Goal: Task Accomplishment & Management: Manage account settings

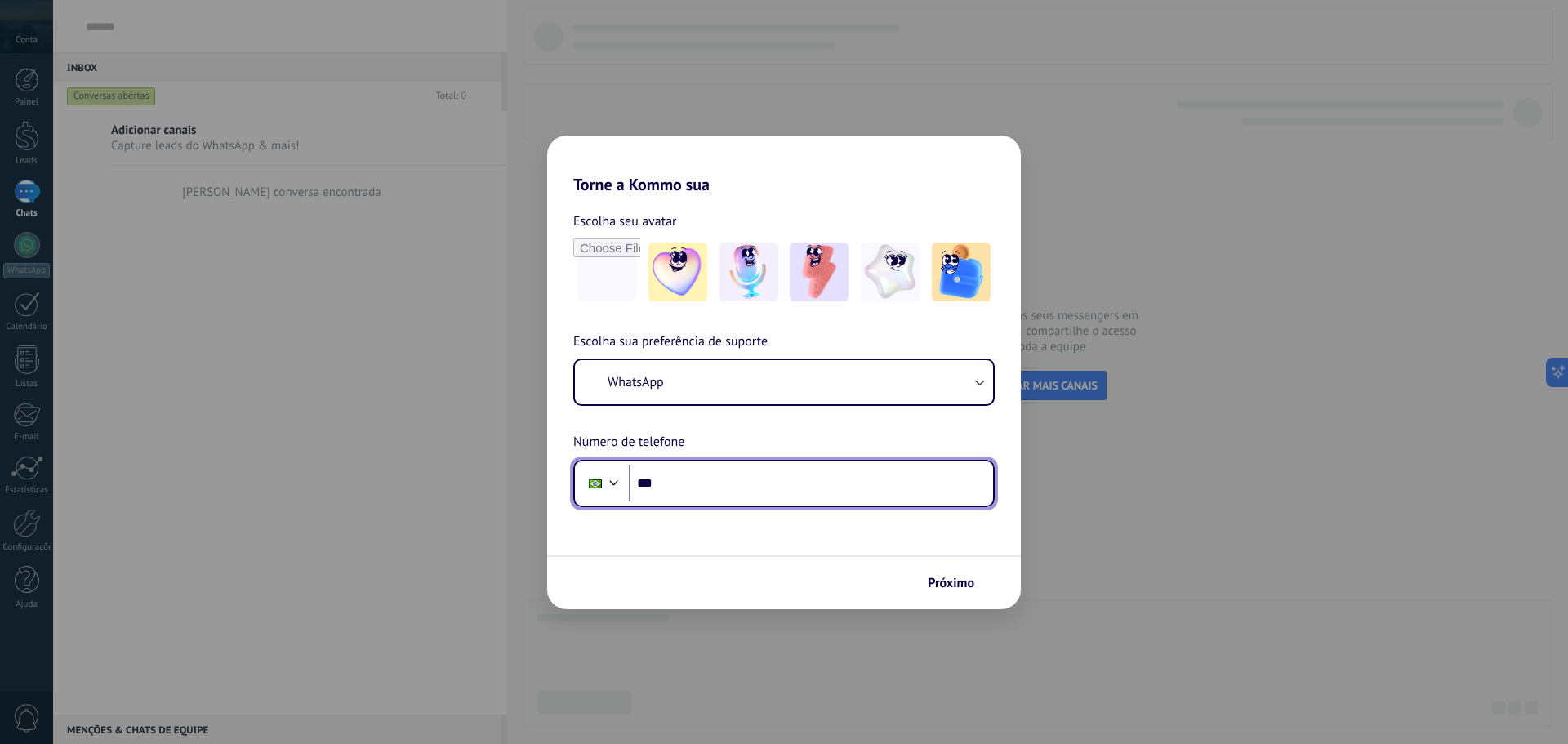
click at [703, 481] on input "***" at bounding box center [811, 483] width 364 height 38
type input "**********"
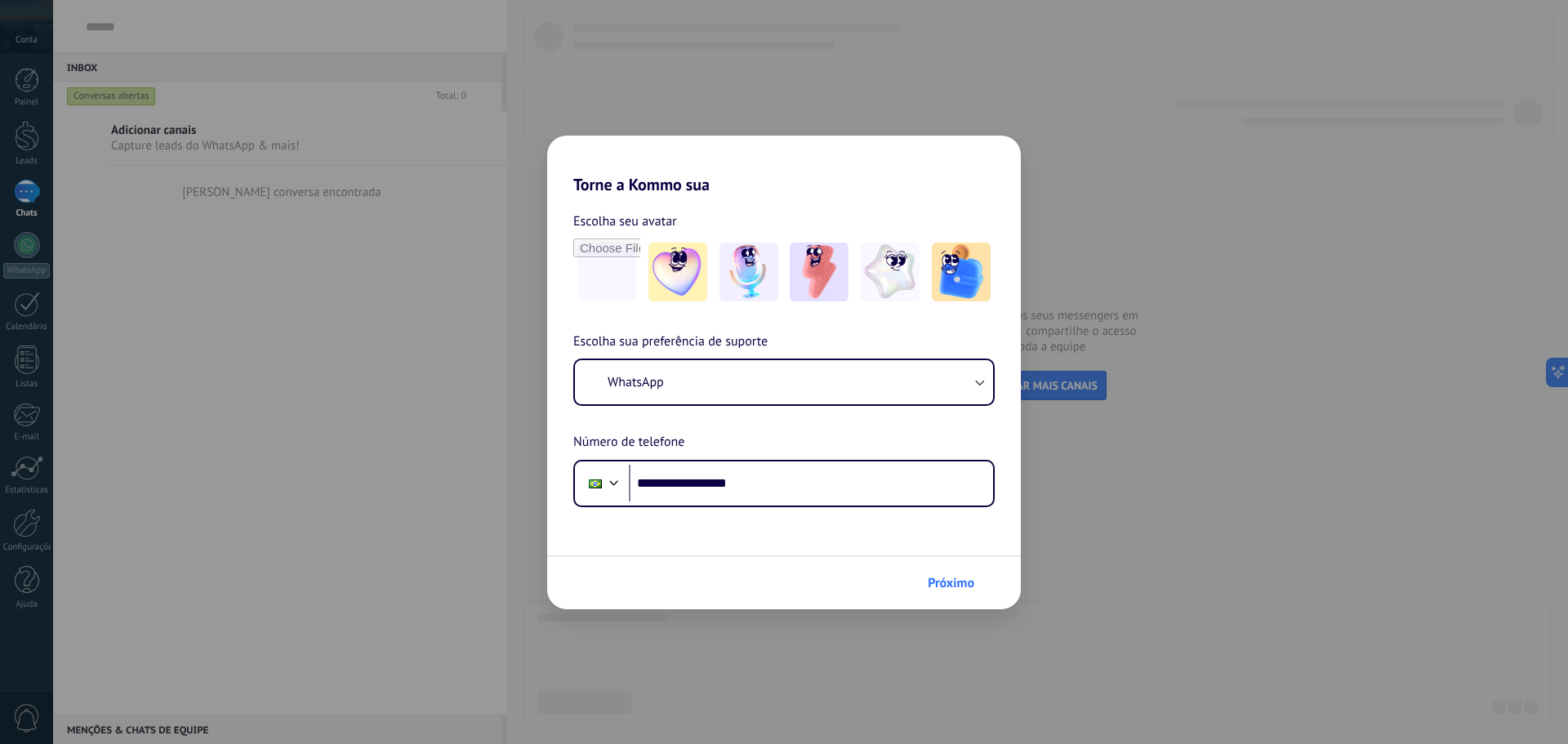
click at [945, 575] on button "Próximo" at bounding box center [958, 582] width 76 height 28
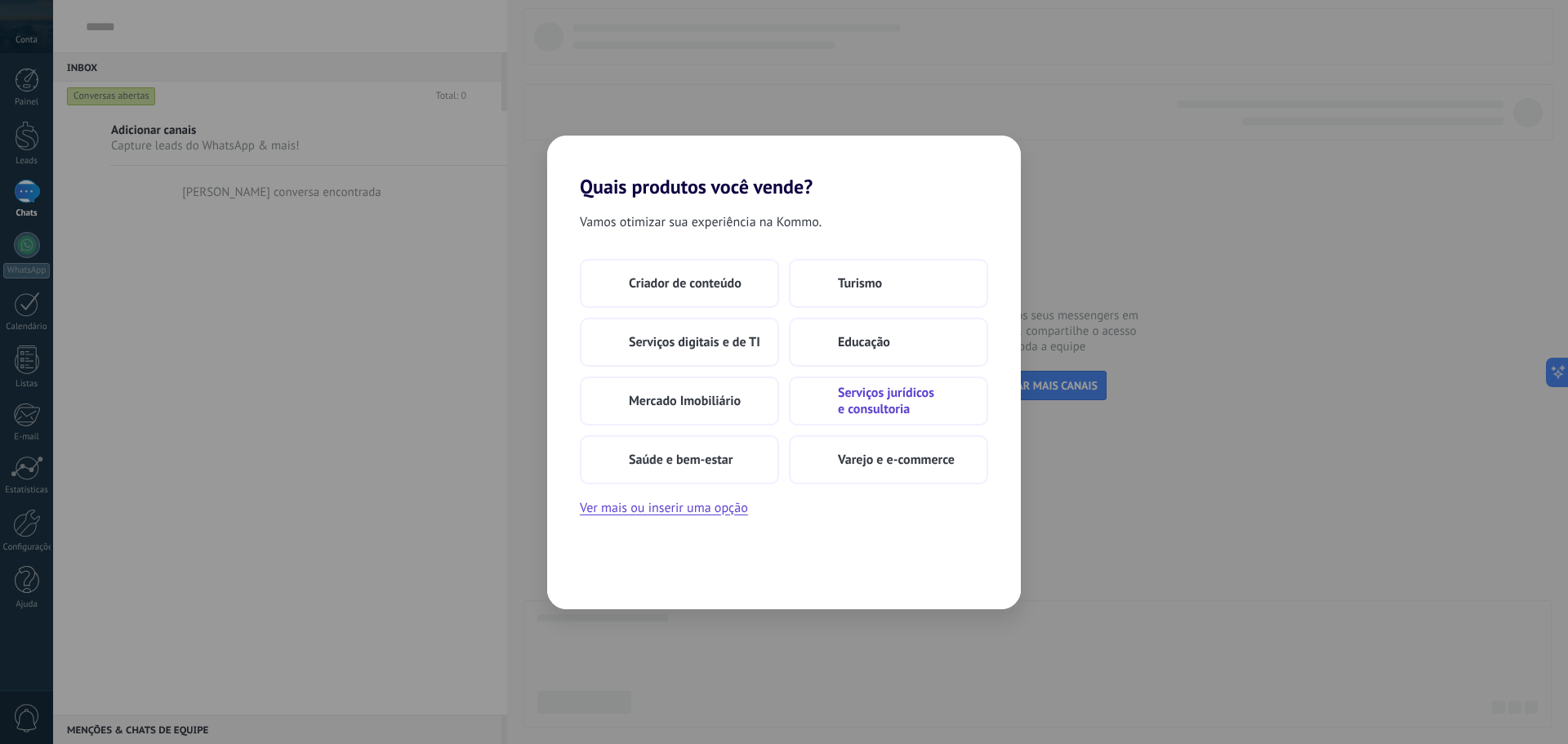
click at [841, 397] on span "Serviços jurídicos e consultoria" at bounding box center [904, 401] width 132 height 33
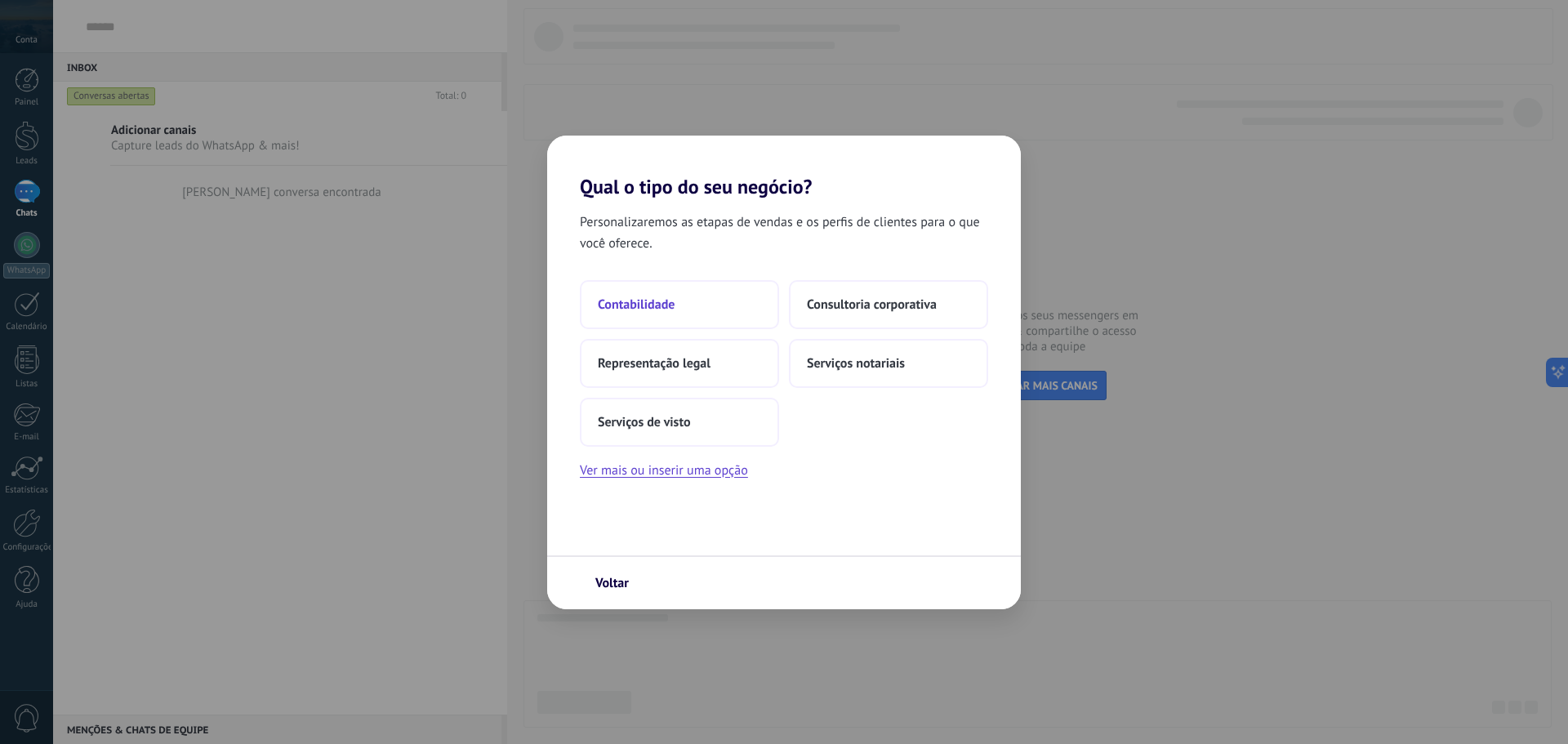
click at [647, 305] on span "Contabilidade" at bounding box center [636, 305] width 77 height 16
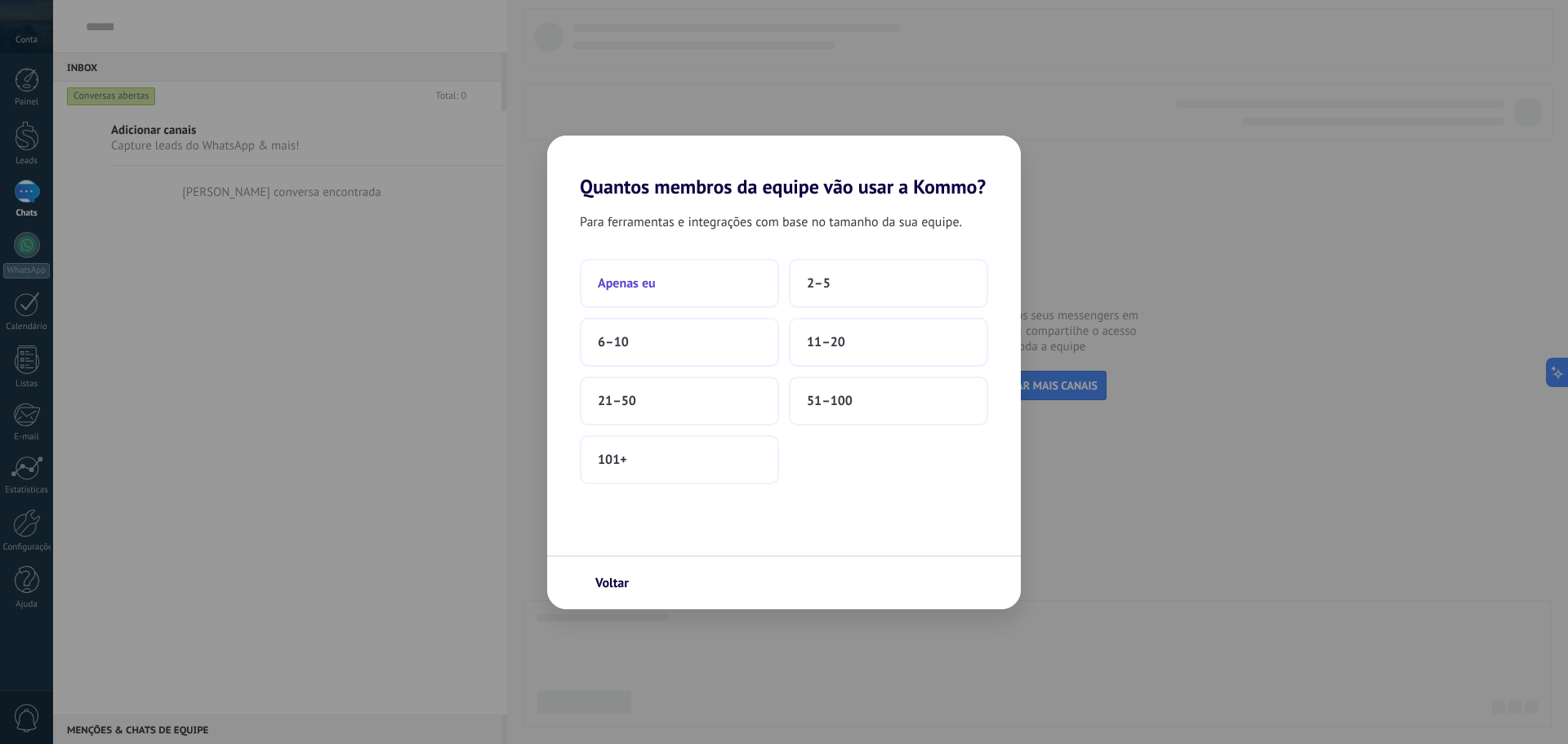
click at [685, 308] on button "Apenas eu" at bounding box center [679, 283] width 199 height 49
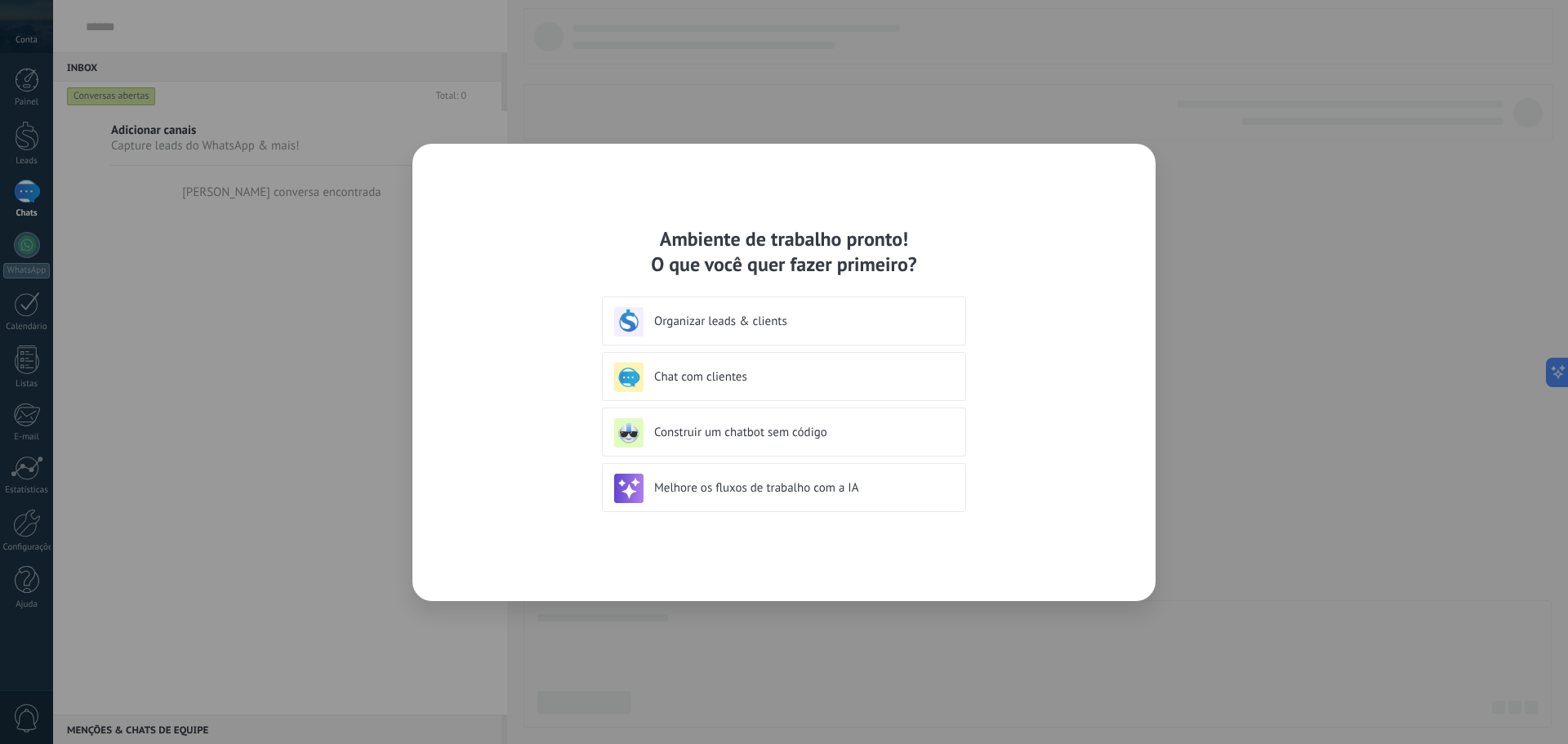
click at [769, 326] on h3 "Organizar leads & clients" at bounding box center [799, 321] width 290 height 15
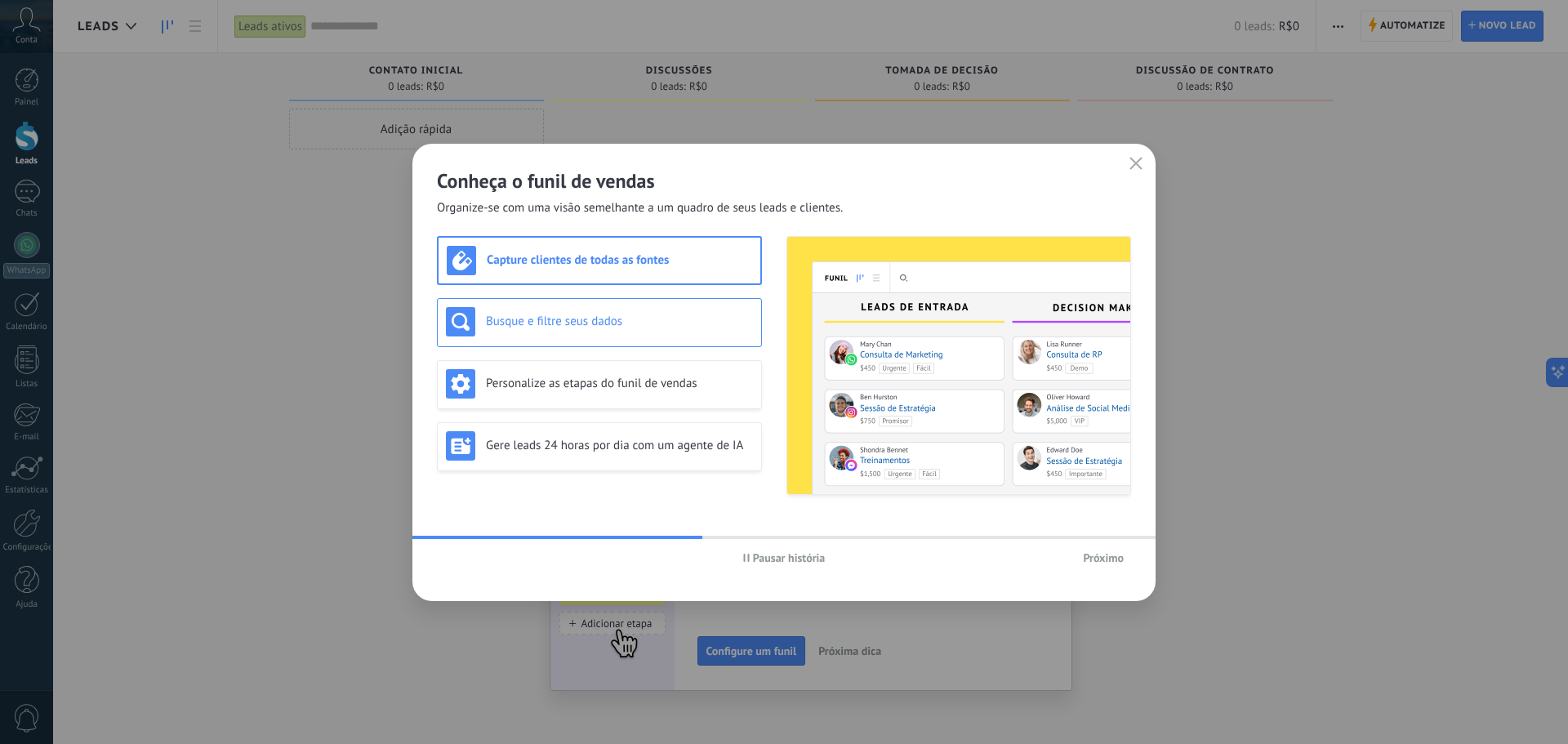
click at [585, 322] on h3 "Busque e filtre seus dados" at bounding box center [619, 321] width 267 height 15
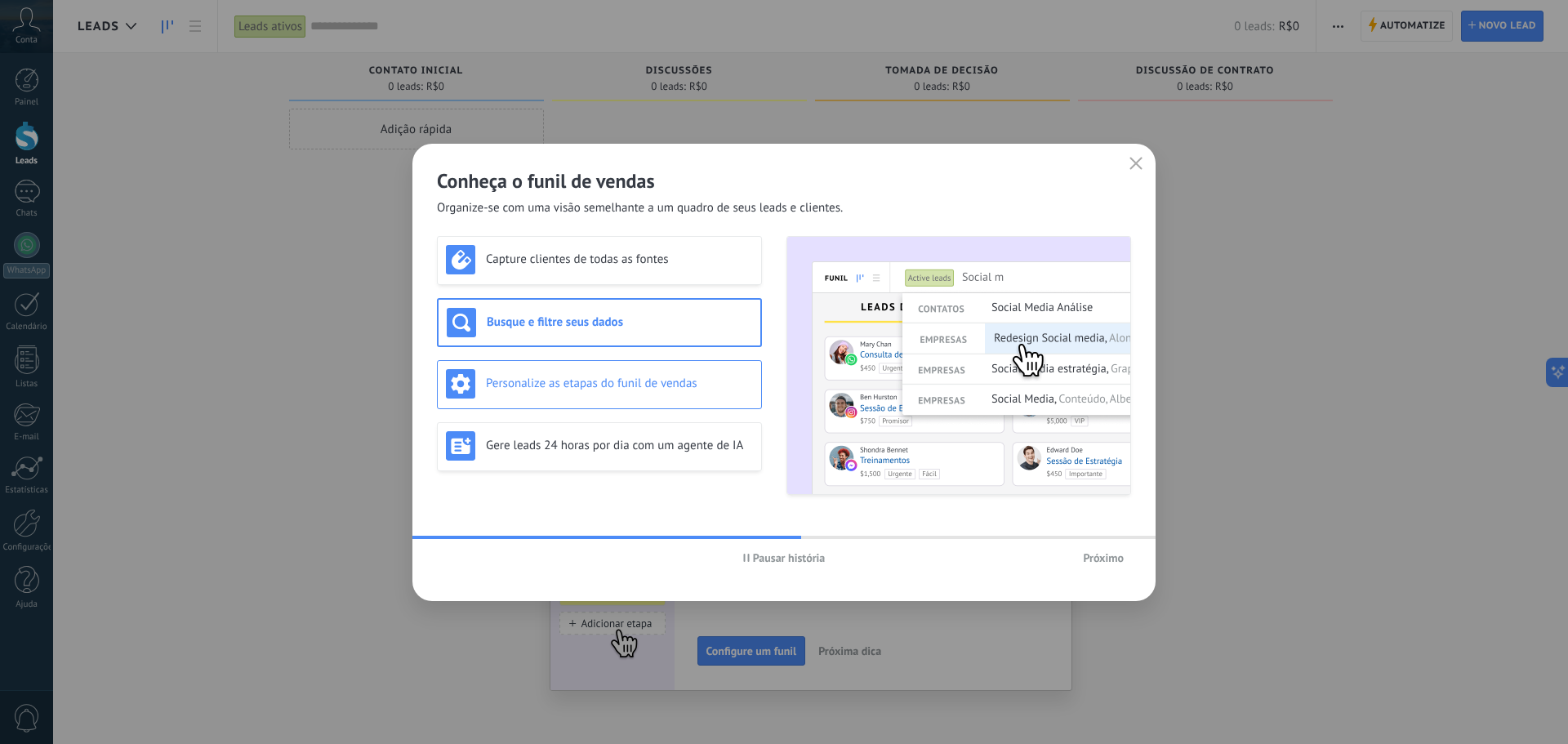
click at [595, 385] on h3 "Personalize as etapas do funil de vendas" at bounding box center [619, 383] width 267 height 15
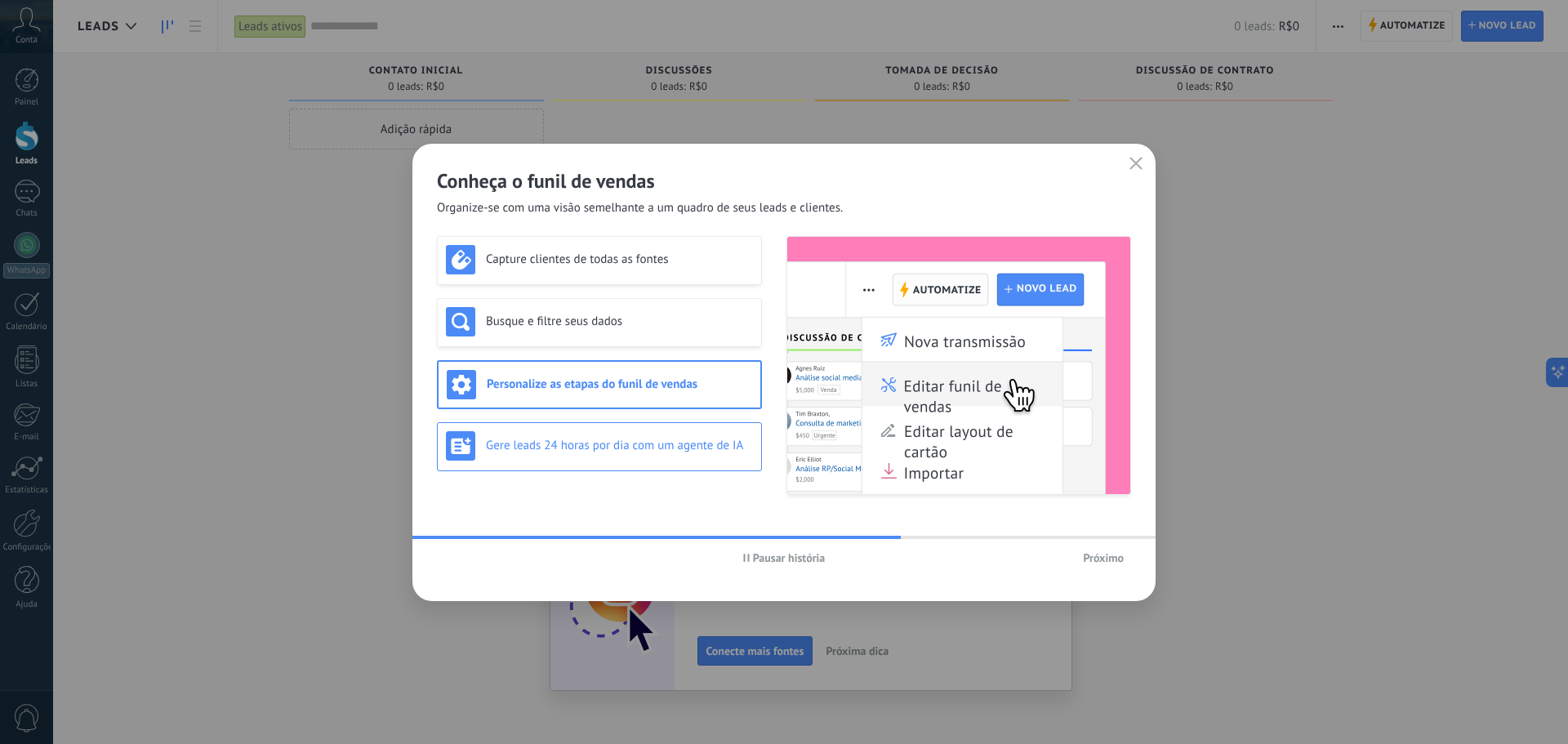
drag, startPoint x: 586, startPoint y: 452, endPoint x: 587, endPoint y: 465, distance: 13.0
click at [586, 458] on div "Gere leads 24 horas por dia com um agente de IA" at bounding box center [599, 446] width 307 height 29
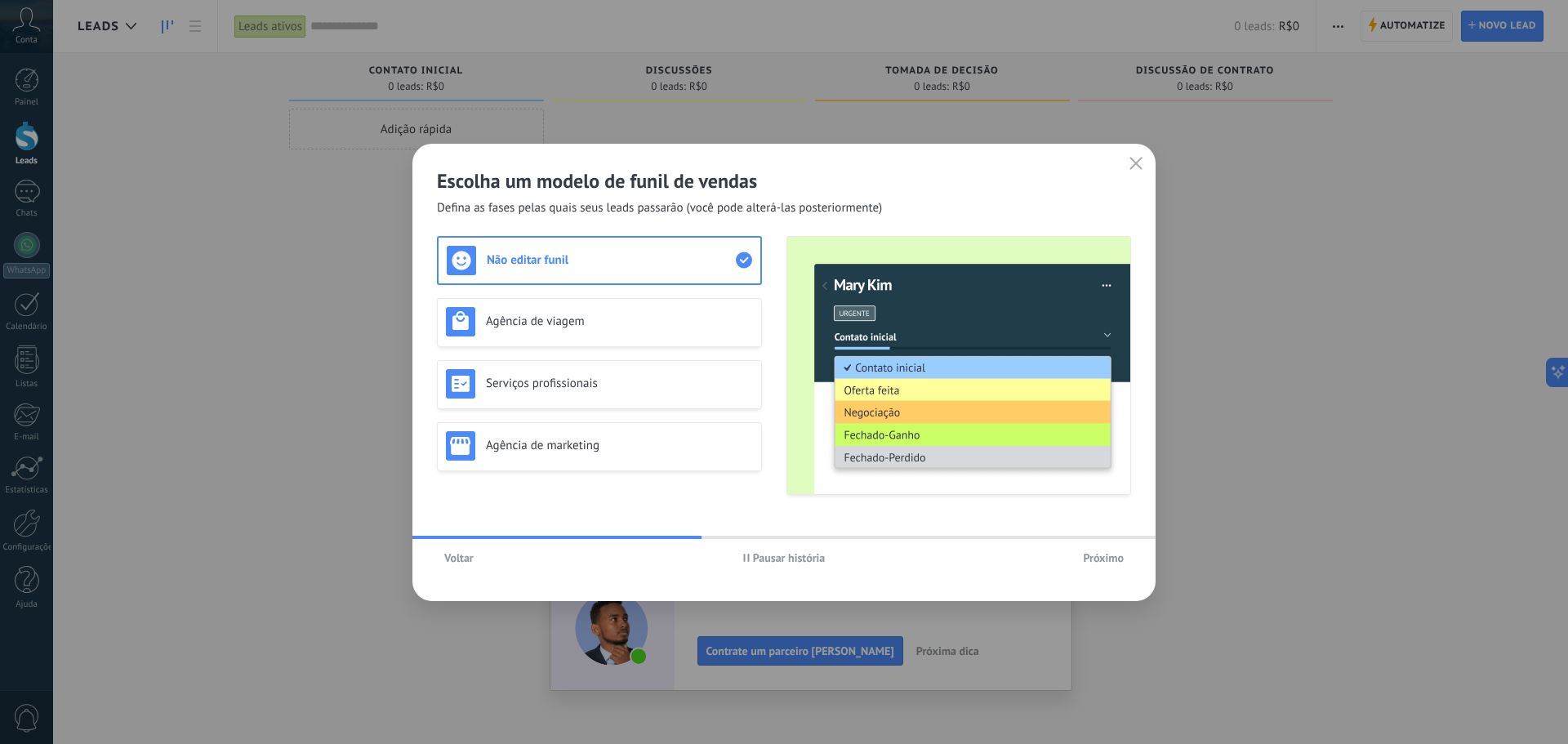
click at [547, 270] on div "Não editar funil" at bounding box center [599, 260] width 305 height 29
click at [528, 307] on div "Agência de viagem" at bounding box center [599, 322] width 307 height 29
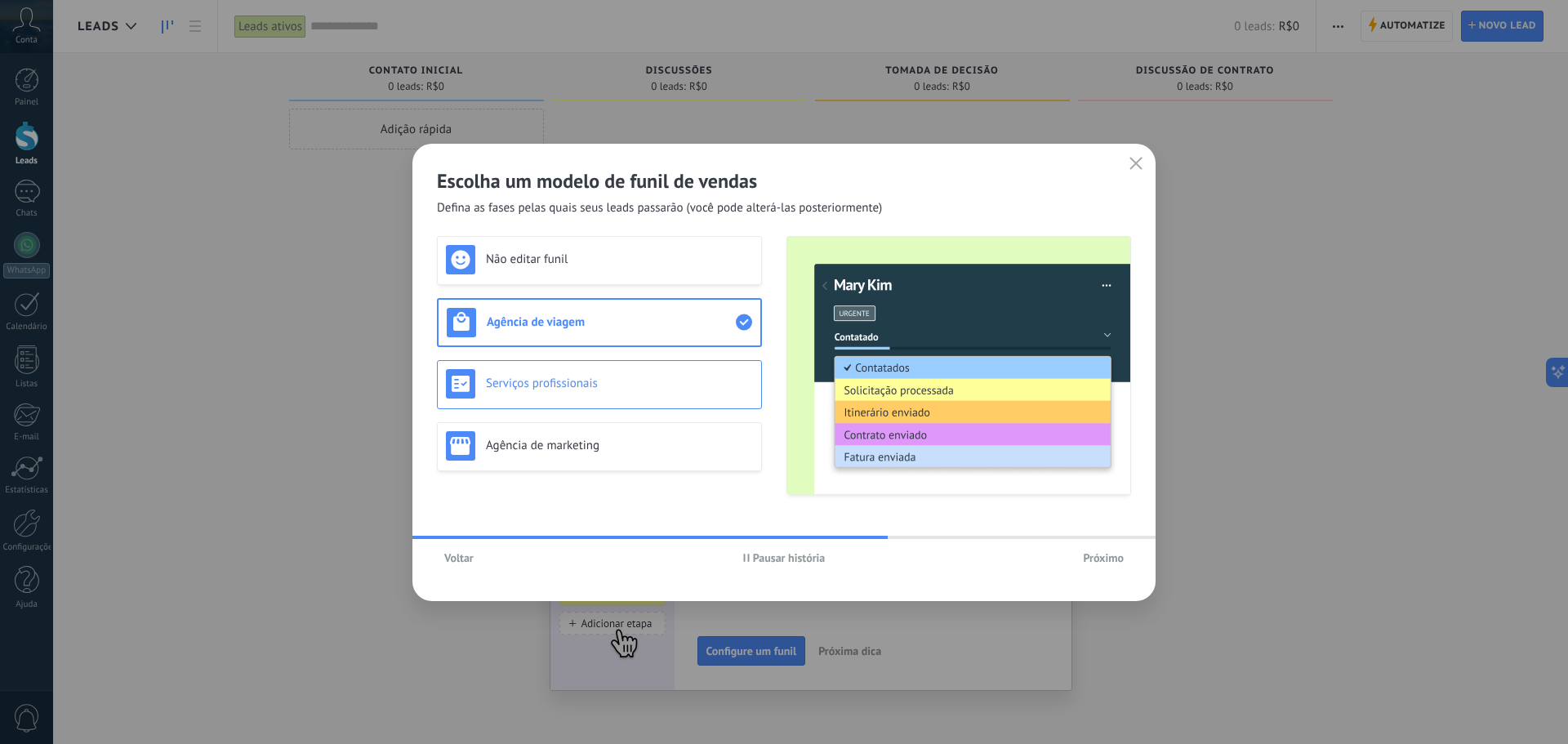
click at [563, 375] on div "Serviços profissionais" at bounding box center [599, 383] width 307 height 29
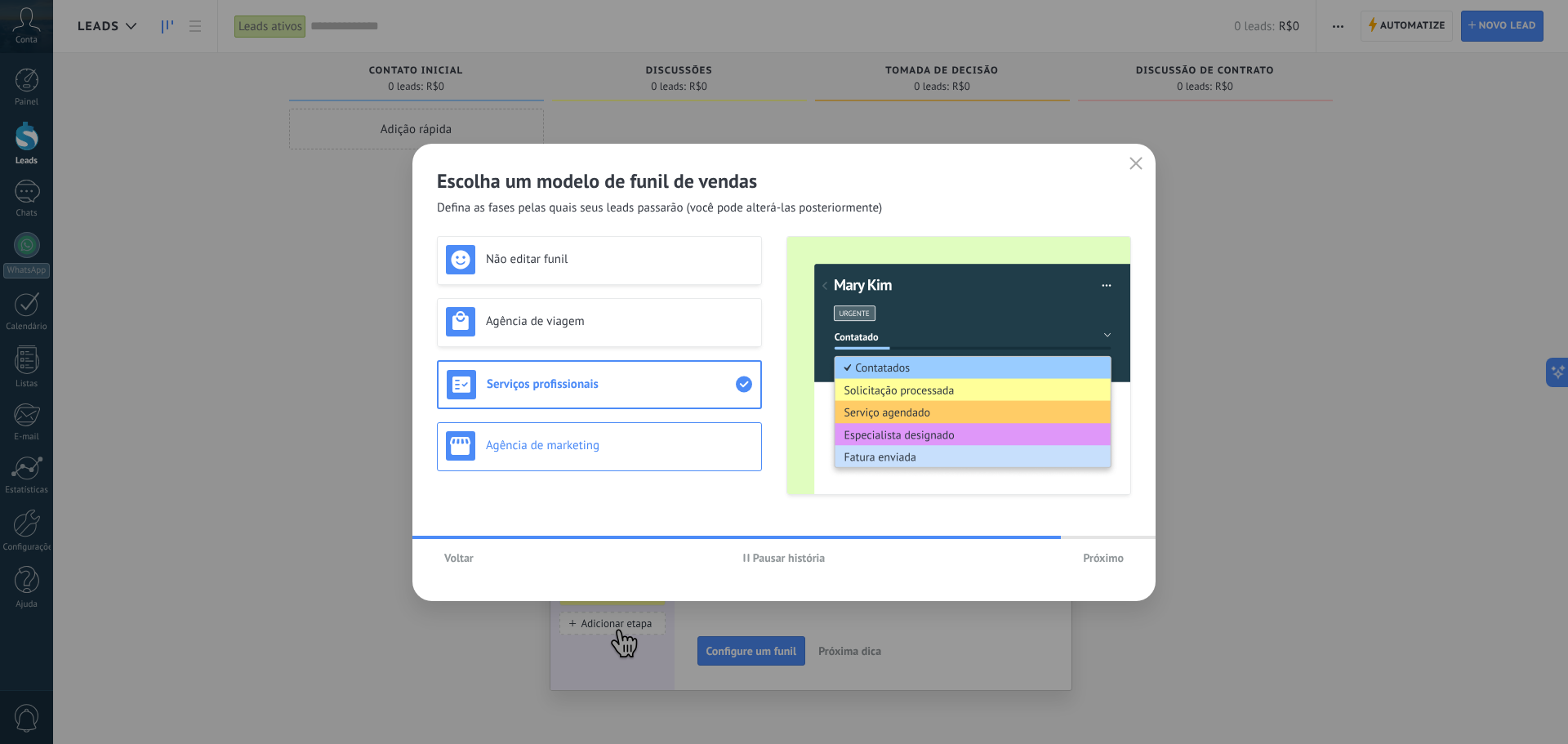
click at [554, 439] on h3 "Agência de marketing" at bounding box center [619, 445] width 267 height 15
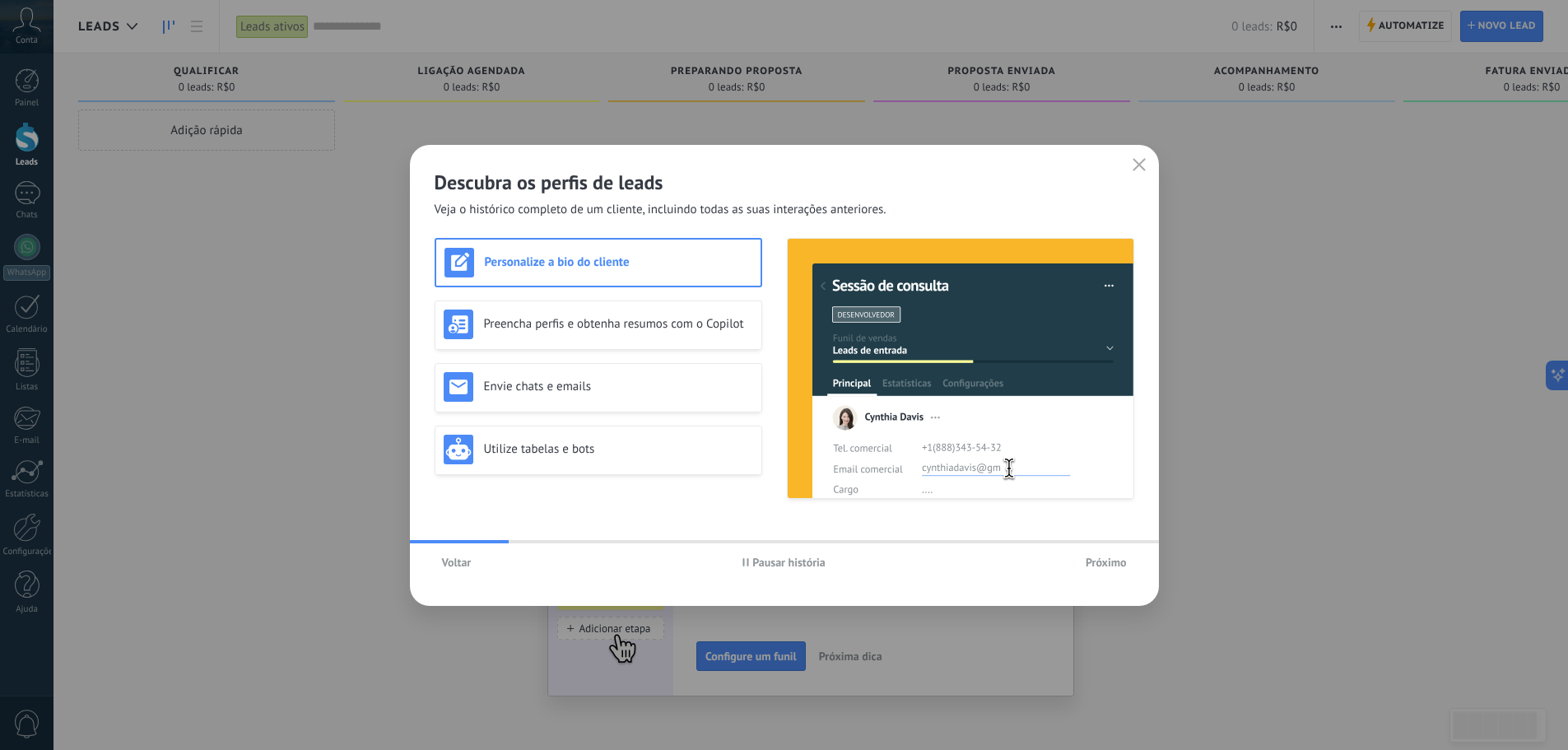
click at [447, 565] on span "Voltar" at bounding box center [456, 562] width 30 height 12
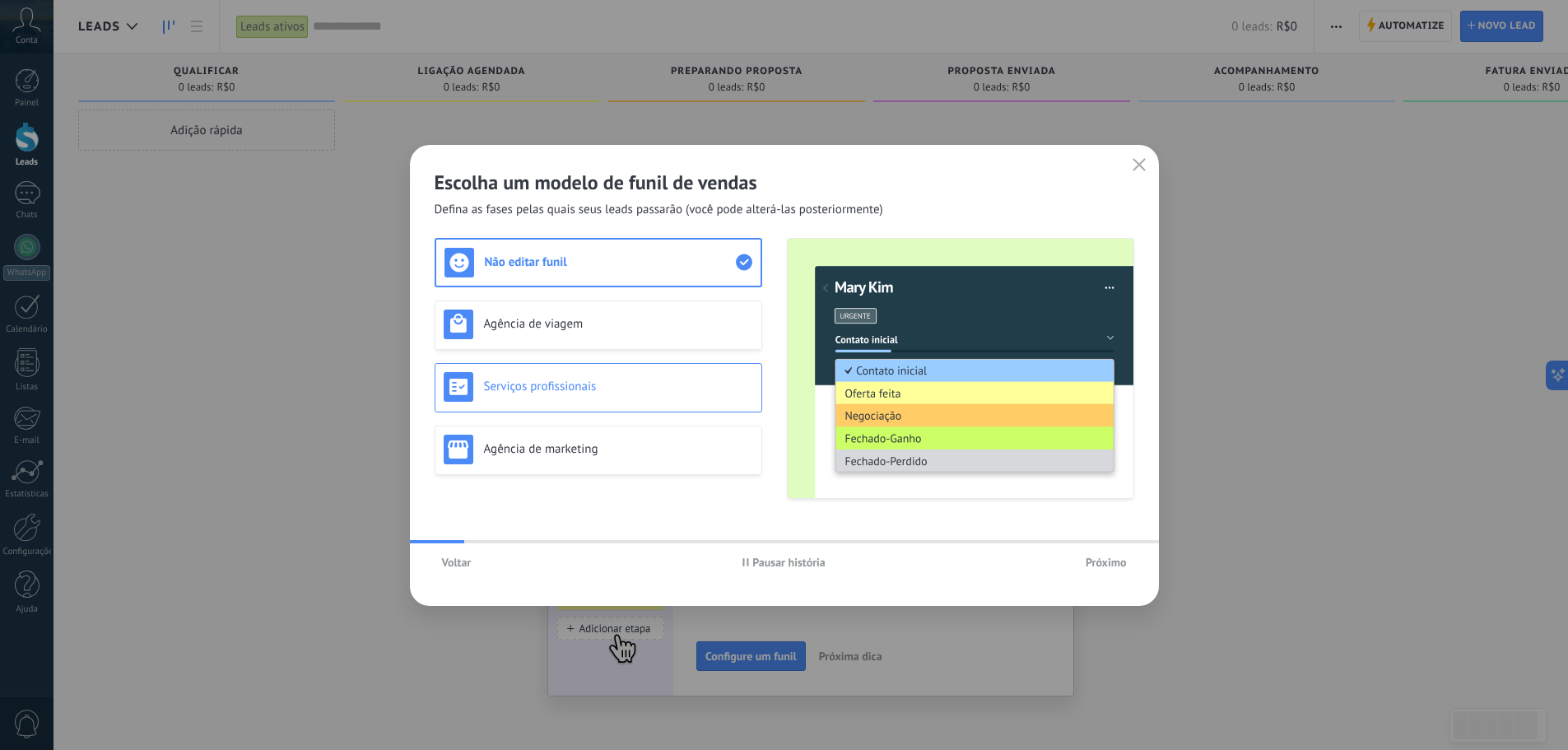
click at [554, 405] on div "Serviços profissionais" at bounding box center [599, 387] width 328 height 50
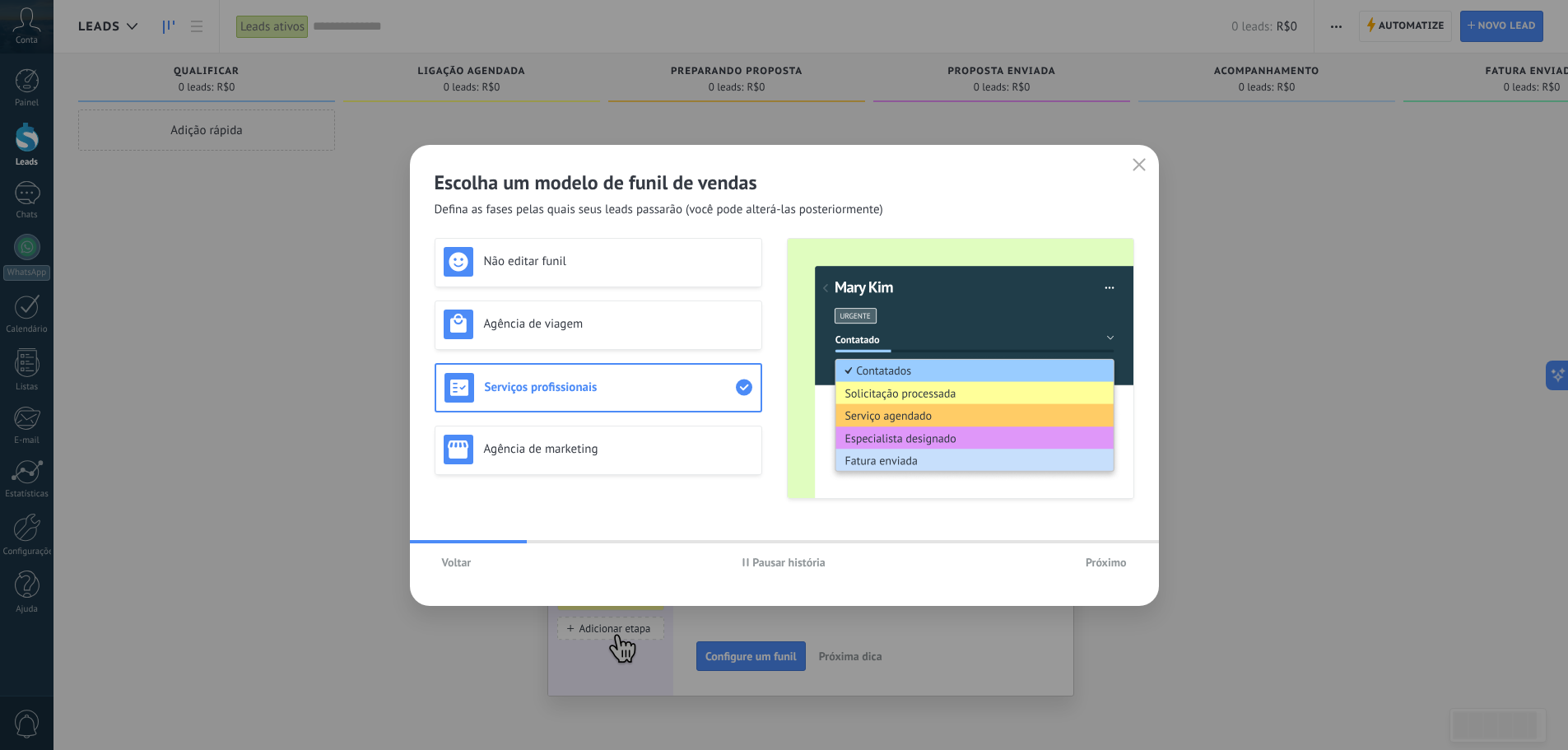
click at [1092, 562] on span "Próximo" at bounding box center [1106, 562] width 41 height 12
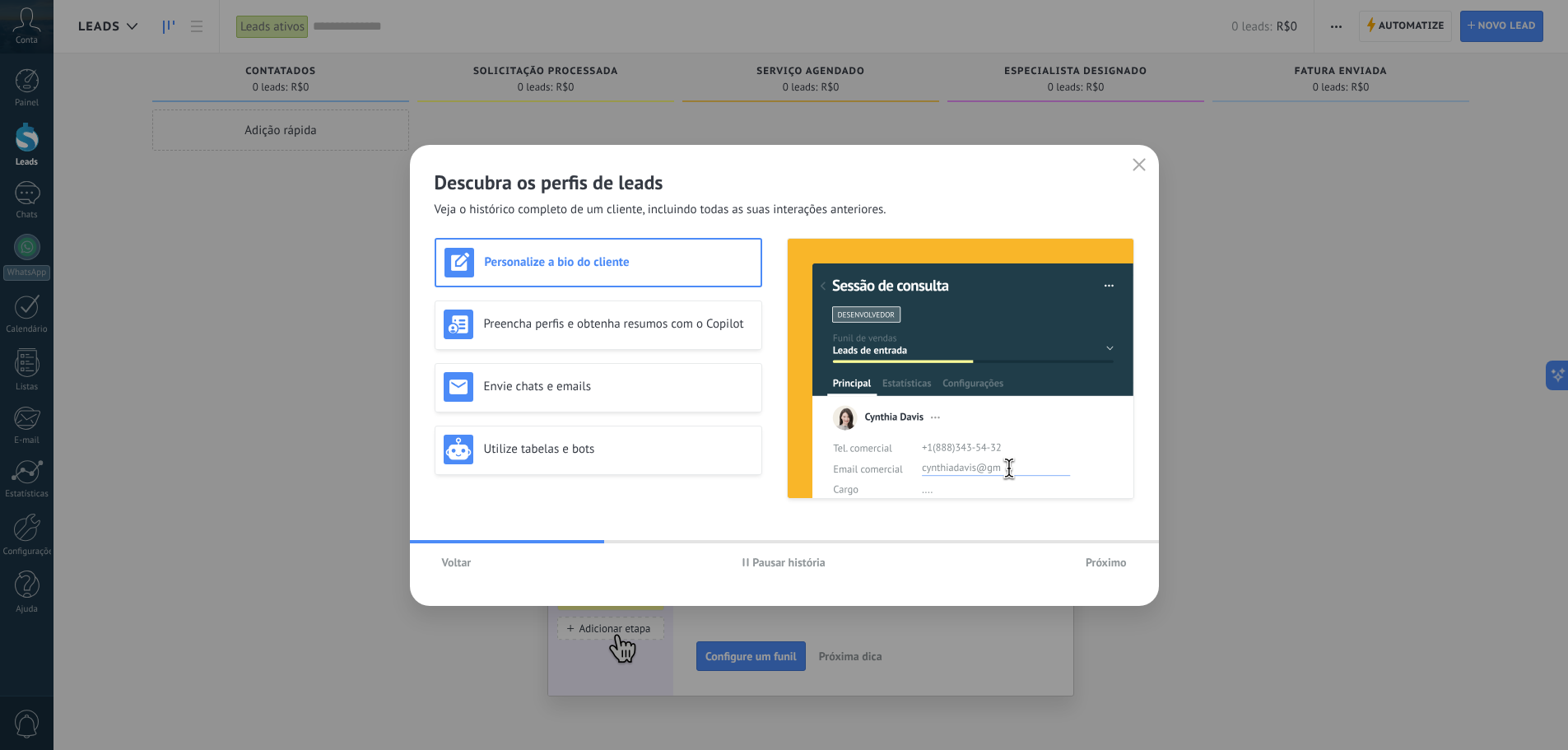
click at [601, 271] on div "Personalize a bio do cliente" at bounding box center [599, 262] width 308 height 30
click at [576, 321] on h3 "Preencha perfis e obtenha resumos com o Copilot" at bounding box center [618, 323] width 269 height 15
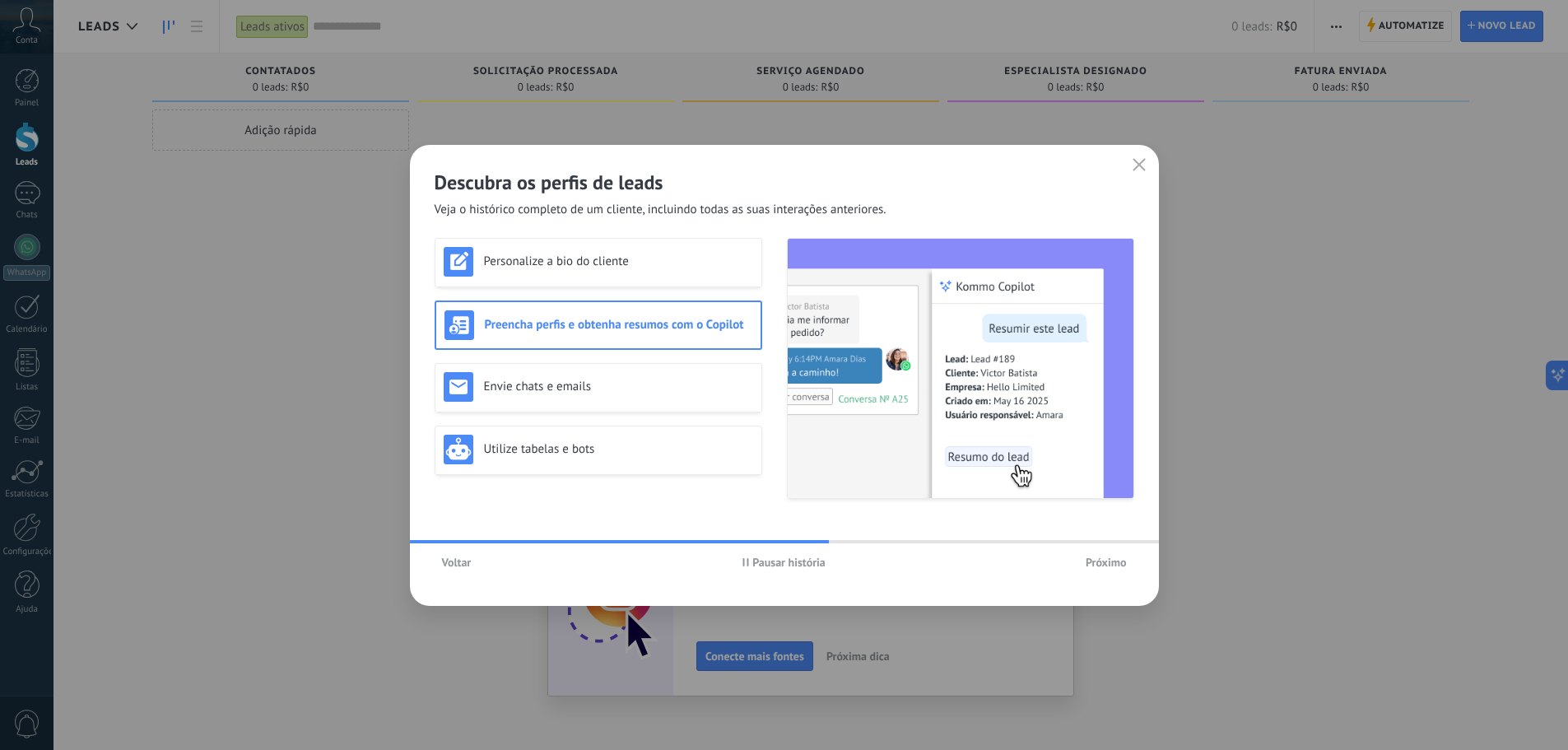
click at [753, 561] on span "Pausar história" at bounding box center [789, 562] width 73 height 12
click at [620, 404] on div "Envie chats e emails" at bounding box center [599, 387] width 328 height 50
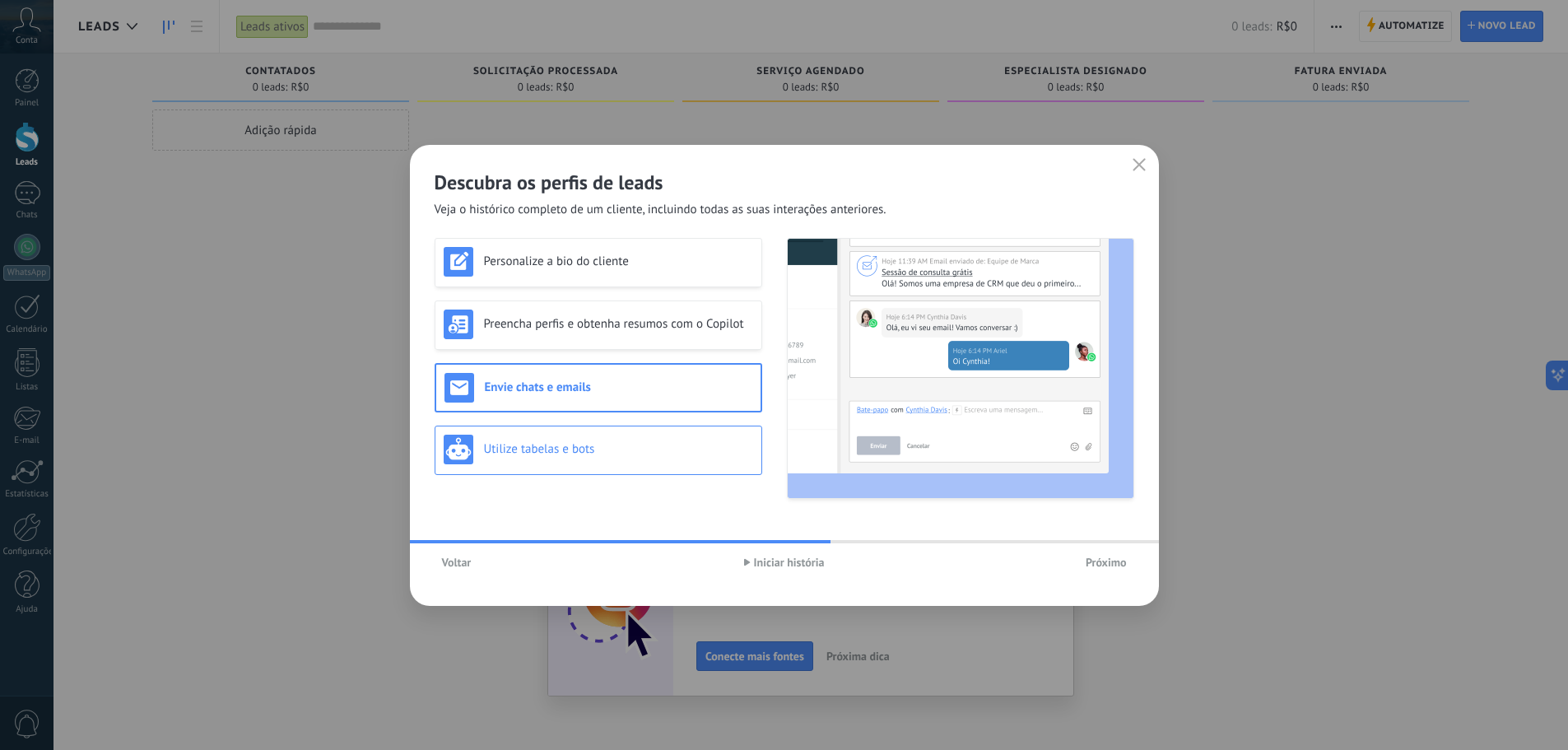
click at [569, 451] on h3 "Utilize tabelas e bots" at bounding box center [618, 448] width 269 height 15
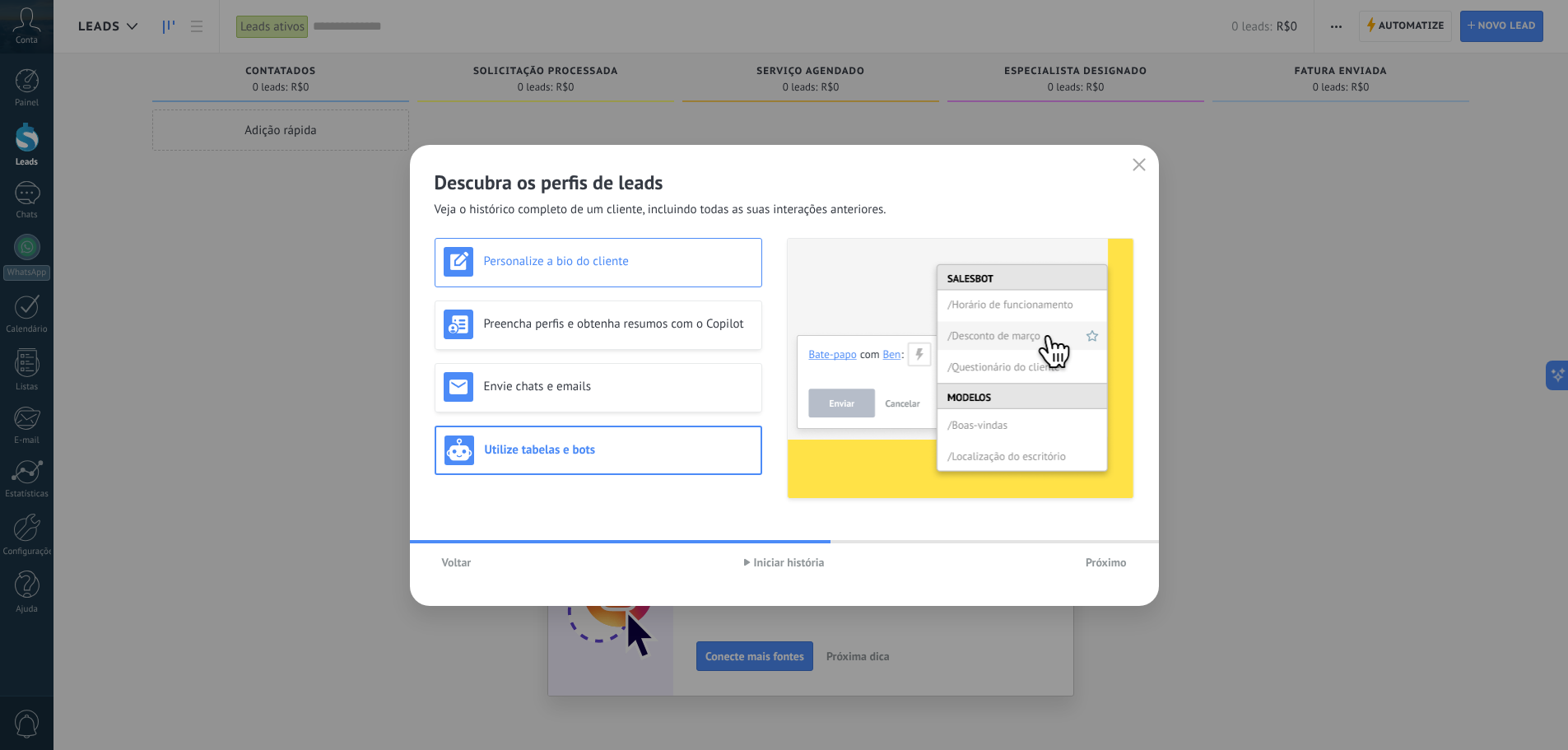
click at [607, 273] on div "Personalize a bio do cliente" at bounding box center [599, 261] width 310 height 30
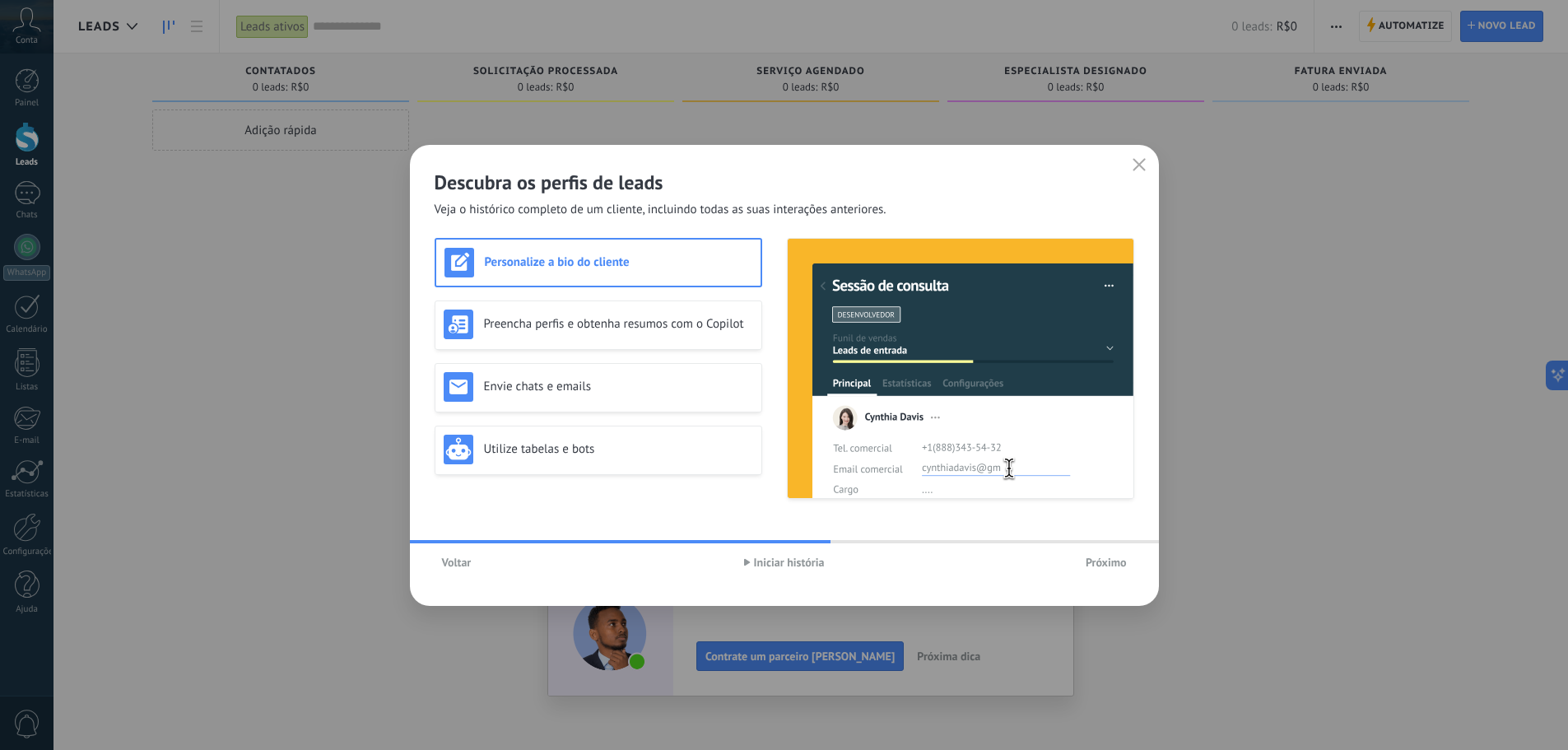
click at [1099, 568] on span "Próximo" at bounding box center [1106, 562] width 41 height 12
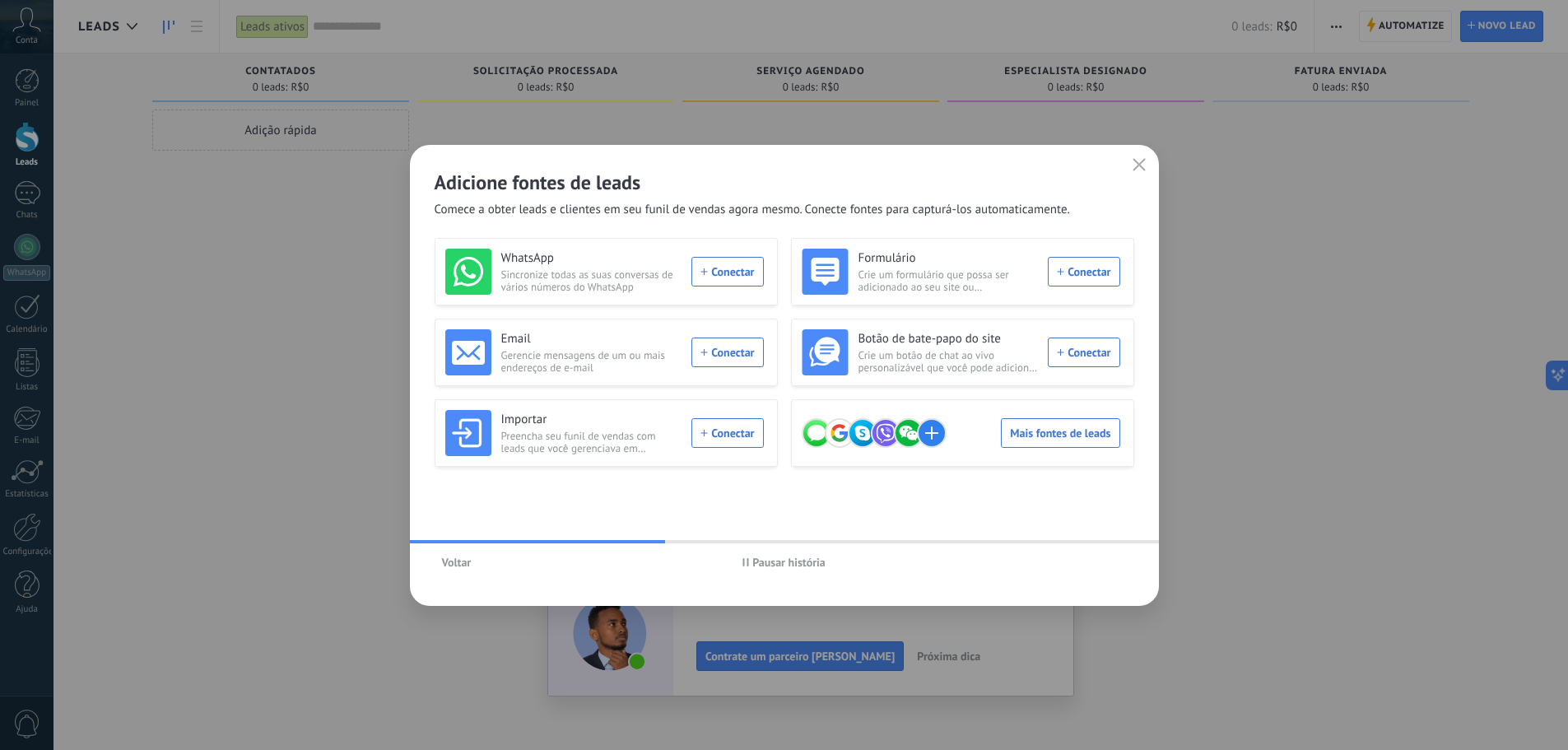
click at [769, 563] on span "Pausar história" at bounding box center [789, 562] width 73 height 12
click at [721, 276] on div "WhatsApp Sincronize todas as suas conversas de vários números do WhatsApp Conec…" at bounding box center [605, 271] width 319 height 46
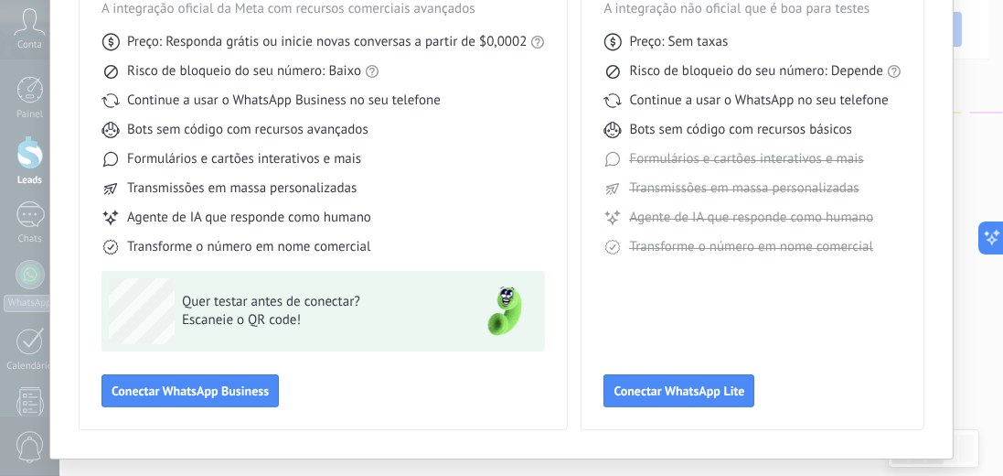
scroll to position [177, 0]
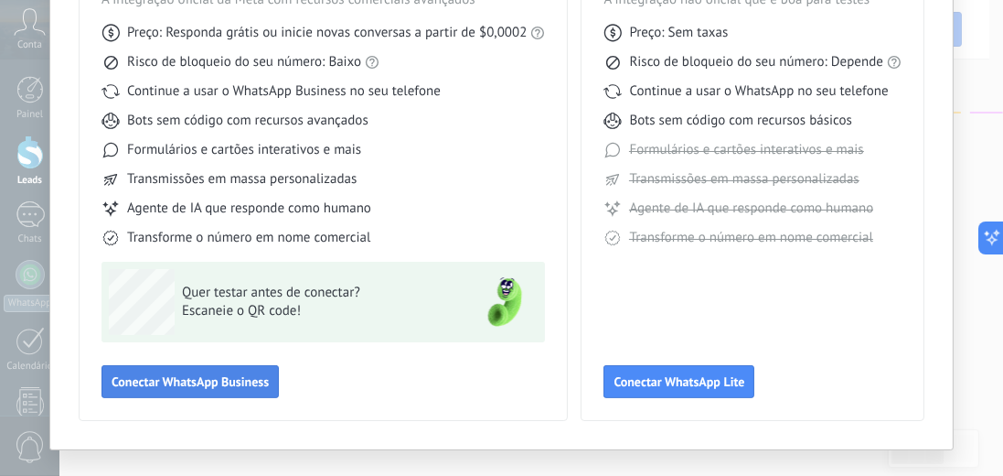
click at [210, 375] on span "Conectar WhatsApp Business" at bounding box center [190, 381] width 157 height 13
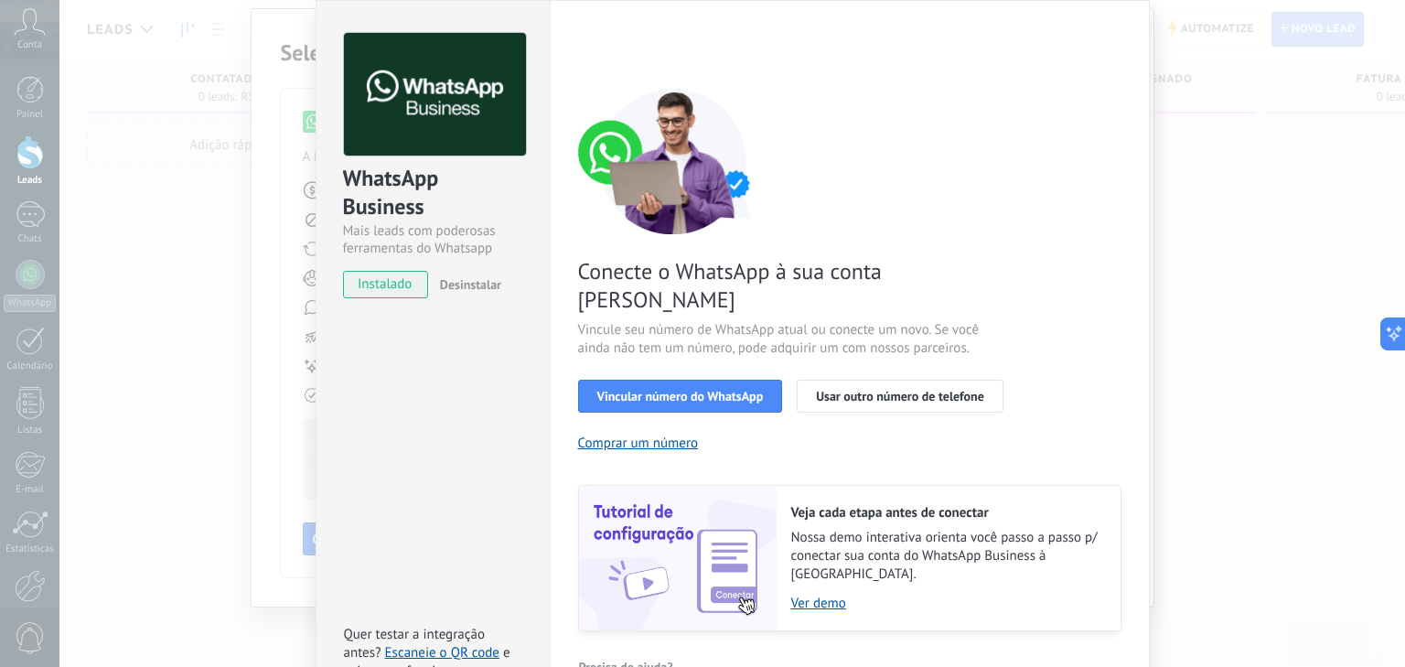
scroll to position [59, 0]
click at [692, 390] on span "Vincular número do WhatsApp" at bounding box center [680, 396] width 166 height 13
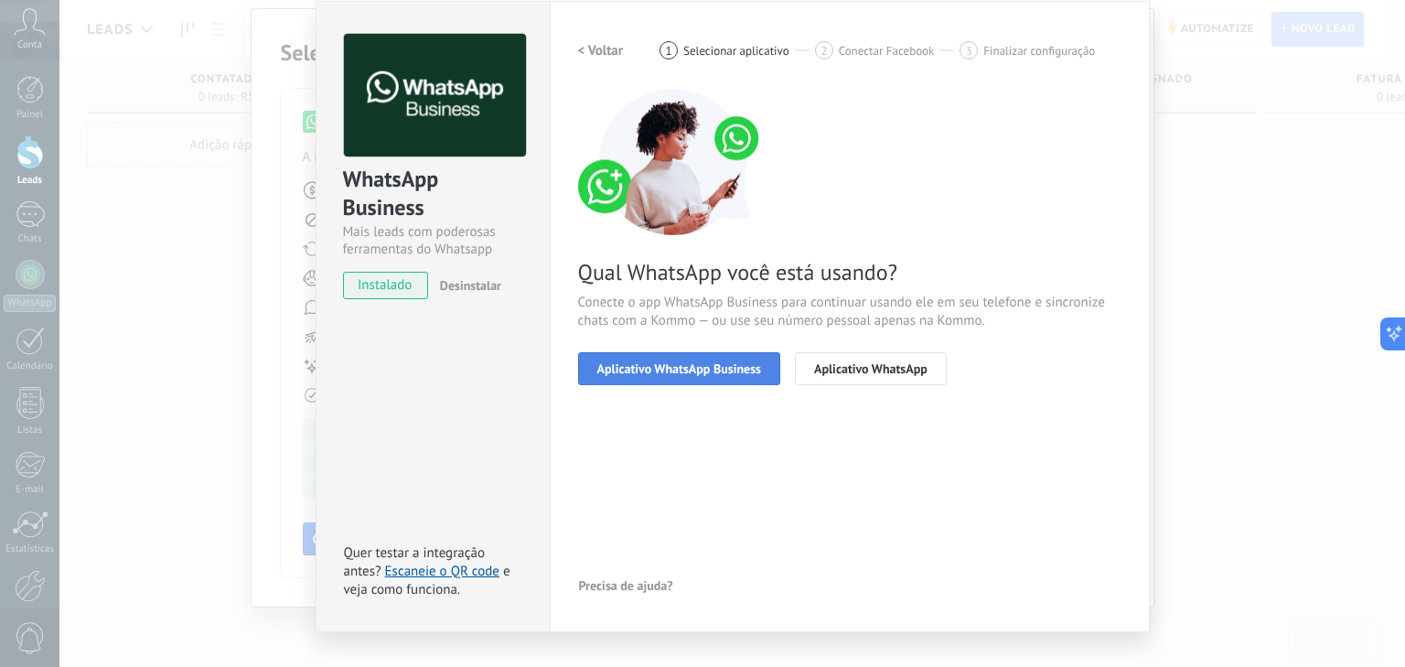
click at [724, 373] on span "Aplicativo WhatsApp Business" at bounding box center [679, 368] width 164 height 13
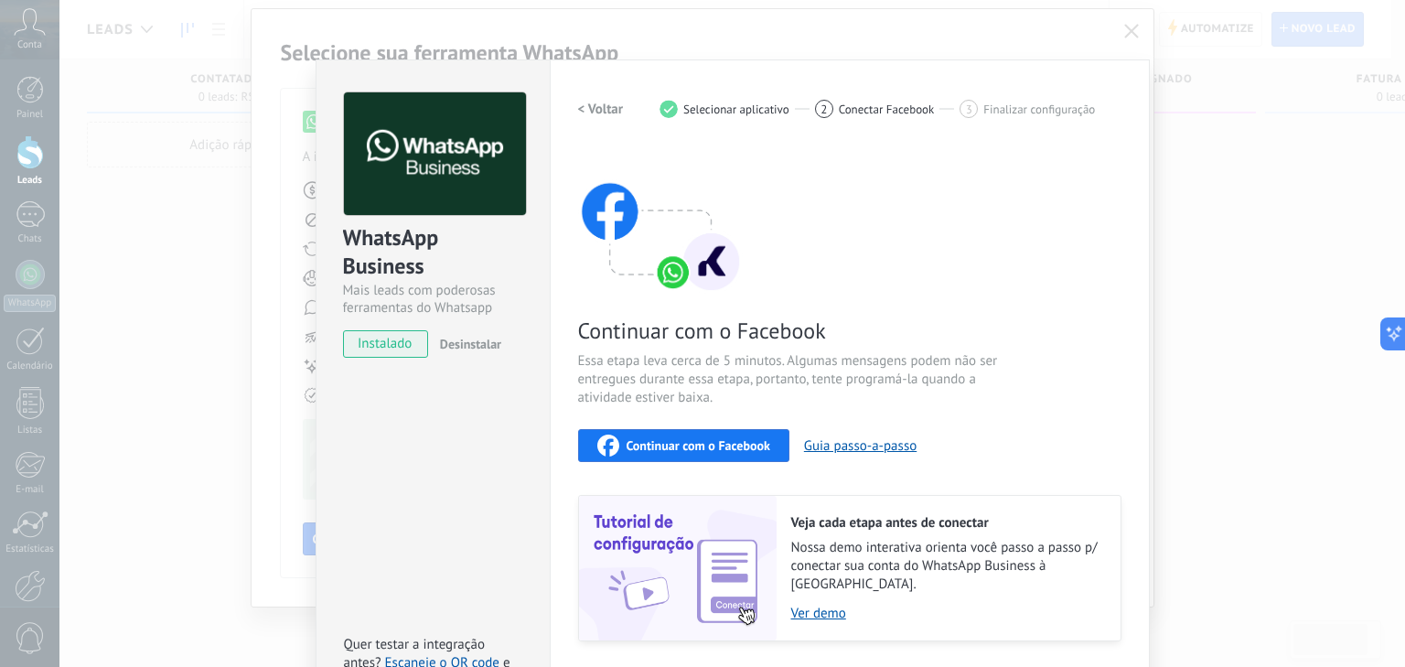
scroll to position [0, 0]
click at [1132, 30] on div "WhatsApp Business Mais leads com poderosas ferramentas do Whatsapp instalado De…" at bounding box center [731, 333] width 1345 height 667
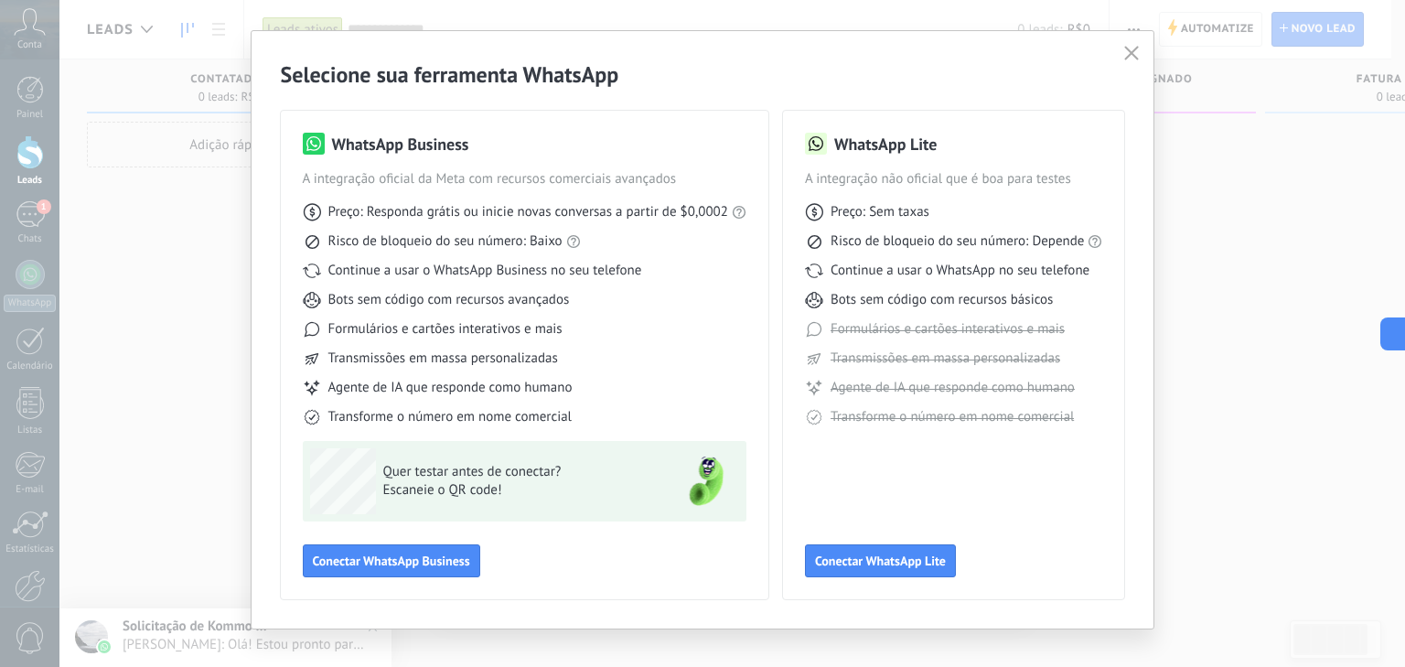
scroll to position [51, 0]
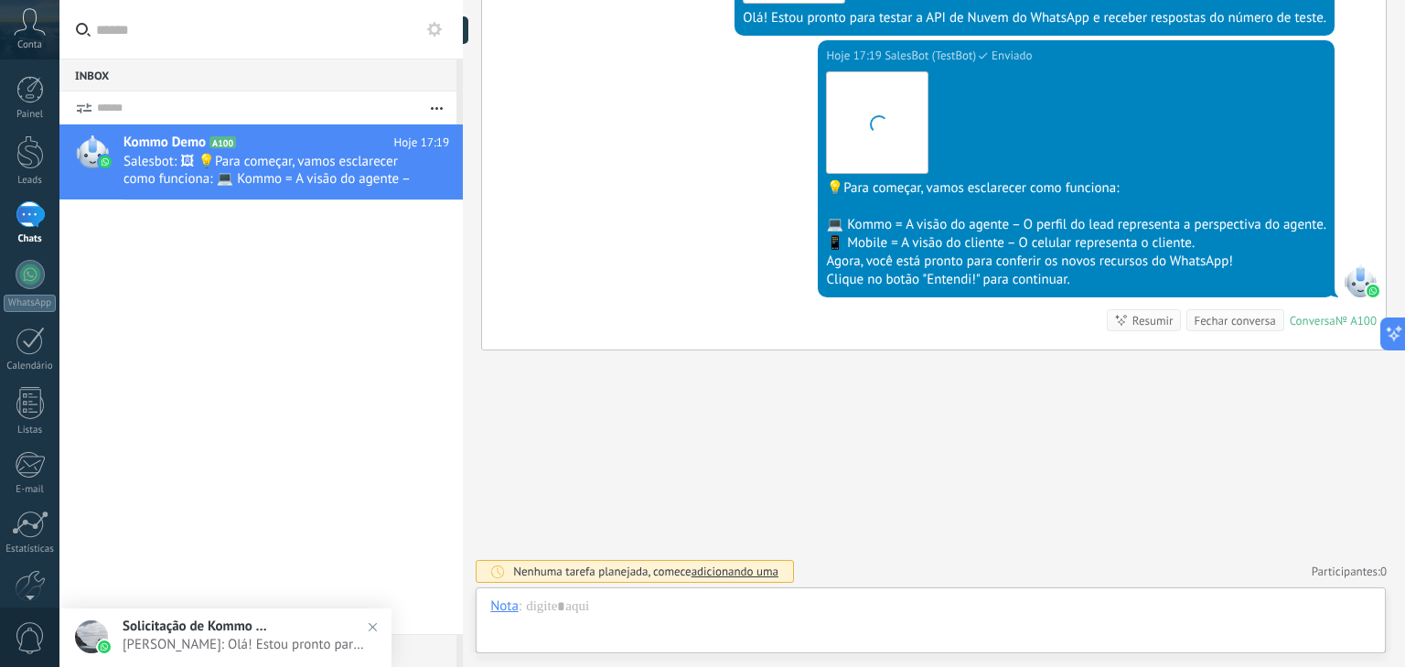
scroll to position [27, 0]
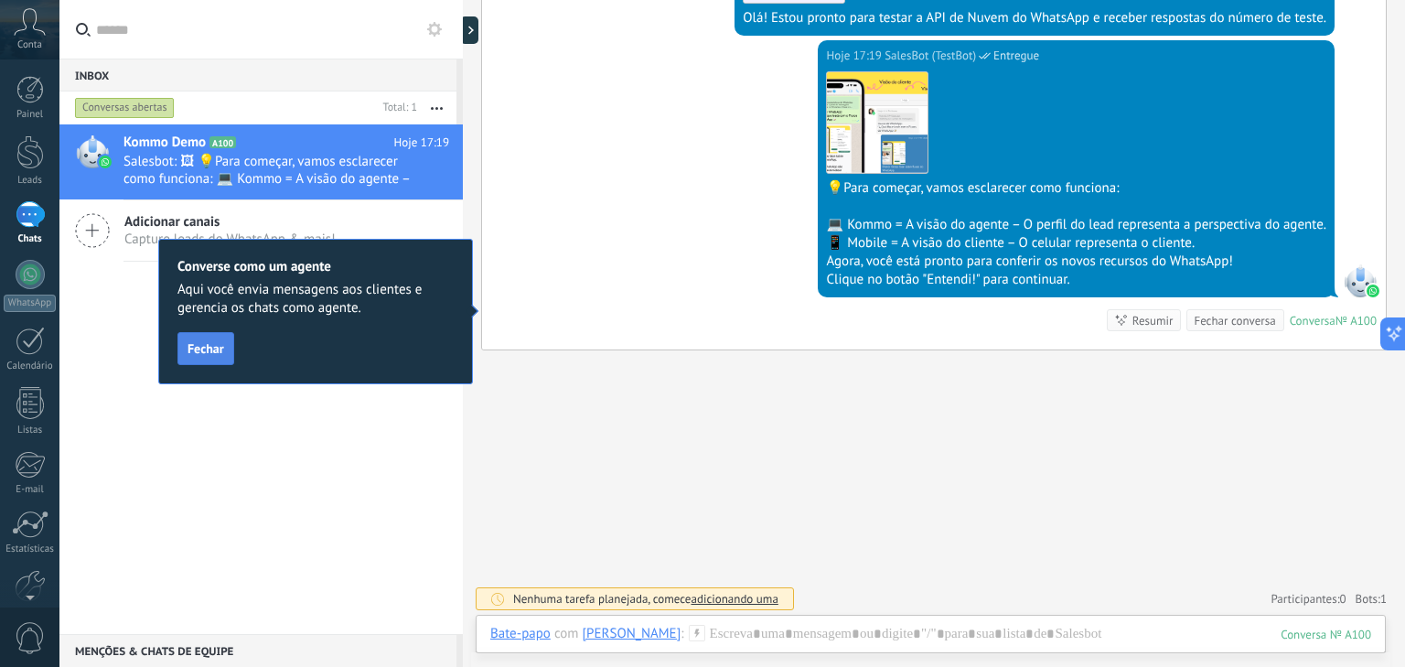
click at [216, 355] on span "Fechar" at bounding box center [205, 348] width 37 height 13
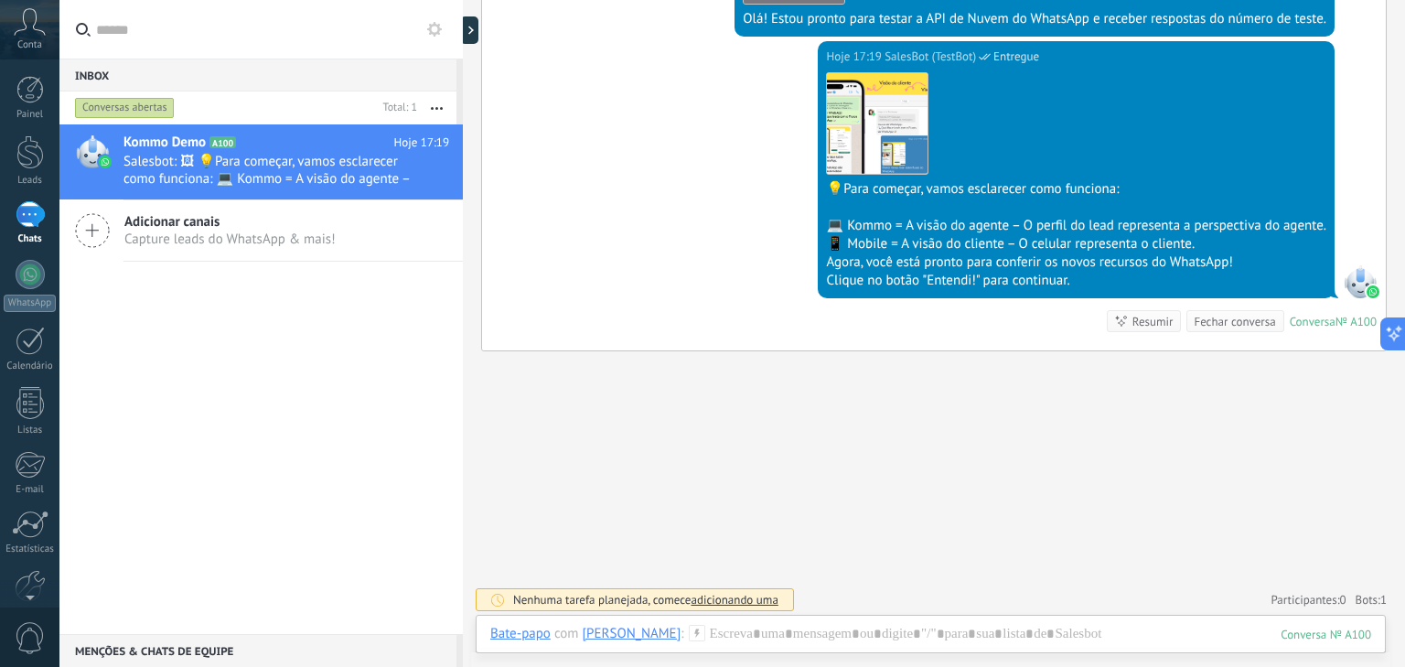
scroll to position [487, 0]
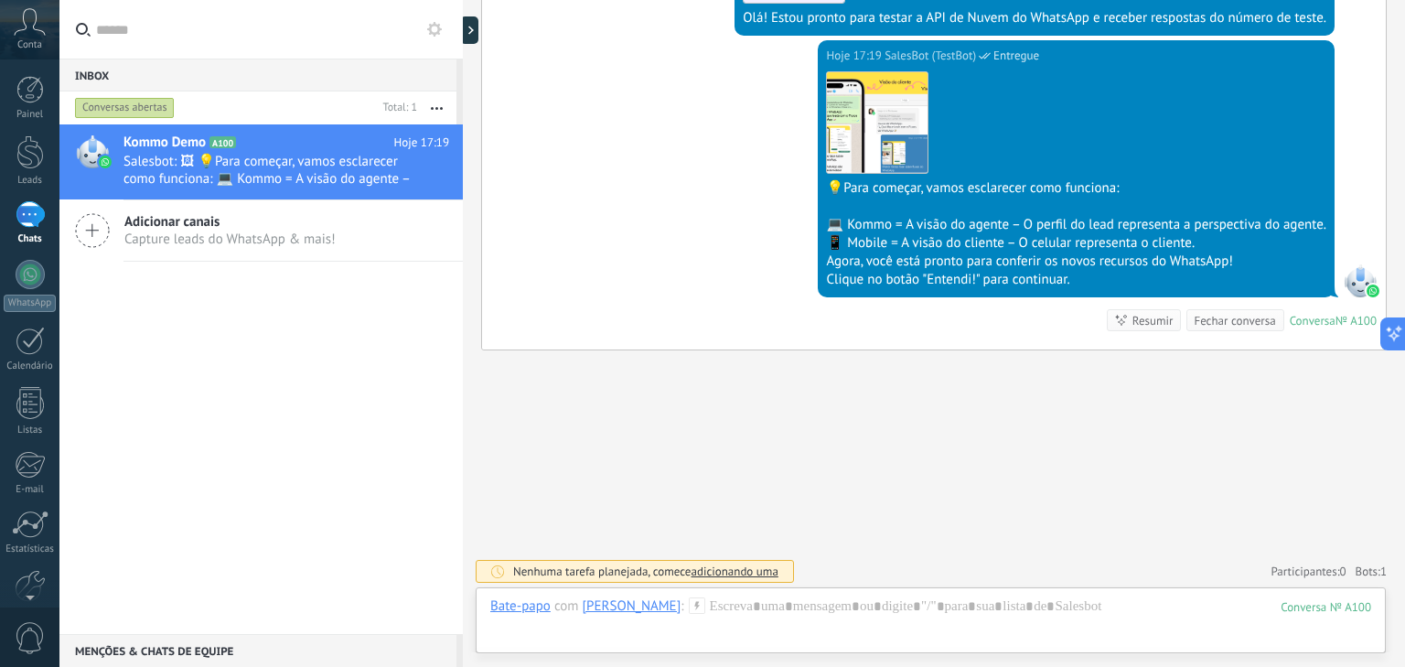
click at [936, 266] on div "Agora, você está pronto para conferir os novos recursos do WhatsApp!" at bounding box center [1076, 261] width 500 height 18
click at [926, 265] on div "Agora, você está pronto para conferir os novos recursos do WhatsApp!" at bounding box center [1076, 261] width 500 height 18
click at [925, 275] on div "Clique no botão "Entendi!" para continuar." at bounding box center [1076, 280] width 500 height 18
click at [777, 599] on div at bounding box center [930, 624] width 881 height 55
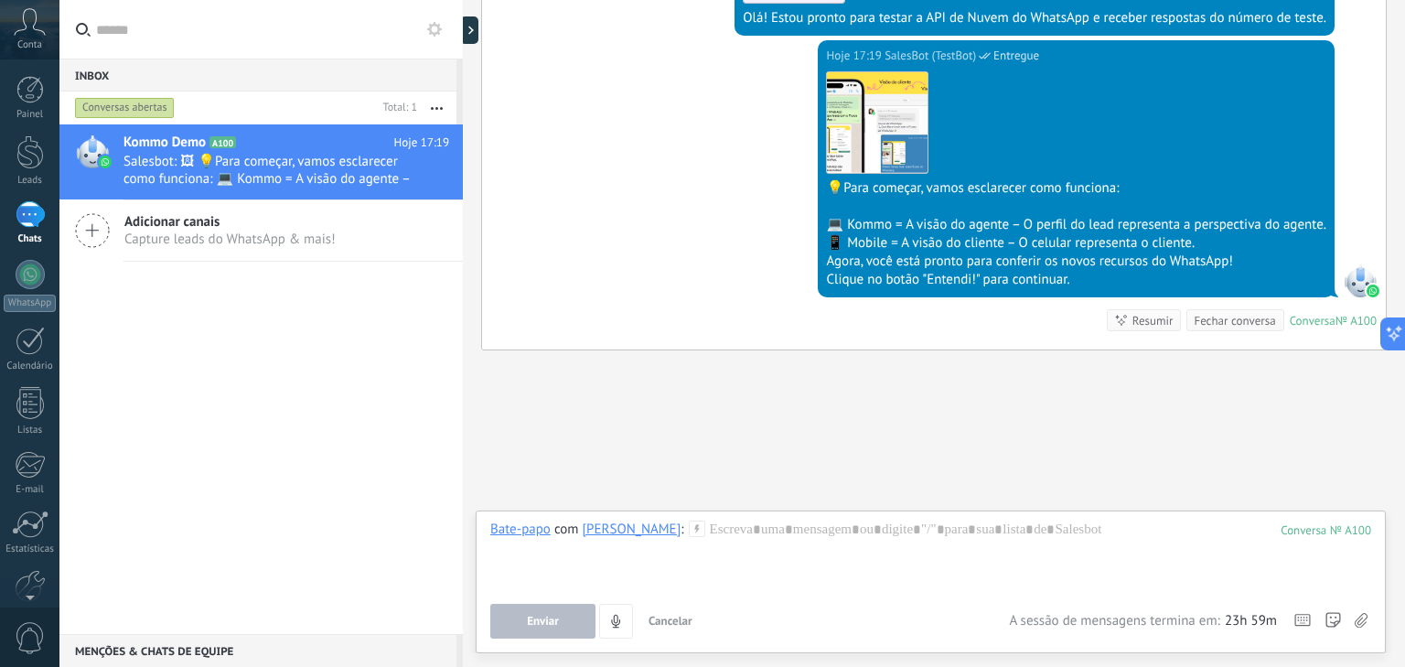
click at [1022, 282] on div "Clique no botão "Entendi!" para continuar." at bounding box center [1076, 280] width 500 height 18
click at [948, 282] on div "Clique no botão "Entendi!" para continuar." at bounding box center [1076, 280] width 500 height 18
click at [941, 281] on div "Clique no botão "Entendi!" para continuar." at bounding box center [1076, 280] width 500 height 18
click at [30, 268] on div at bounding box center [30, 274] width 29 height 29
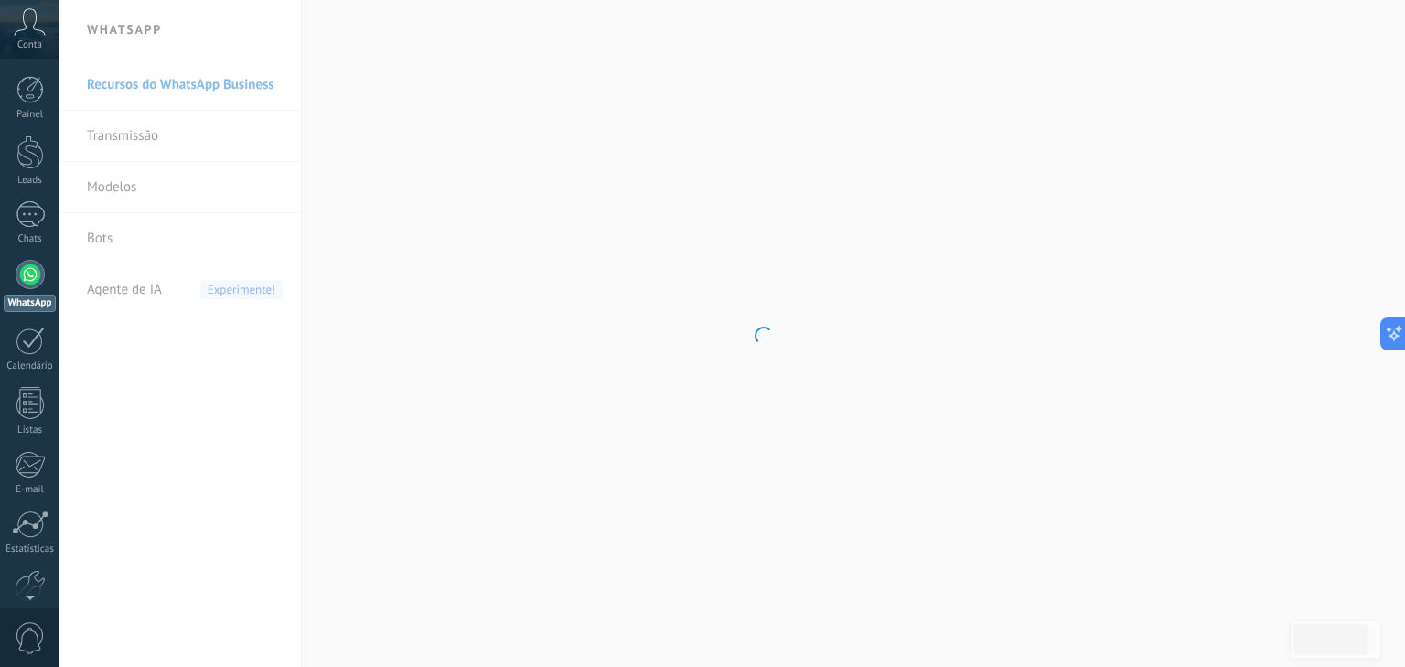
click at [177, 80] on body ".abccls-1,.abccls-2{fill-rule:evenodd}.abccls-2{fill:#fff} .abfcls-1{fill:none}…" at bounding box center [702, 333] width 1405 height 667
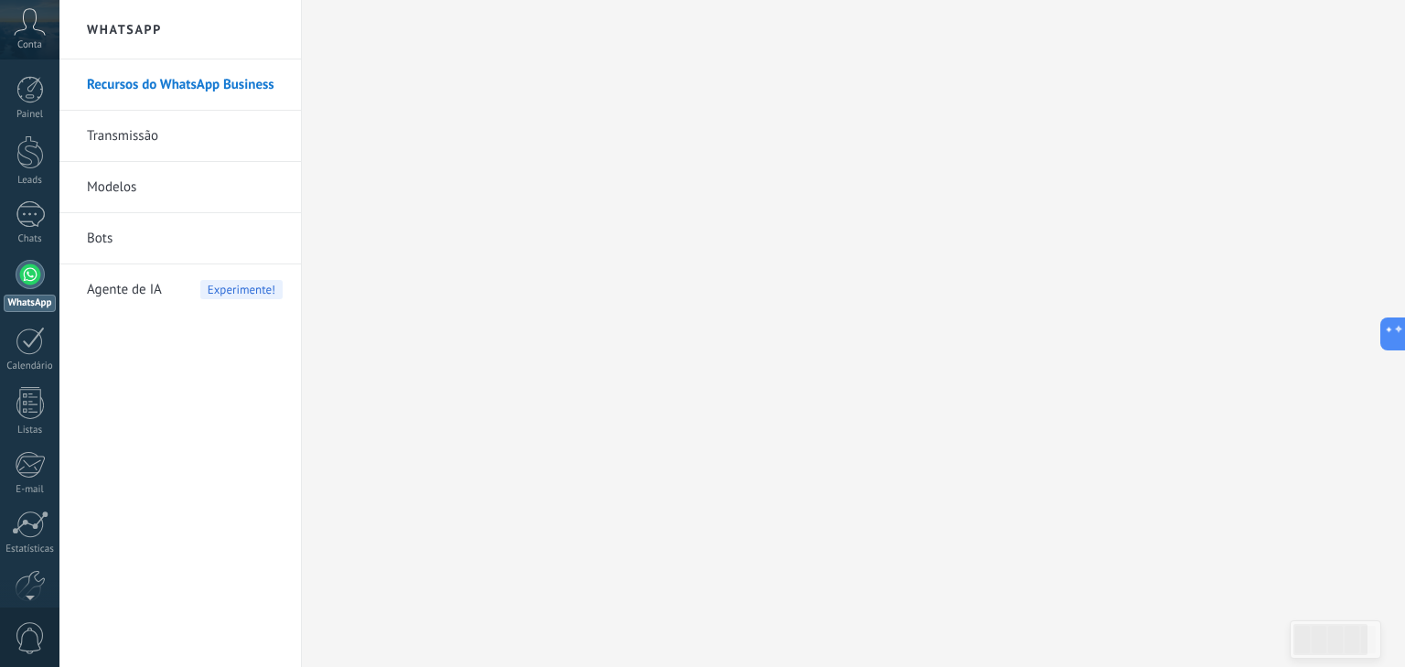
click at [26, 274] on div at bounding box center [30, 274] width 29 height 29
click at [37, 225] on div "1" at bounding box center [30, 214] width 29 height 27
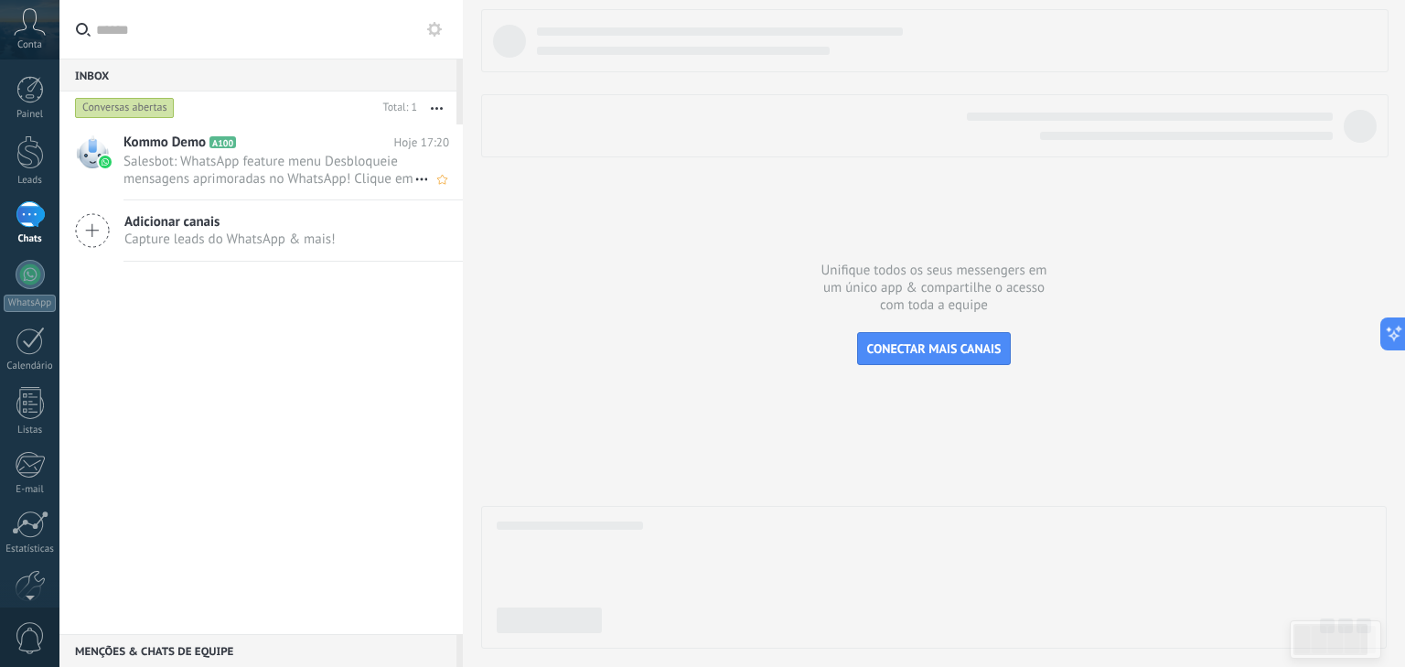
click at [225, 146] on span "A100" at bounding box center [222, 142] width 27 height 12
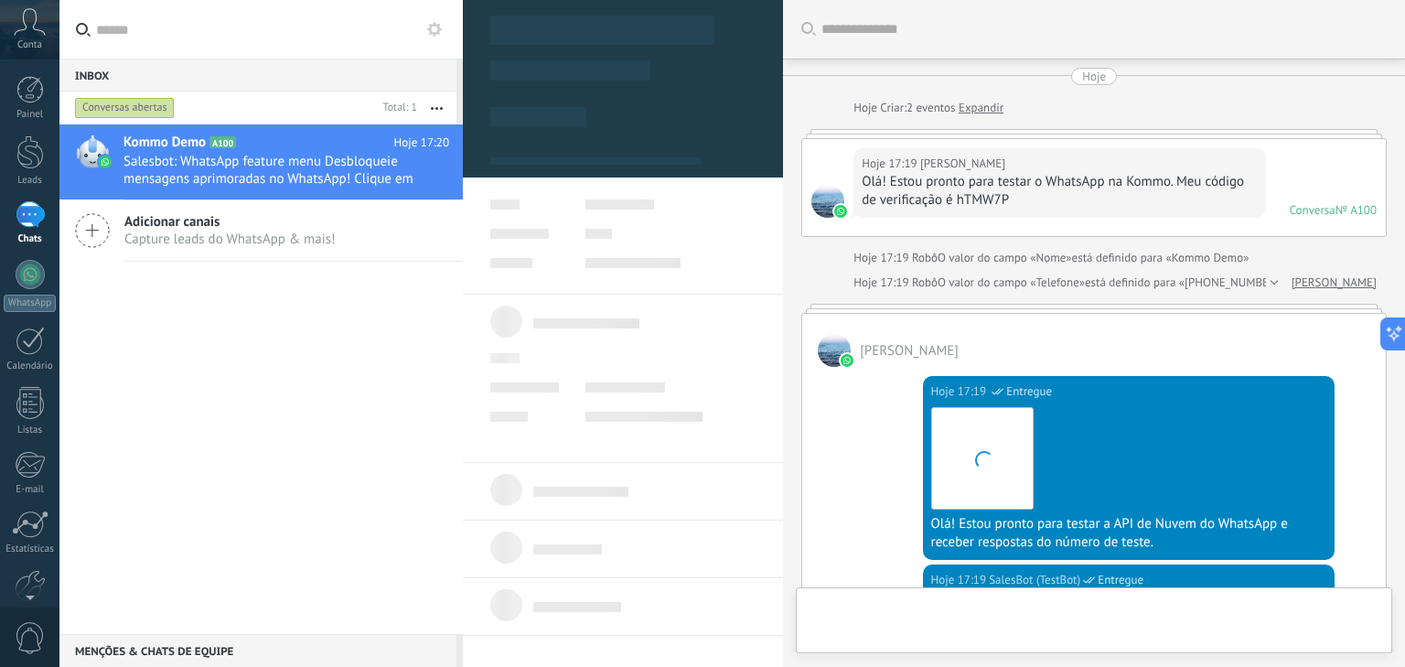
scroll to position [810, 0]
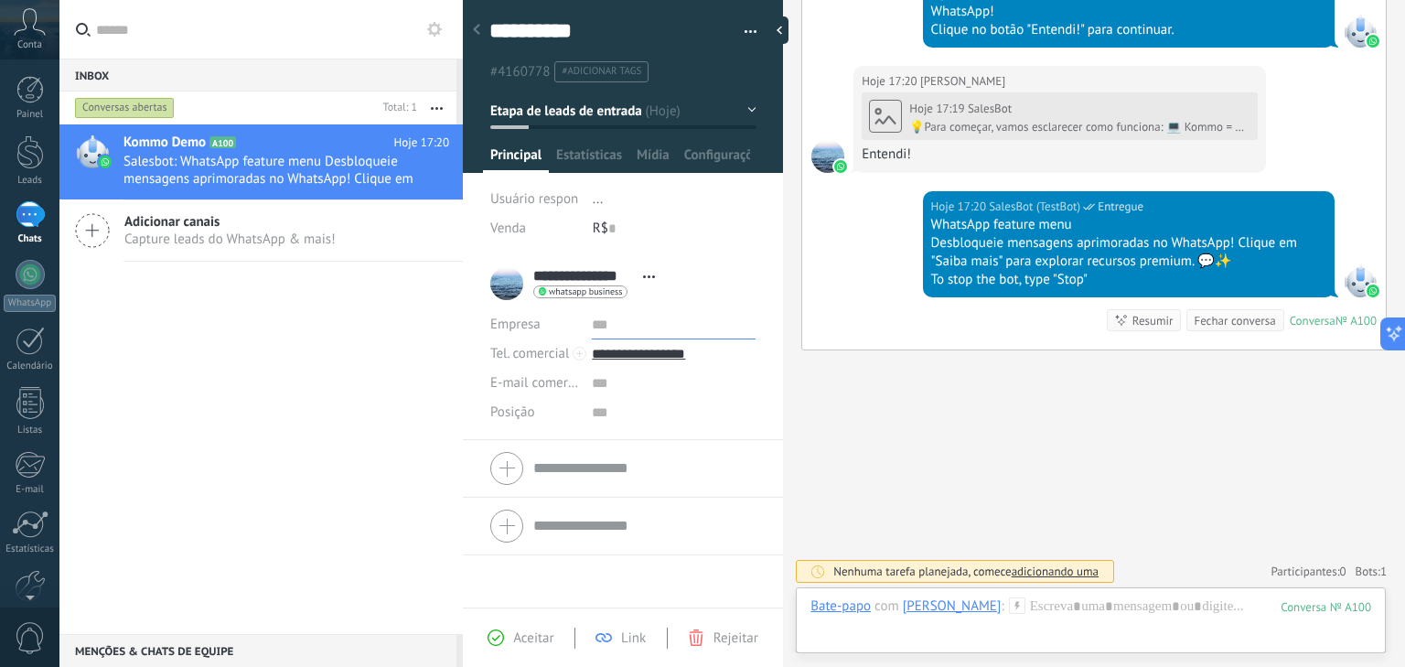
click at [604, 316] on input "text" at bounding box center [674, 324] width 164 height 29
click at [622, 385] on input "text" at bounding box center [674, 383] width 164 height 29
click at [601, 421] on input "text" at bounding box center [674, 412] width 164 height 29
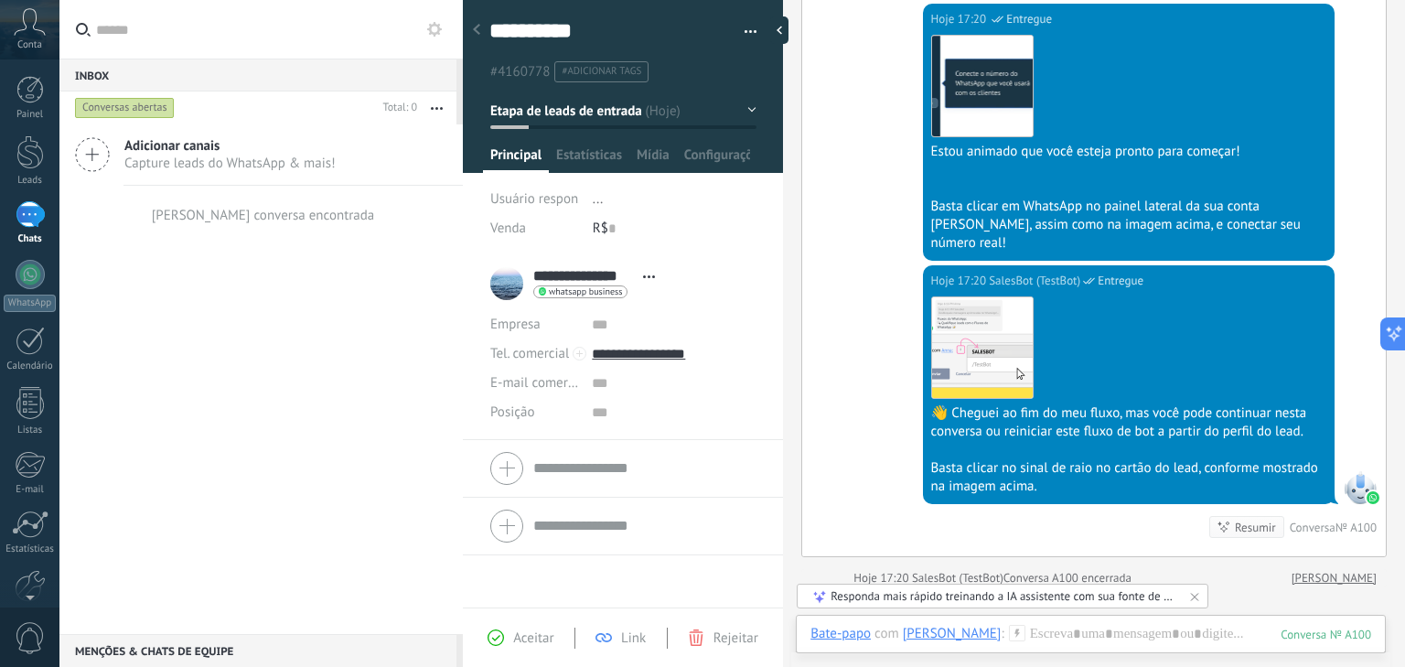
scroll to position [1263, 0]
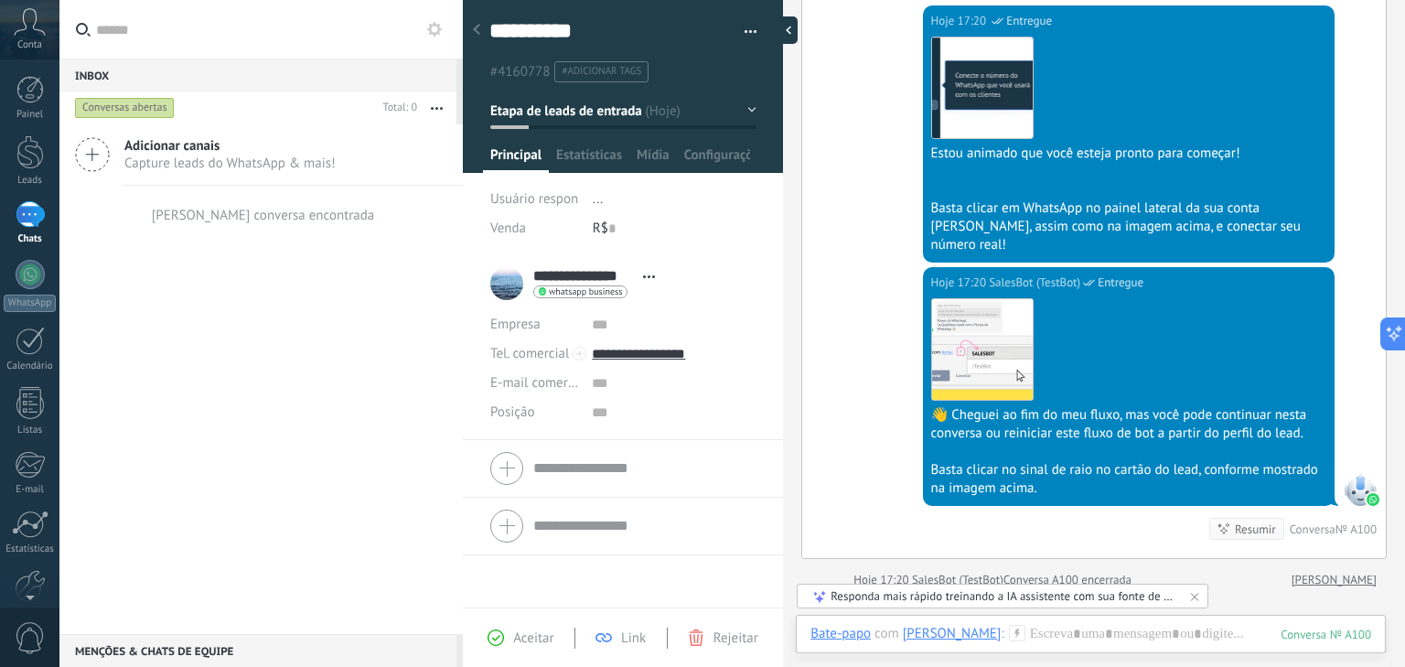
click at [783, 24] on div at bounding box center [783, 29] width 27 height 27
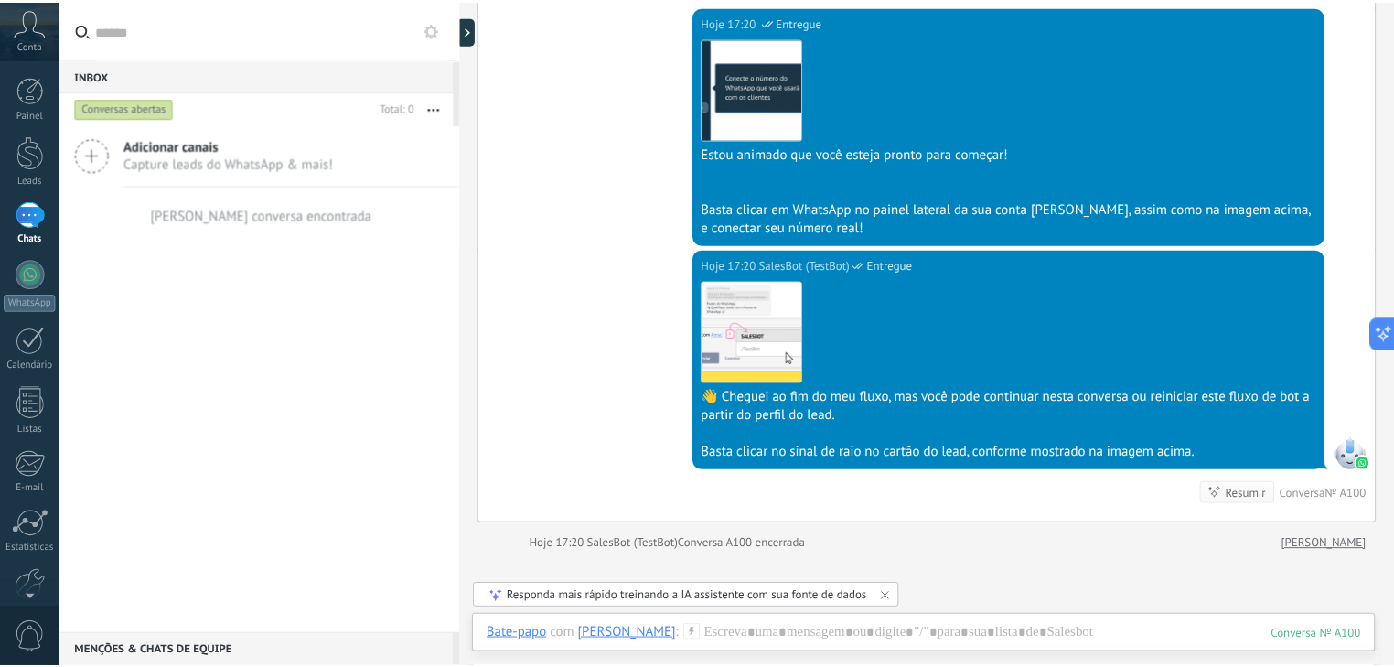
scroll to position [1190, 0]
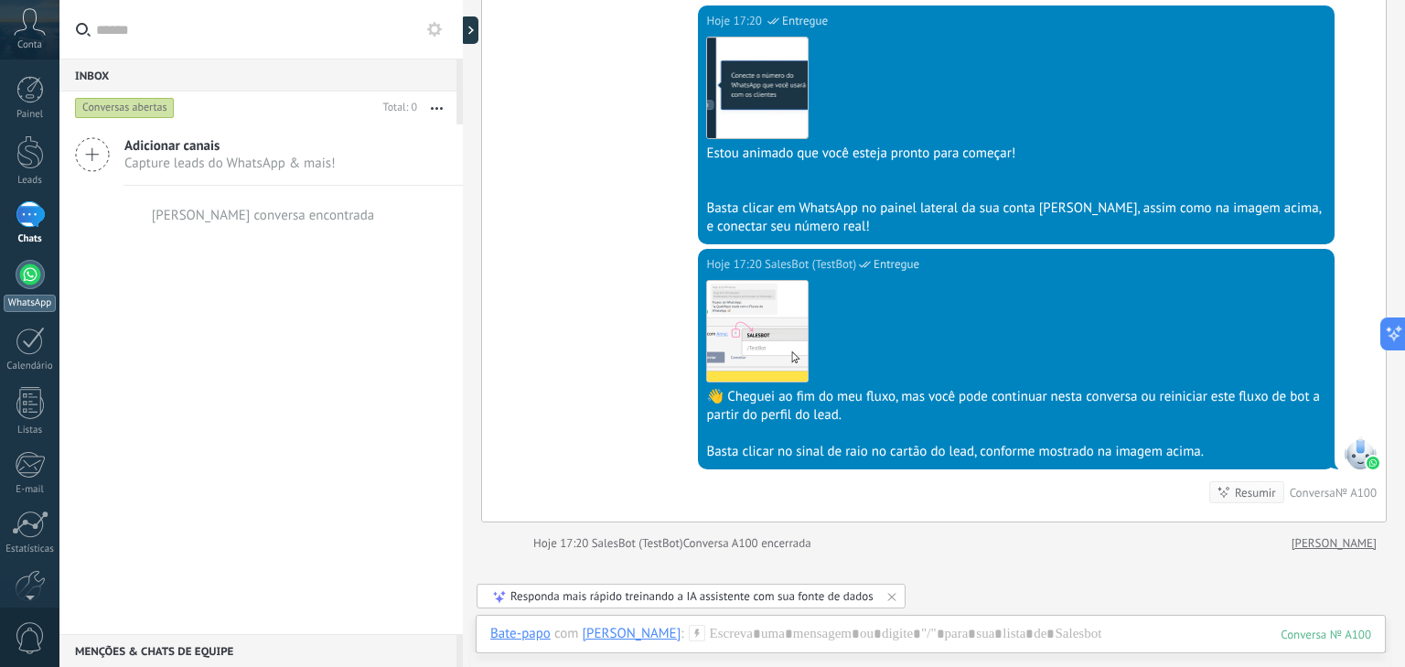
click at [33, 270] on div at bounding box center [30, 274] width 29 height 29
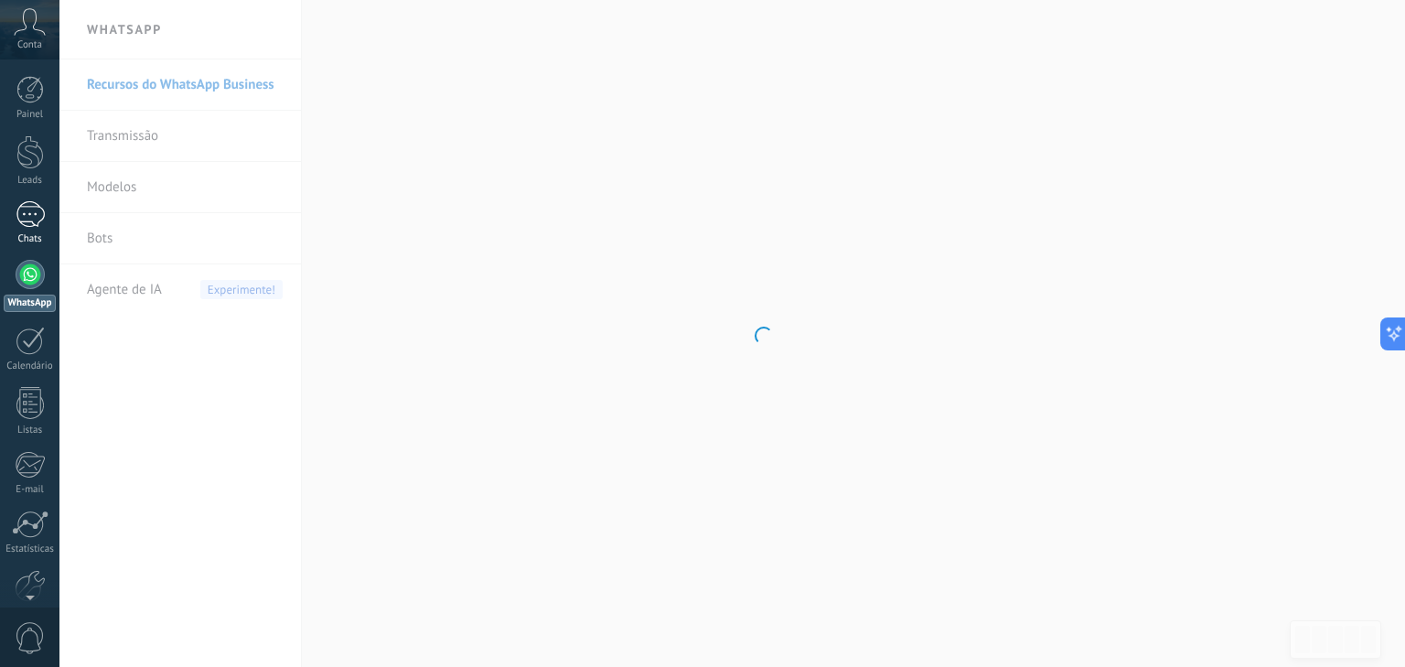
click at [35, 211] on div "1" at bounding box center [30, 214] width 29 height 27
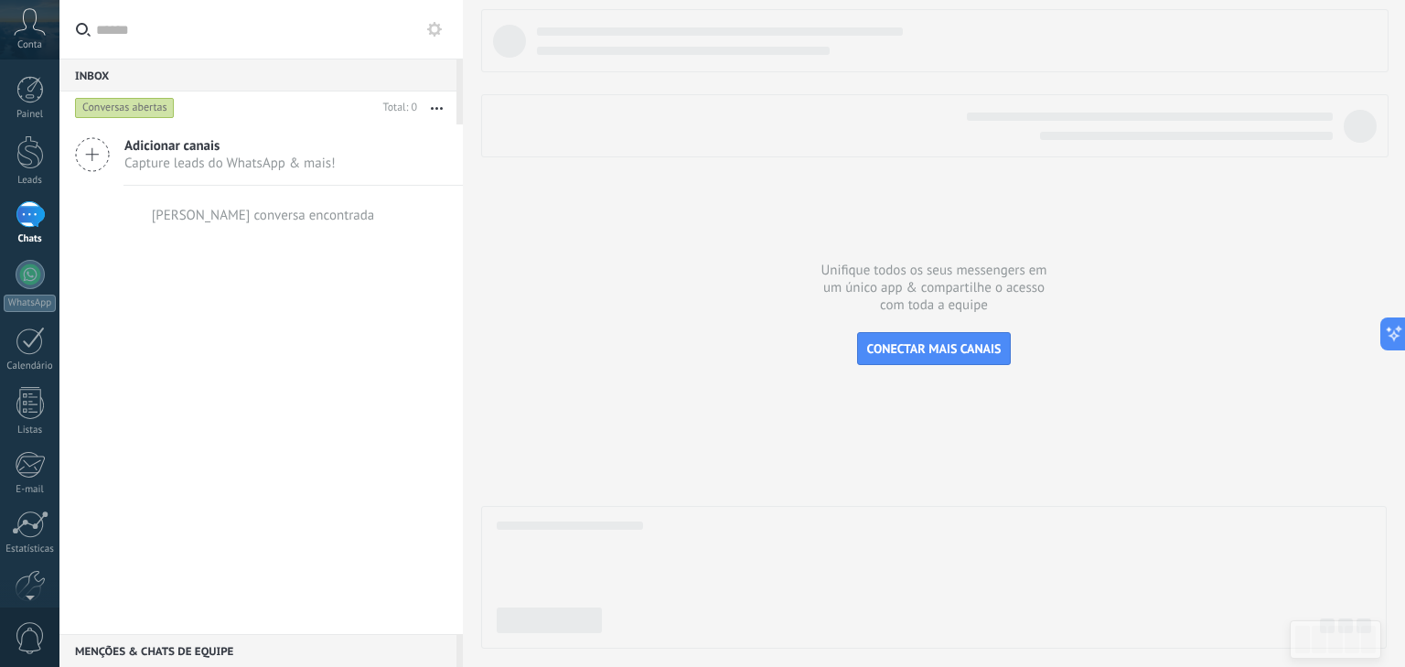
click at [134, 85] on div "Inbox 0" at bounding box center [257, 75] width 397 height 33
click at [304, 155] on span "Capture leads do WhatsApp & mais!" at bounding box center [229, 163] width 211 height 17
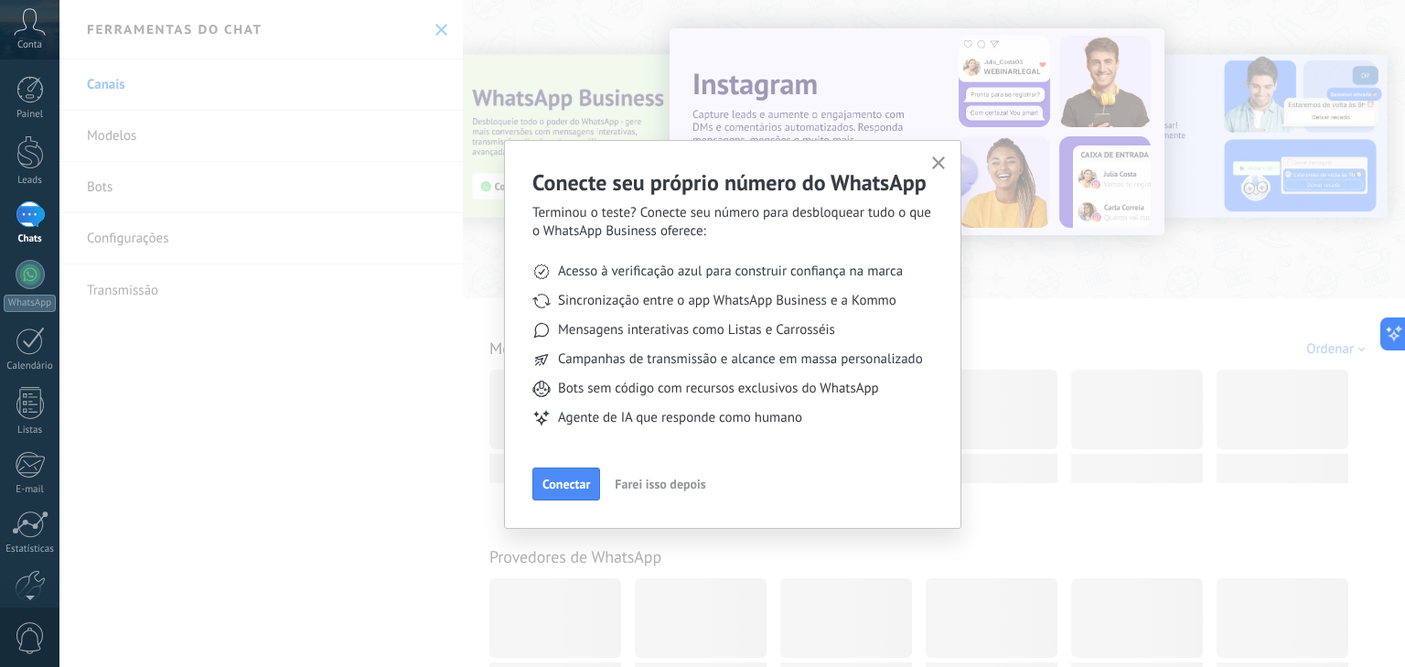
click at [426, 32] on div "Conecte seu próprio número do WhatsApp Terminou o teste? Conecte seu número par…" at bounding box center [731, 333] width 1345 height 667
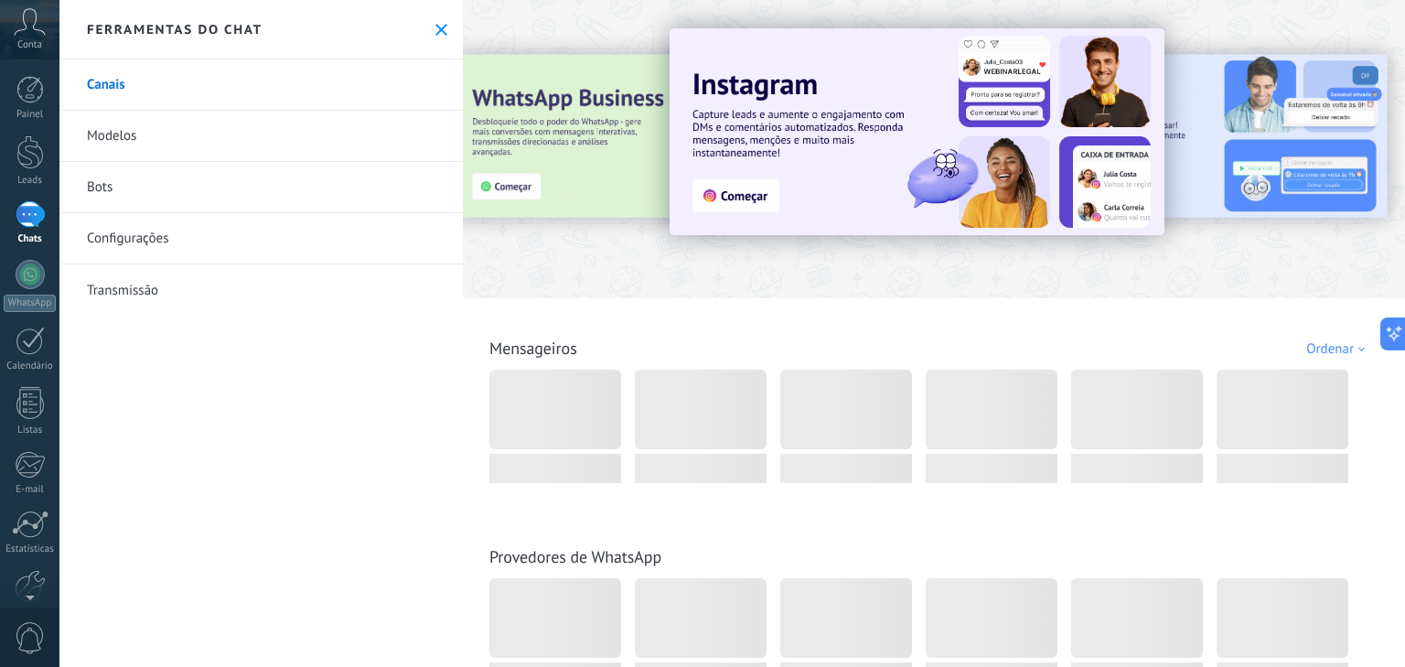
click at [426, 32] on div "Ferramentas do chat" at bounding box center [260, 29] width 403 height 59
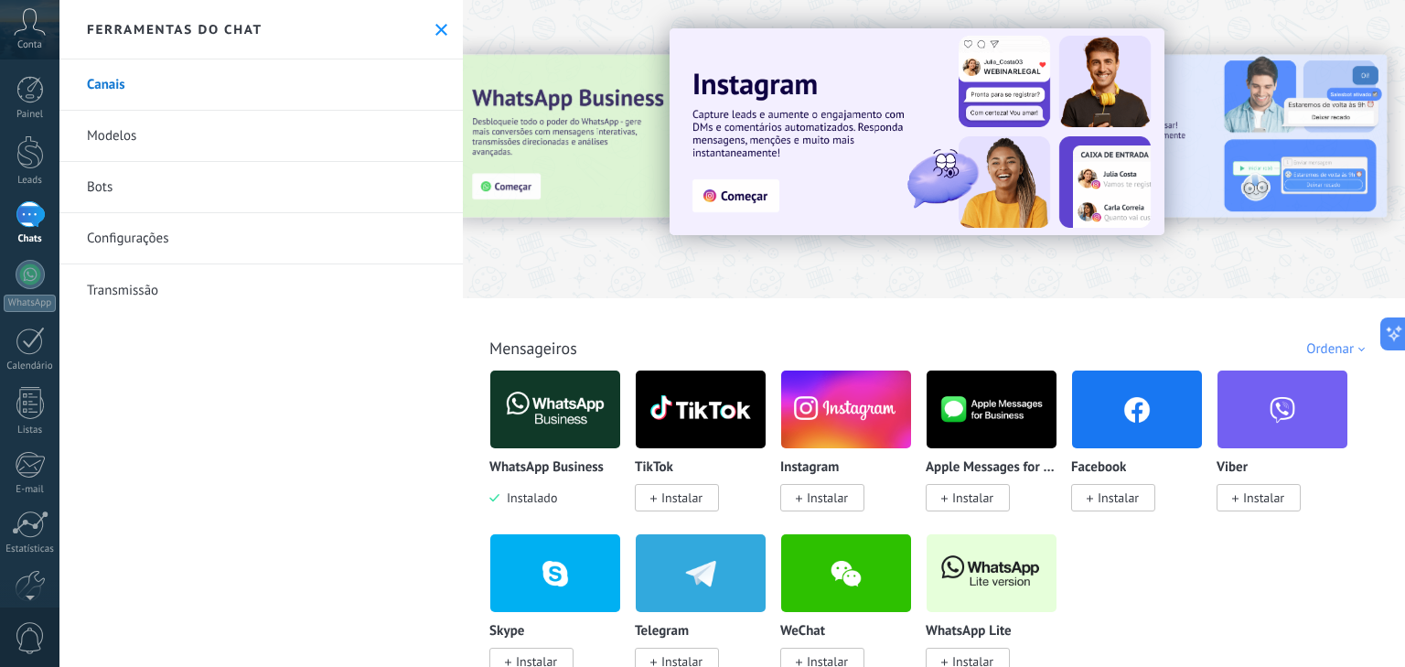
click at [435, 28] on icon at bounding box center [441, 30] width 12 height 12
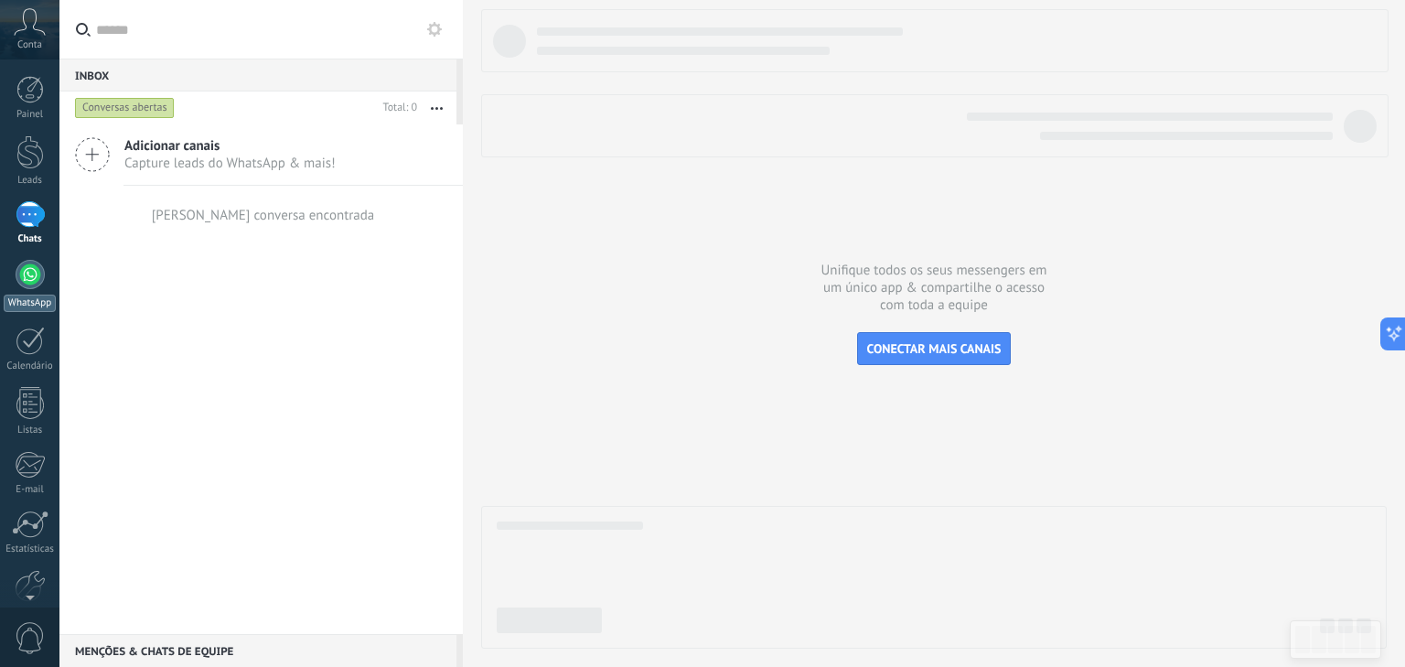
click at [27, 276] on div at bounding box center [30, 274] width 29 height 29
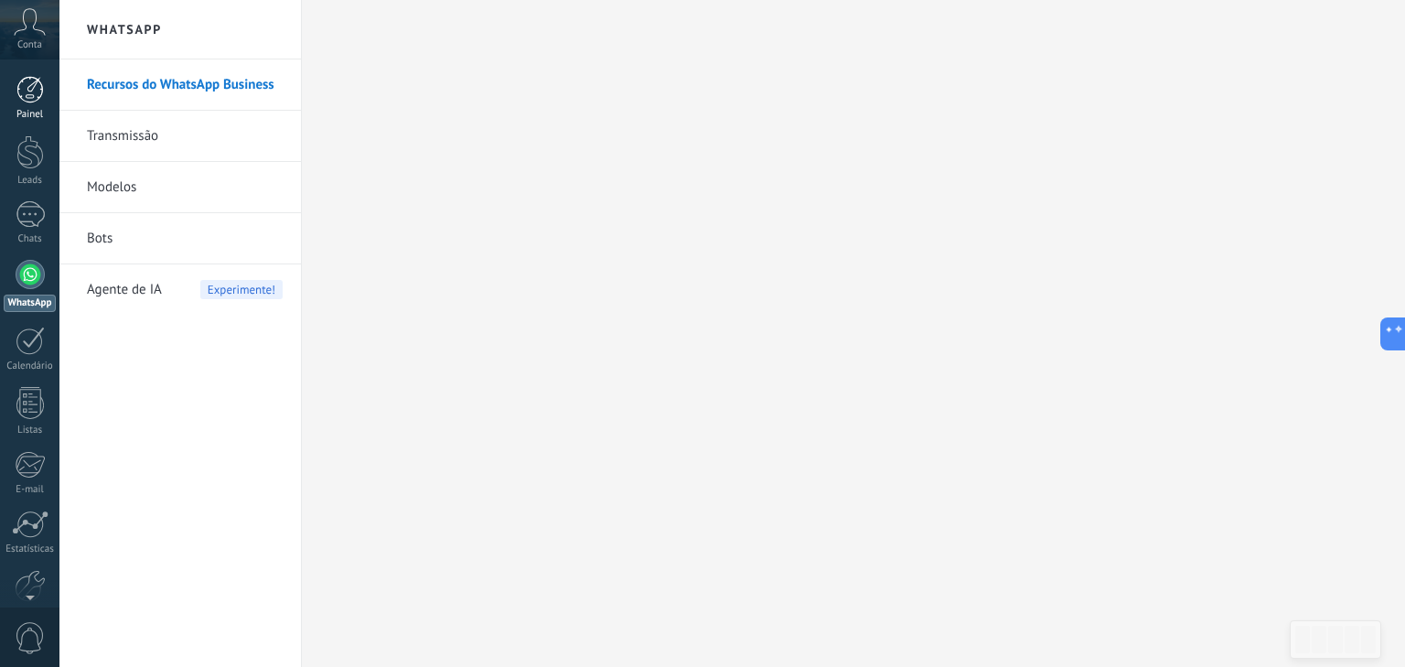
click at [32, 102] on div at bounding box center [29, 89] width 27 height 27
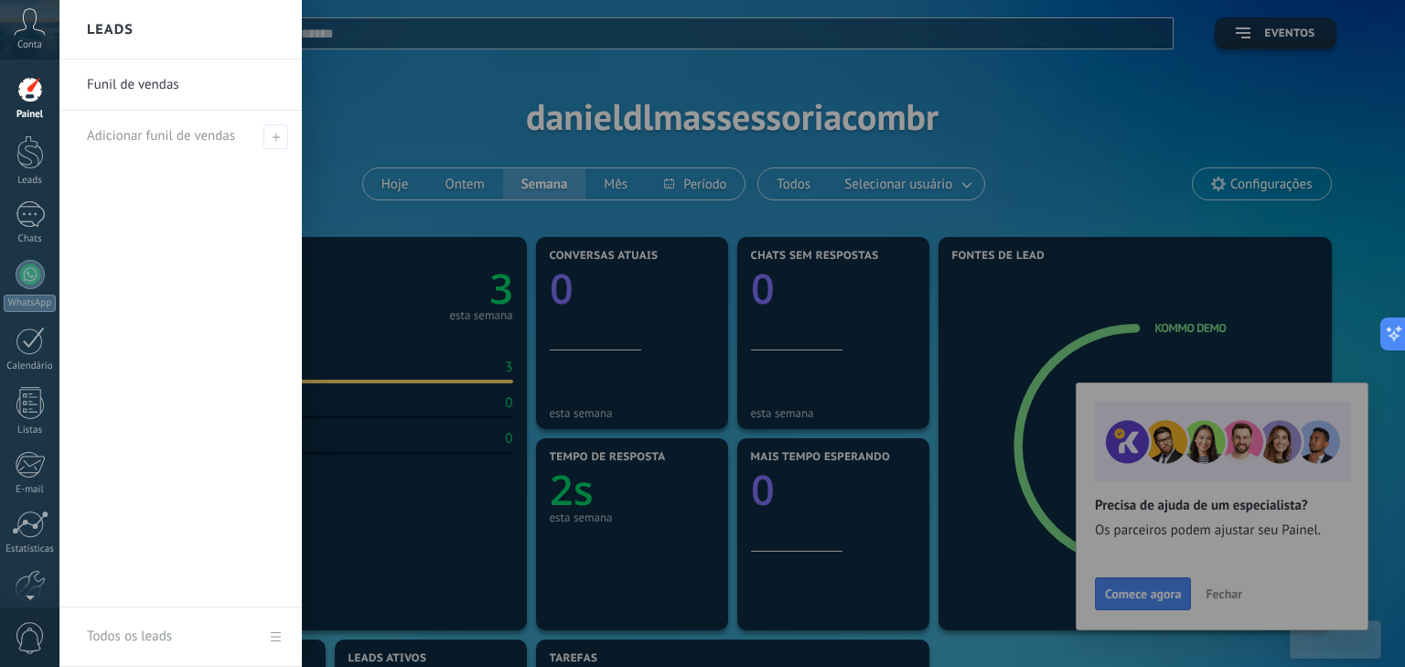
click at [483, 289] on div at bounding box center [761, 333] width 1405 height 667
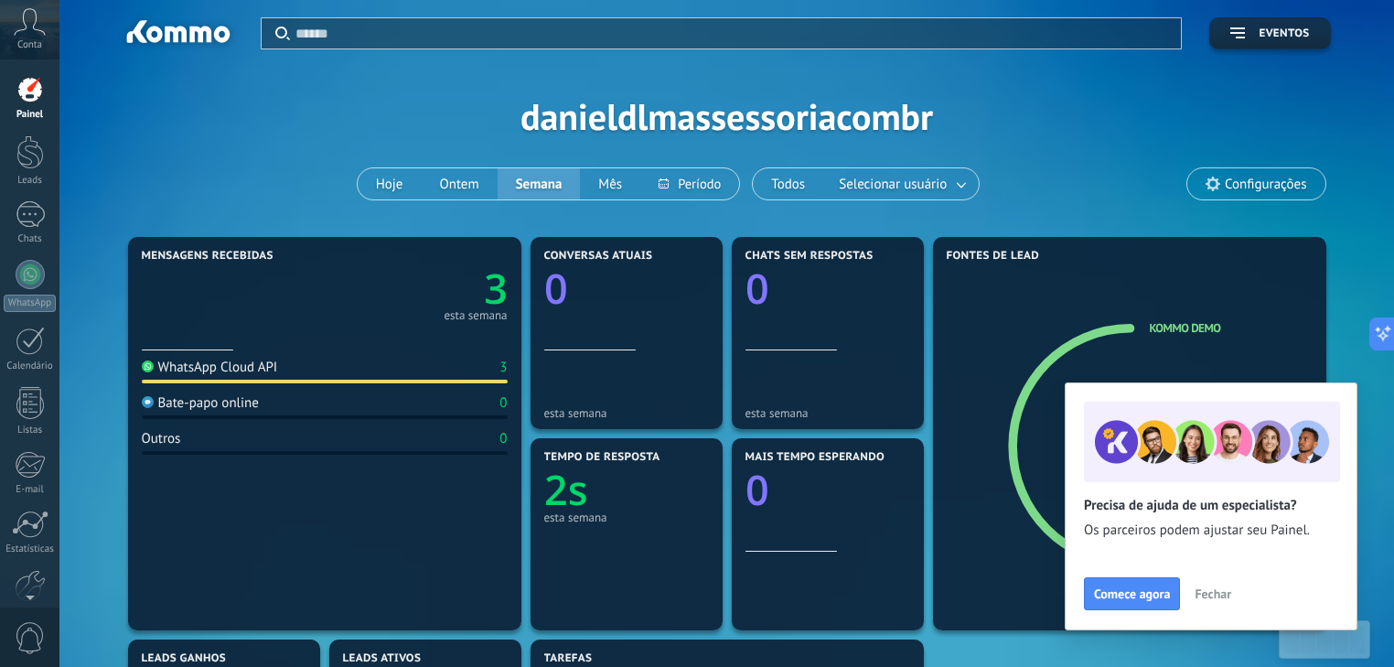
click at [481, 293] on icon "3" at bounding box center [416, 282] width 183 height 41
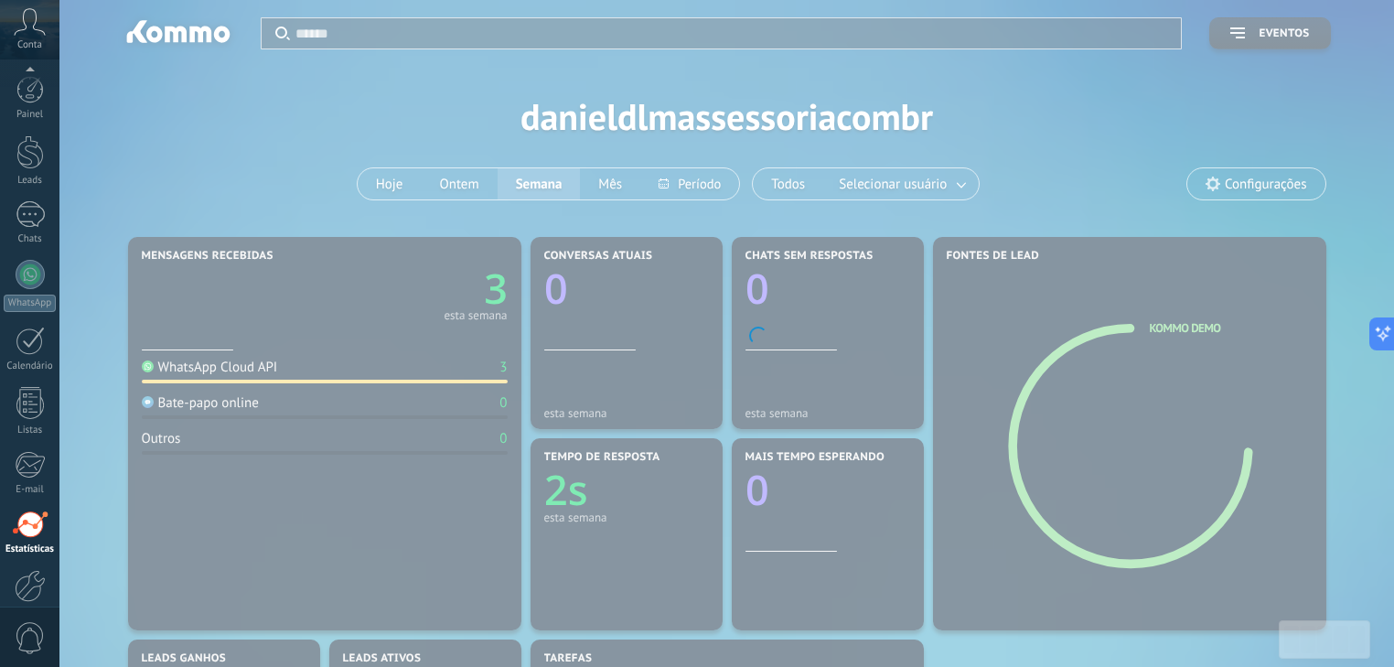
scroll to position [93, 0]
click at [497, 293] on body ".abccls-1,.abccls-2{fill-rule:evenodd}.abccls-2{fill:#fff} .abfcls-1{fill:none}…" at bounding box center [697, 333] width 1394 height 667
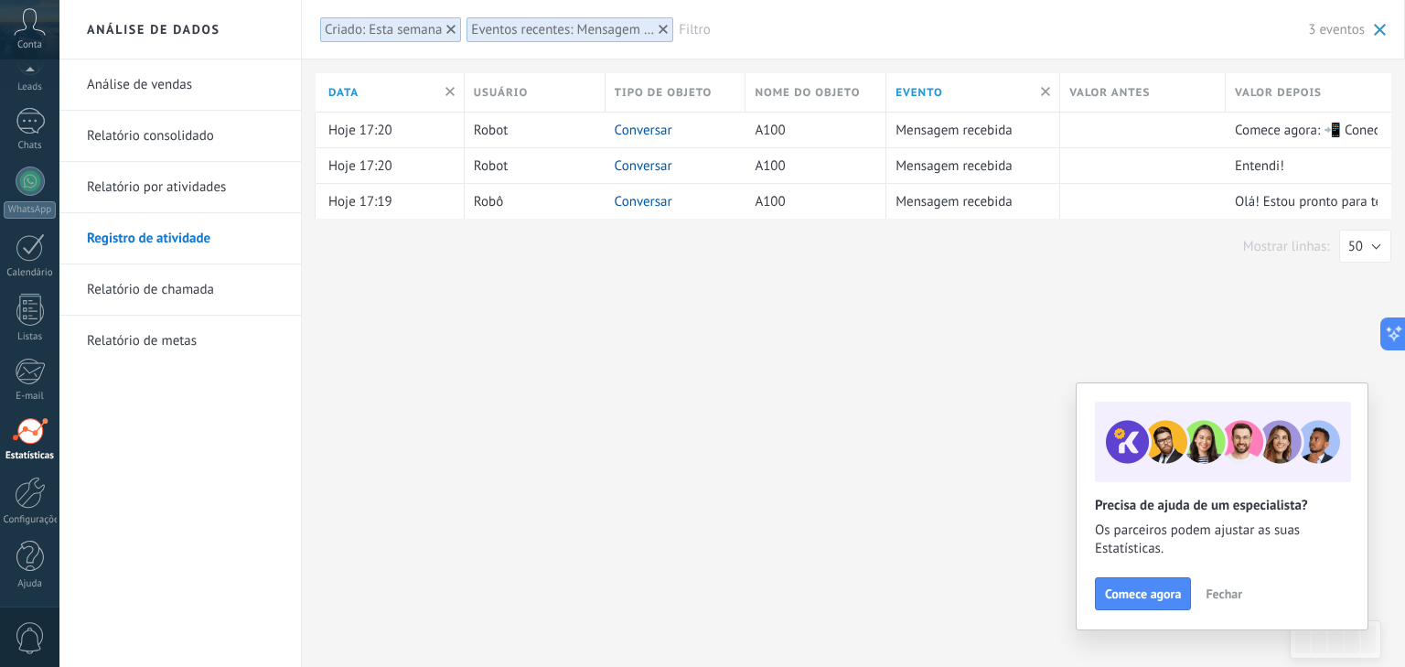
click at [175, 91] on link "Análise de vendas" at bounding box center [185, 84] width 196 height 51
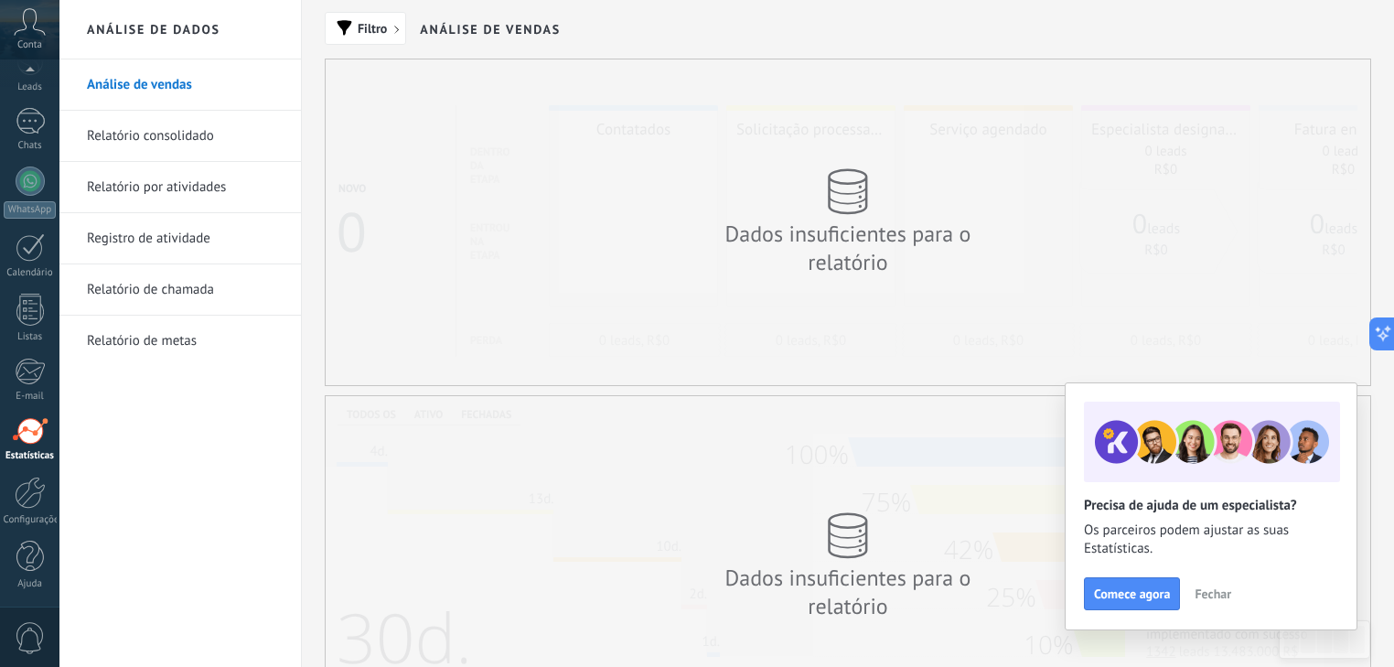
click at [168, 135] on link "Relatório consolidado" at bounding box center [185, 136] width 196 height 51
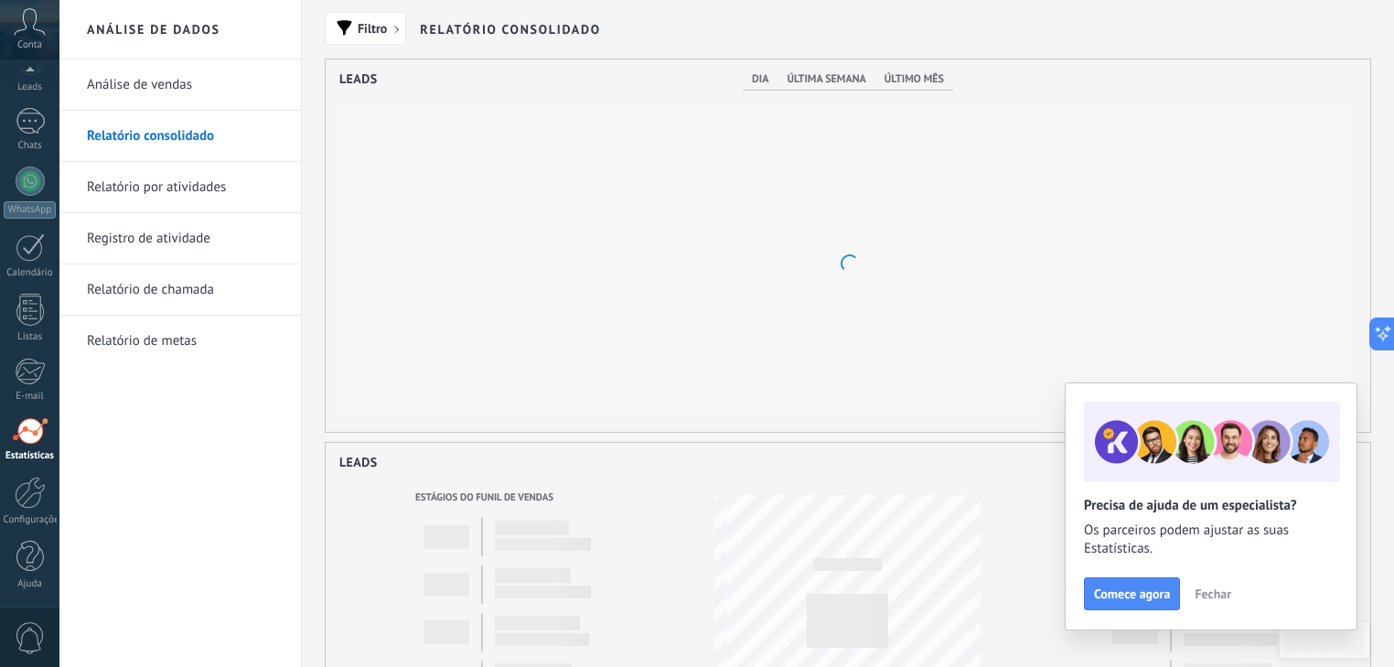
scroll to position [372, 1044]
click at [156, 187] on link "Relatório por atividades" at bounding box center [185, 187] width 196 height 51
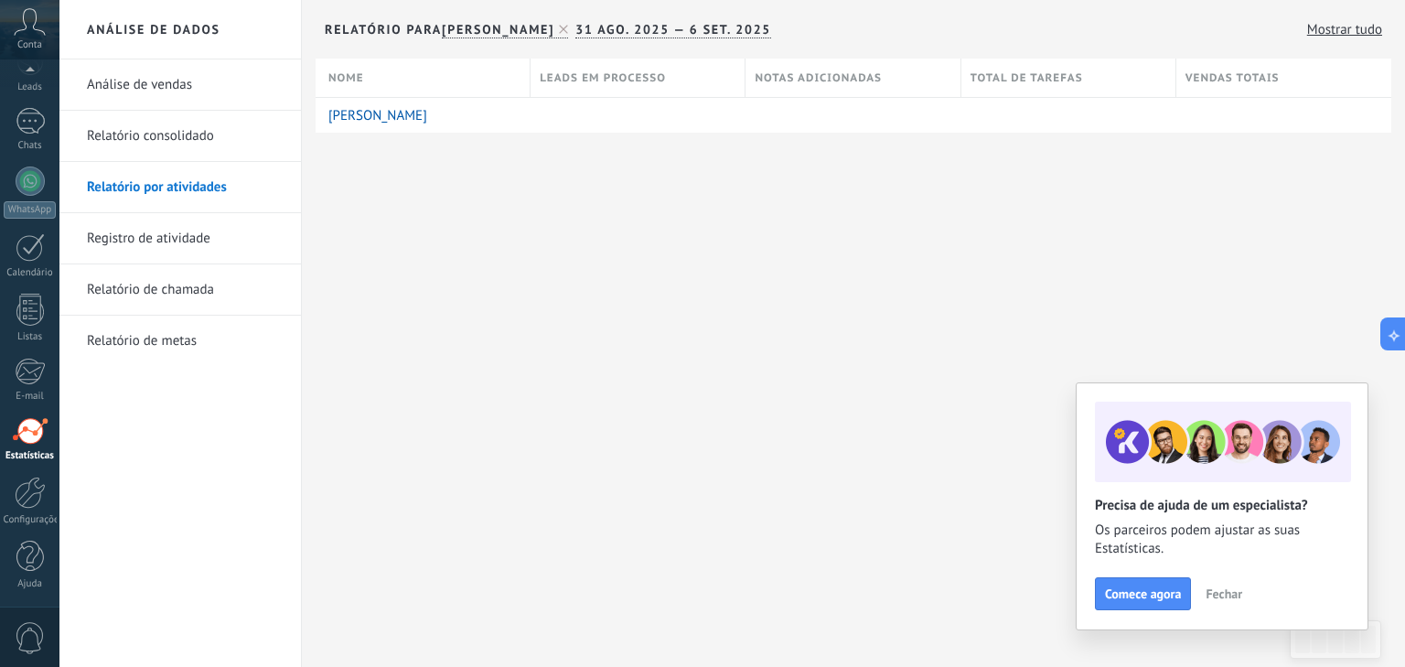
click at [156, 249] on link "Registro de atividade" at bounding box center [185, 238] width 196 height 51
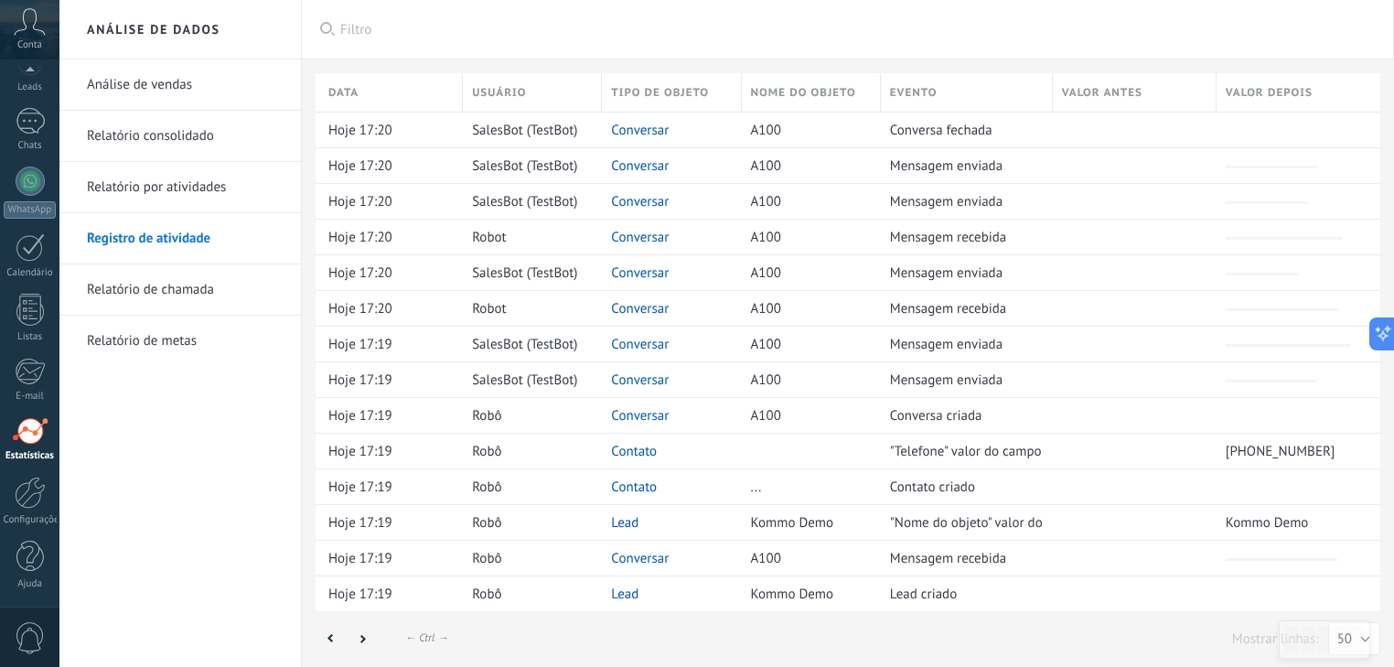
click at [139, 283] on link "Relatório de chamada" at bounding box center [185, 289] width 196 height 51
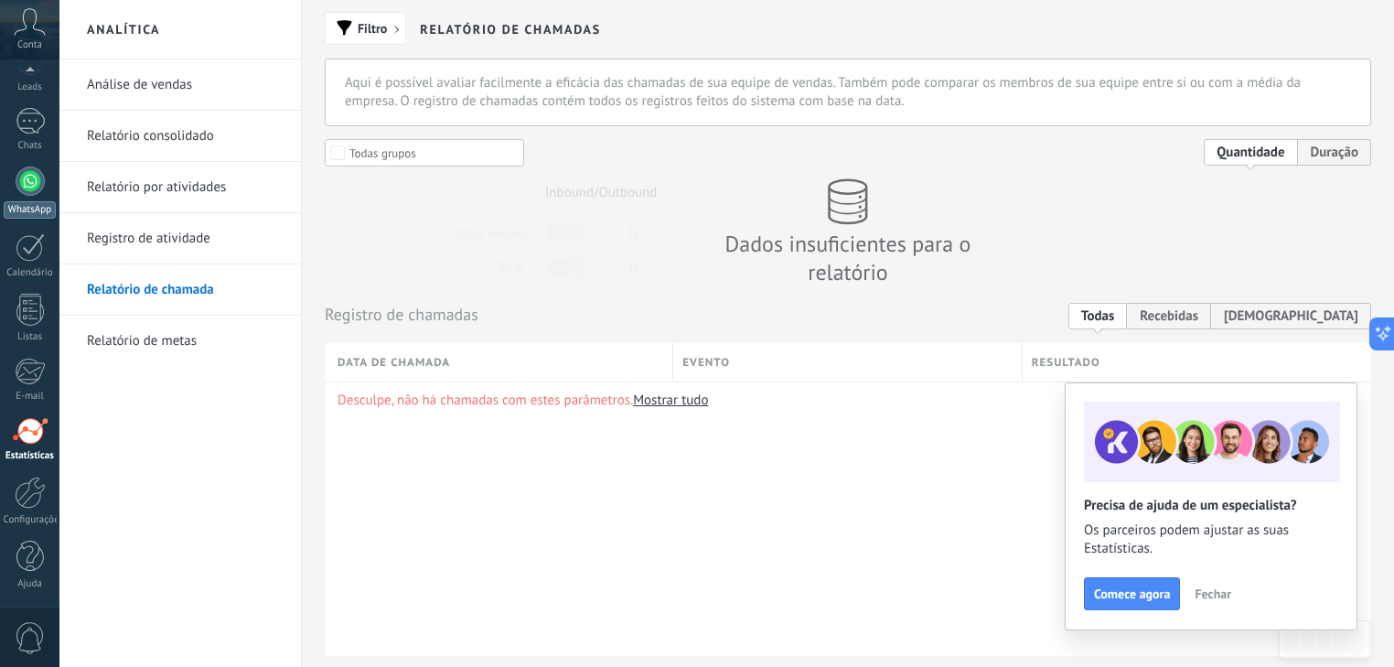
click at [25, 180] on div at bounding box center [30, 180] width 29 height 29
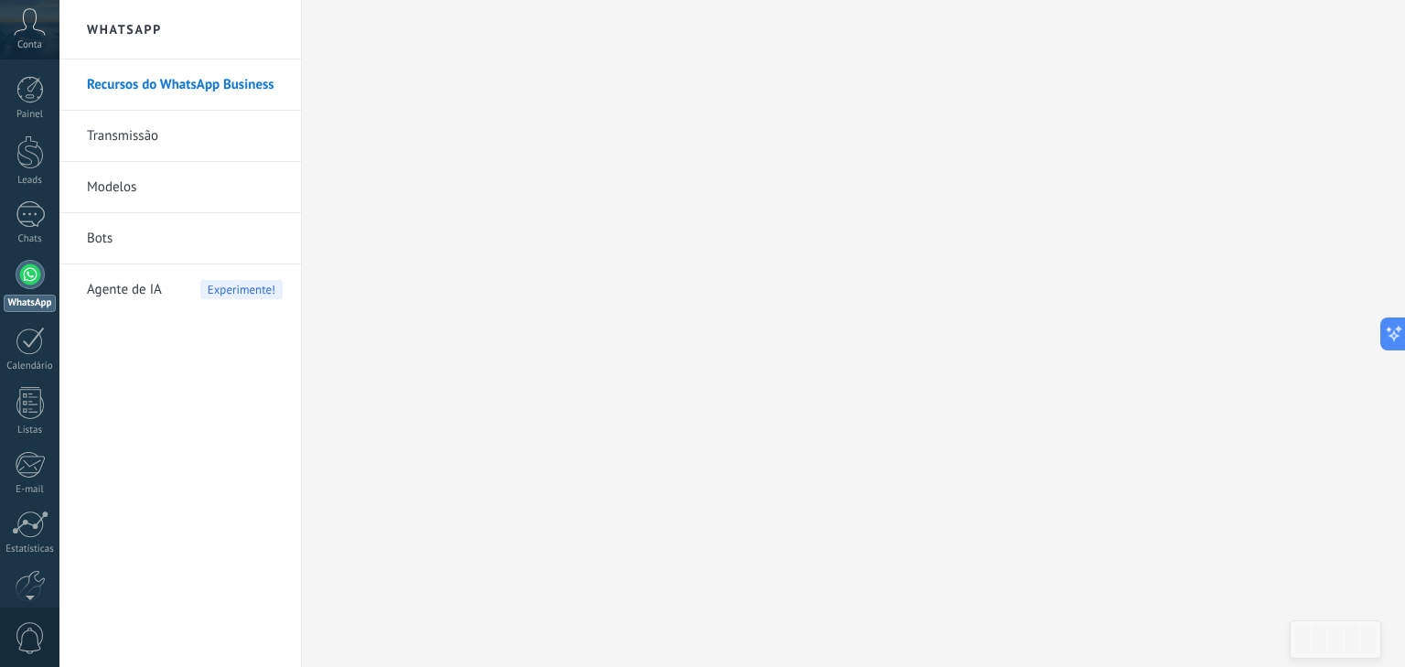
click at [27, 32] on icon at bounding box center [30, 21] width 32 height 27
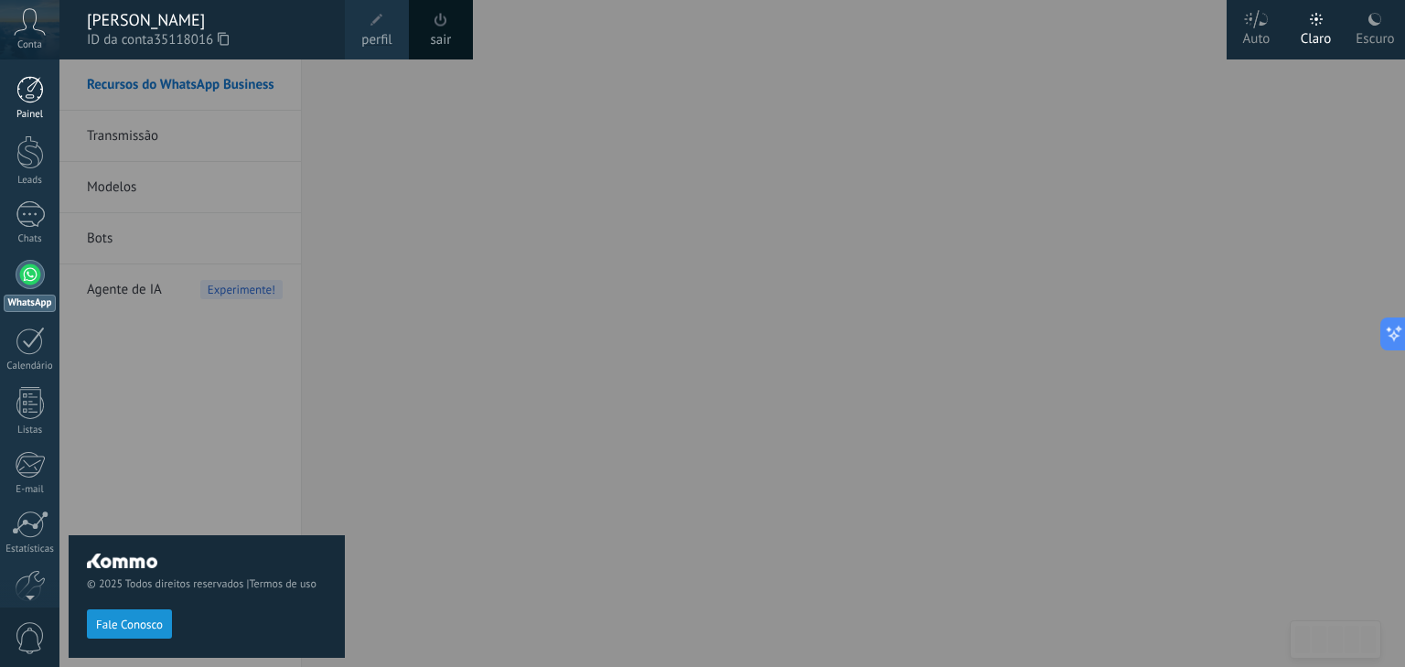
click at [36, 89] on div at bounding box center [29, 89] width 27 height 27
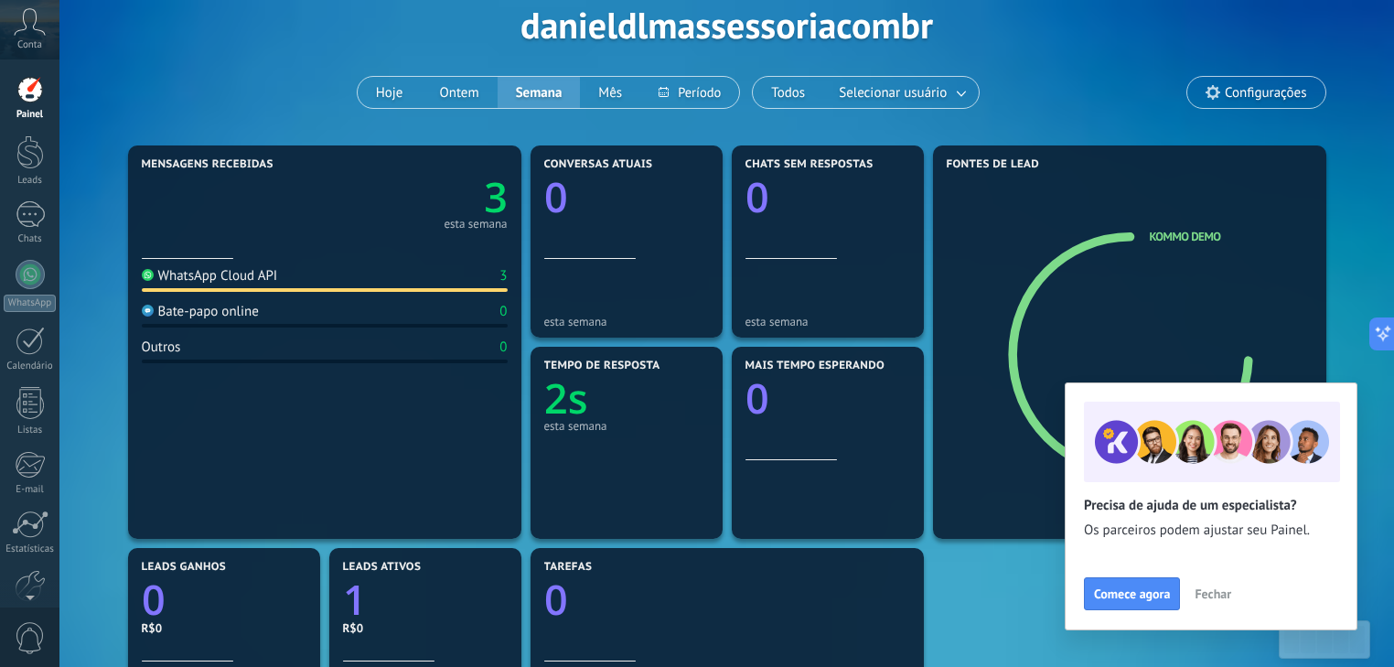
scroll to position [42, 0]
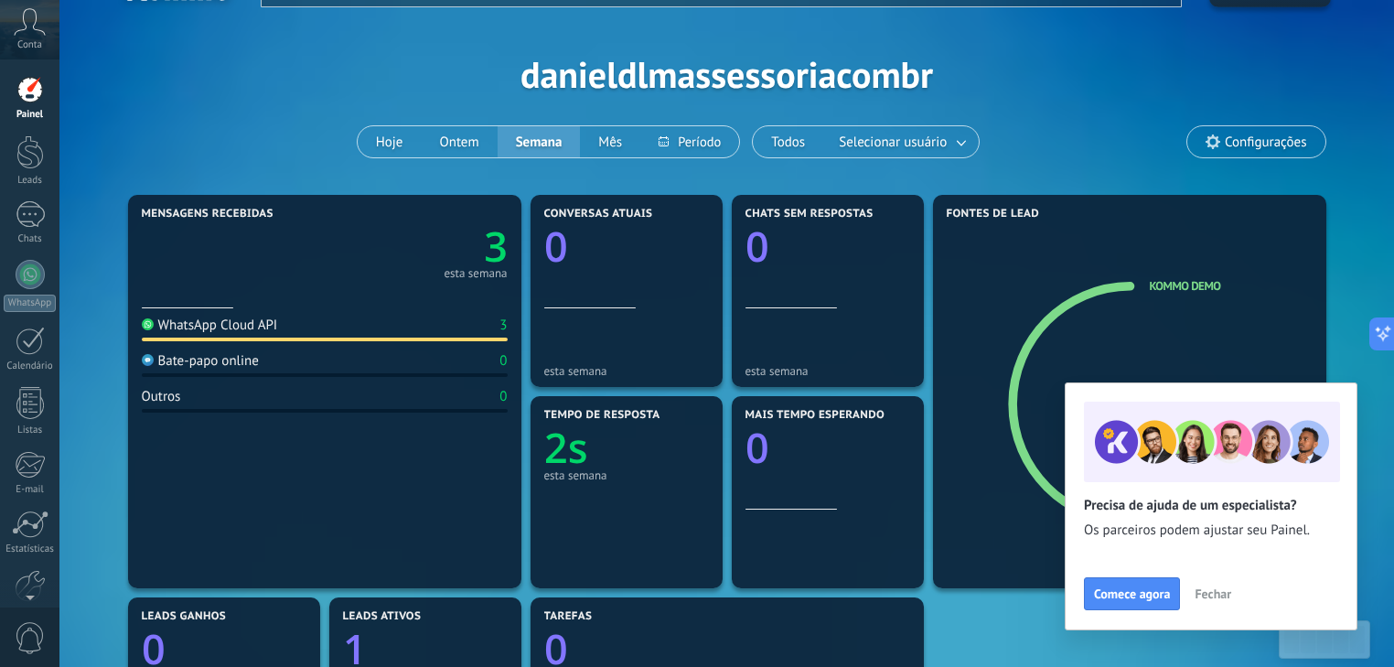
click at [232, 329] on div "WhatsApp Cloud API" at bounding box center [210, 324] width 136 height 17
click at [230, 322] on div "WhatsApp Cloud API" at bounding box center [210, 324] width 136 height 17
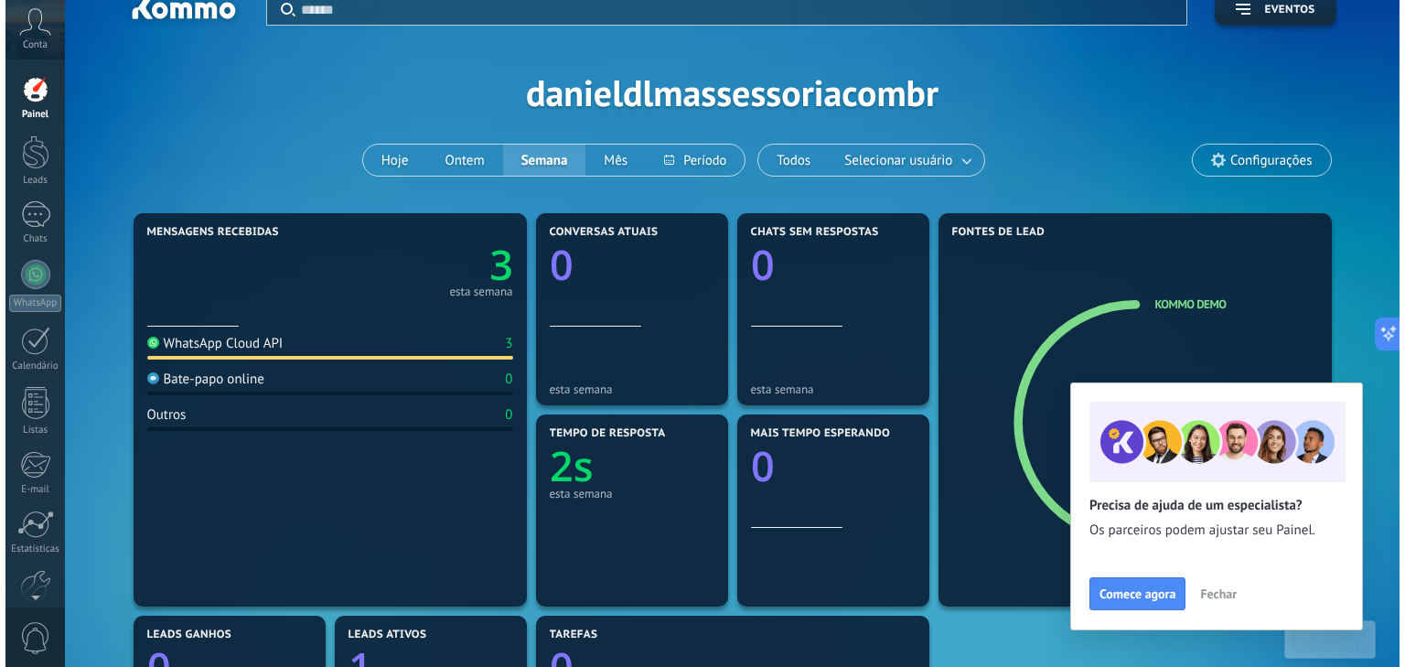
scroll to position [0, 0]
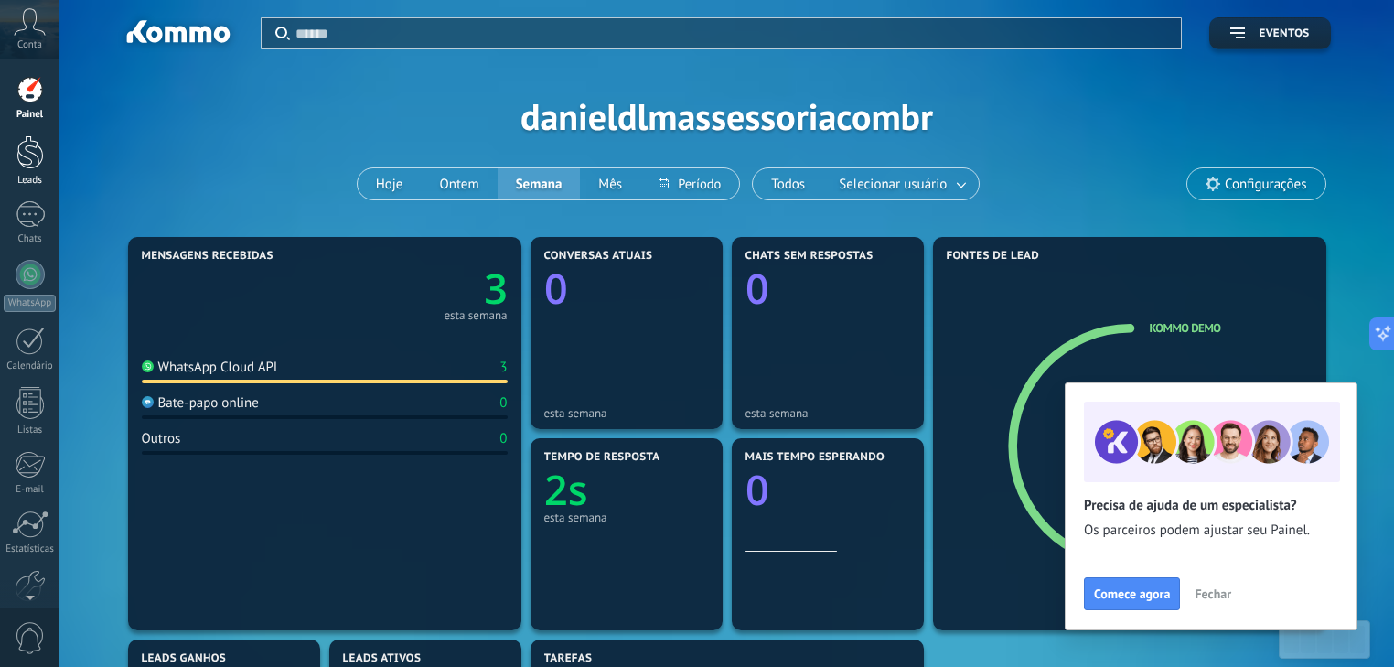
click at [37, 143] on div at bounding box center [29, 152] width 27 height 34
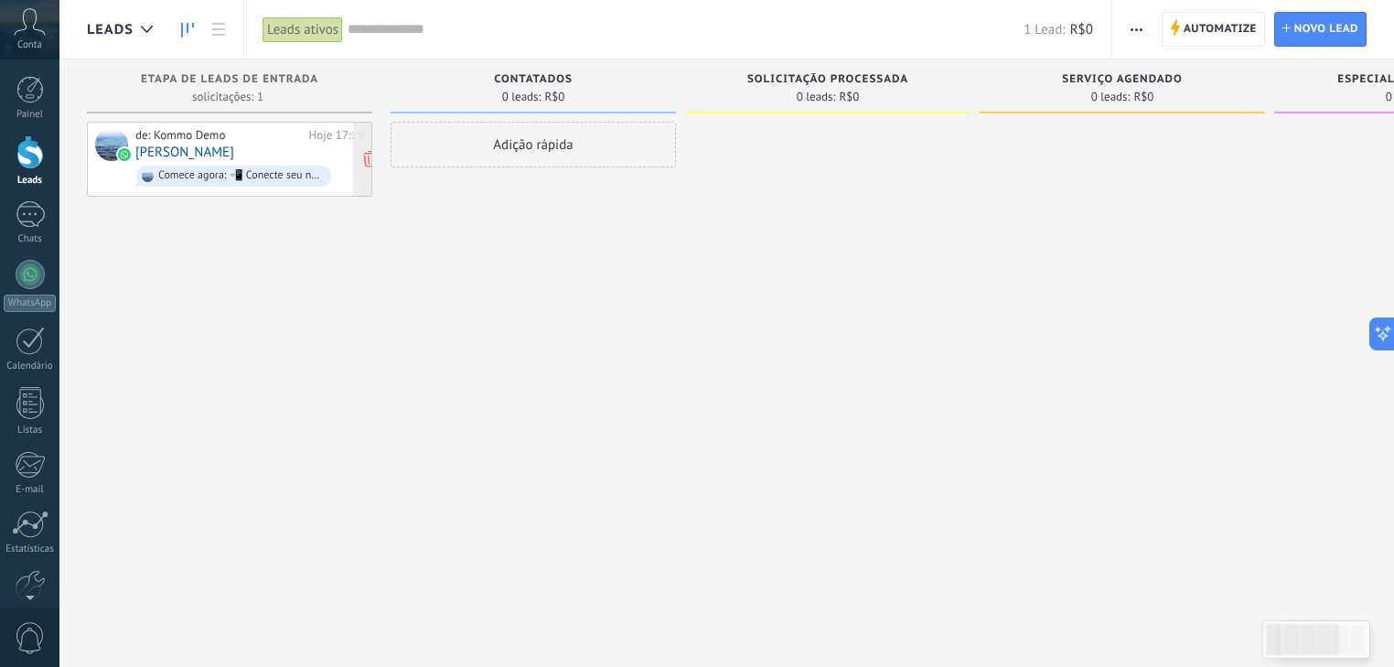
click at [209, 149] on link "[PERSON_NAME]" at bounding box center [184, 152] width 99 height 16
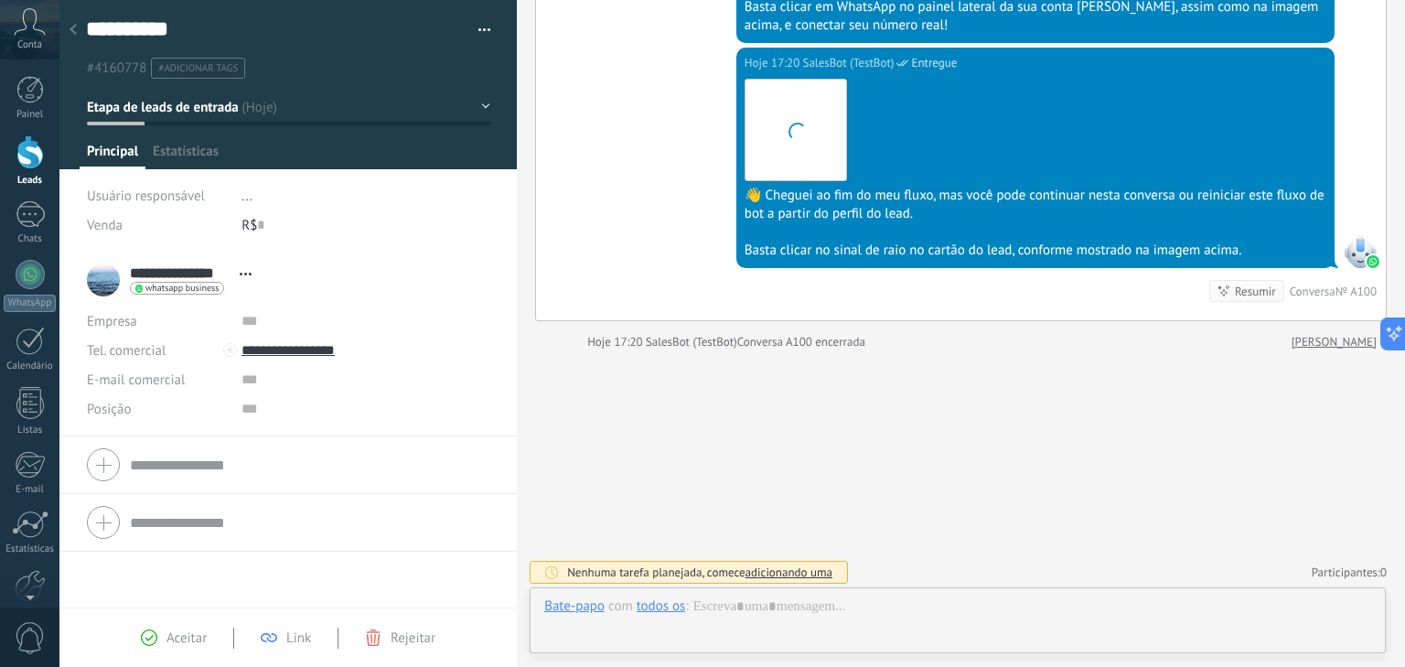
scroll to position [27, 0]
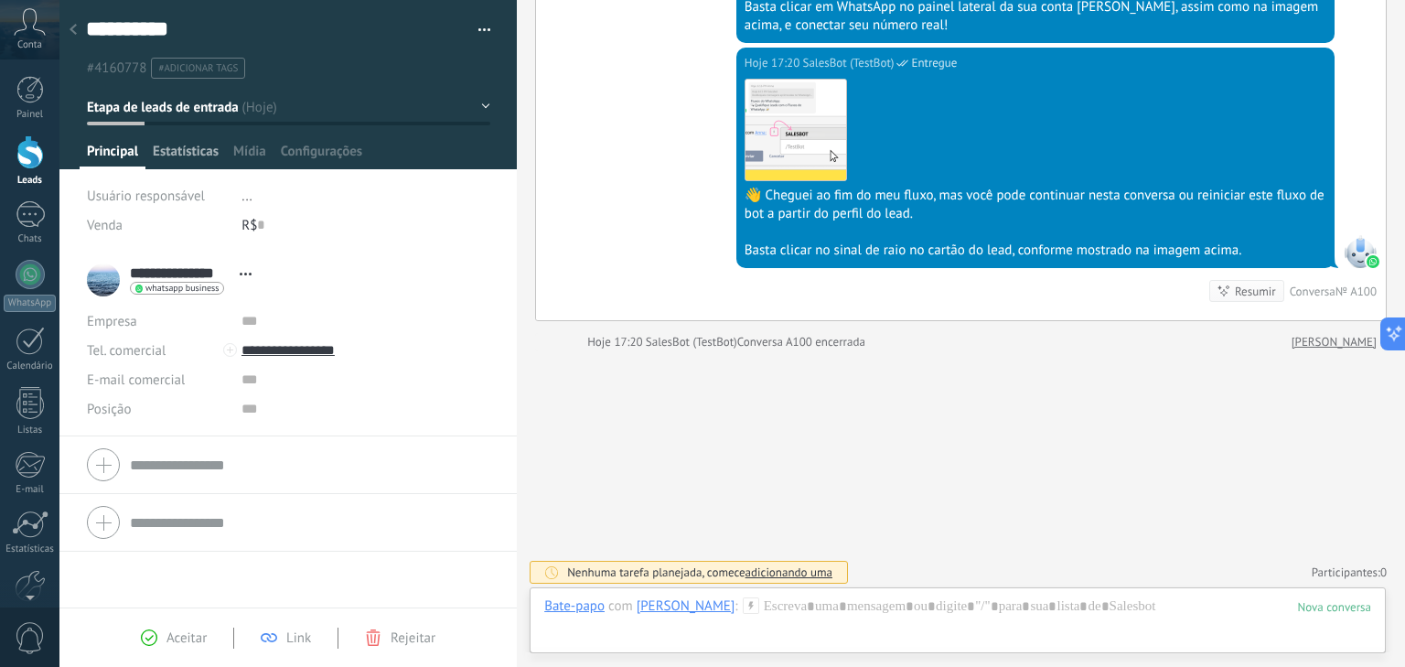
click at [194, 153] on span "Estatísticas" at bounding box center [186, 156] width 66 height 27
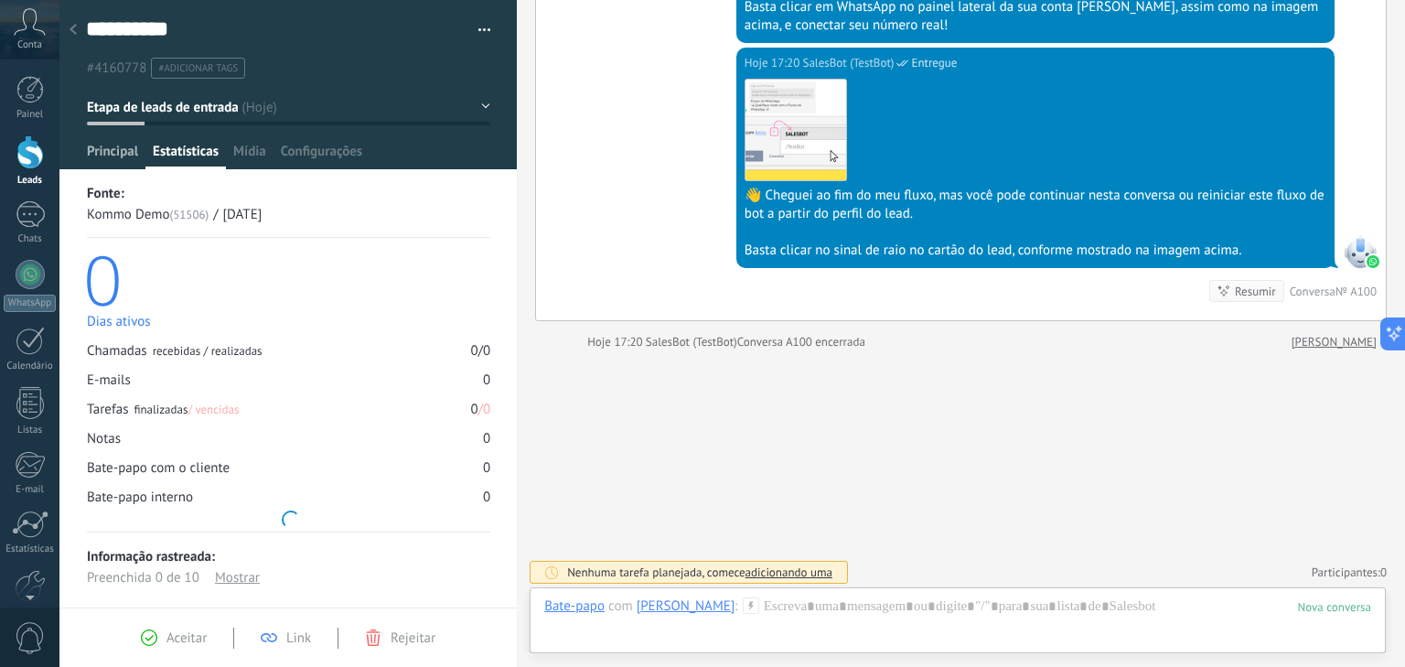
click at [130, 148] on span "Principal" at bounding box center [112, 156] width 51 height 27
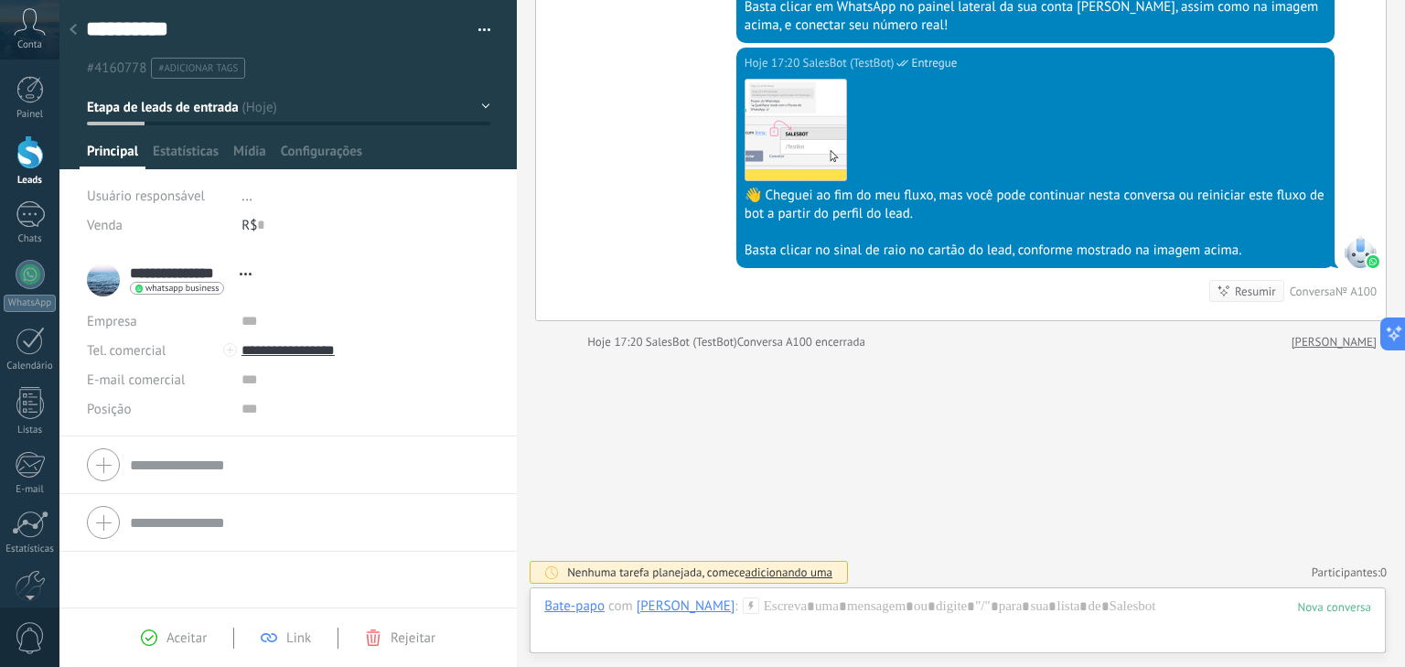
click at [164, 105] on span "Etapa de leads de entrada" at bounding box center [163, 107] width 152 height 17
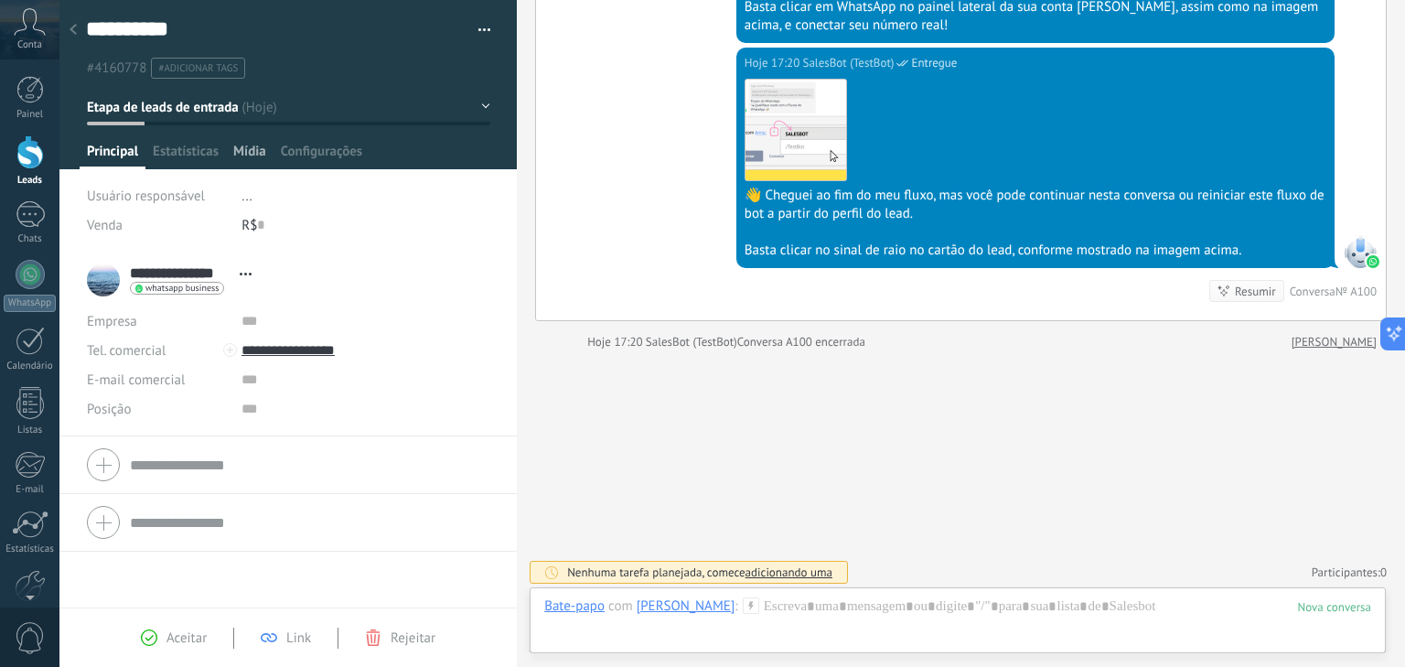
click at [251, 155] on span "Mídia" at bounding box center [249, 156] width 33 height 27
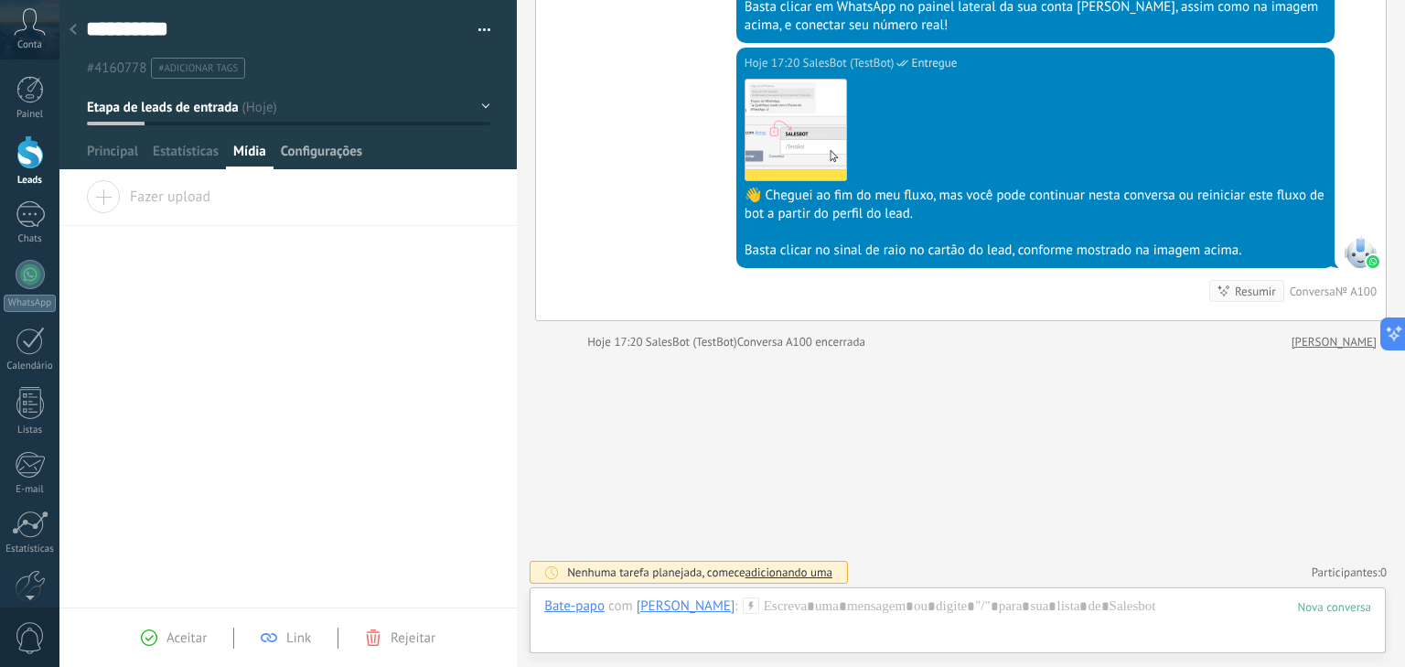
click at [305, 156] on span "Configurações" at bounding box center [321, 156] width 81 height 27
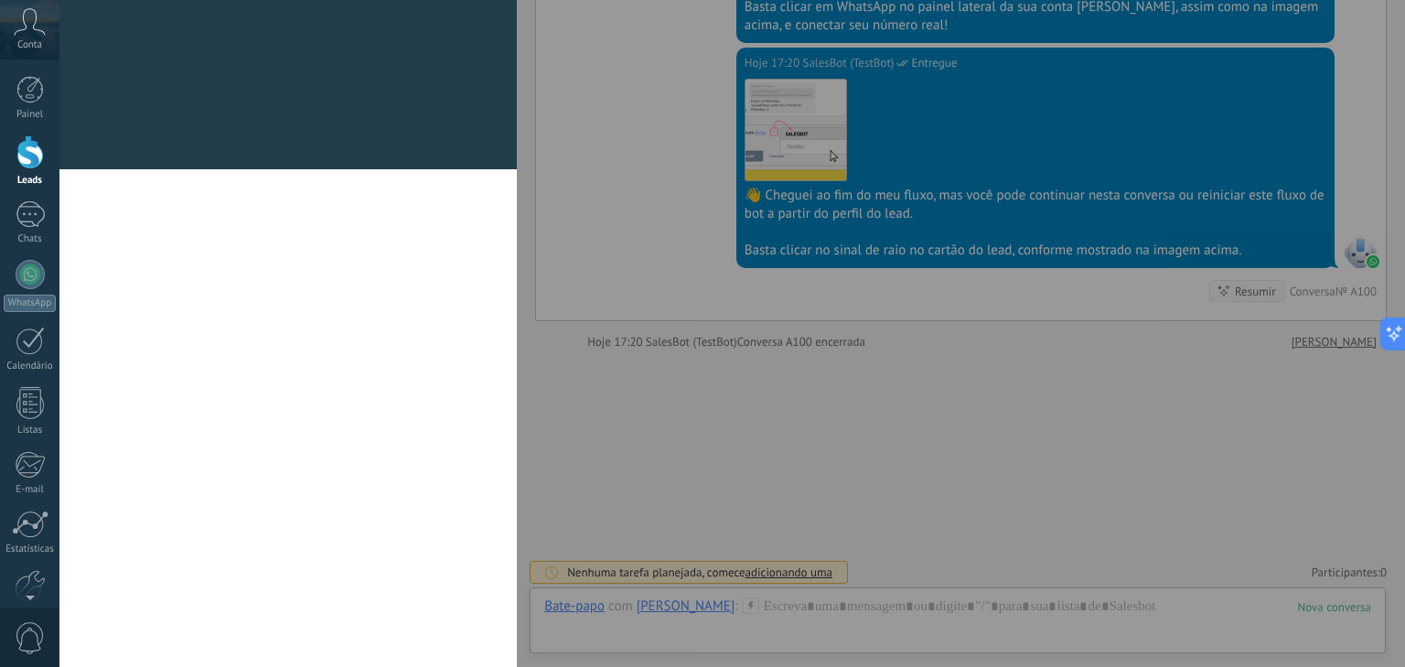
click at [115, 151] on div at bounding box center [287, 158] width 457 height 22
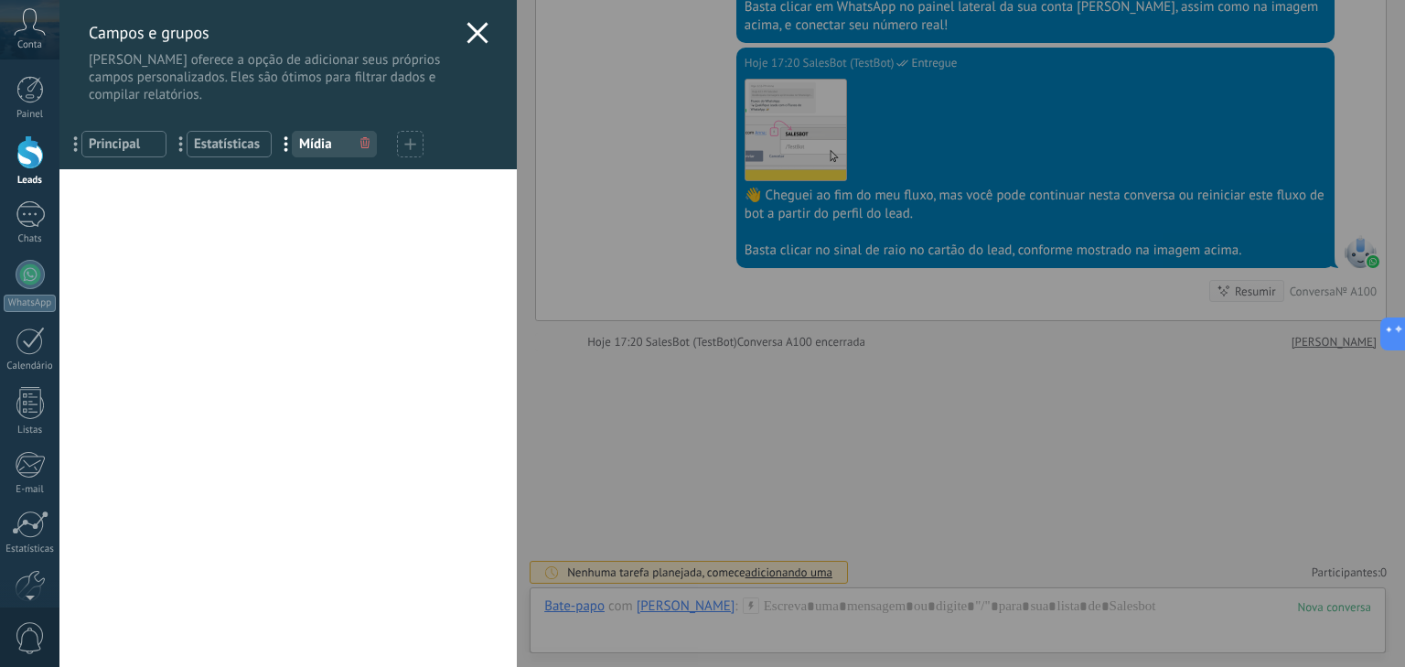
click at [480, 33] on icon at bounding box center [477, 33] width 22 height 22
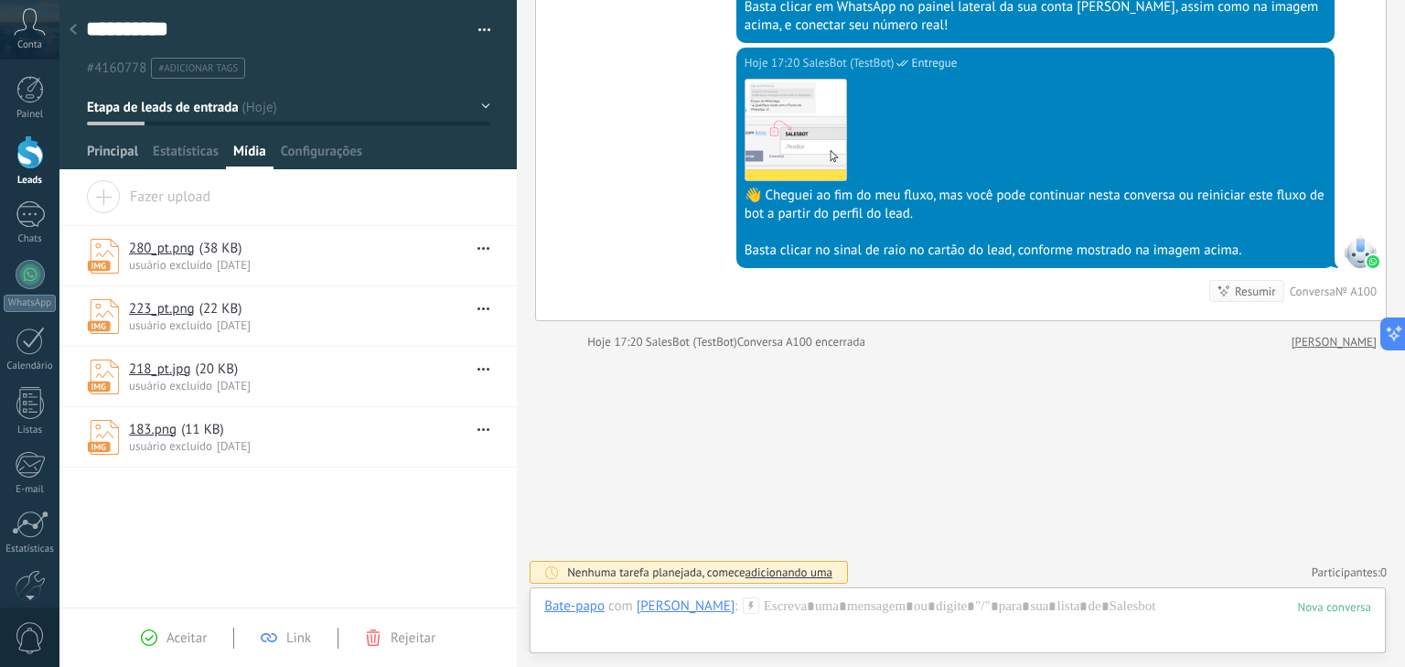
click at [110, 161] on span "Principal" at bounding box center [112, 156] width 51 height 27
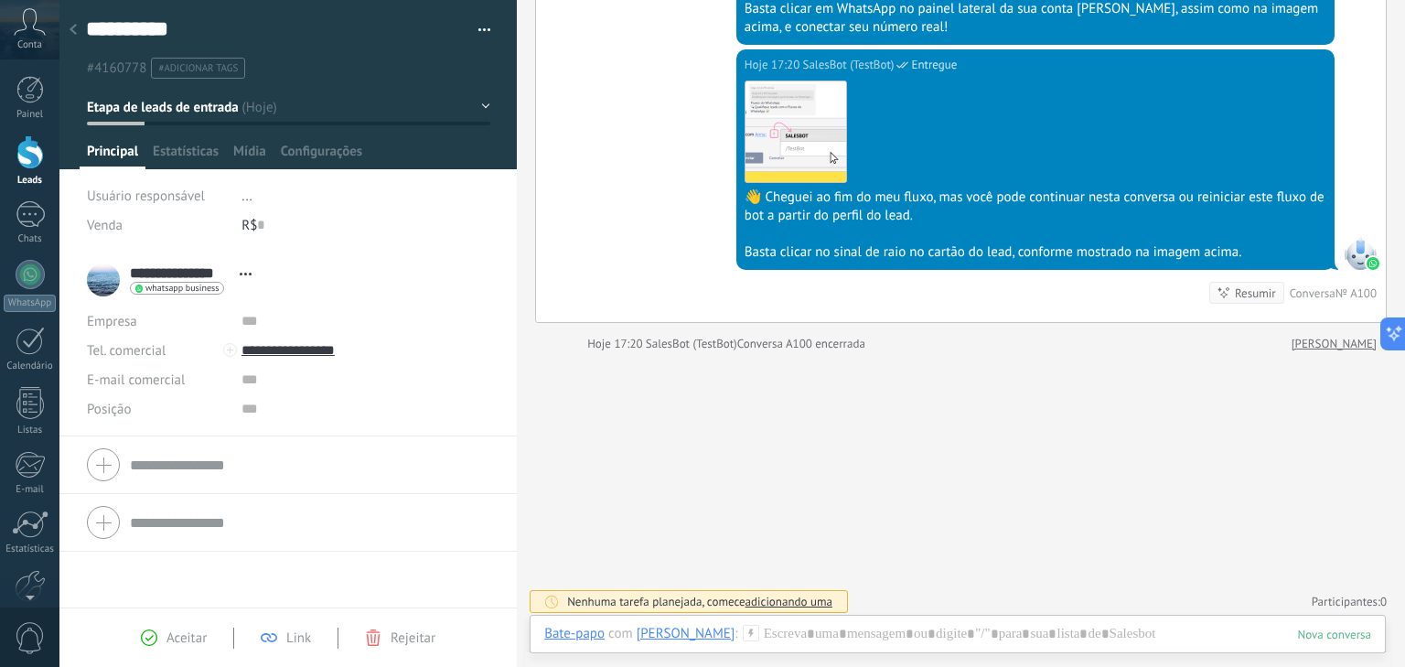
scroll to position [1409, 0]
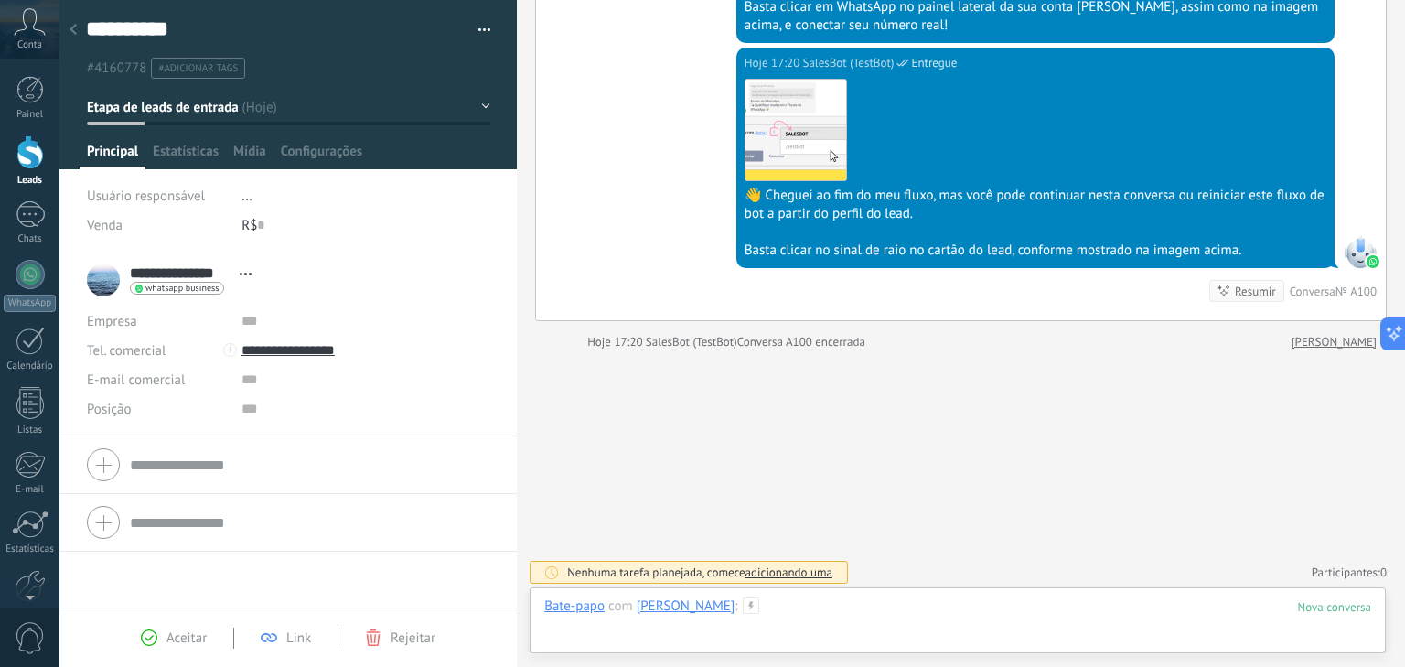
click at [805, 611] on div at bounding box center [957, 624] width 827 height 55
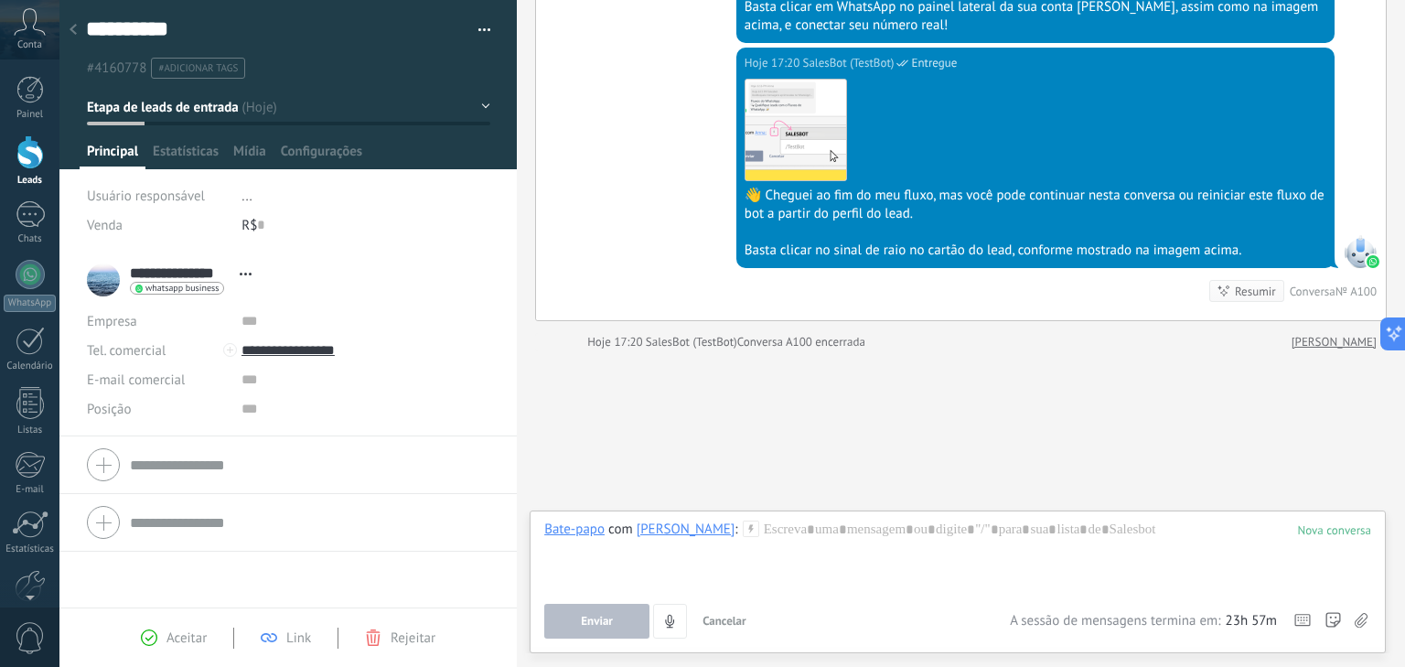
click at [779, 535] on div at bounding box center [957, 555] width 827 height 70
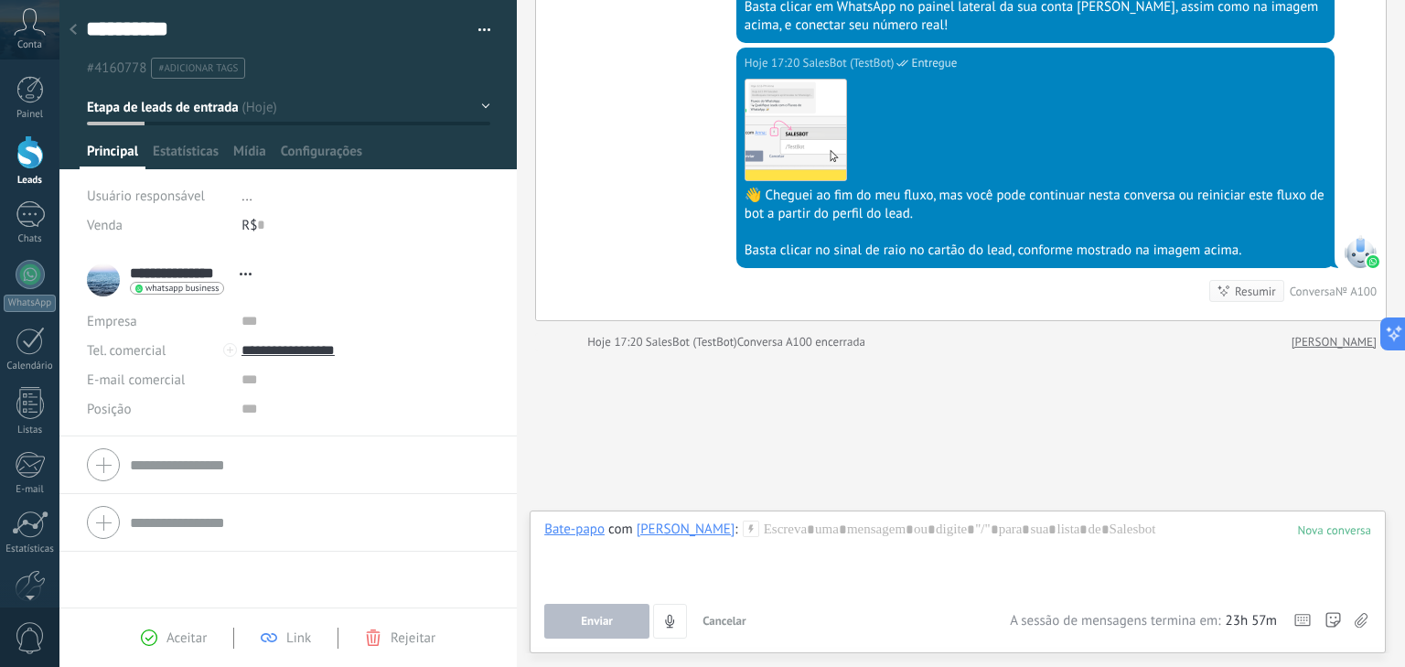
click at [161, 638] on div "Aceitar" at bounding box center [174, 637] width 66 height 16
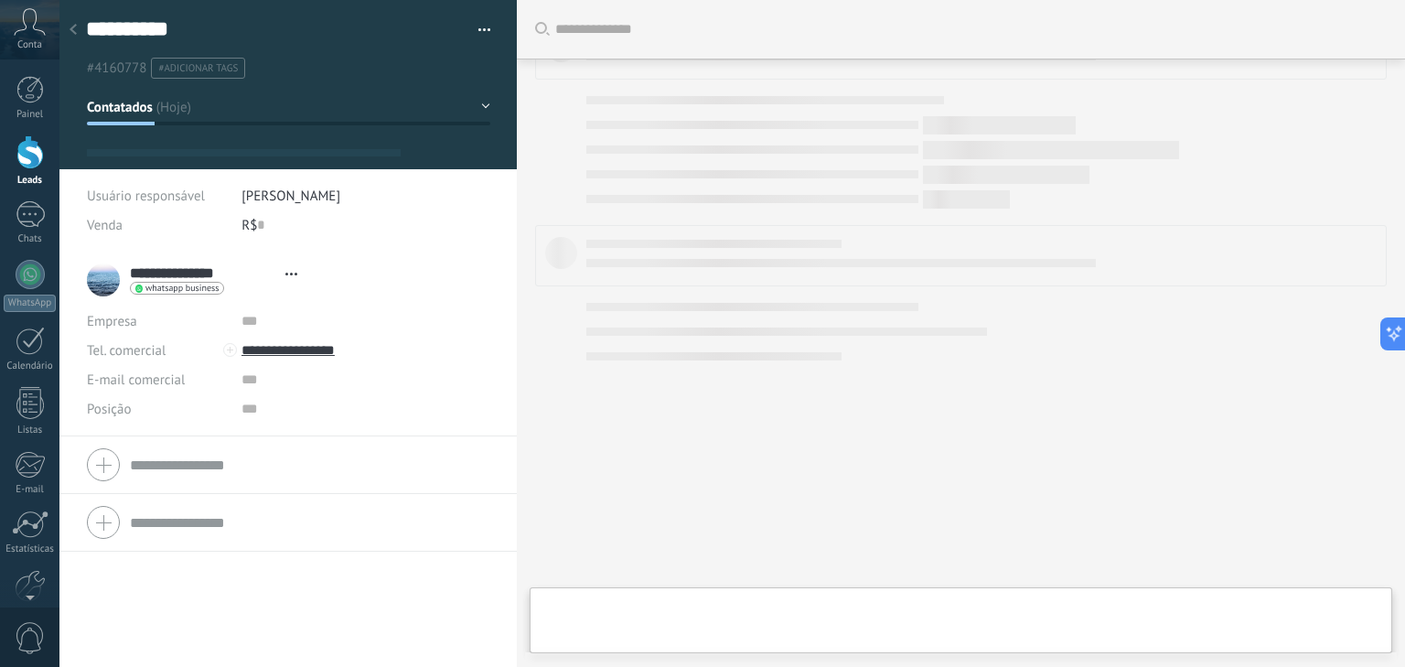
type textarea "**********"
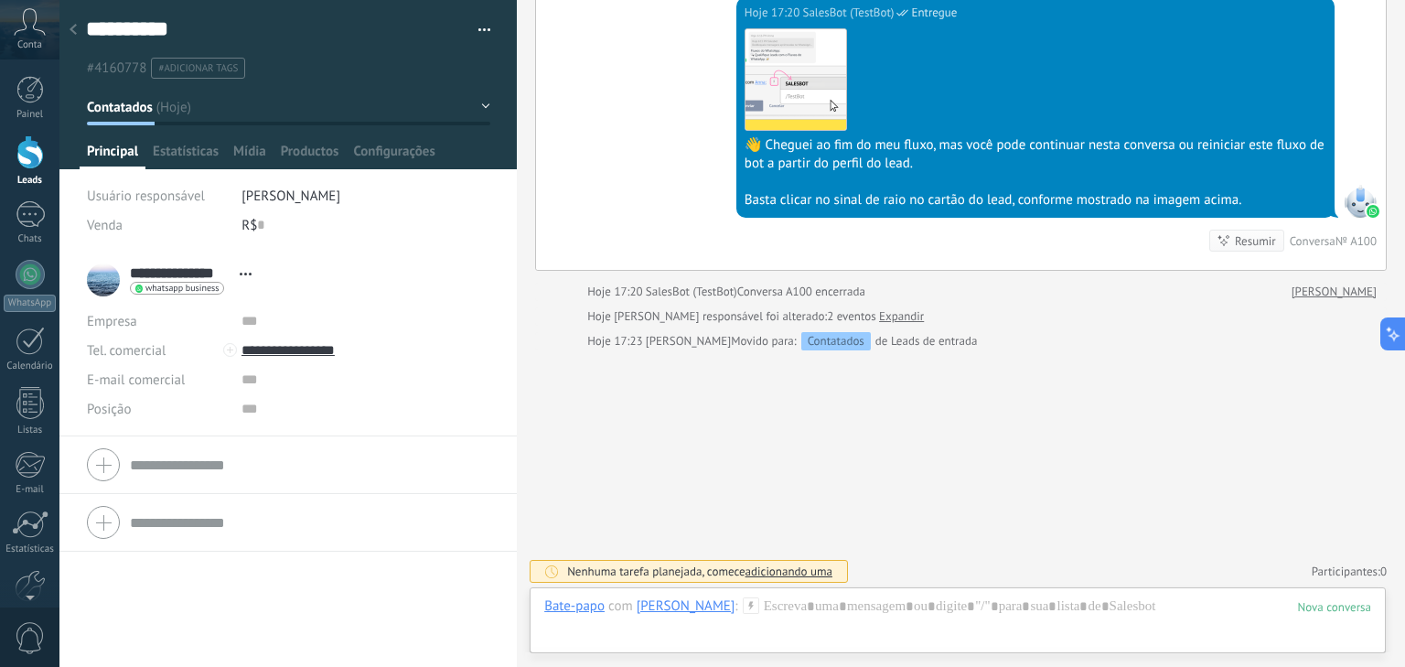
click at [142, 112] on span "Contatados" at bounding box center [120, 107] width 66 height 17
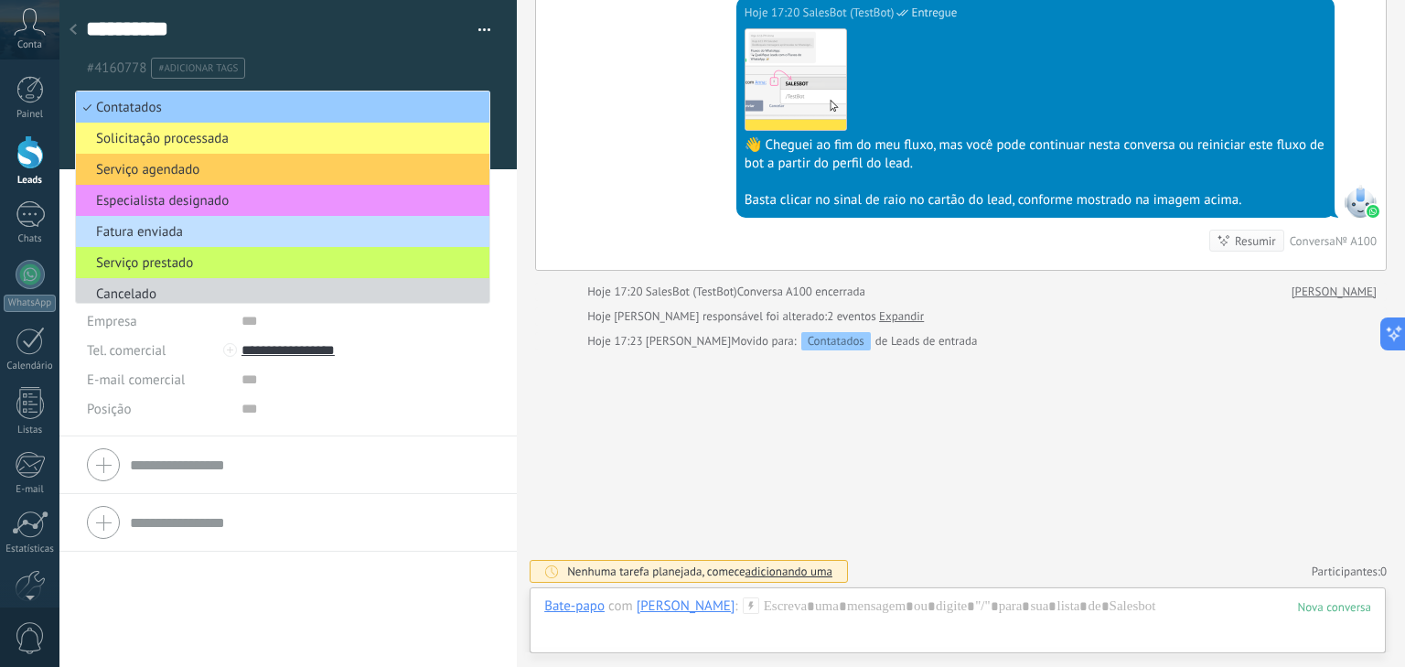
click at [566, 155] on div "Hoje 17:20 SalesBot (TestBot) Entregue Download 👋 Cheguei ao fim do meu fluxo, …" at bounding box center [961, 133] width 850 height 273
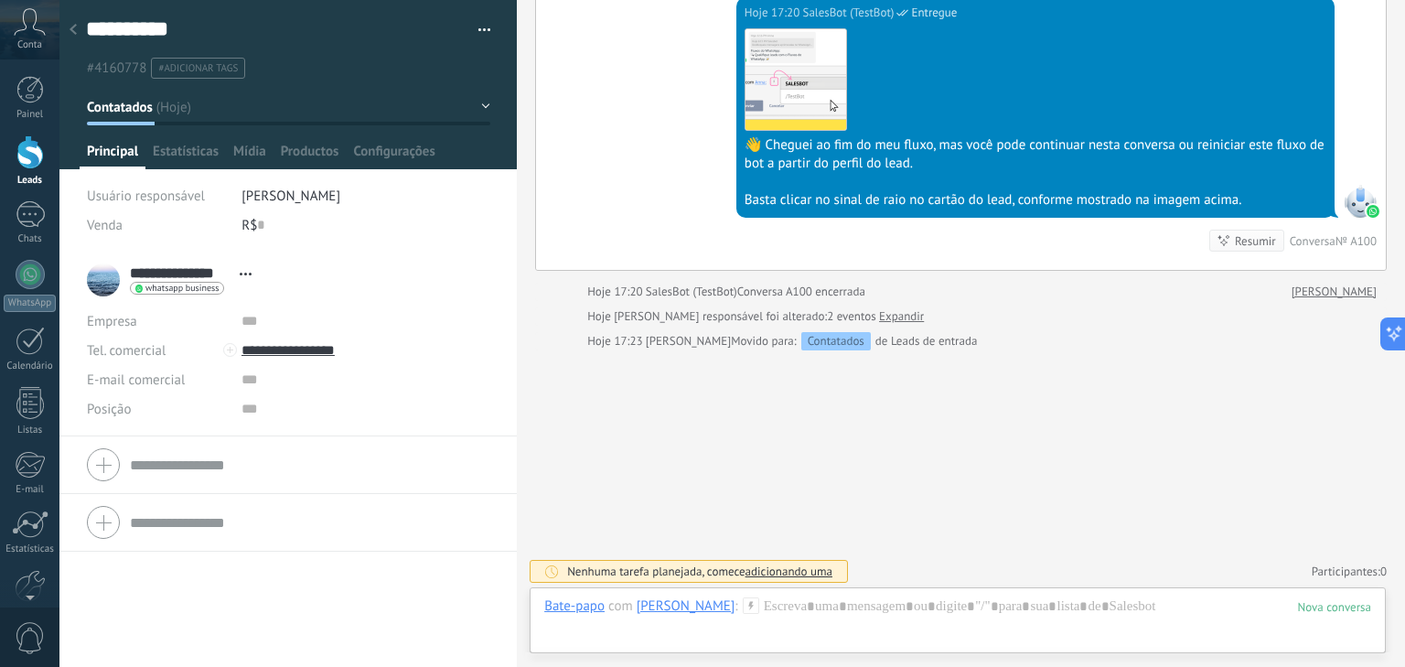
click at [483, 41] on button "button" at bounding box center [478, 29] width 27 height 27
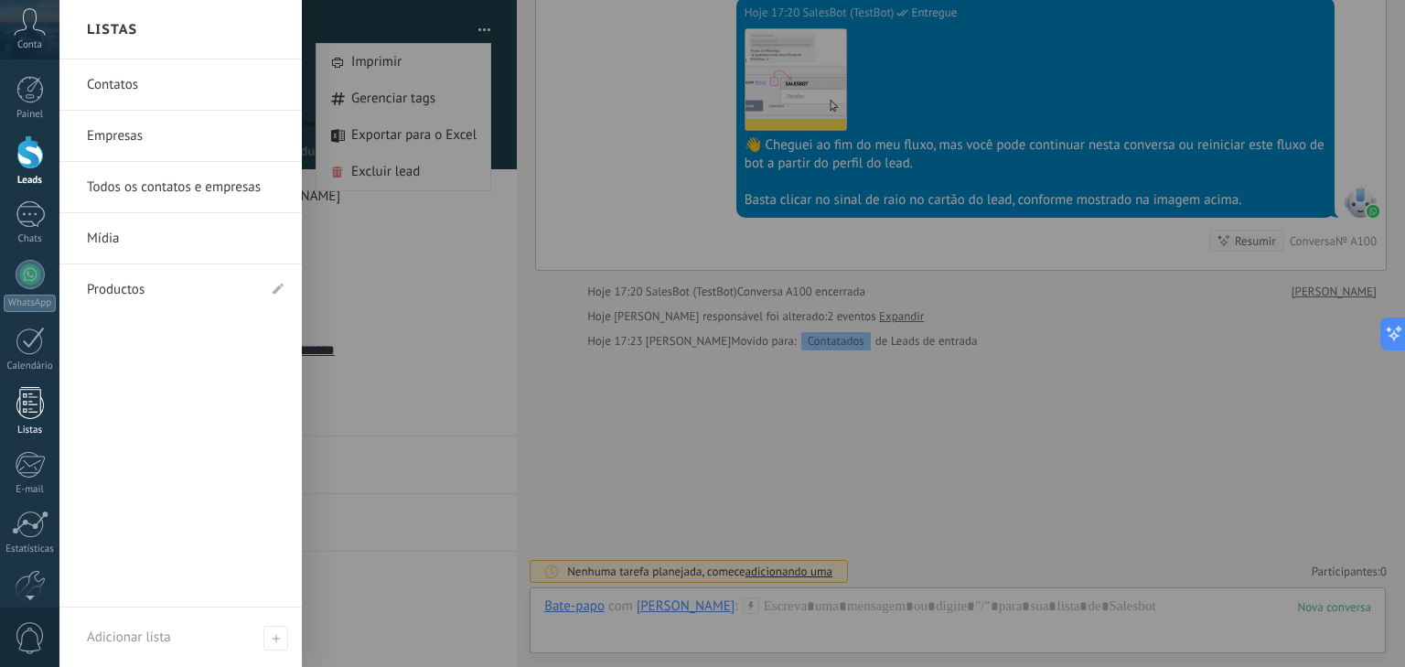
click at [39, 406] on div at bounding box center [29, 403] width 27 height 32
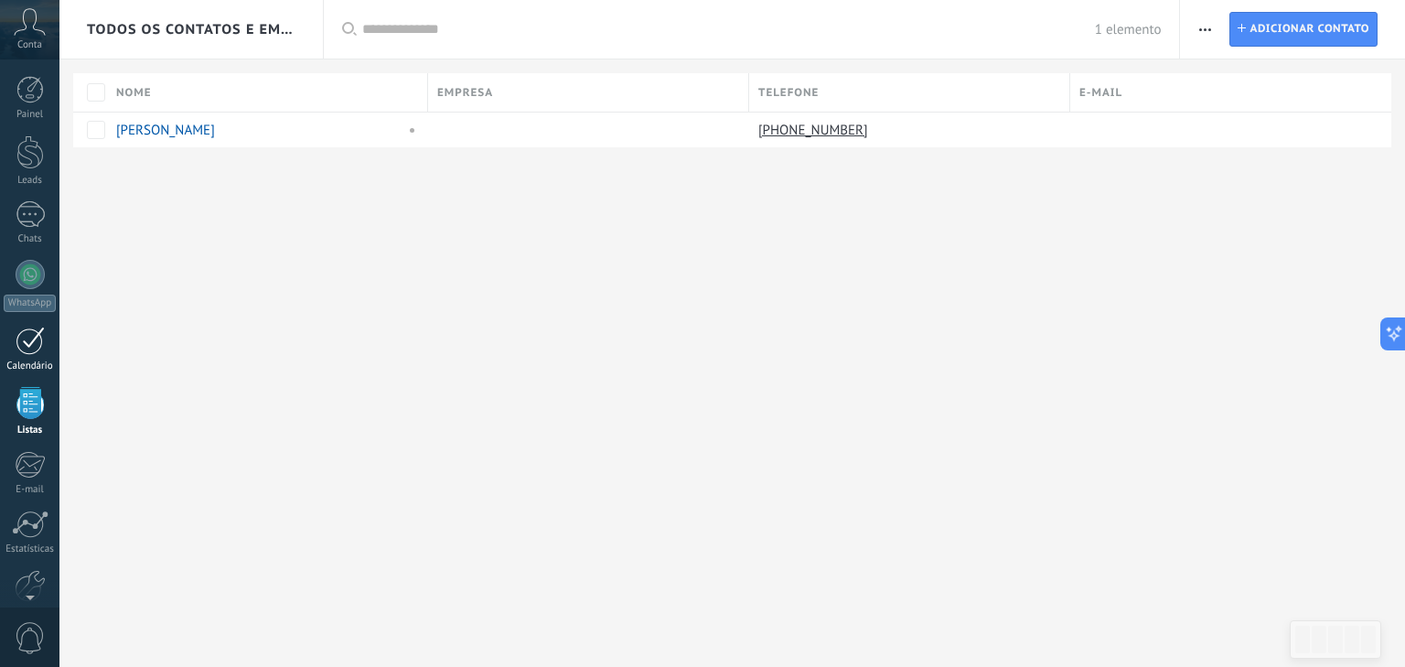
click at [33, 357] on link "Calendário" at bounding box center [29, 349] width 59 height 46
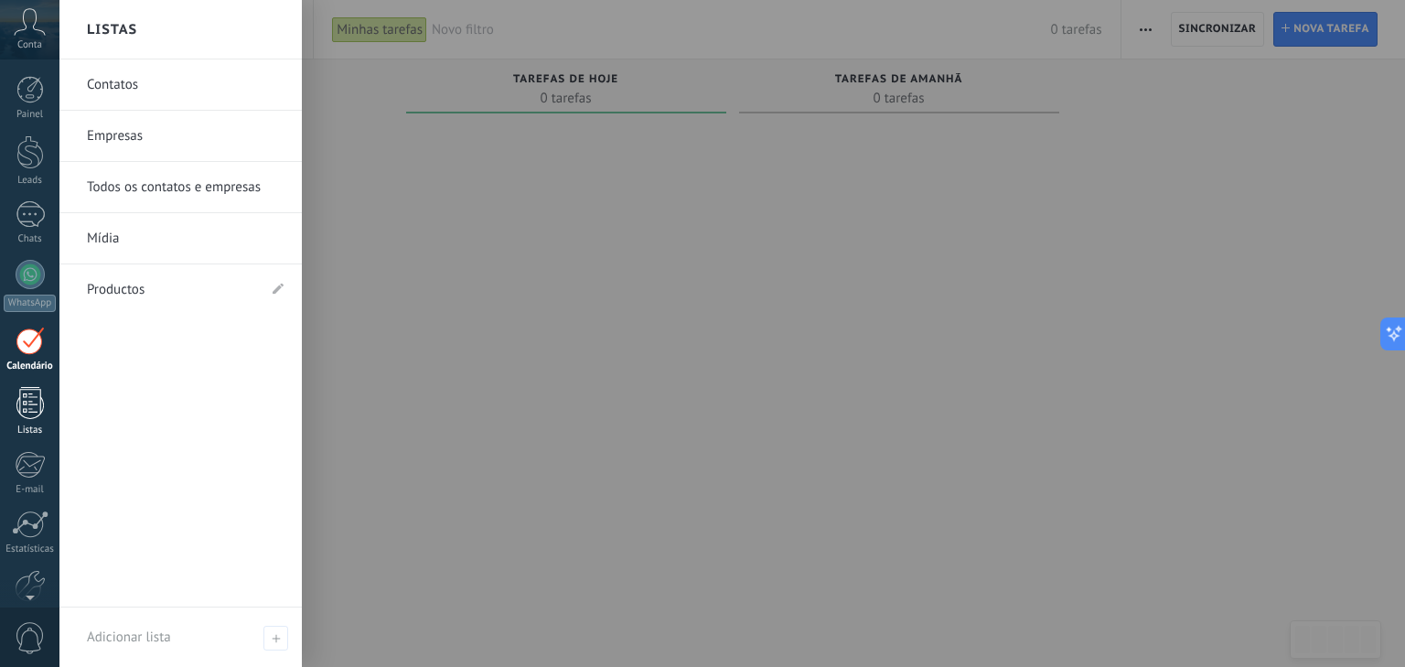
click at [23, 410] on div at bounding box center [29, 403] width 27 height 32
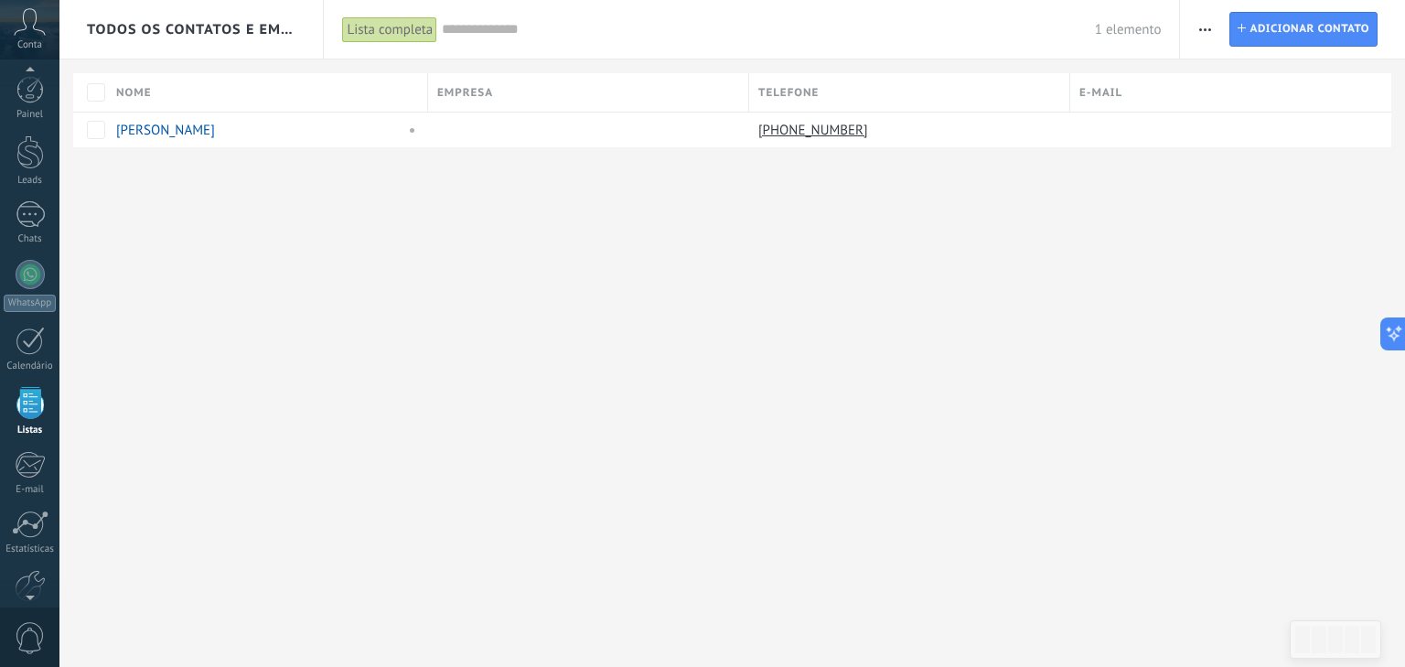
scroll to position [47, 0]
click at [316, 136] on div "[PERSON_NAME]" at bounding box center [256, 130] width 280 height 16
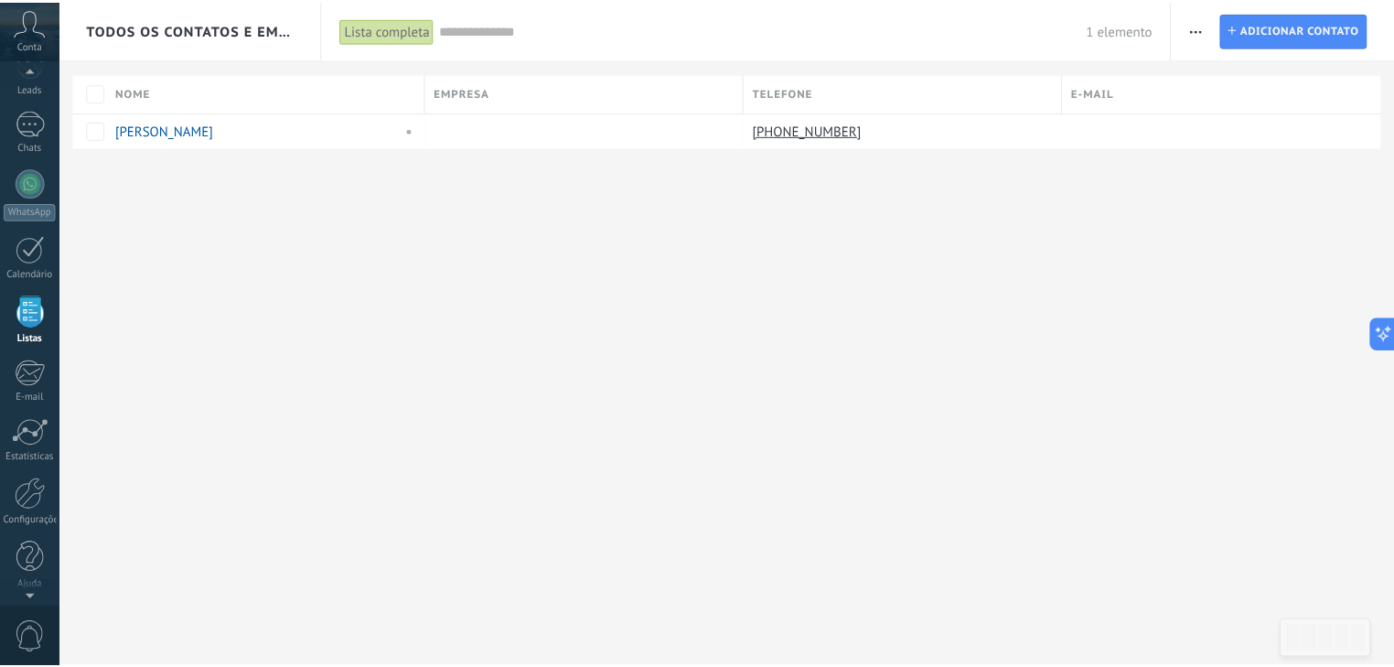
scroll to position [93, 0]
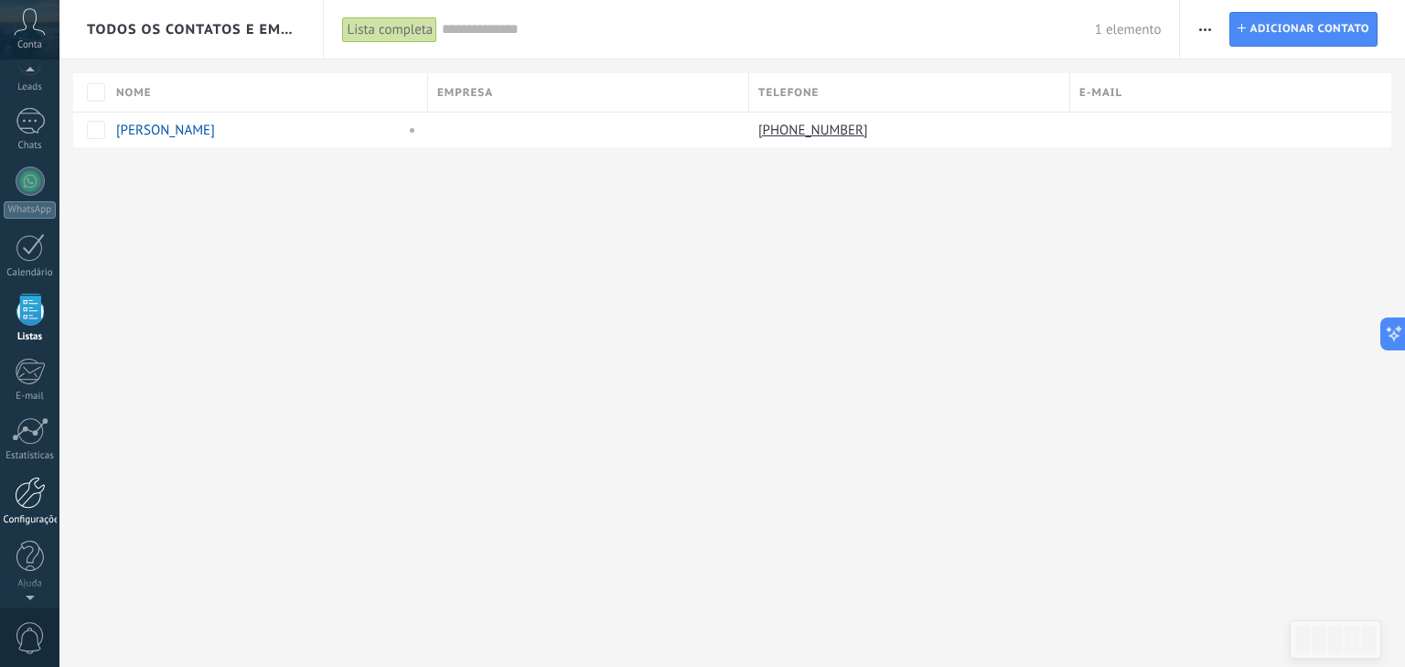
click at [37, 499] on div at bounding box center [30, 492] width 31 height 32
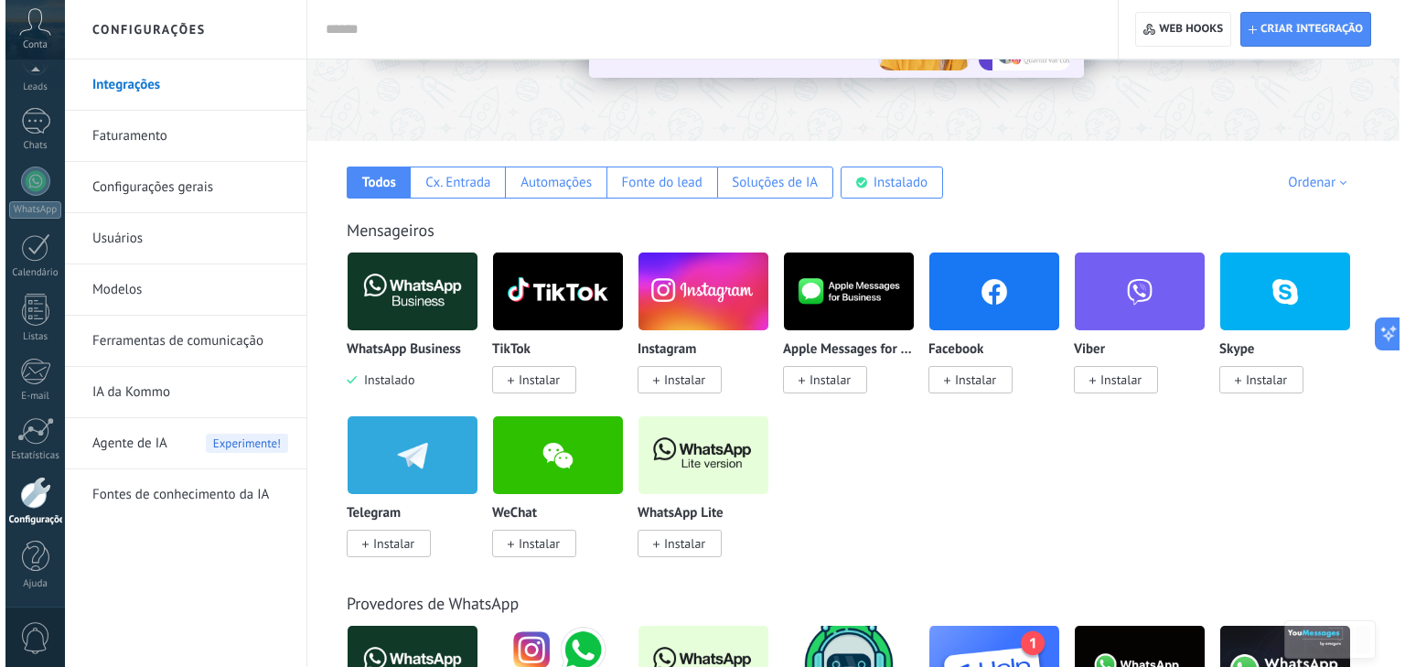
scroll to position [219, 0]
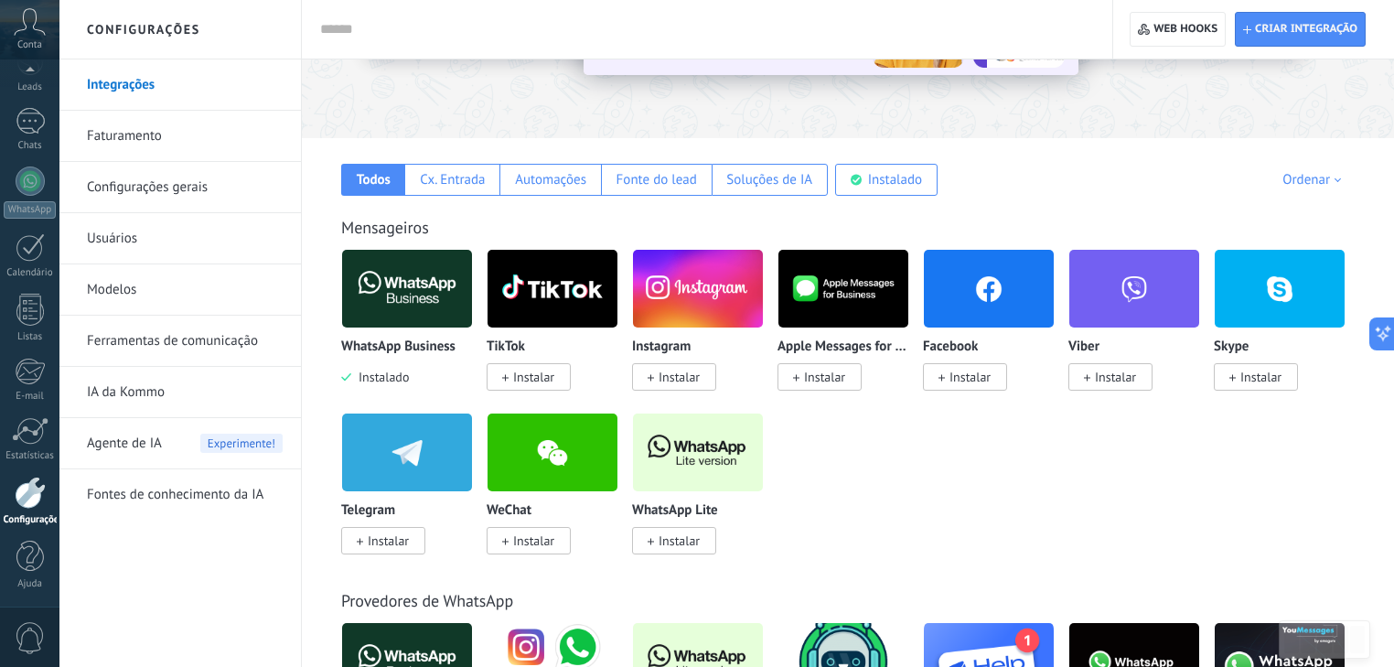
click at [412, 306] on img at bounding box center [407, 288] width 130 height 89
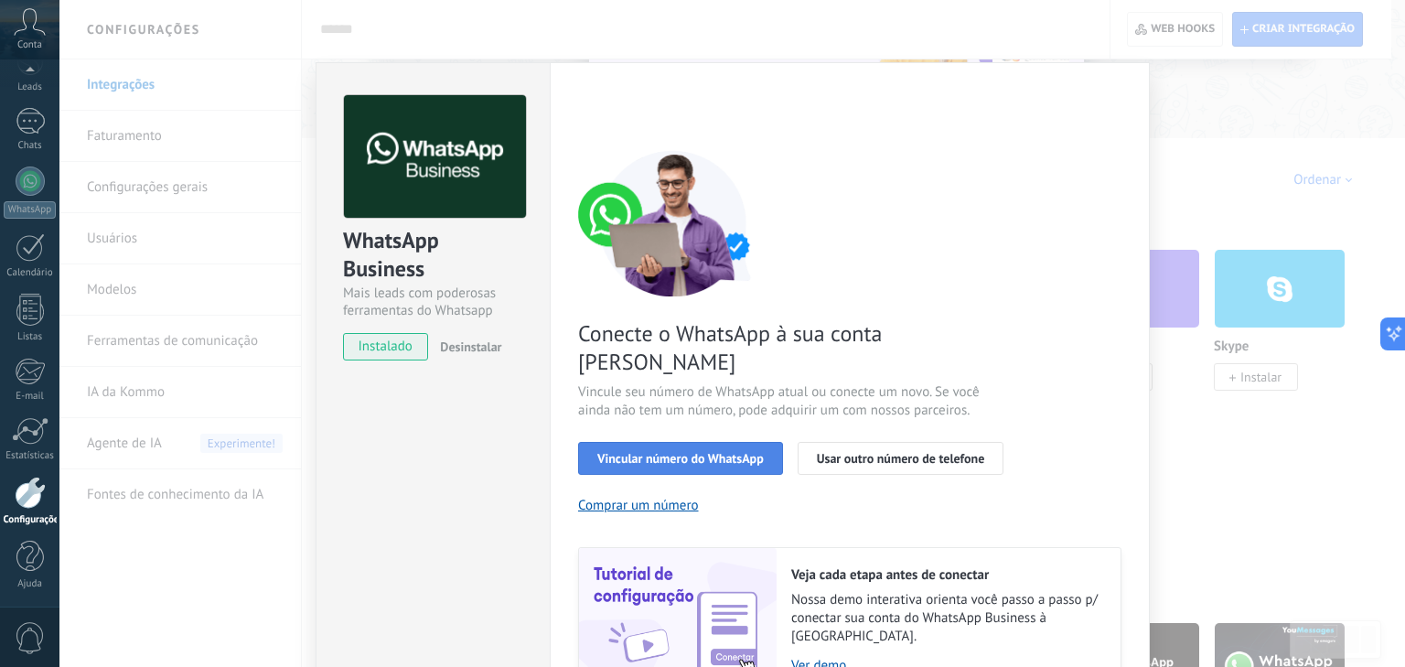
click at [635, 452] on span "Vincular número do WhatsApp" at bounding box center [680, 458] width 166 height 13
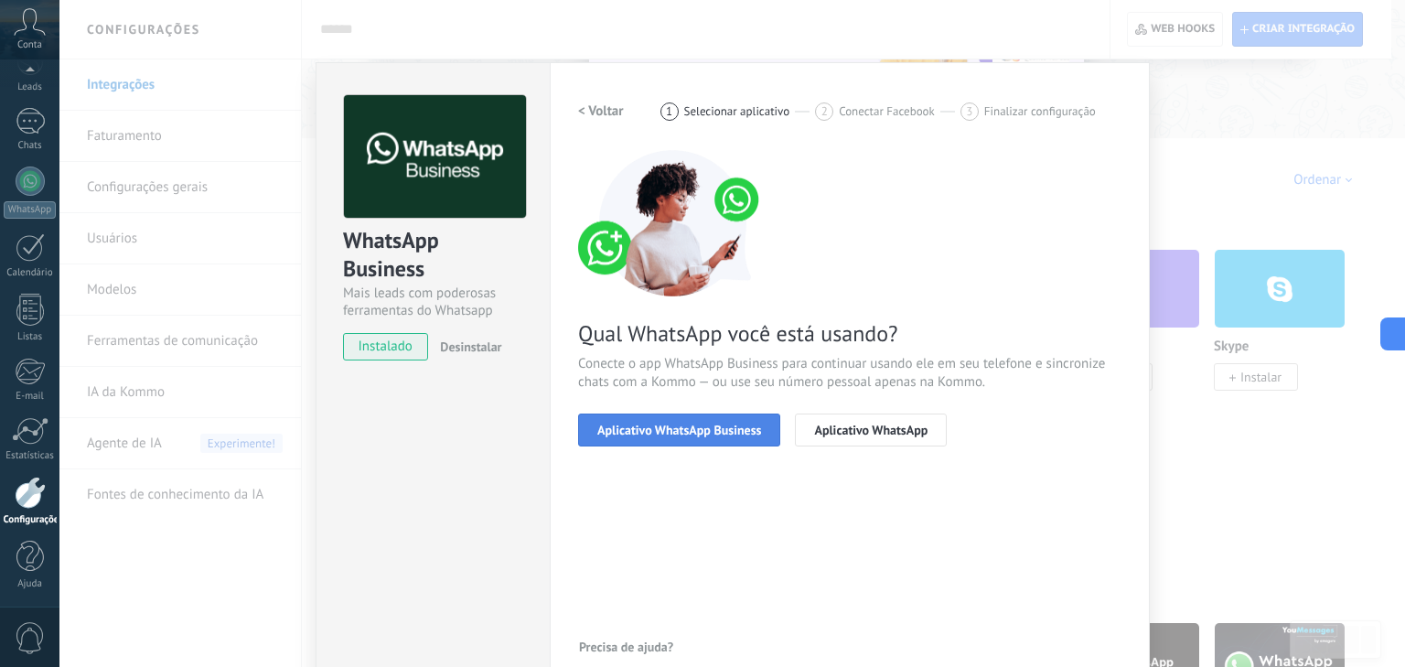
click at [633, 431] on span "Aplicativo WhatsApp Business" at bounding box center [679, 429] width 164 height 13
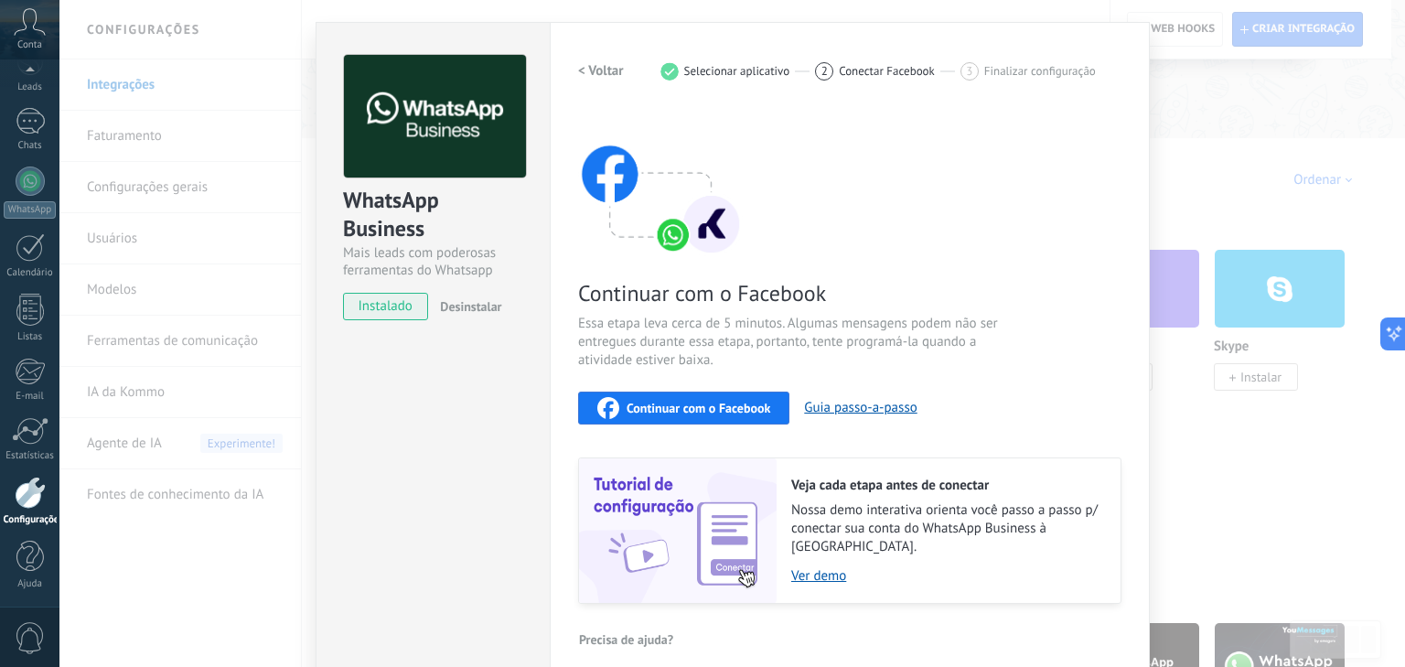
scroll to position [44, 0]
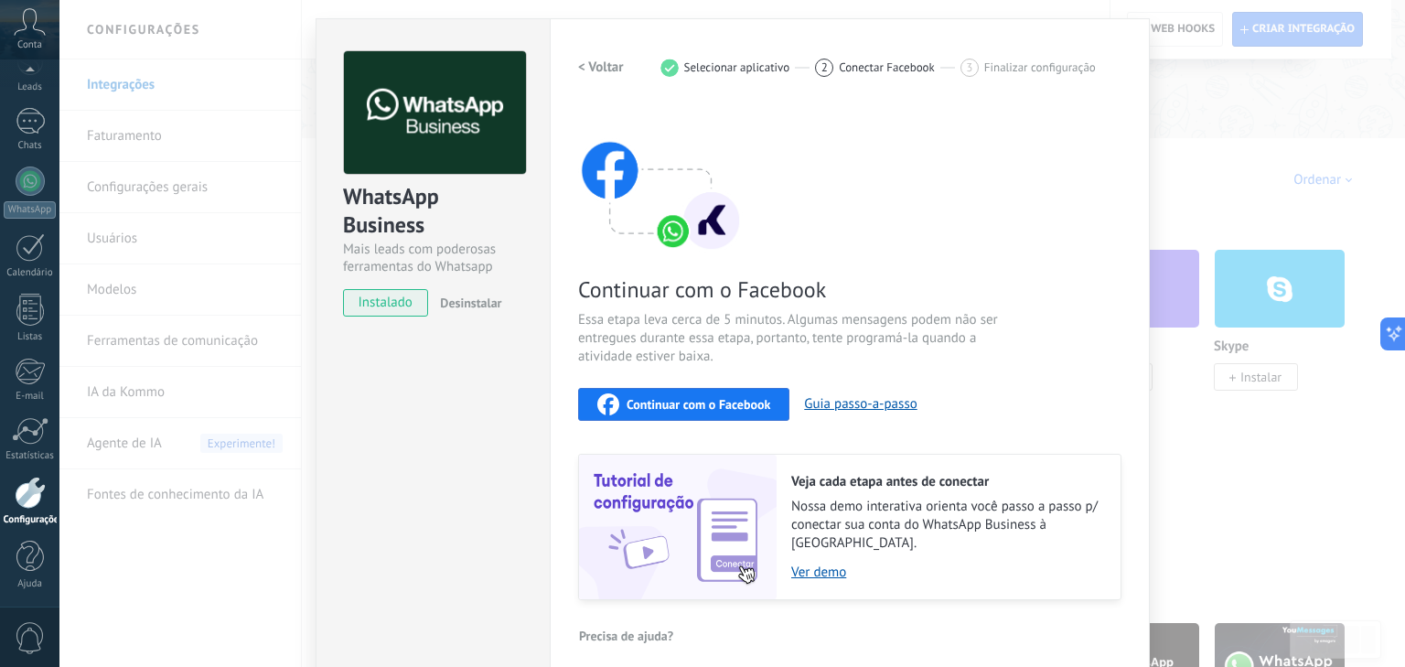
click at [701, 406] on span "Continuar com o Facebook" at bounding box center [698, 404] width 144 height 13
click at [694, 398] on span "Continuar com o Facebook" at bounding box center [698, 404] width 144 height 13
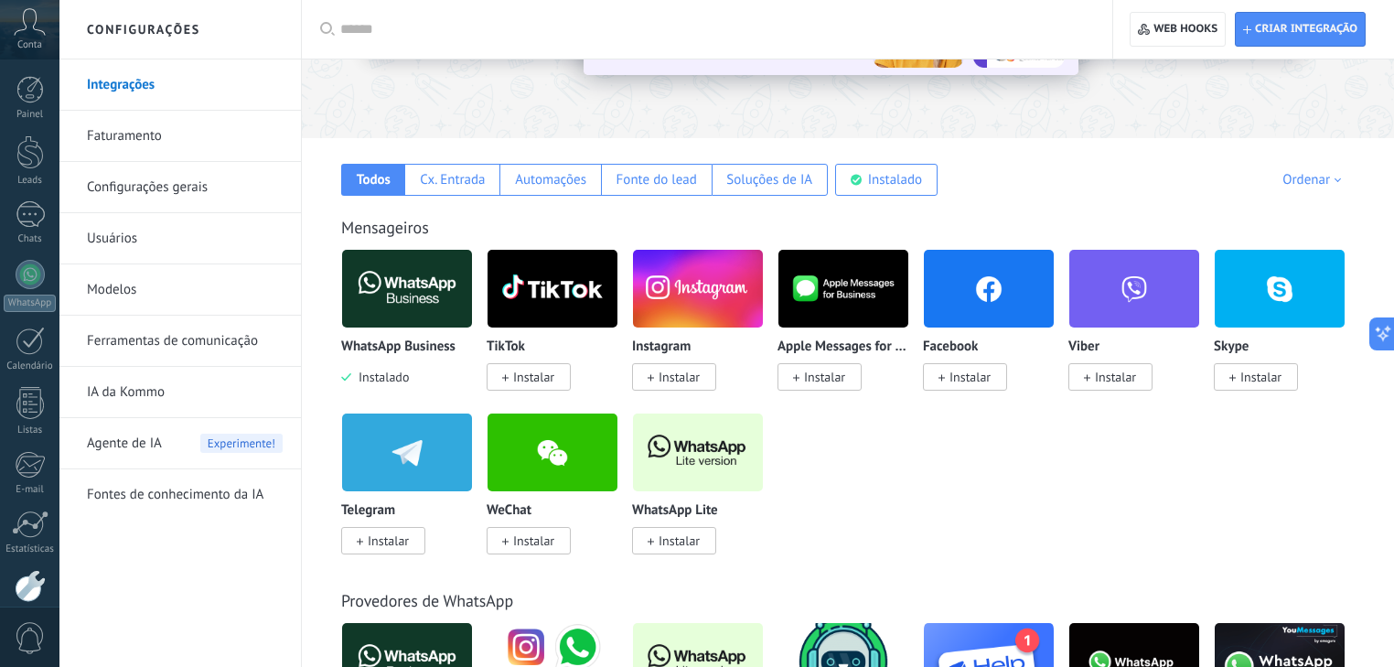
click at [404, 283] on img at bounding box center [407, 288] width 130 height 89
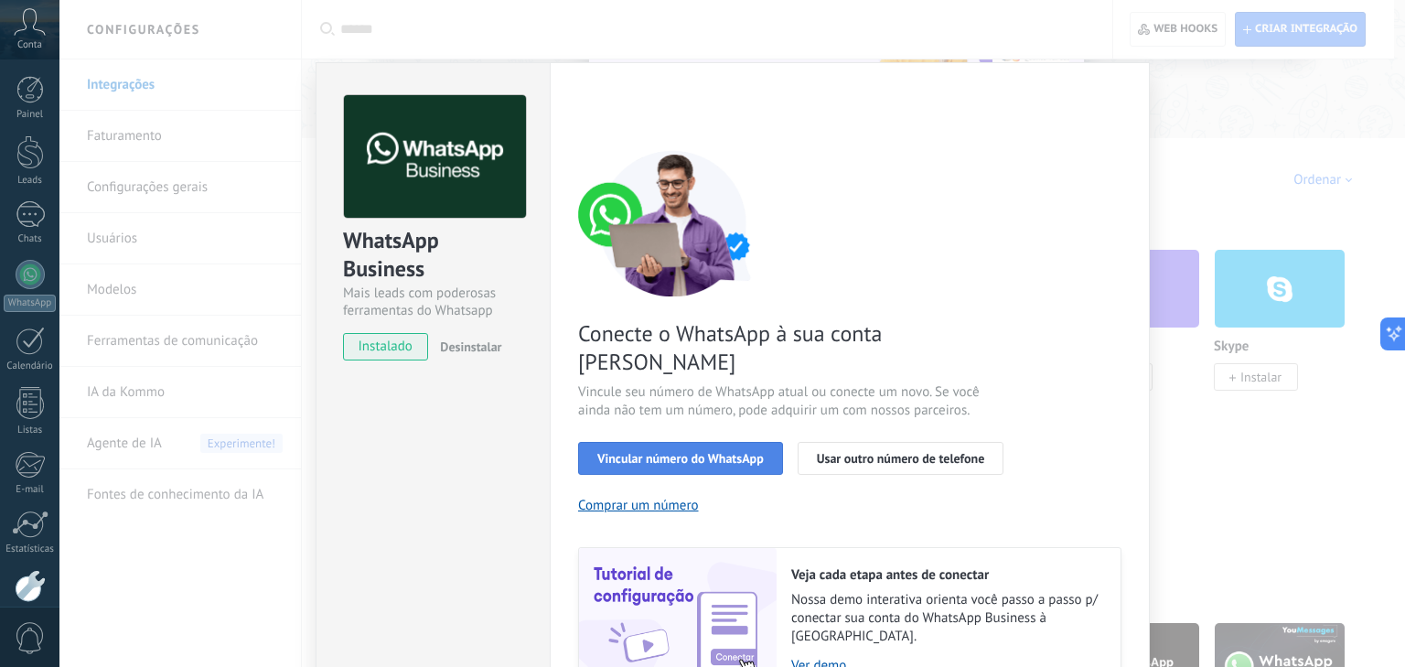
click at [738, 452] on span "Vincular número do WhatsApp" at bounding box center [680, 458] width 166 height 13
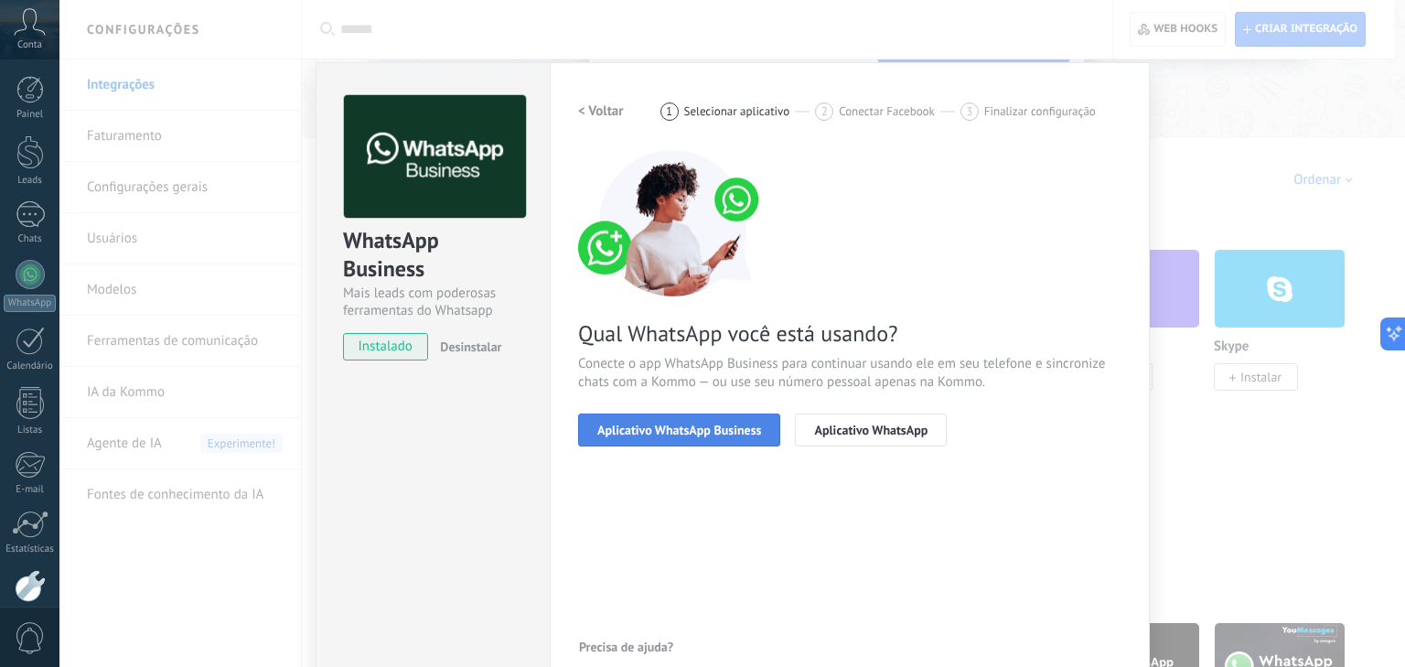
click at [728, 431] on span "Aplicativo WhatsApp Business" at bounding box center [679, 429] width 164 height 13
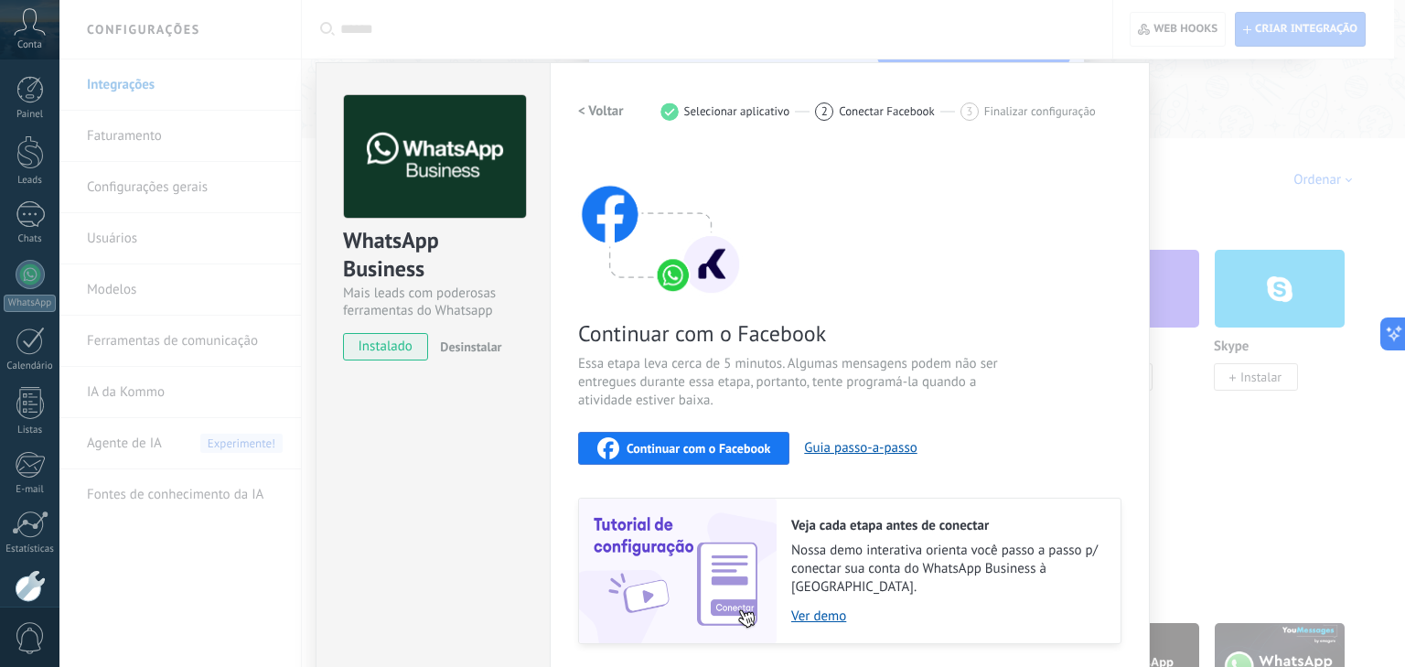
click at [721, 442] on span "Continuar com o Facebook" at bounding box center [698, 448] width 144 height 13
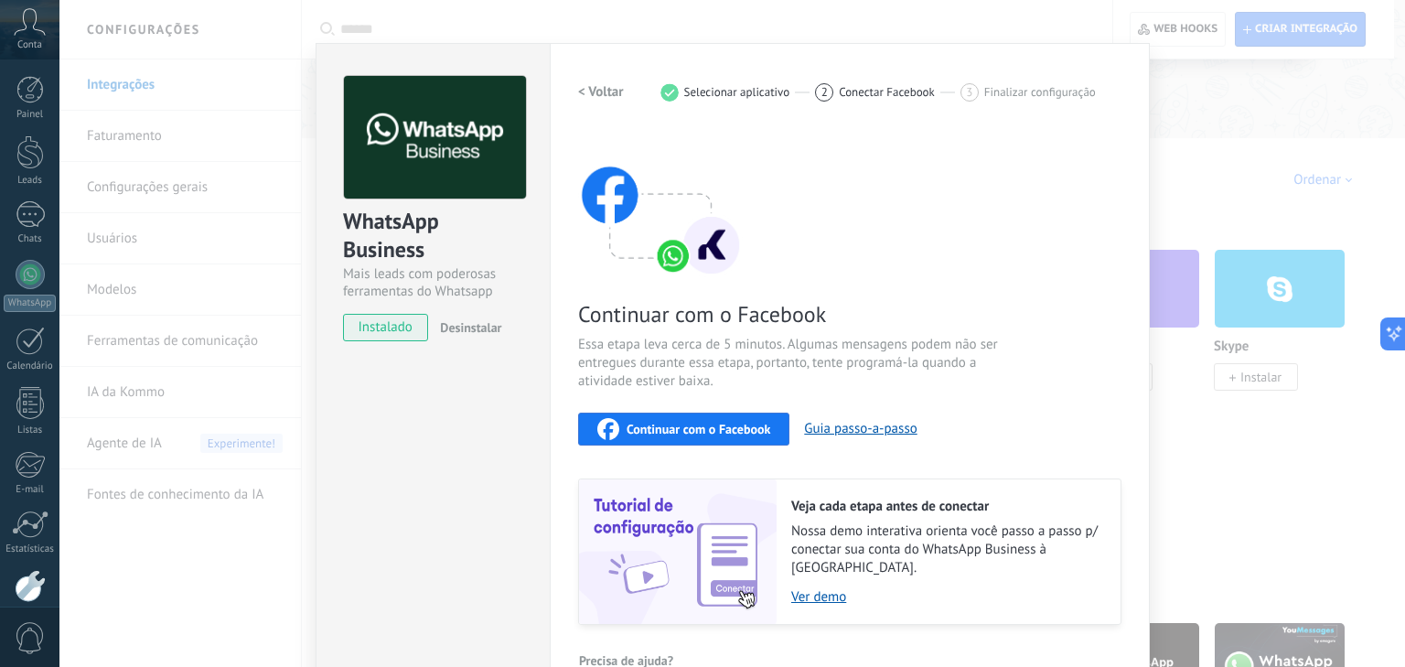
scroll to position [44, 0]
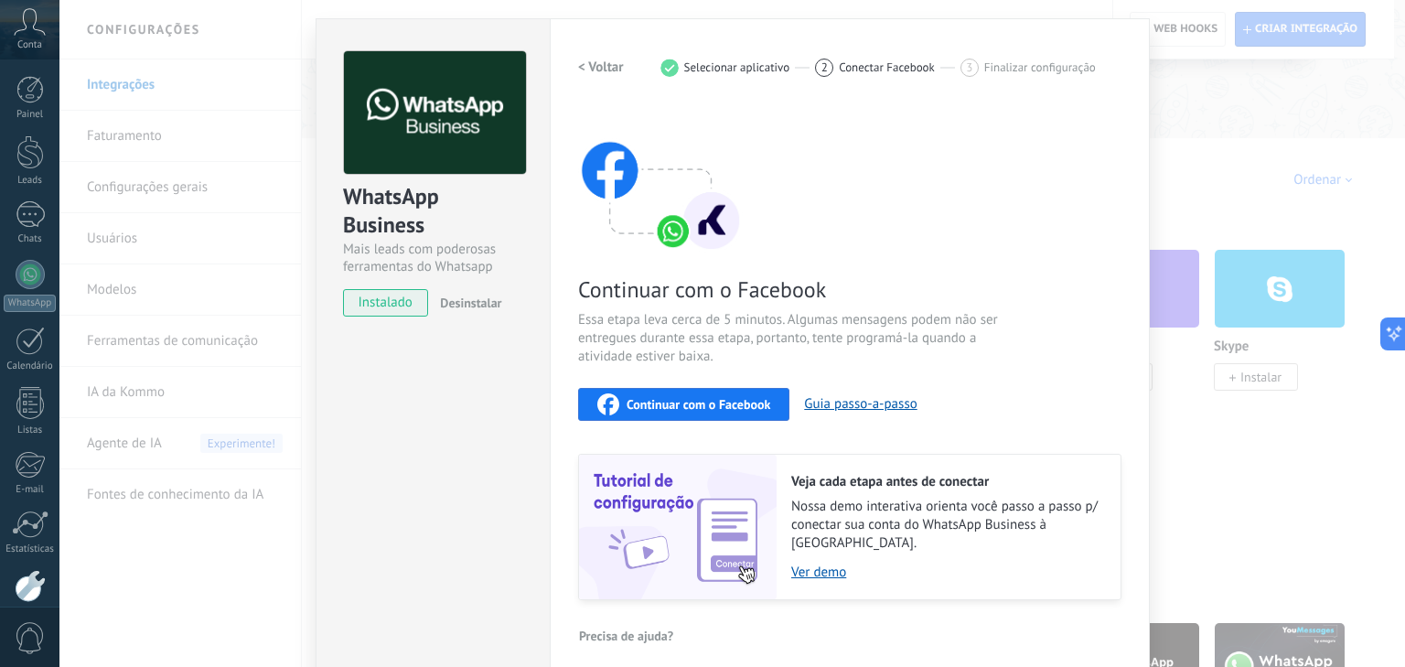
click at [733, 399] on span "Continuar com o Facebook" at bounding box center [698, 404] width 144 height 13
click at [711, 401] on span "Continuar com o Facebook" at bounding box center [698, 404] width 144 height 13
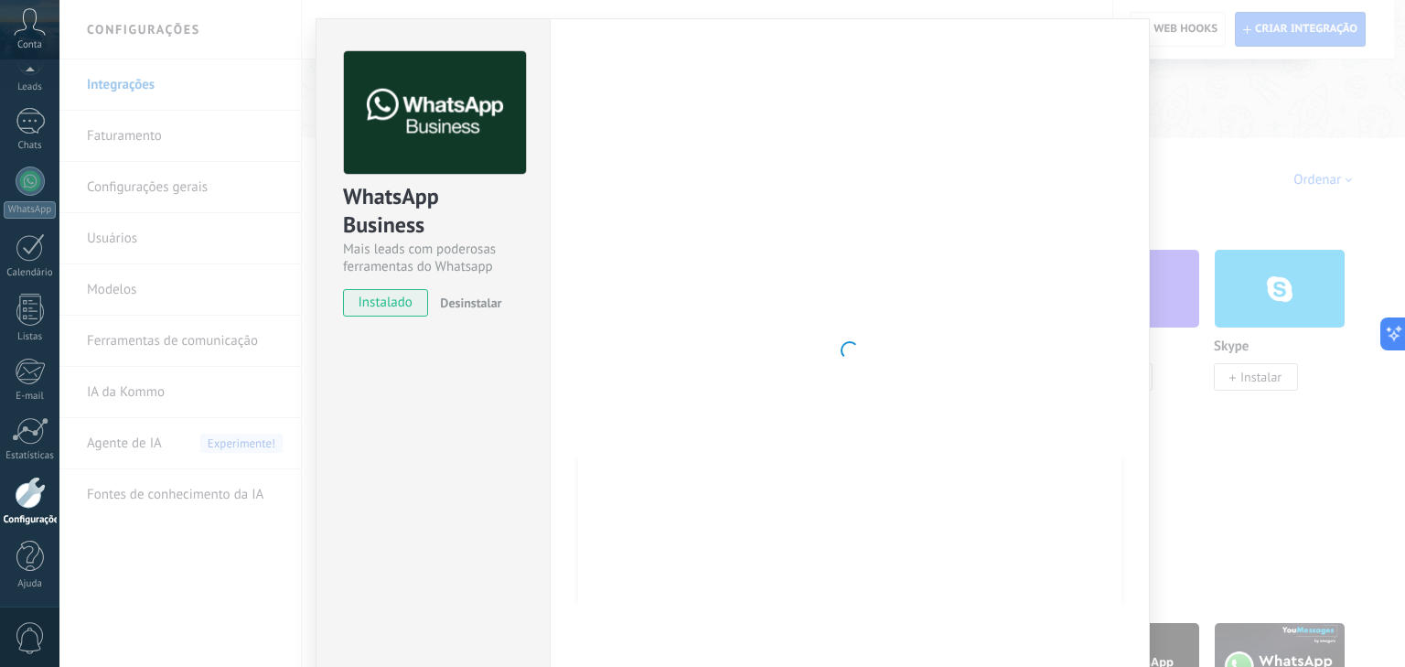
scroll to position [26, 0]
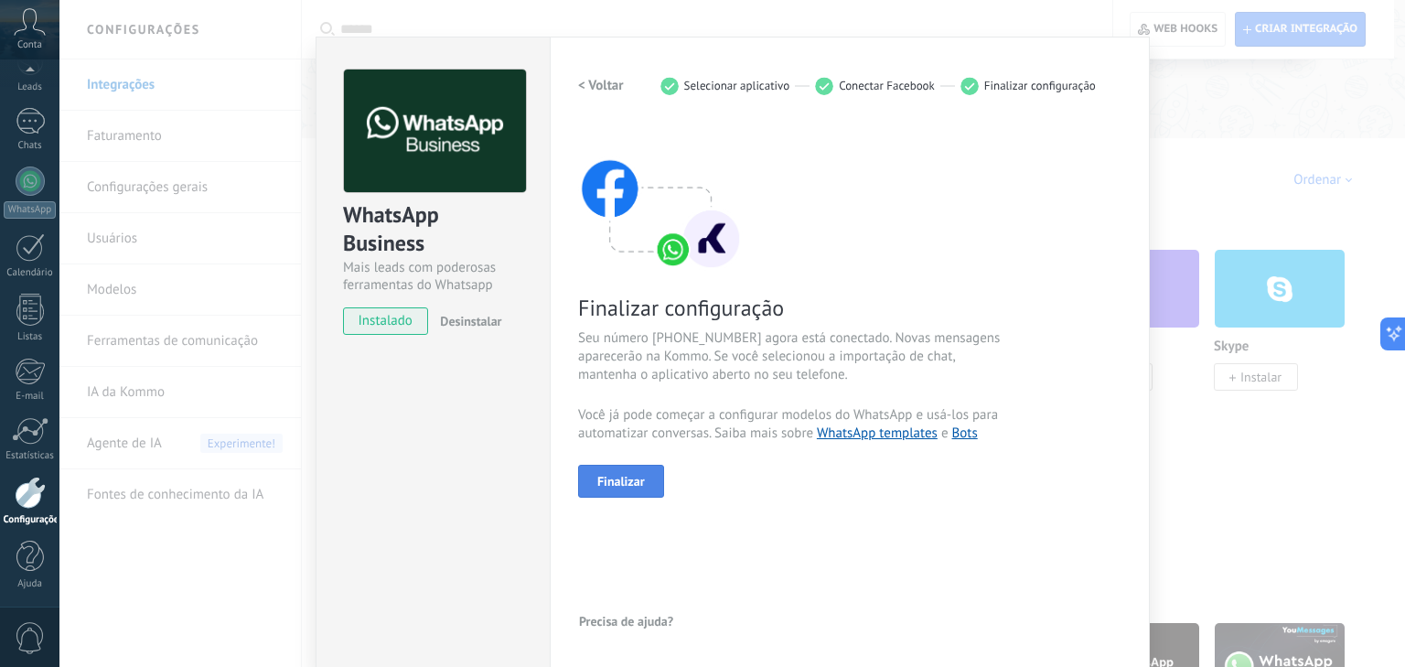
click at [638, 476] on span "Finalizar" at bounding box center [621, 481] width 48 height 13
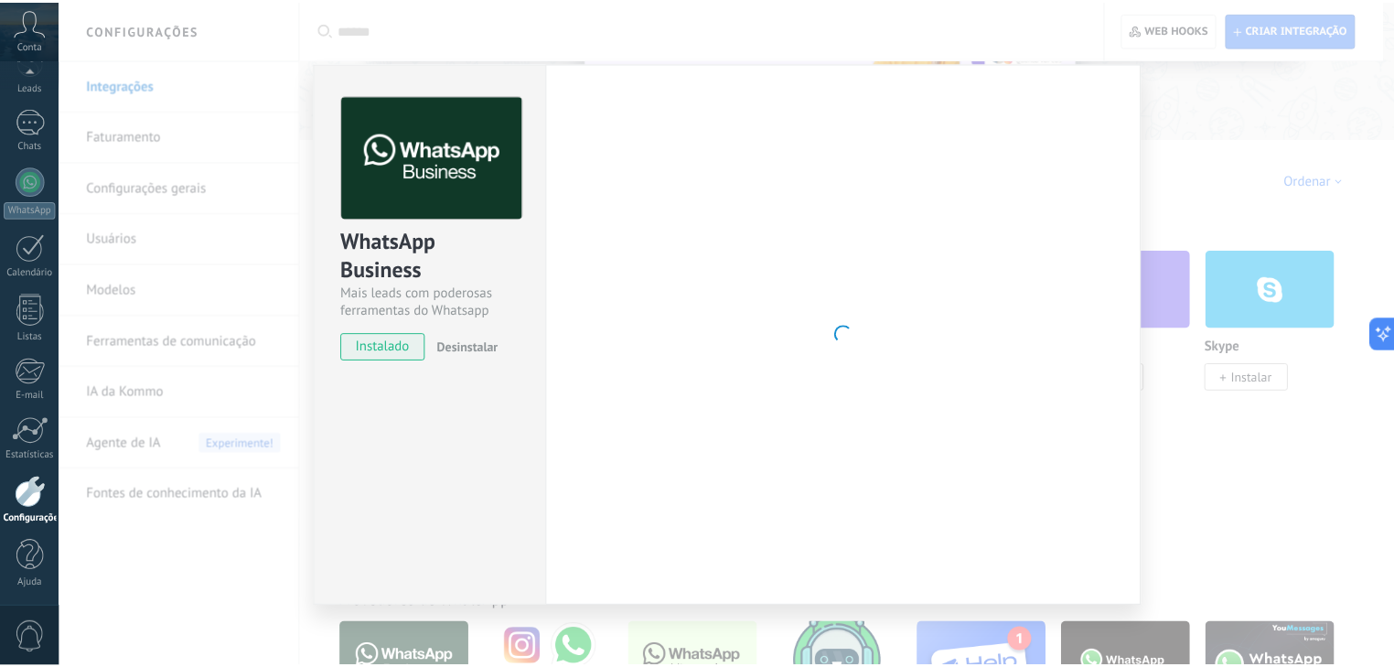
scroll to position [0, 0]
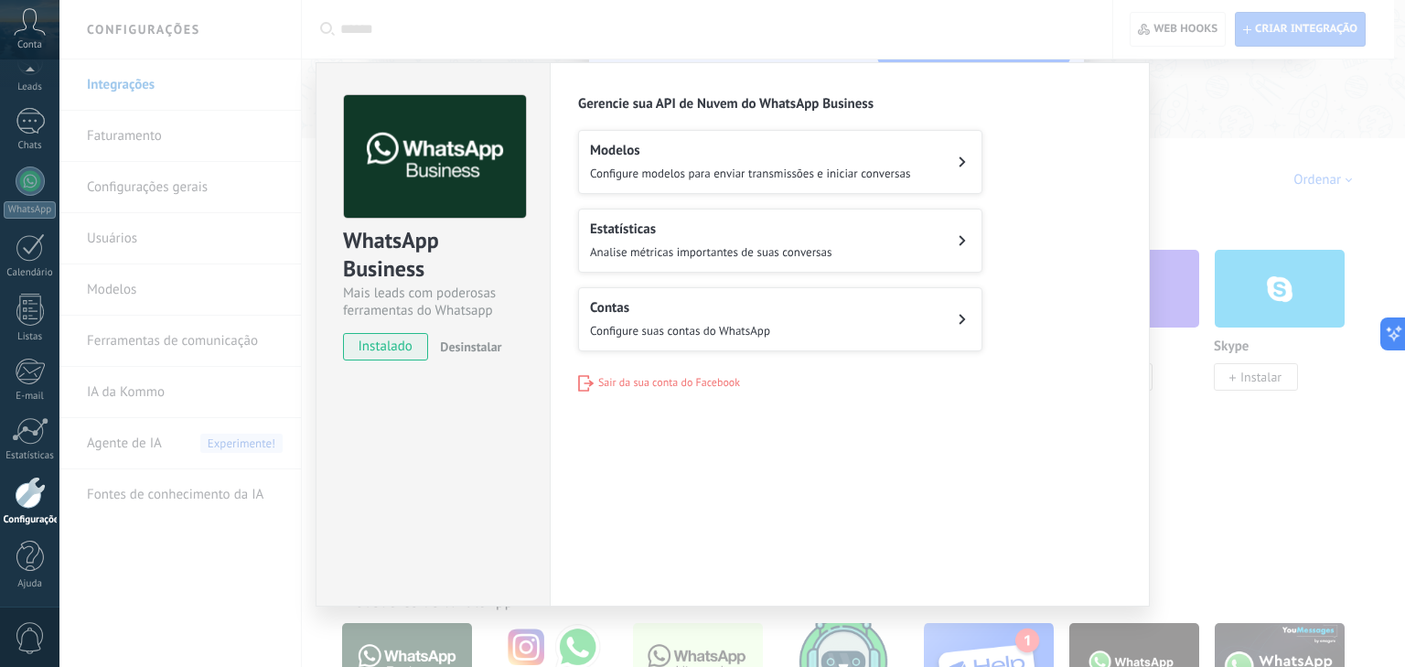
click at [669, 337] on button "Contas Configure suas contas do WhatsApp" at bounding box center [780, 319] width 404 height 64
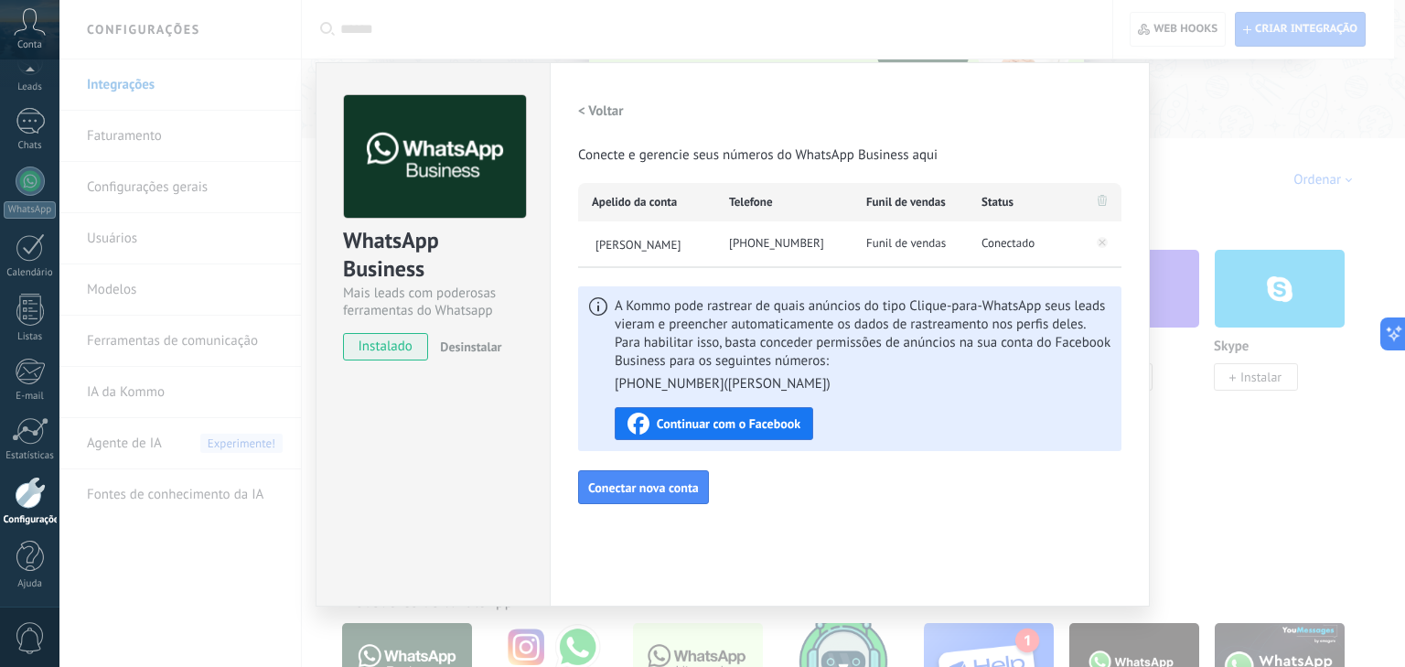
click at [1198, 186] on div "WhatsApp Business Mais leads com poderosas ferramentas do Whatsapp instalado De…" at bounding box center [731, 333] width 1345 height 667
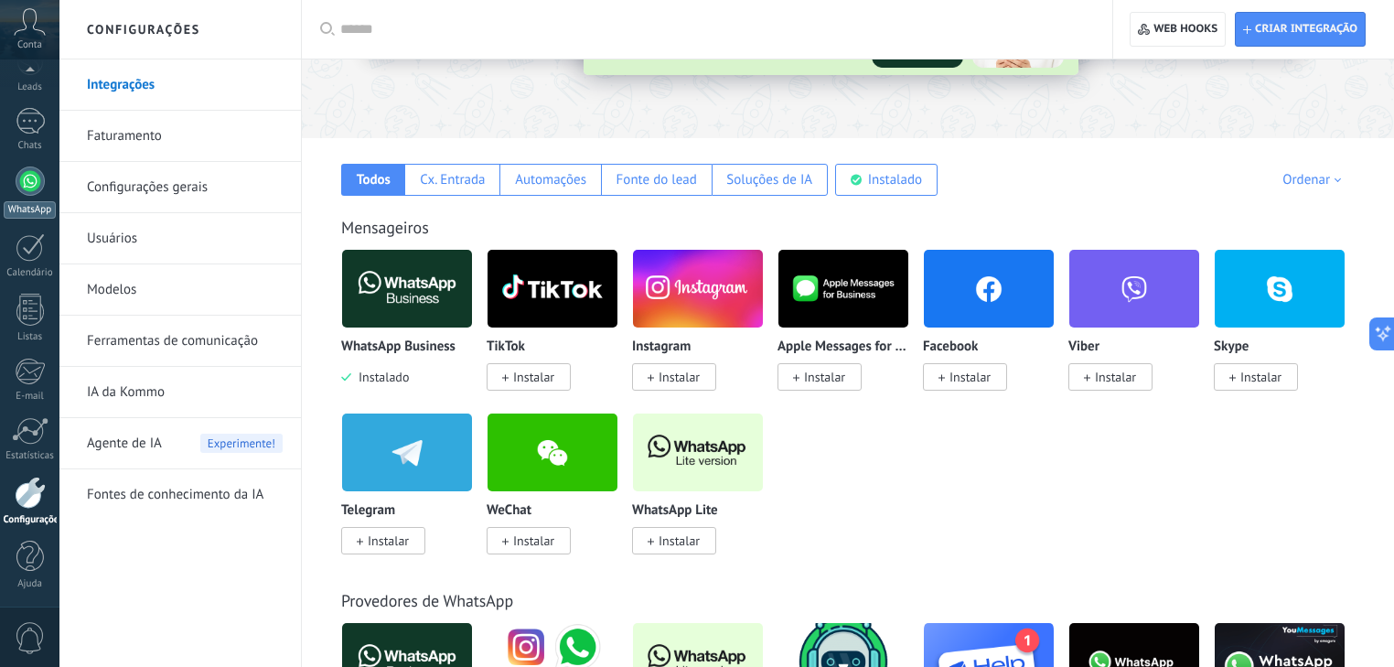
click at [40, 198] on link "WhatsApp" at bounding box center [29, 192] width 59 height 52
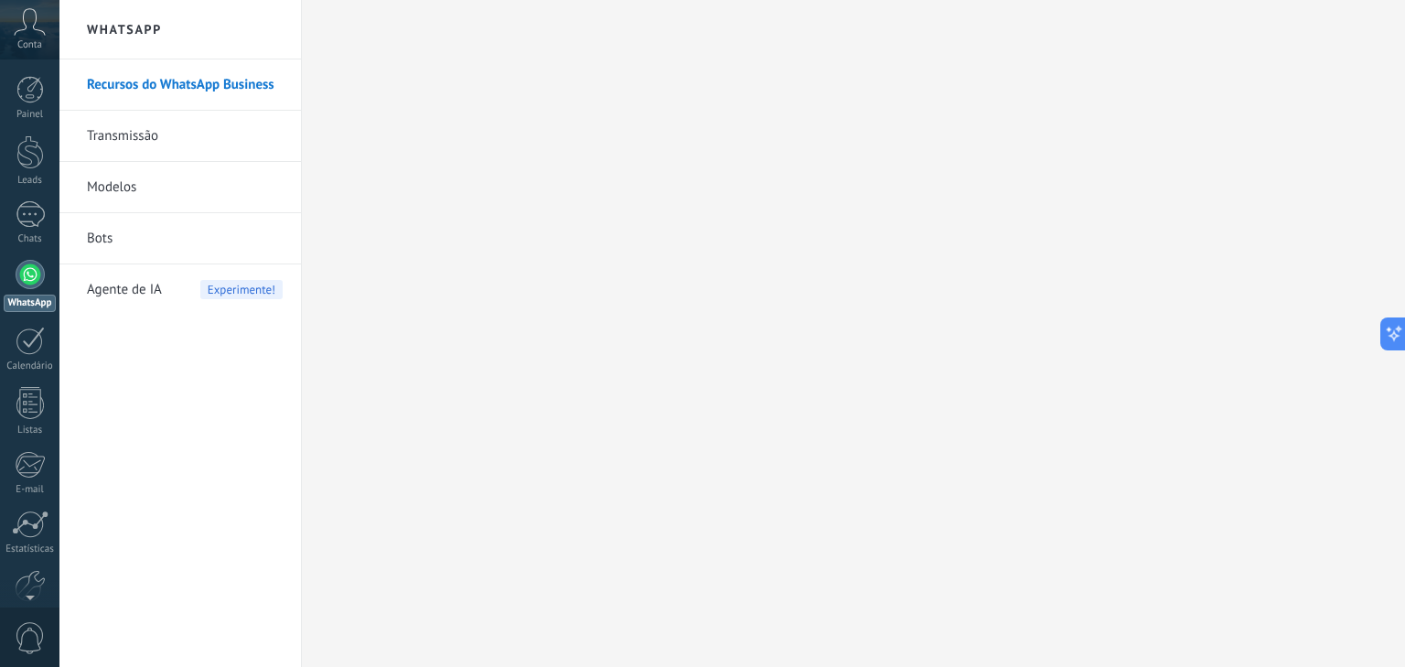
click at [28, 289] on link "WhatsApp" at bounding box center [29, 286] width 59 height 52
click at [138, 27] on h2 "WhatsApp" at bounding box center [180, 29] width 196 height 59
click at [30, 40] on span "Conta" at bounding box center [29, 45] width 25 height 12
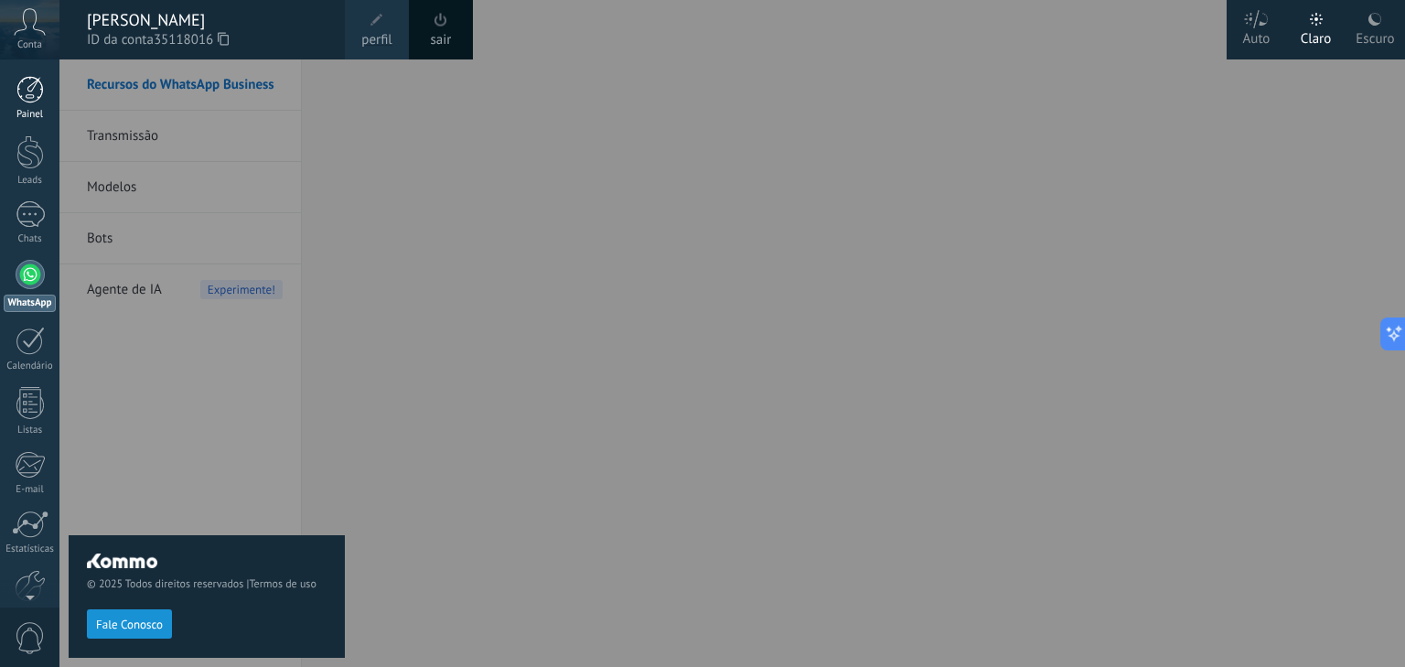
click at [30, 78] on div at bounding box center [29, 89] width 27 height 27
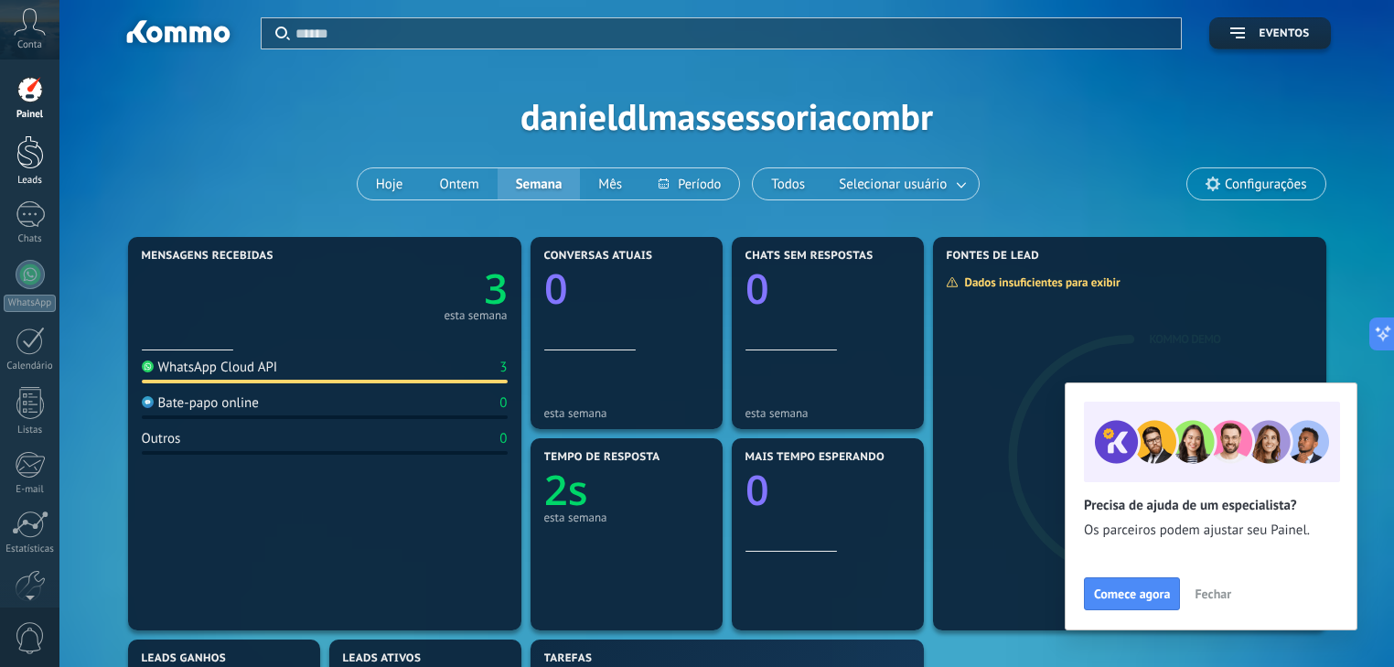
click at [29, 144] on div at bounding box center [29, 152] width 27 height 34
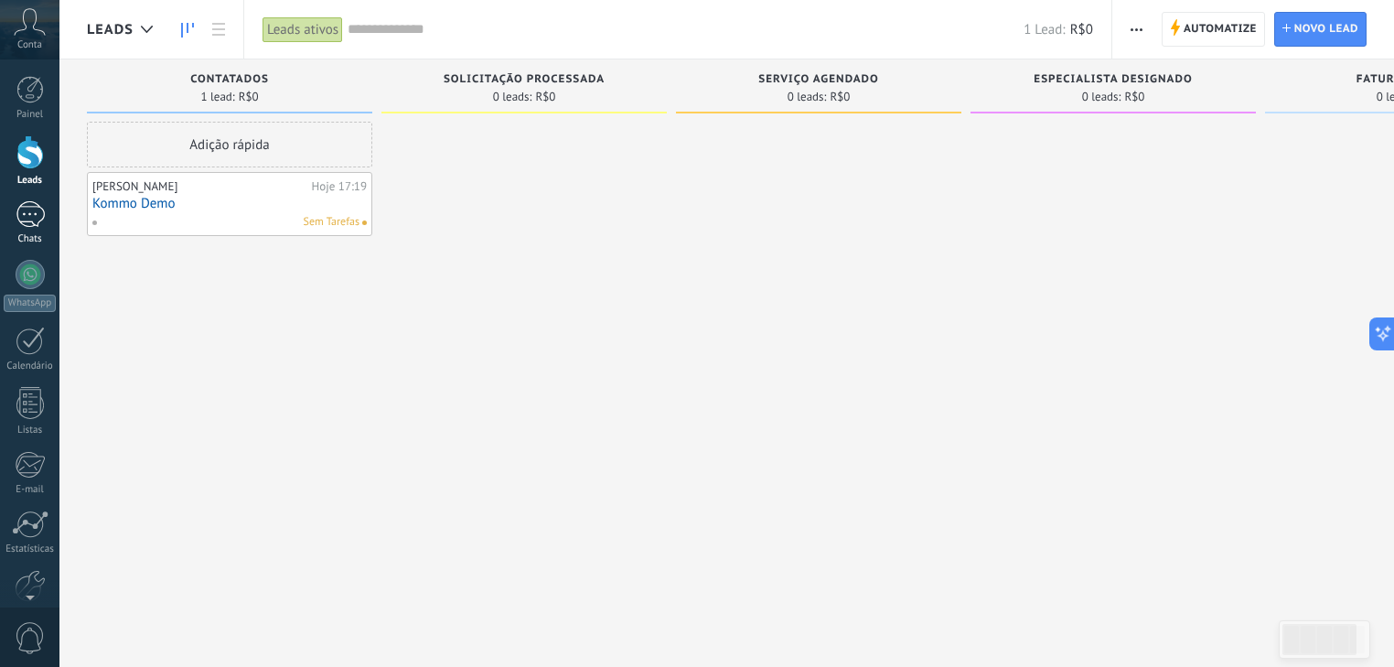
click at [35, 223] on div at bounding box center [30, 214] width 29 height 27
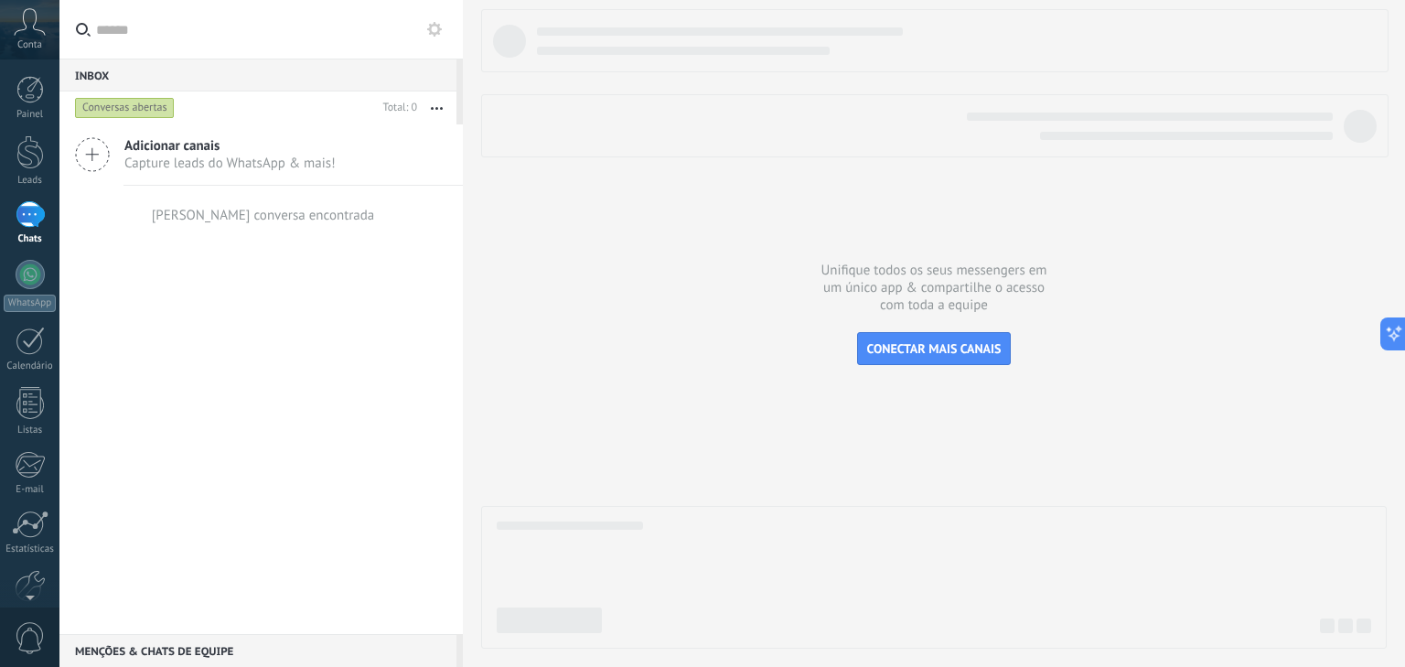
click at [179, 163] on span "Capture leads do WhatsApp & mais!" at bounding box center [229, 163] width 211 height 17
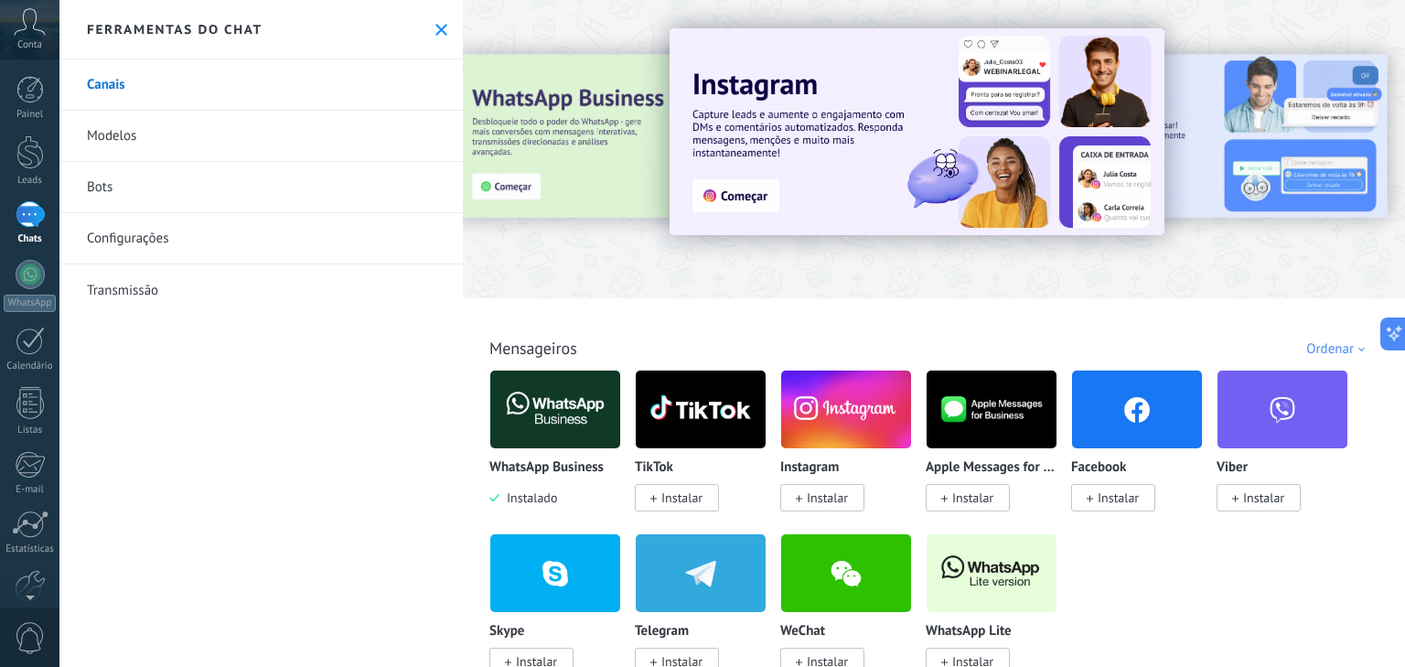
click at [585, 421] on img at bounding box center [555, 409] width 130 height 89
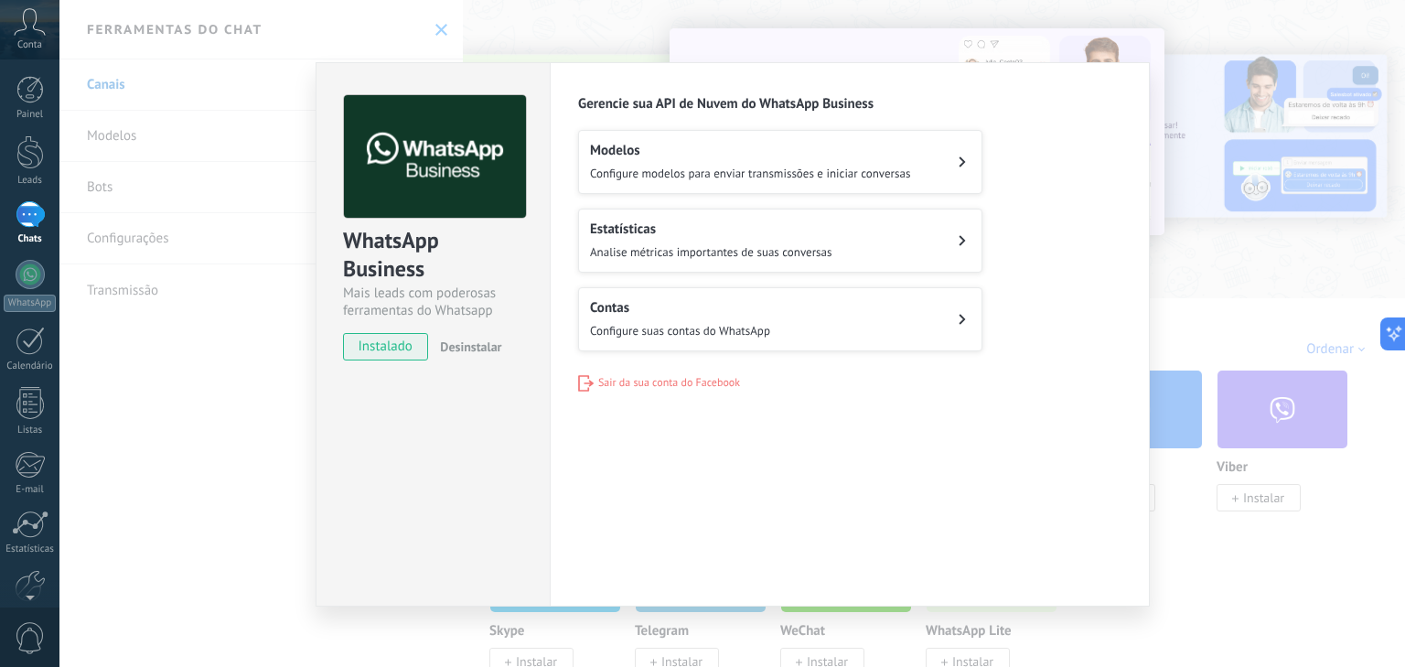
click at [634, 318] on div "Contas Configure suas contas do WhatsApp" at bounding box center [680, 319] width 180 height 40
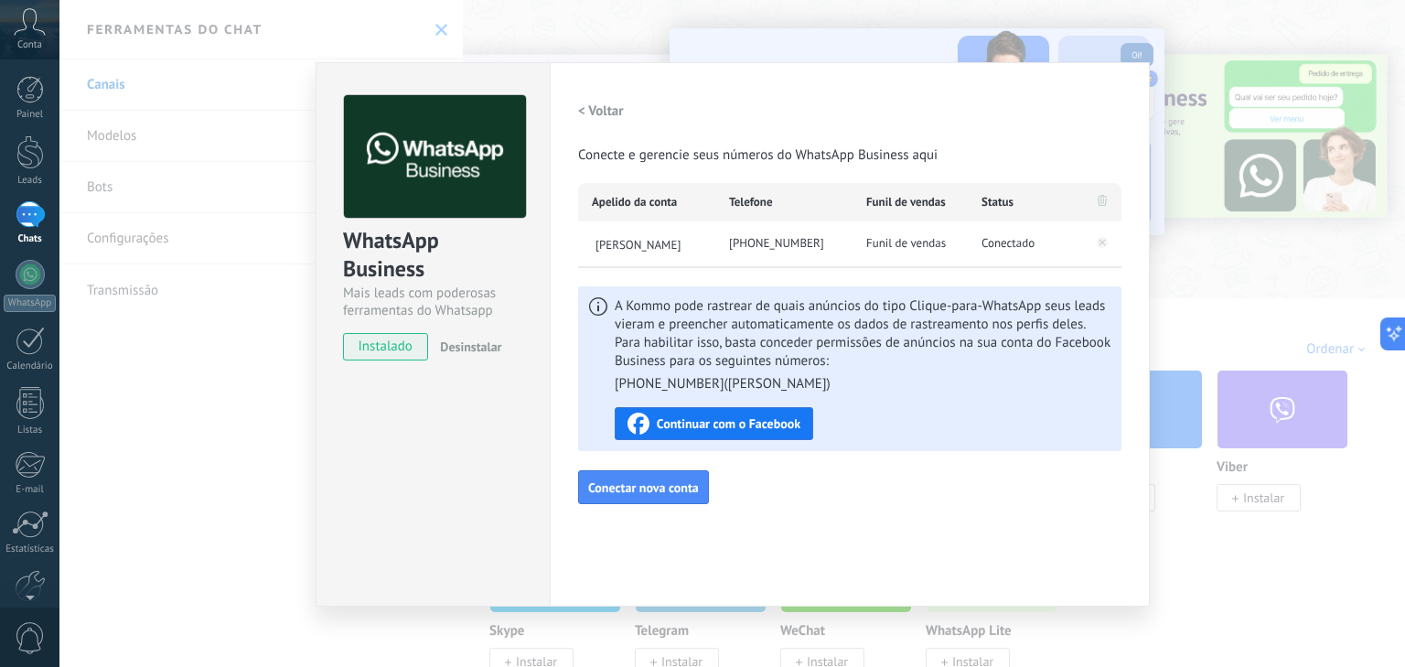
click at [782, 227] on div "[PHONE_NUMBER]" at bounding box center [783, 244] width 137 height 46
click at [588, 108] on h2 "< Voltar" at bounding box center [601, 110] width 46 height 17
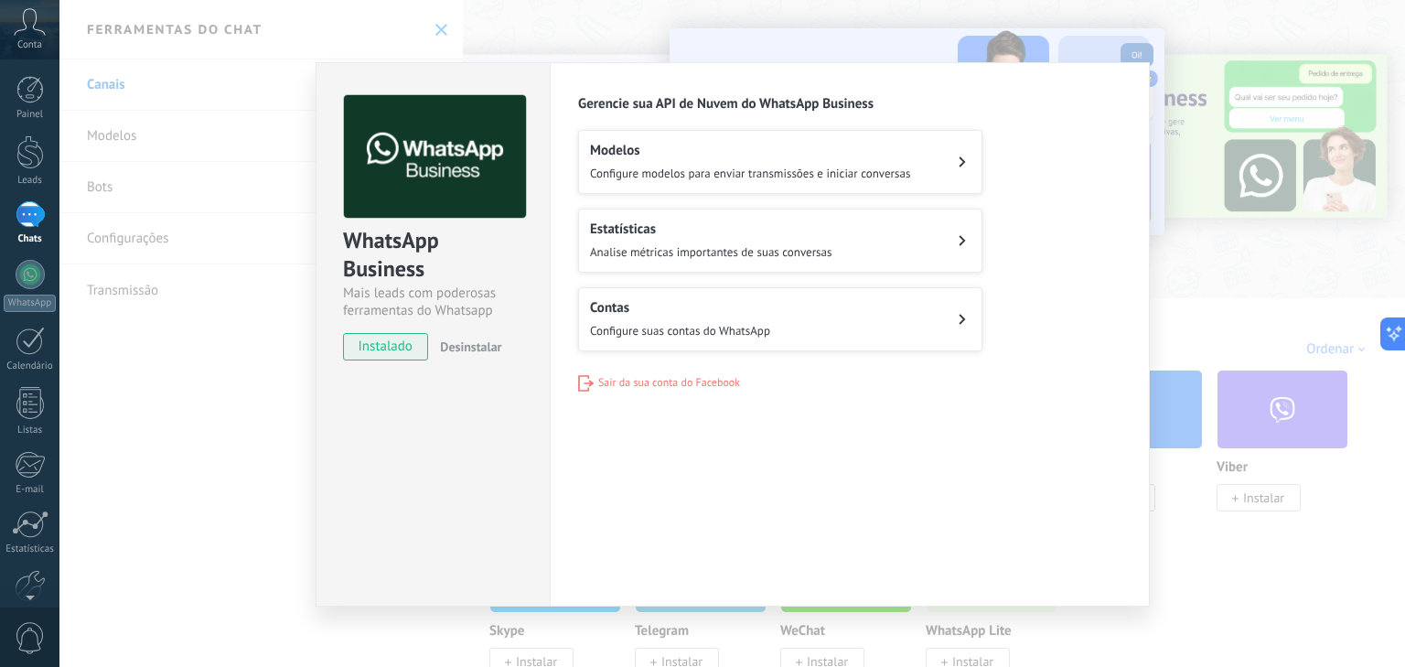
click at [391, 347] on span "instalado" at bounding box center [385, 346] width 83 height 27
click at [690, 250] on span "Analise métricas importantes de suas conversas" at bounding box center [710, 252] width 241 height 16
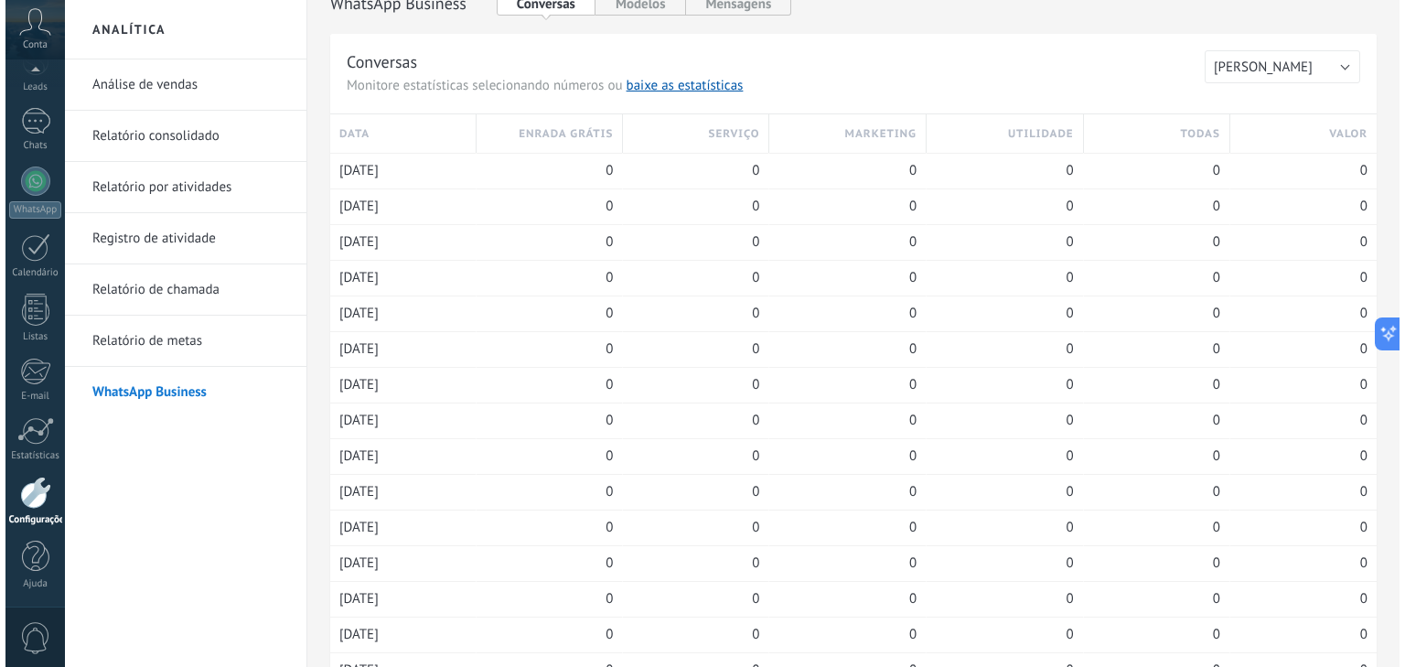
scroll to position [219, 0]
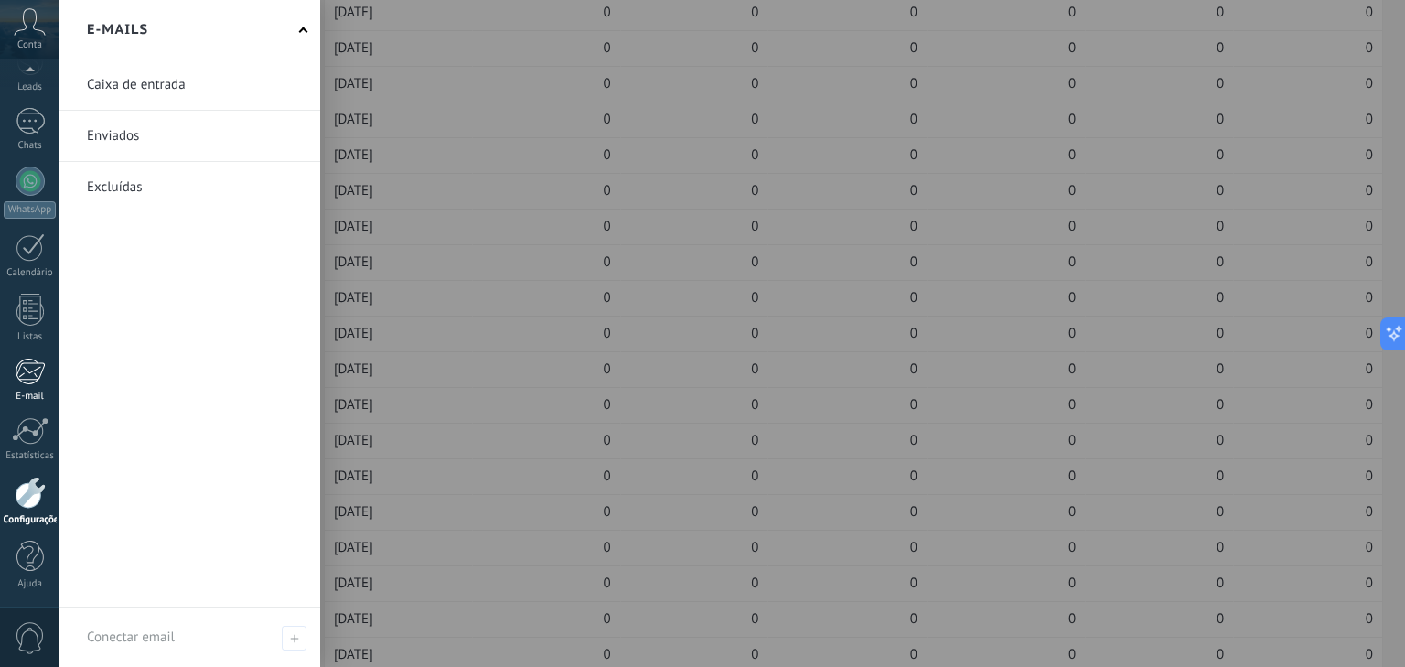
click at [39, 380] on div at bounding box center [30, 371] width 30 height 27
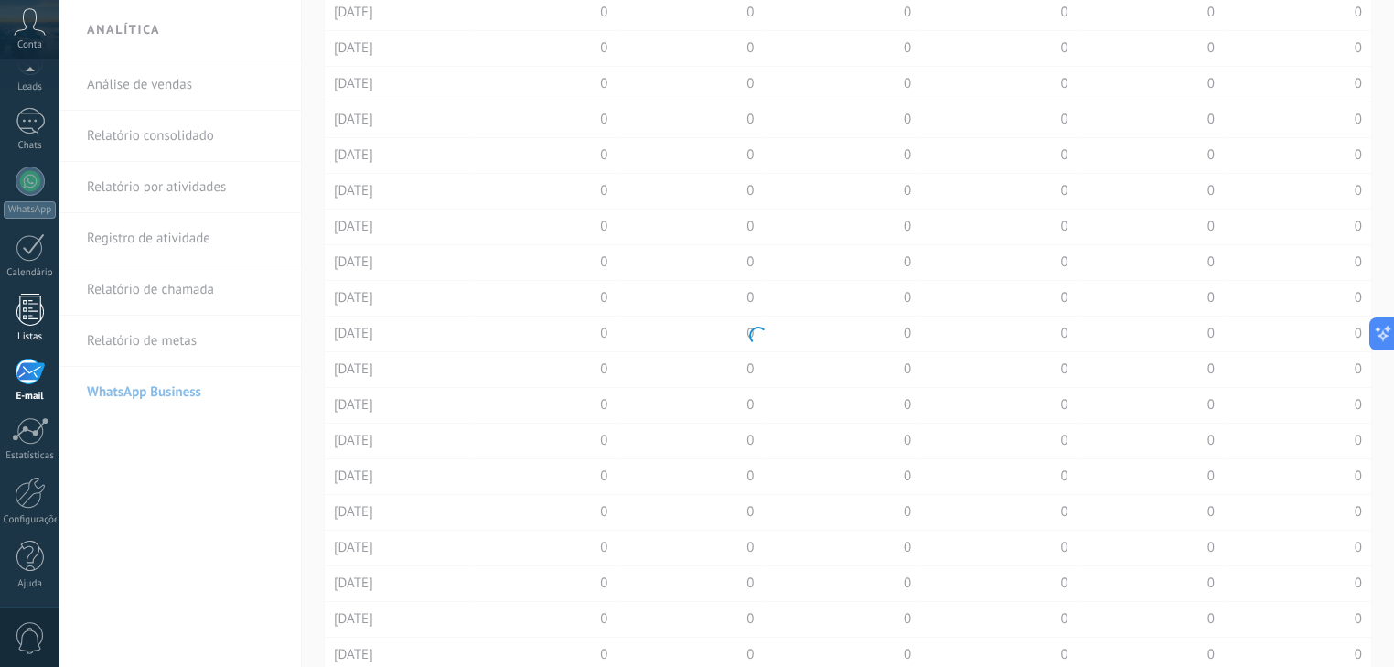
click at [39, 316] on div at bounding box center [29, 310] width 27 height 32
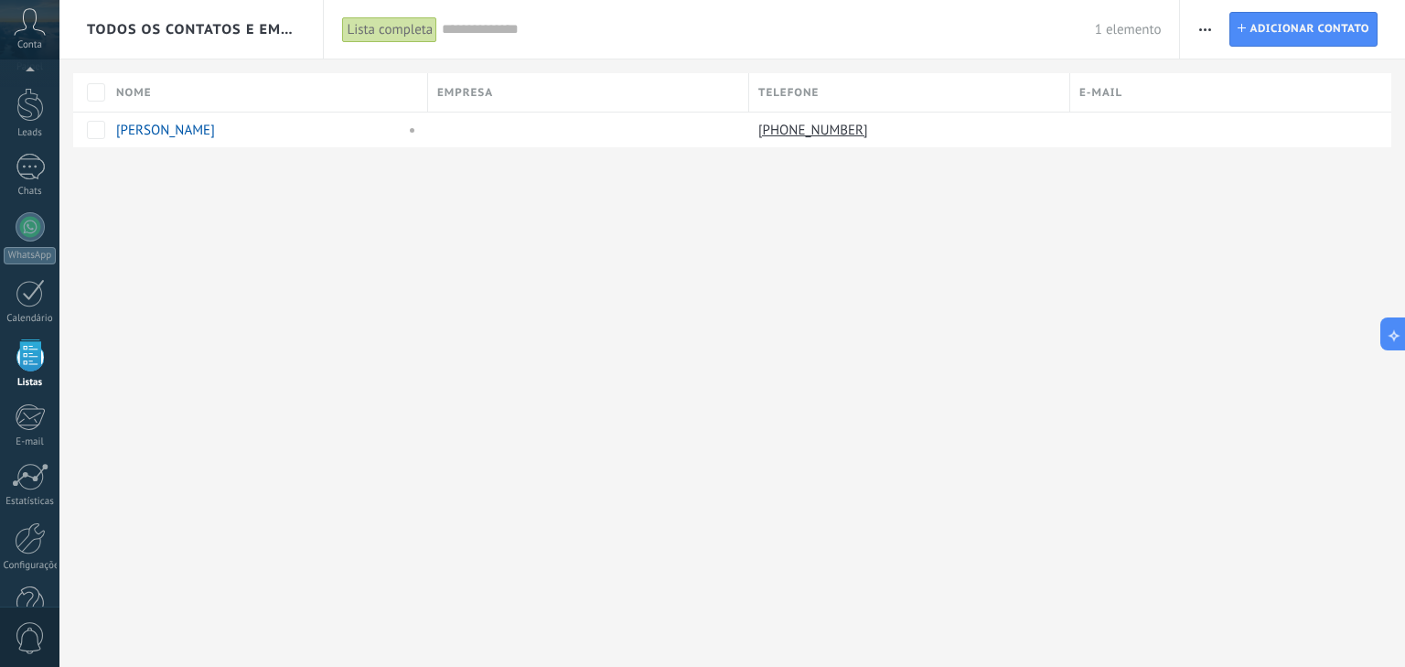
scroll to position [47, 0]
click at [174, 130] on link "[PERSON_NAME]" at bounding box center [165, 130] width 99 height 17
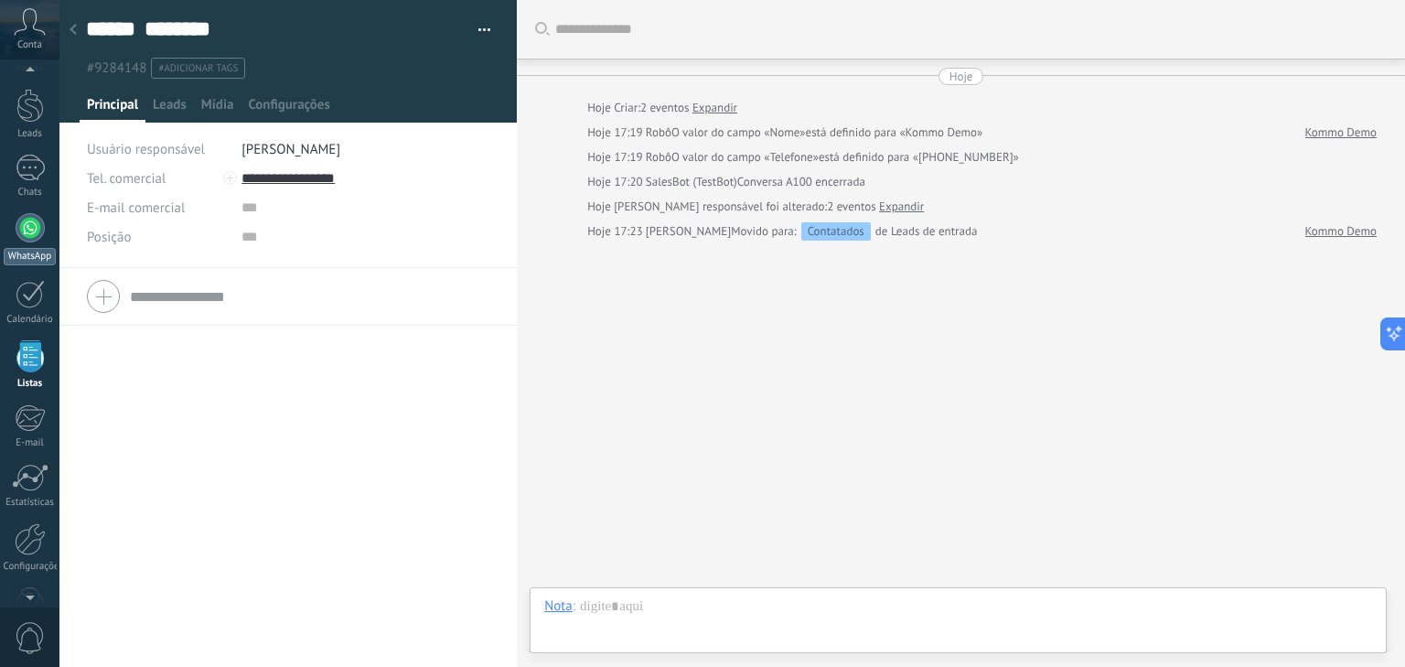
click at [26, 230] on div at bounding box center [30, 227] width 29 height 29
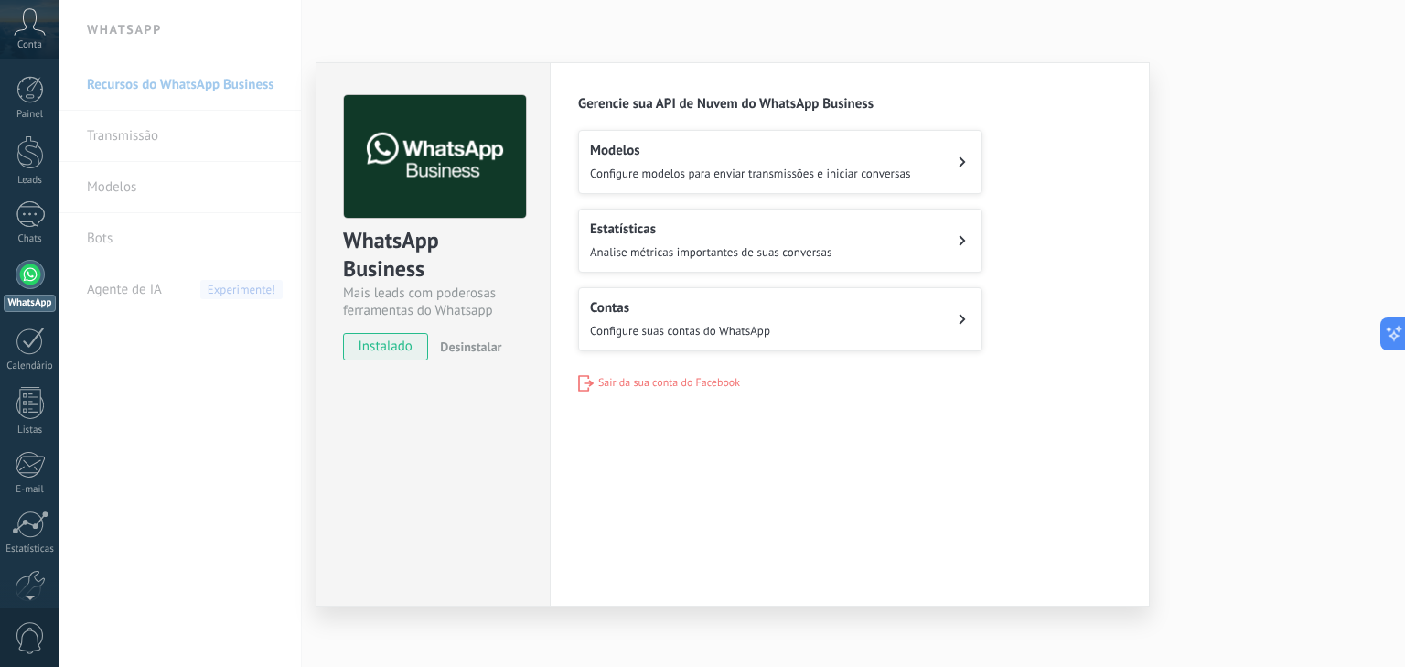
click at [607, 176] on span "Configure modelos para enviar transmissões e iniciar conversas" at bounding box center [750, 174] width 320 height 16
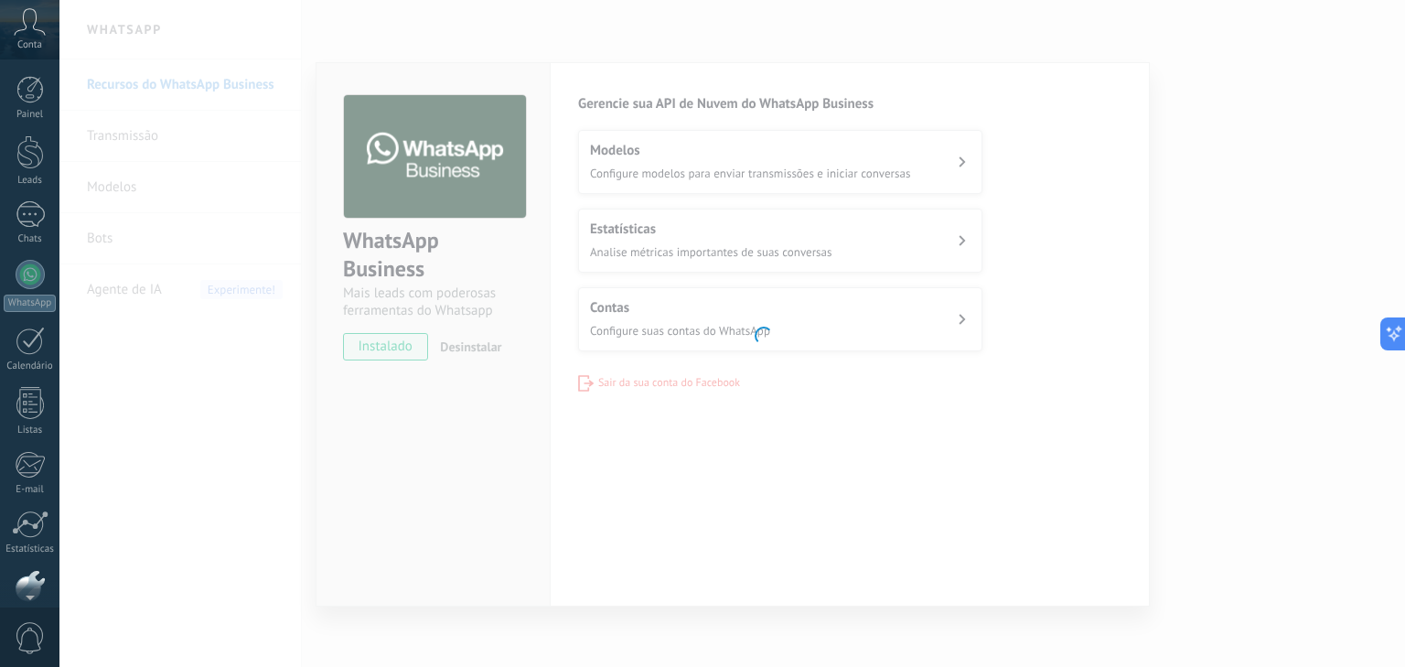
scroll to position [93, 0]
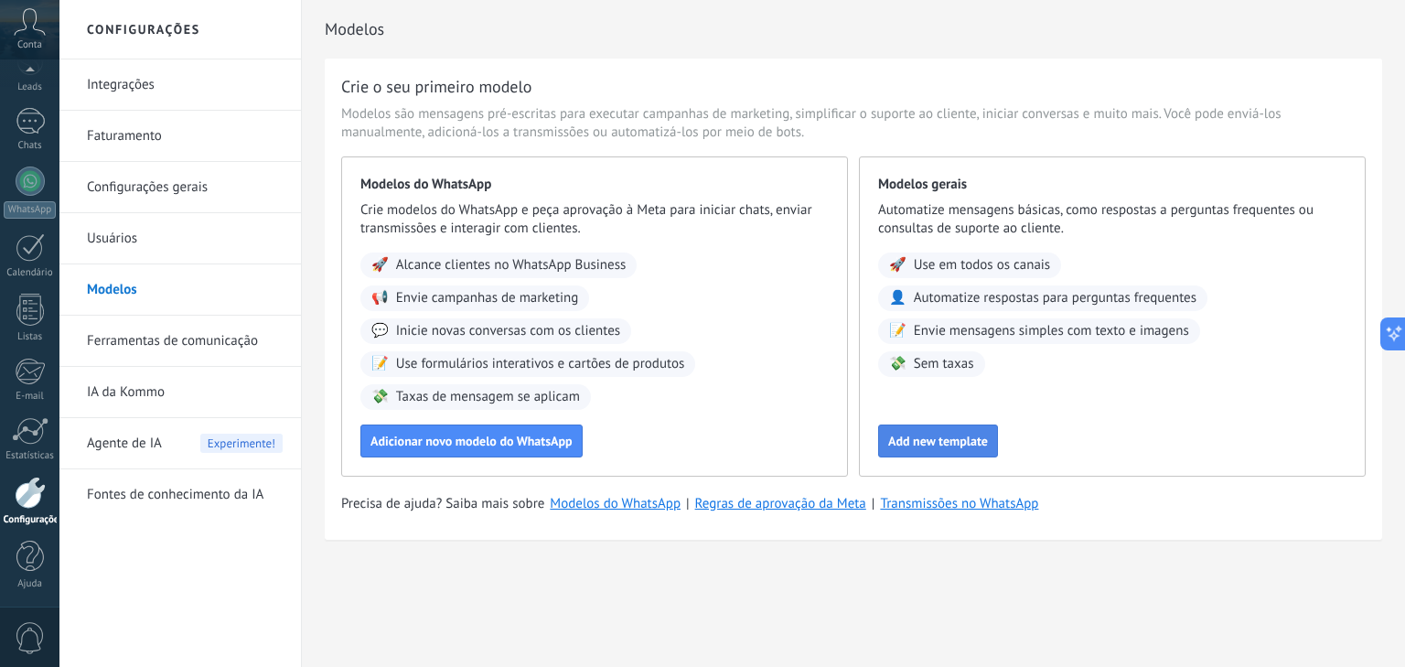
click at [972, 447] on span "Add new template" at bounding box center [938, 440] width 100 height 13
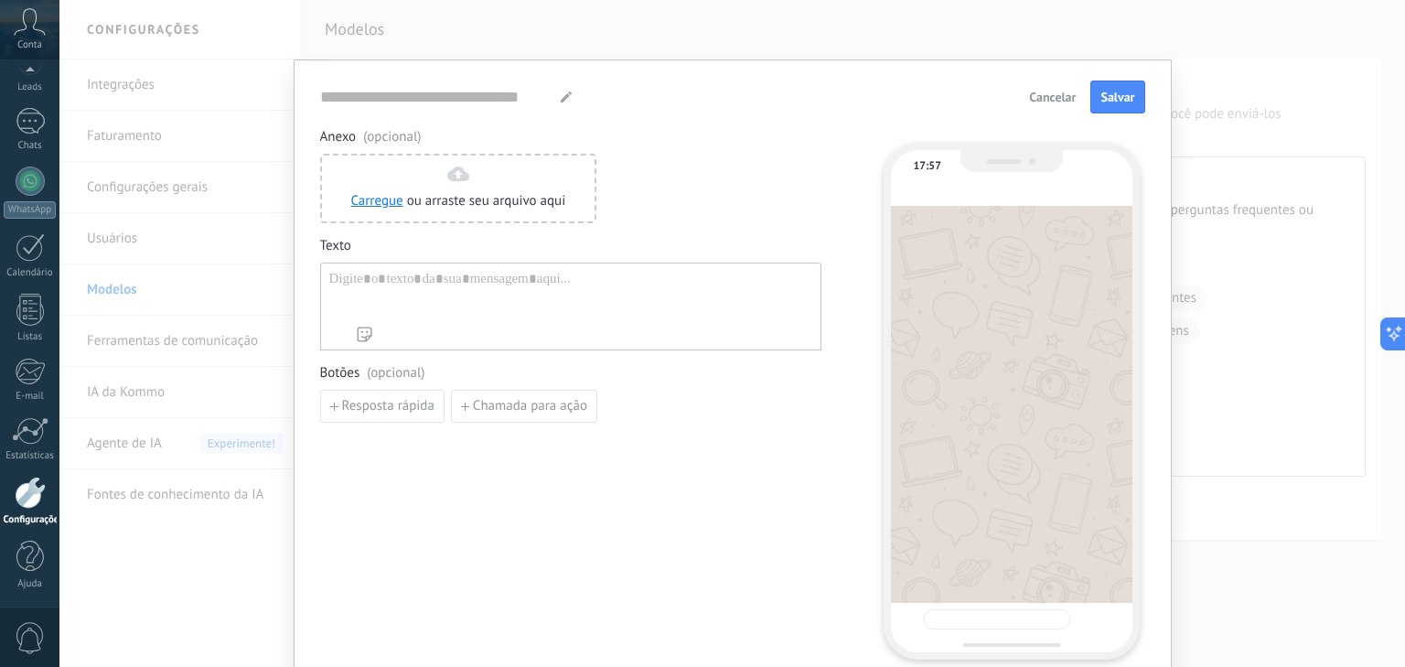
type input "**********"
click at [417, 283] on div at bounding box center [570, 294] width 483 height 47
click at [420, 274] on div at bounding box center [570, 294] width 483 height 47
click at [402, 348] on div "Nome de contato Primeiro nome Sobrenome Contato ID Contato usuário responsável …" at bounding box center [570, 306] width 501 height 88
click at [403, 406] on span "Resposta rápida" at bounding box center [388, 406] width 92 height 13
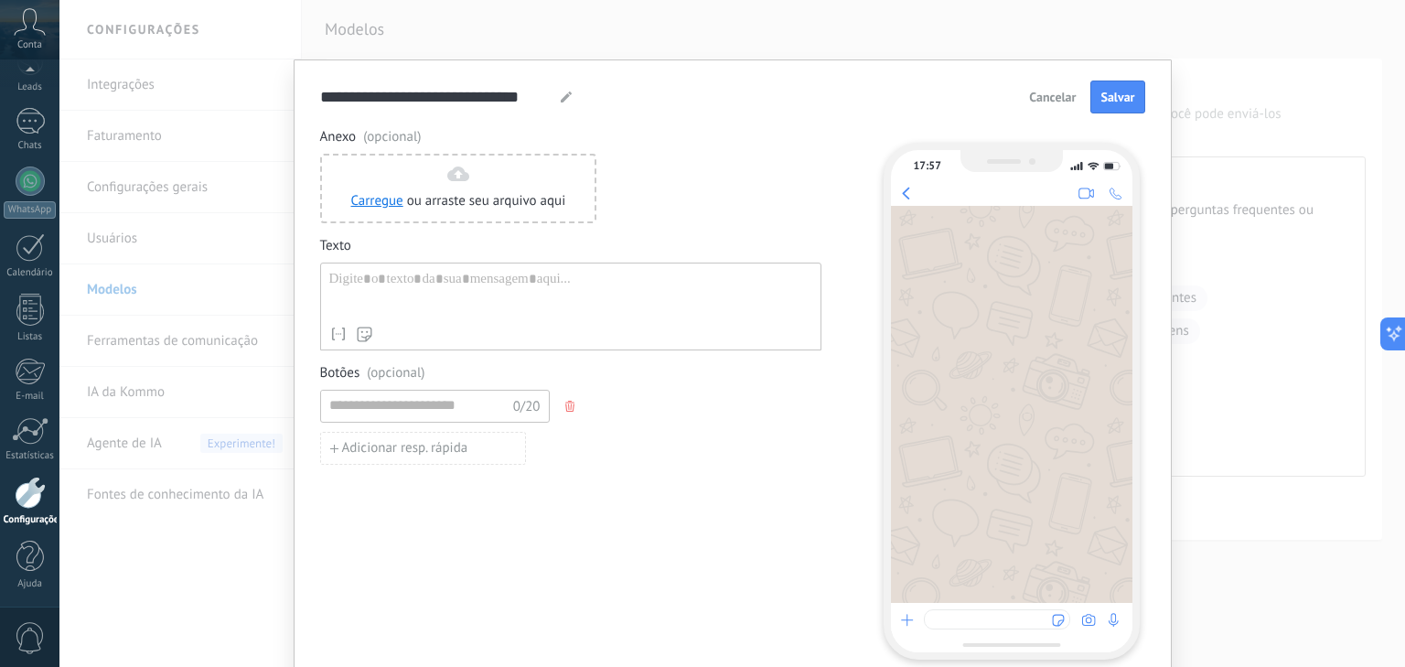
click at [463, 340] on div "Nome de contato Primeiro nome Sobrenome Contato ID Contato usuário responsável …" at bounding box center [570, 334] width 483 height 18
click at [476, 318] on div "Nome de contato Primeiro nome Sobrenome Contato ID Contato usuário responsável …" at bounding box center [570, 306] width 501 height 88
click at [1109, 99] on span "Salvar" at bounding box center [1117, 97] width 34 height 13
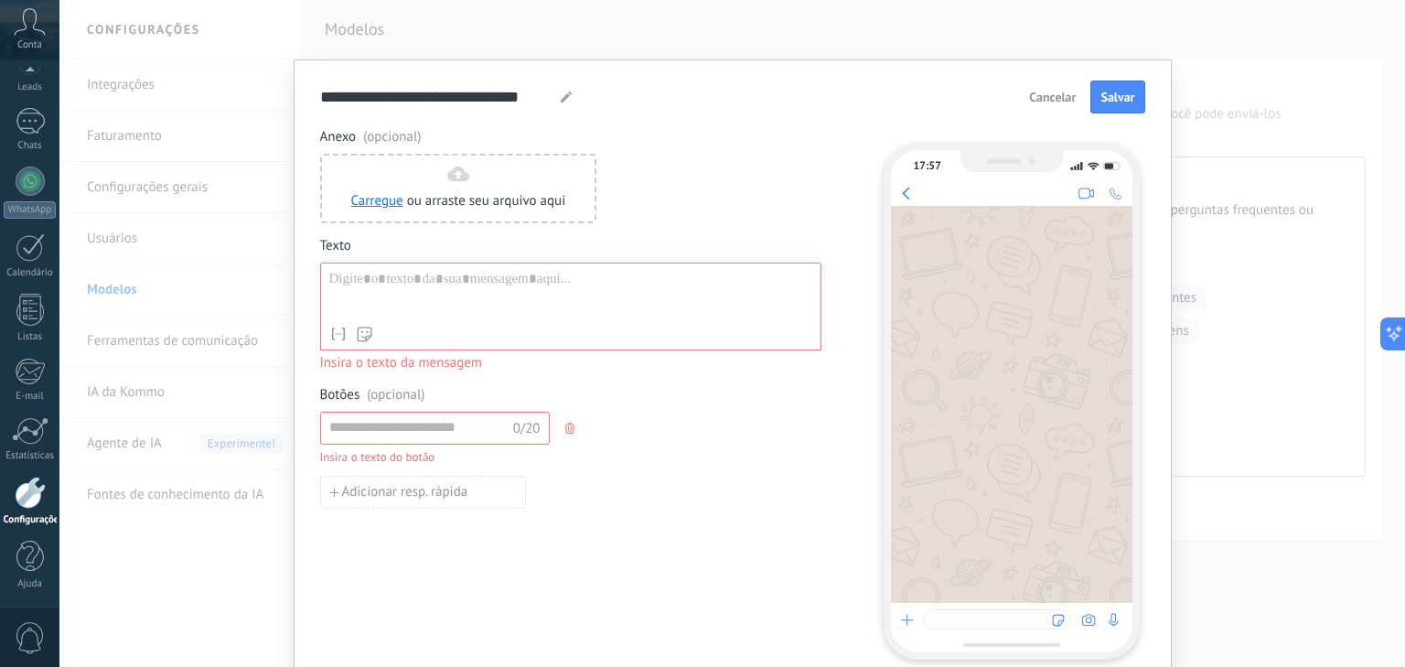
click at [1046, 101] on span "Cancelar" at bounding box center [1052, 97] width 47 height 13
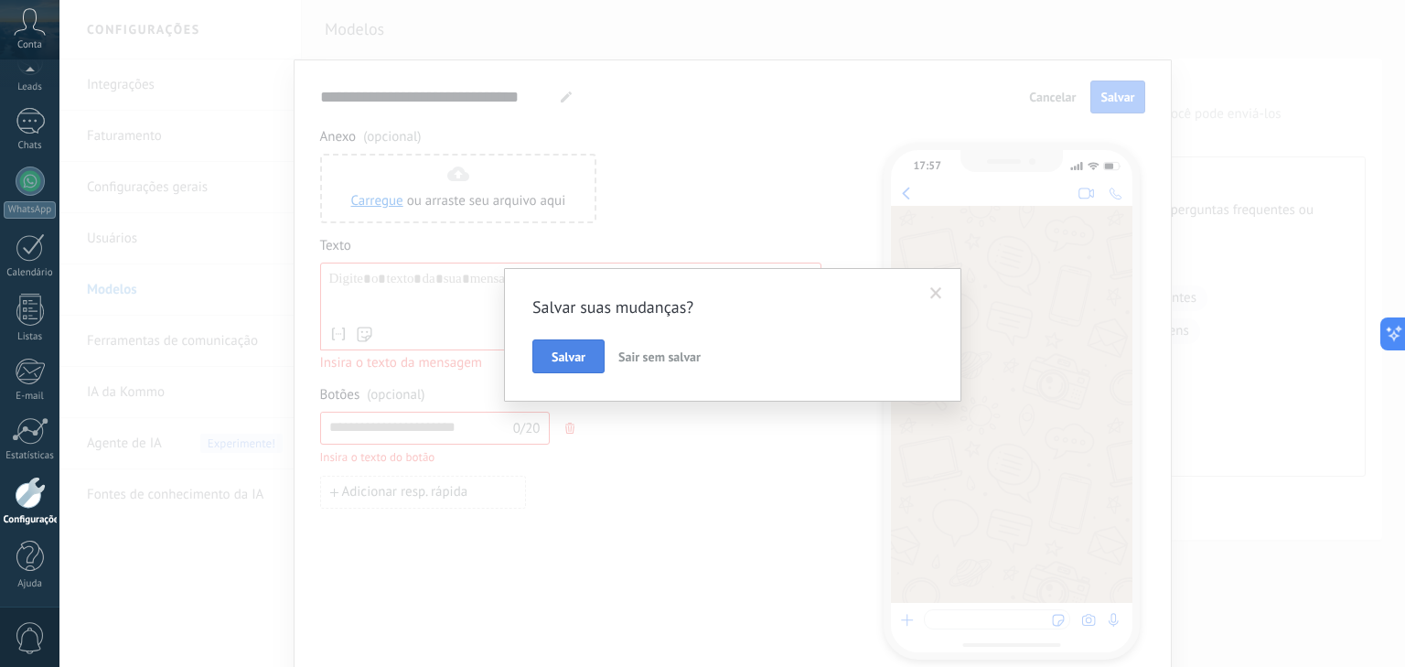
click at [584, 354] on span "Salvar" at bounding box center [568, 356] width 34 height 13
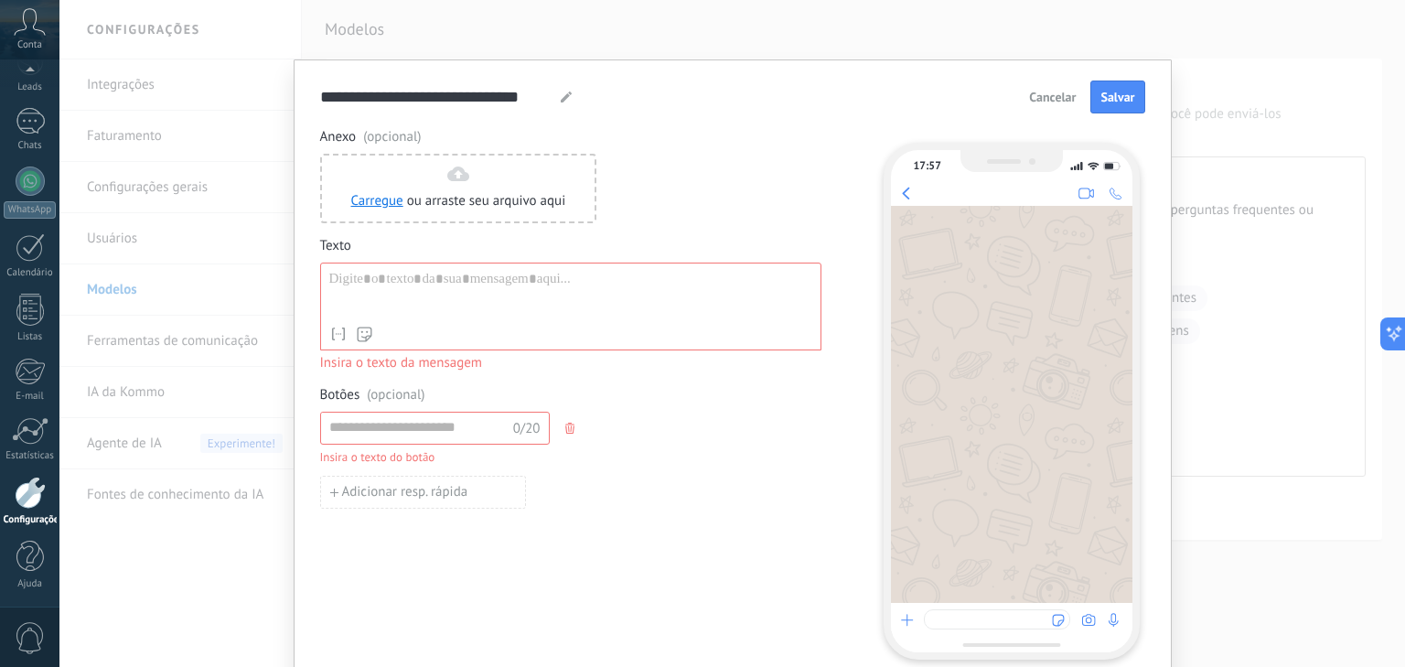
click at [1072, 91] on span "Cancelar" at bounding box center [1052, 97] width 47 height 13
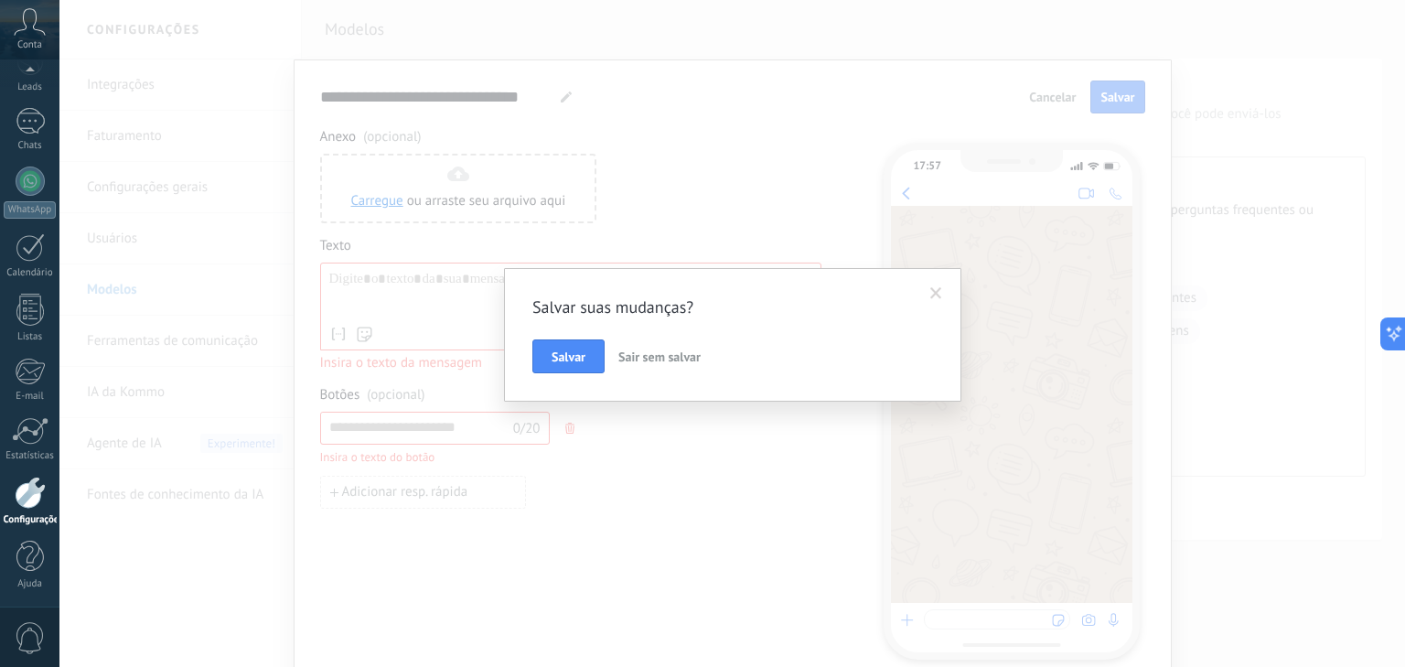
click at [662, 355] on span "Sair sem salvar" at bounding box center [659, 356] width 82 height 16
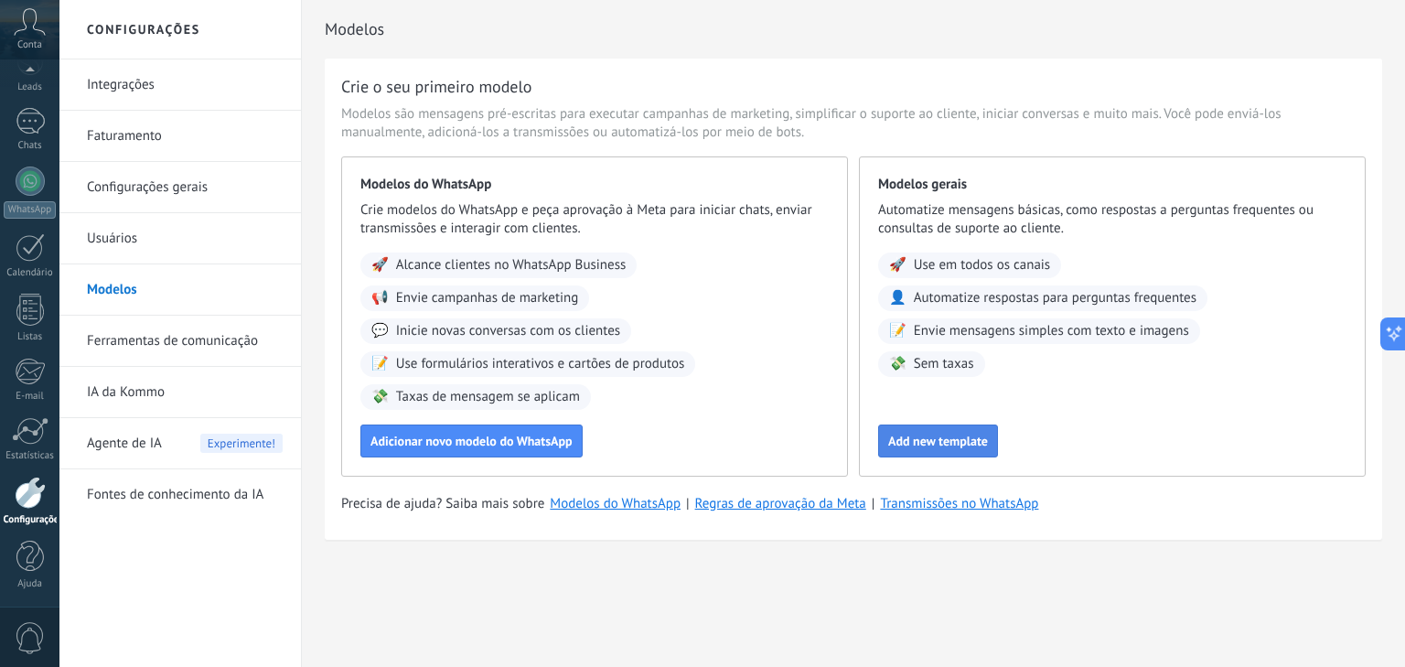
click at [947, 449] on button "Add new template" at bounding box center [938, 440] width 120 height 33
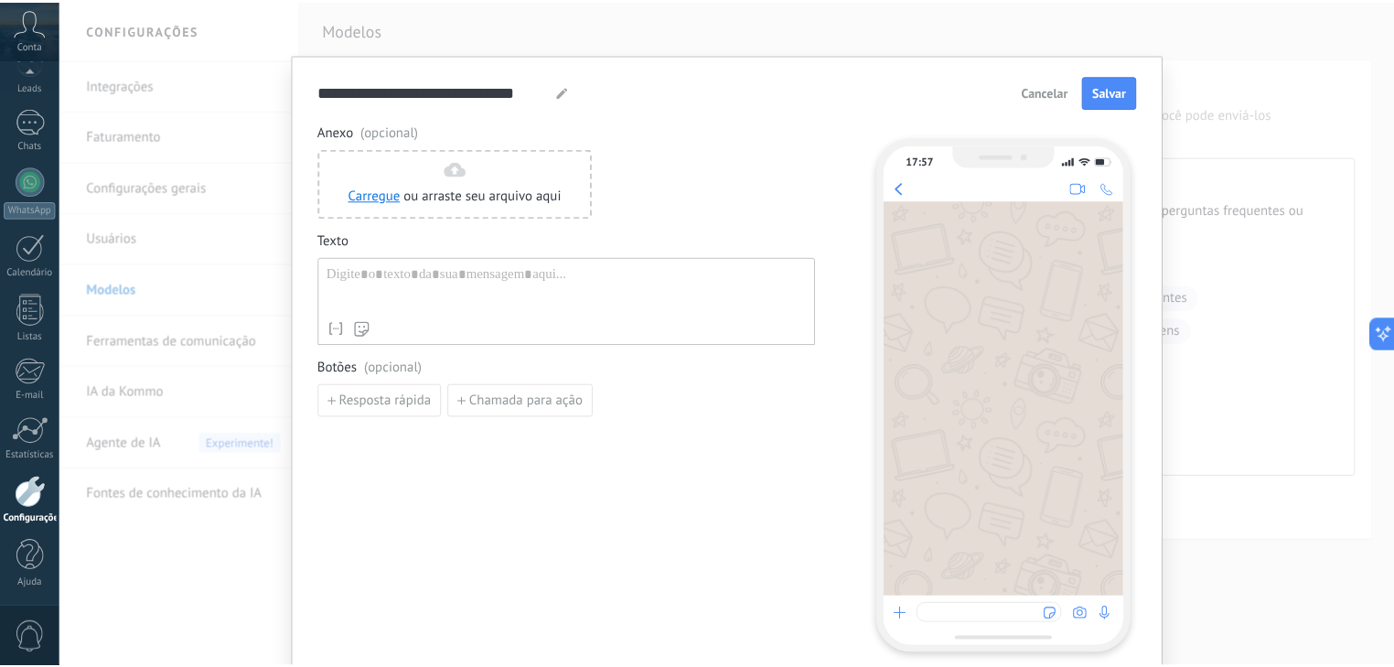
scroll to position [0, 0]
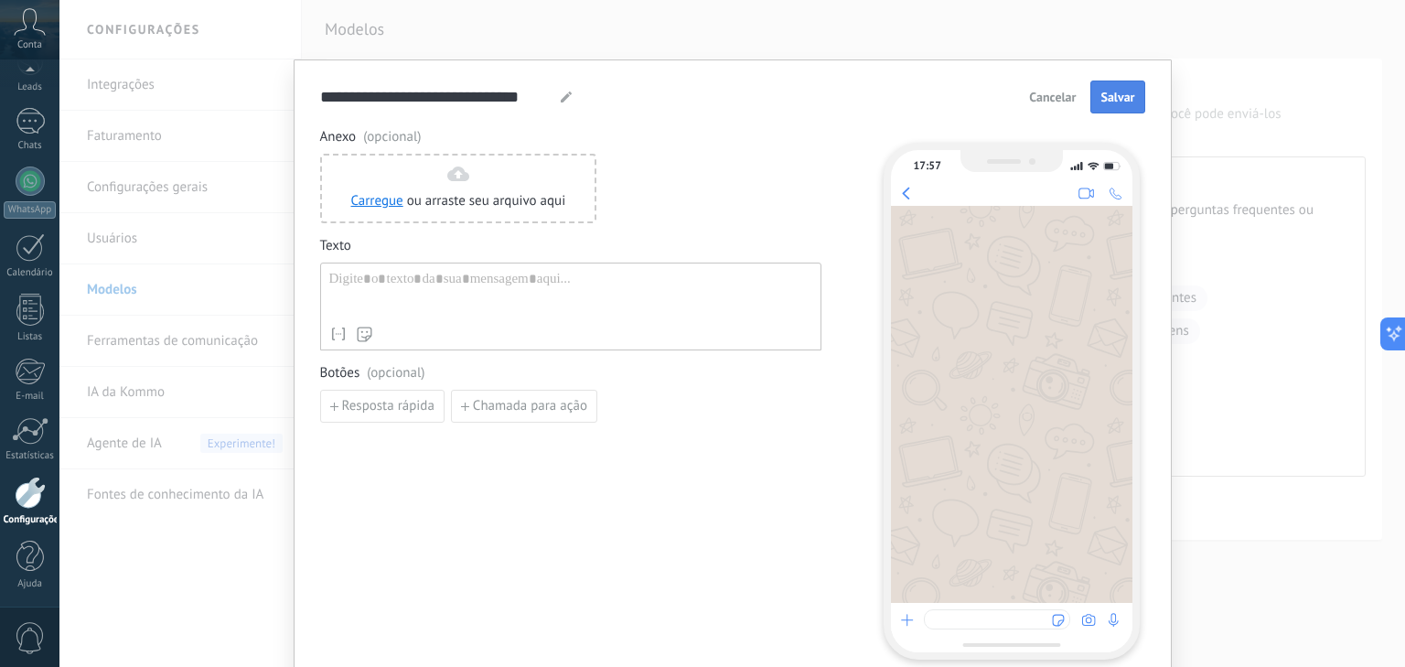
click at [1108, 102] on span "Salvar" at bounding box center [1117, 97] width 34 height 13
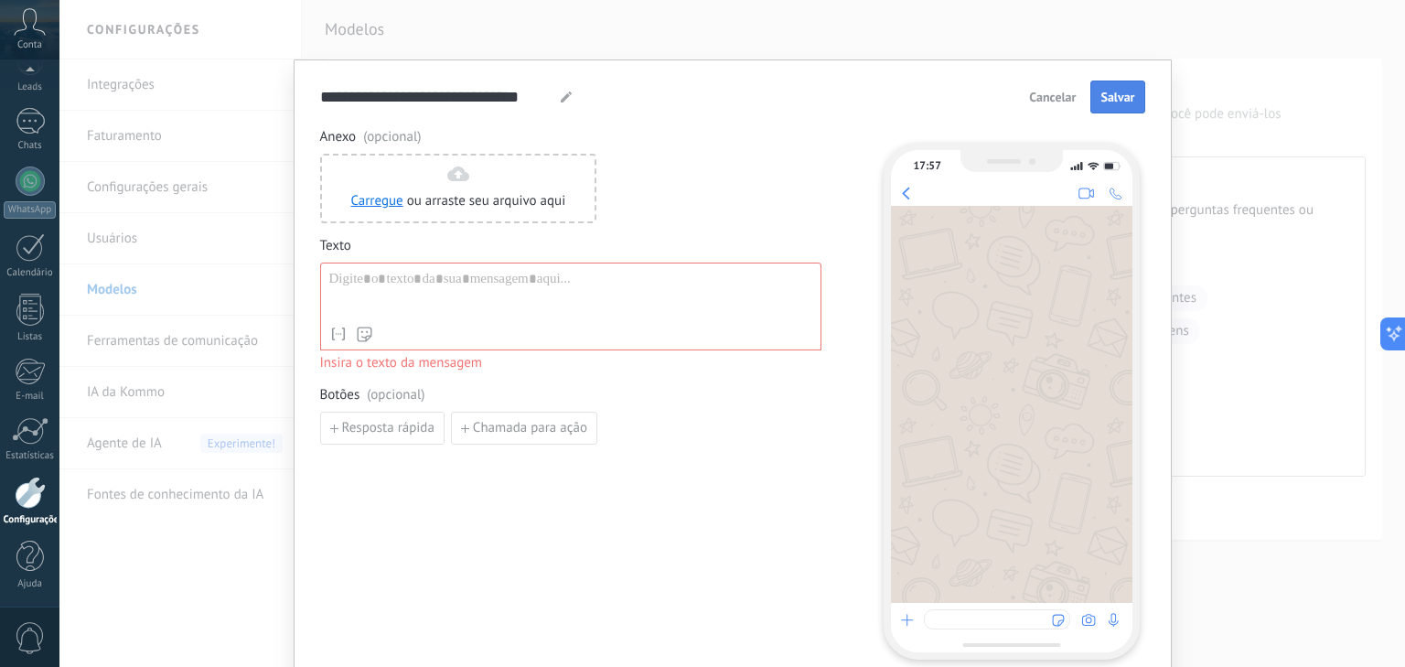
click at [1108, 102] on span "Salvar" at bounding box center [1117, 97] width 34 height 13
click at [1050, 91] on span "Cancelar" at bounding box center [1052, 97] width 47 height 13
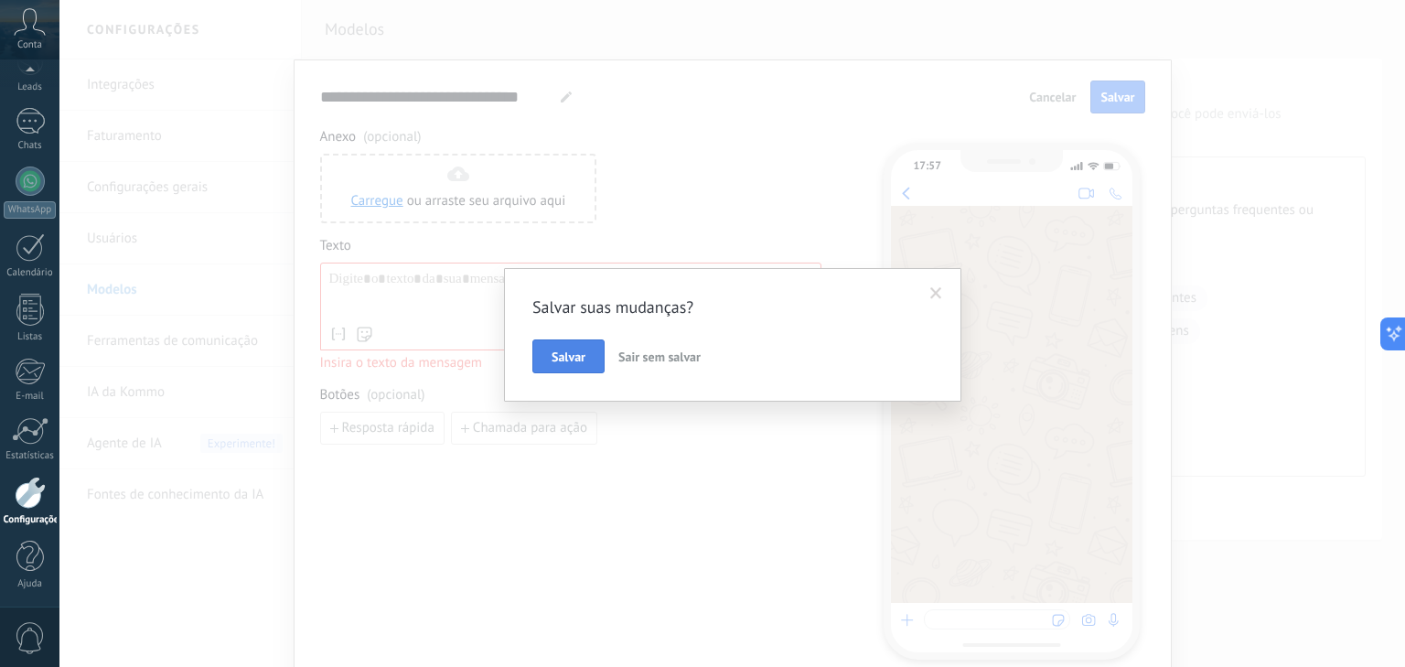
click at [574, 350] on span "Salvar" at bounding box center [568, 356] width 34 height 13
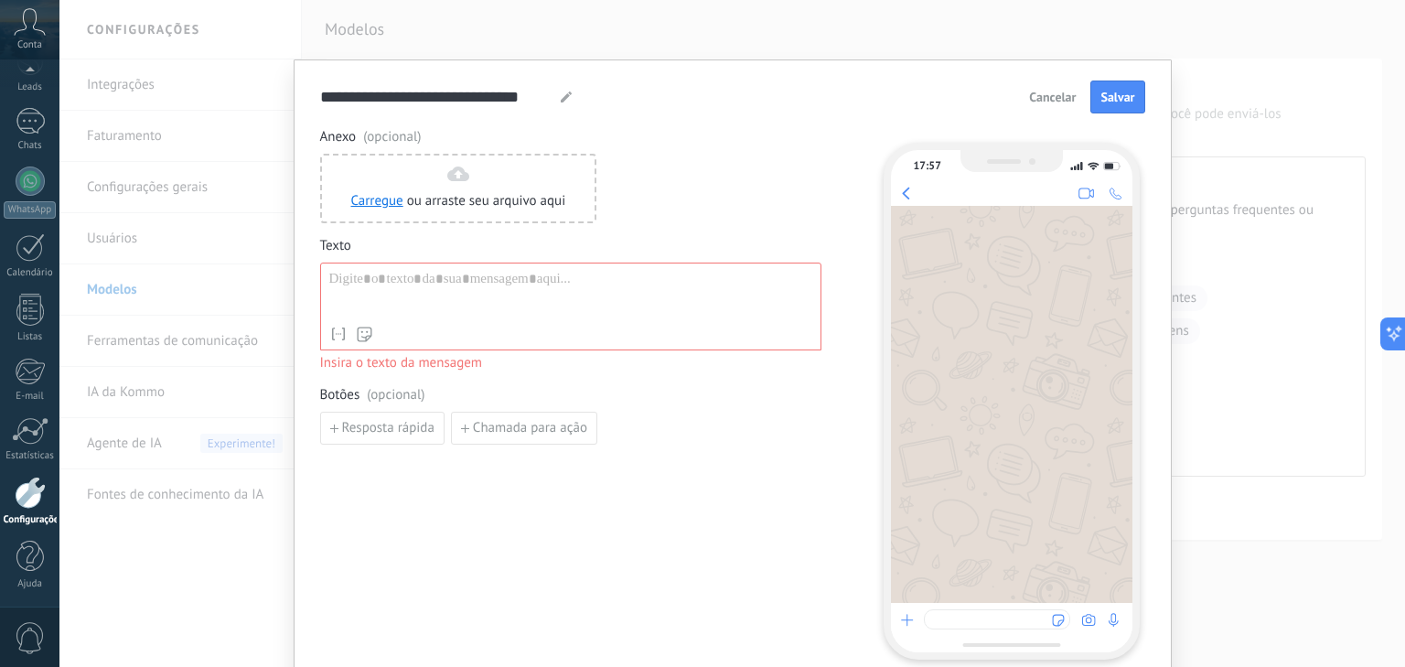
click at [1043, 103] on span "Cancelar" at bounding box center [1052, 97] width 47 height 13
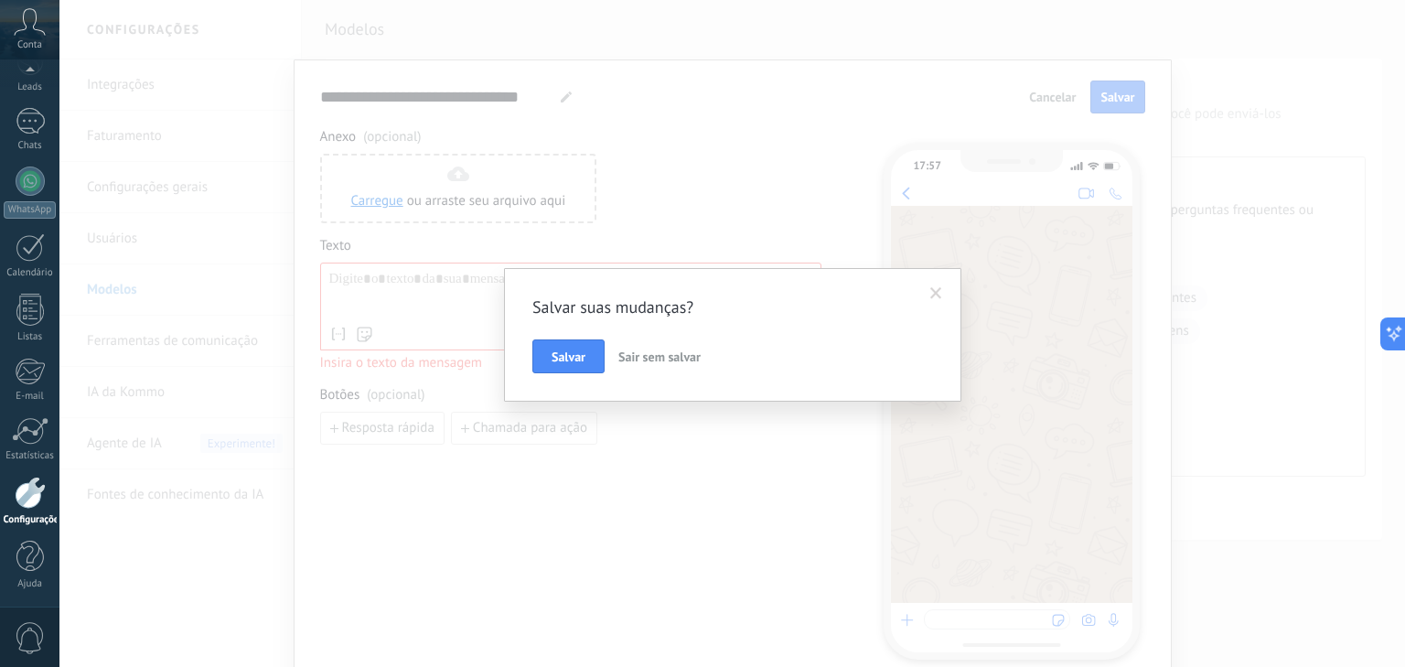
click at [642, 356] on span "Sair sem salvar" at bounding box center [659, 356] width 82 height 16
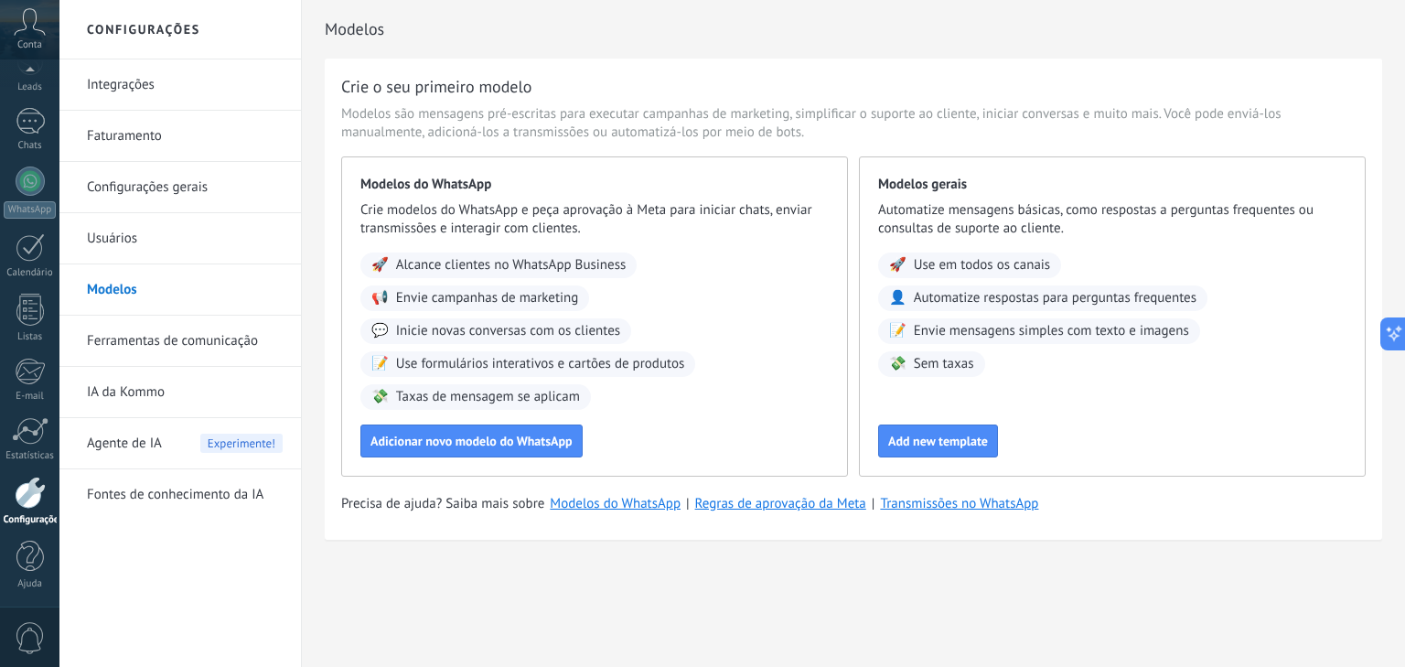
click at [142, 245] on link "Usuários" at bounding box center [185, 238] width 196 height 51
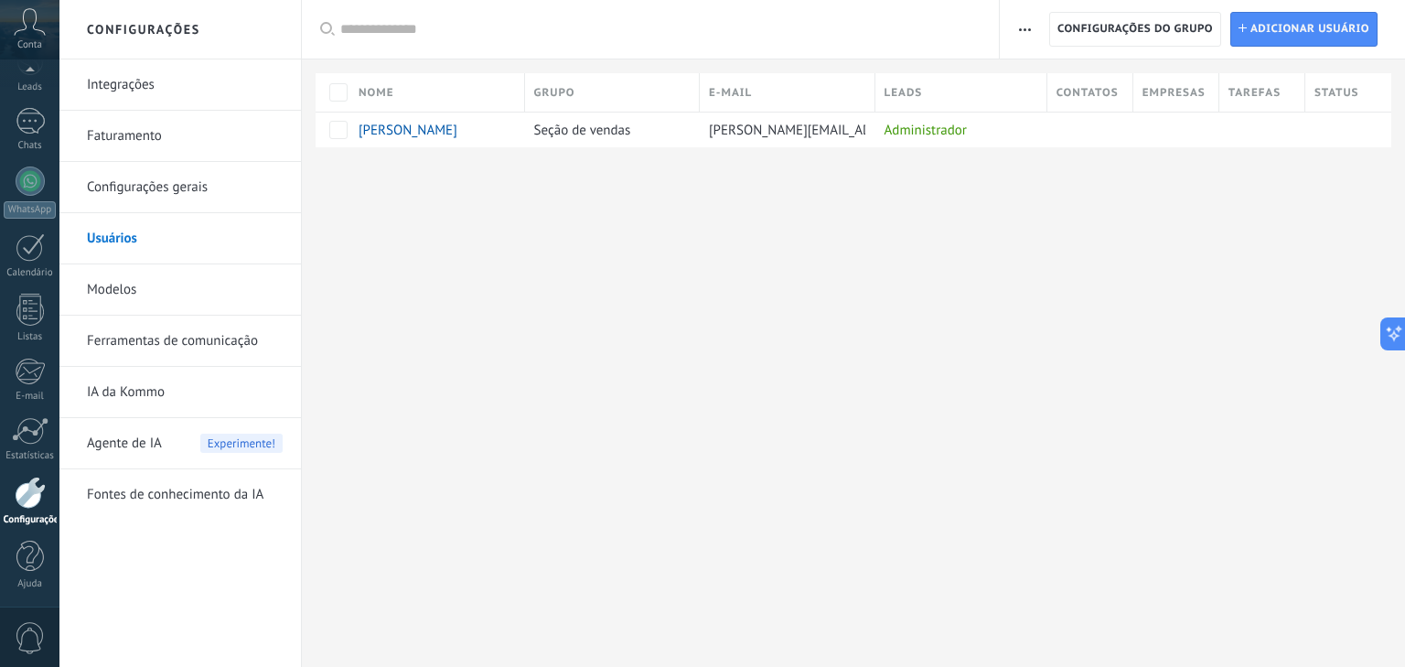
click at [150, 190] on link "Configurações gerais" at bounding box center [185, 187] width 196 height 51
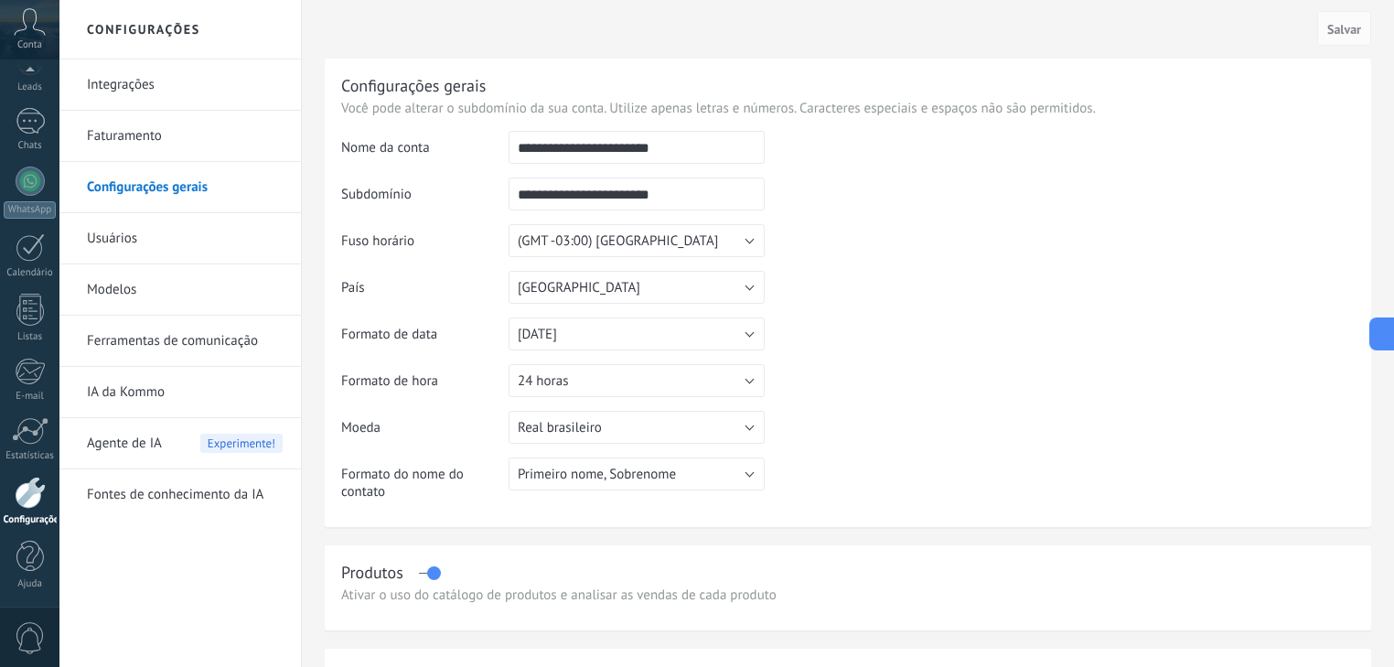
click at [132, 123] on link "Faturamento" at bounding box center [185, 136] width 196 height 51
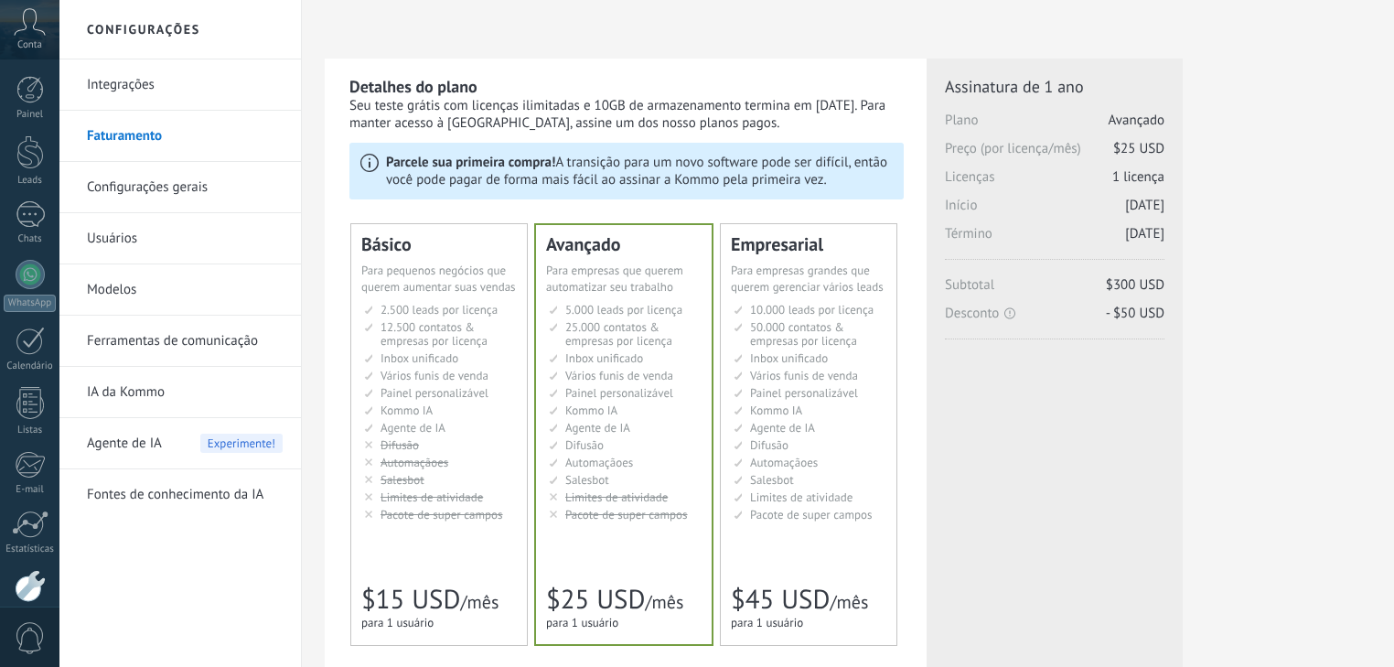
click at [405, 304] on span "2.500 leads por licença" at bounding box center [438, 310] width 117 height 16
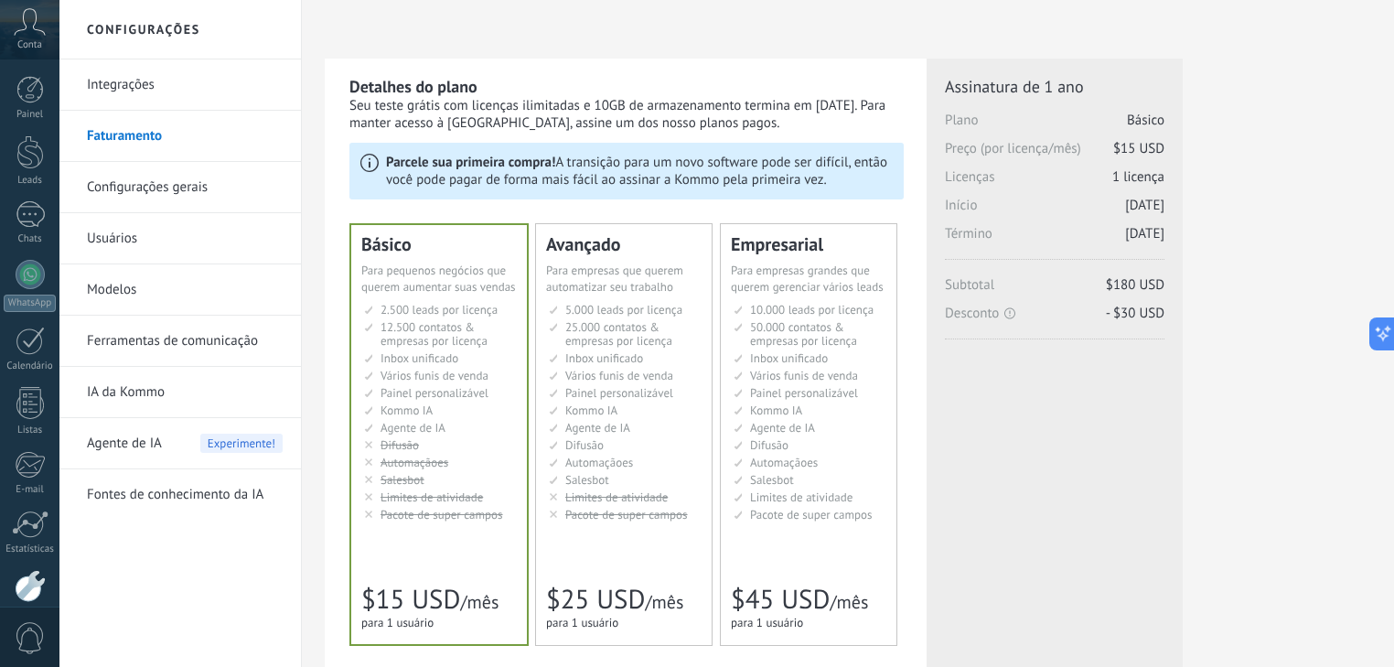
click at [124, 184] on link "Configurações gerais" at bounding box center [185, 187] width 196 height 51
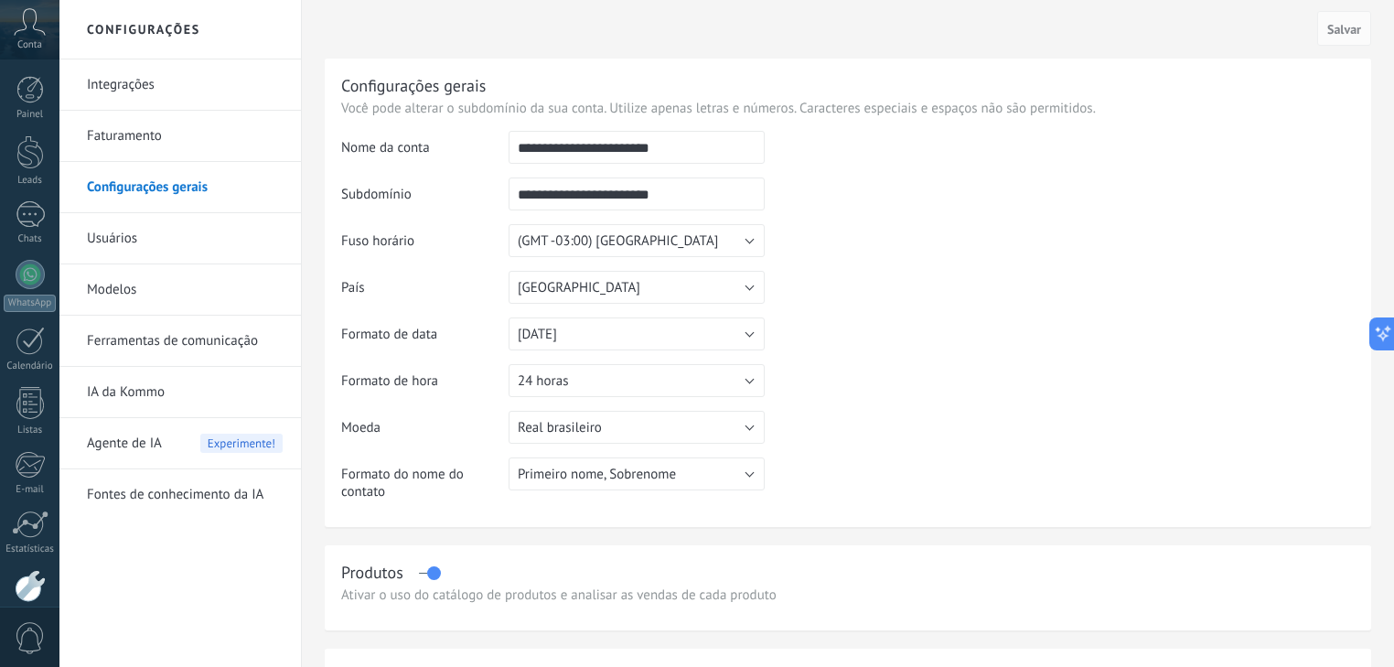
click at [119, 80] on link "Integrações" at bounding box center [185, 84] width 196 height 51
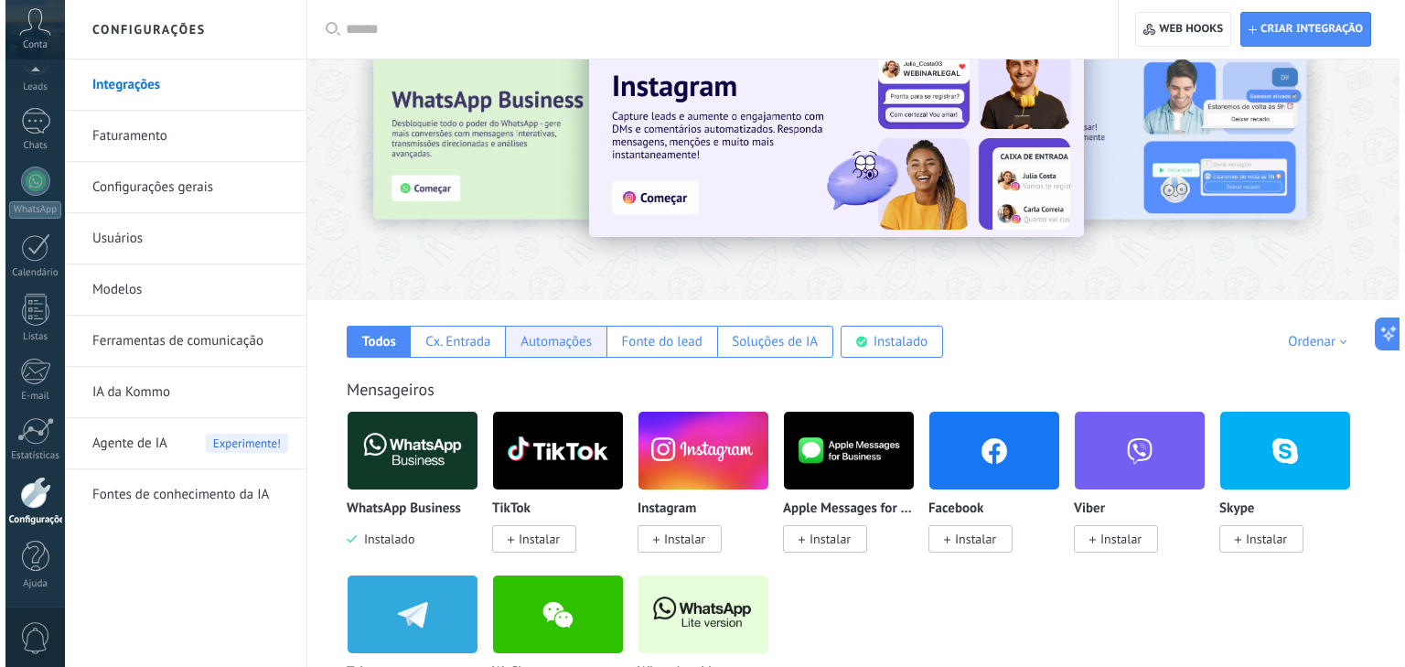
scroll to position [146, 0]
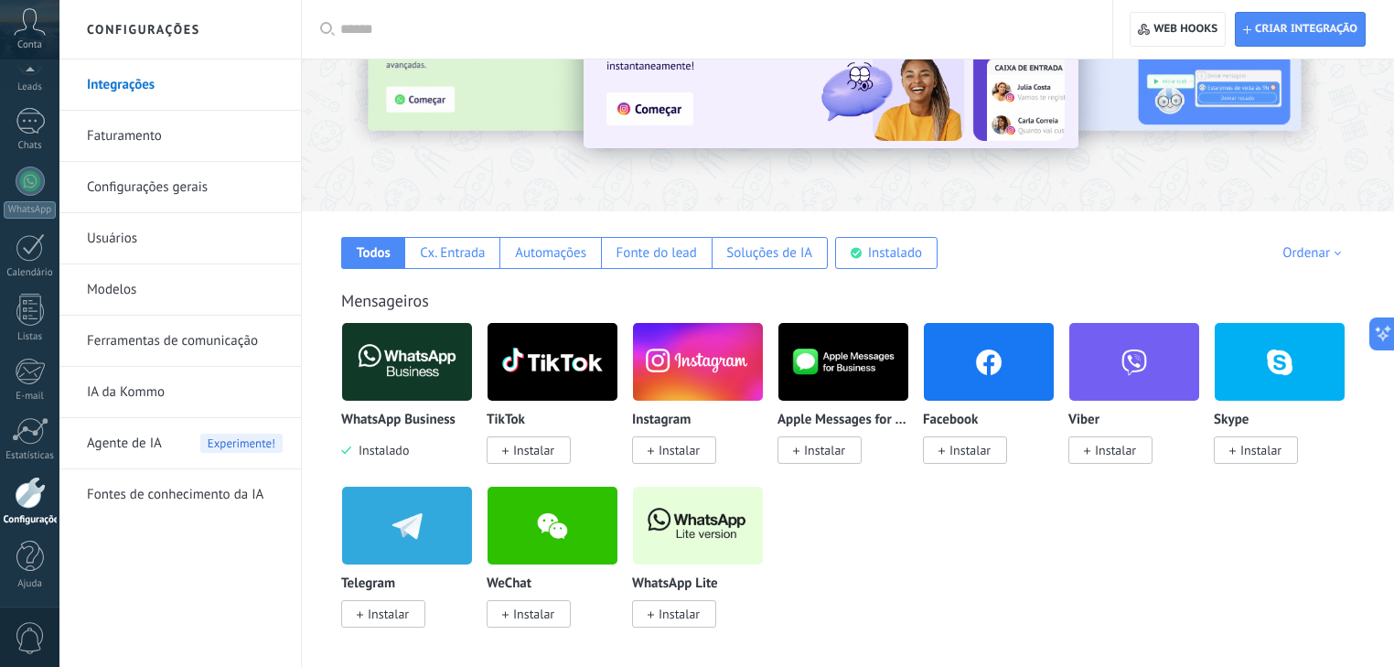
click at [437, 362] on img at bounding box center [407, 361] width 130 height 89
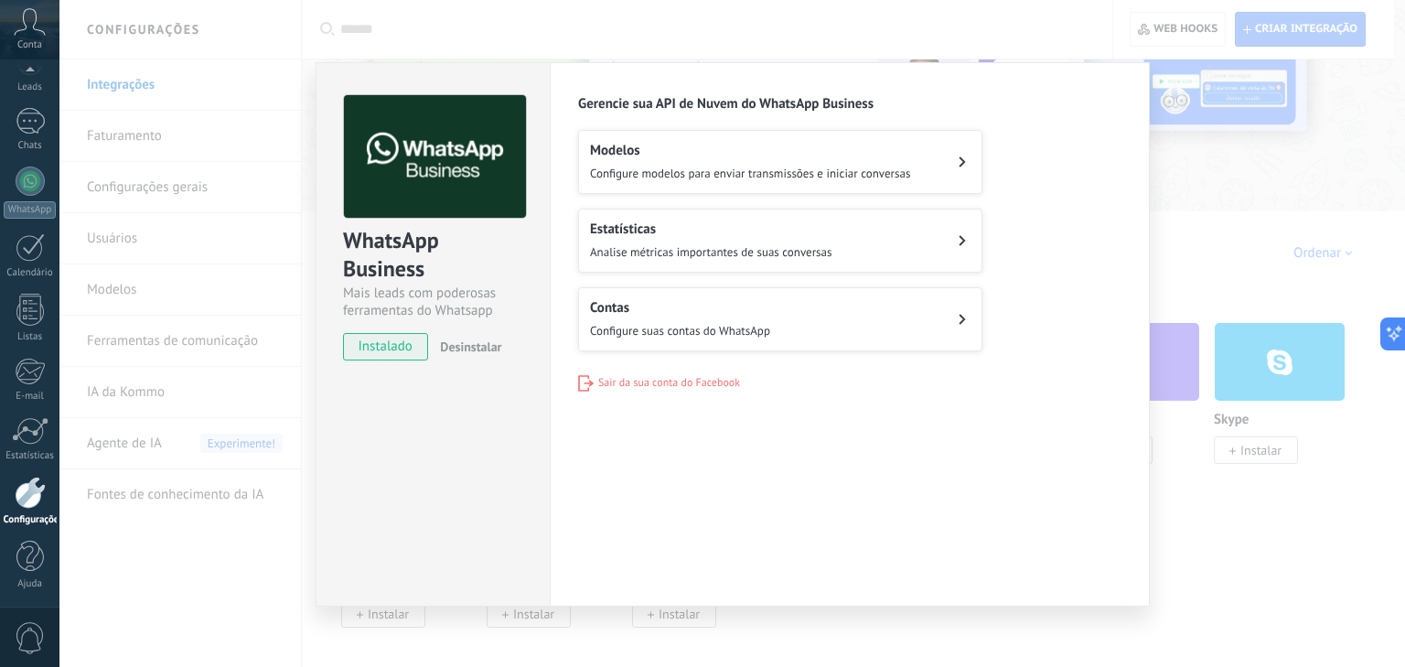
click at [663, 307] on h2 "Contas" at bounding box center [680, 307] width 180 height 17
